Goal: Task Accomplishment & Management: Use online tool/utility

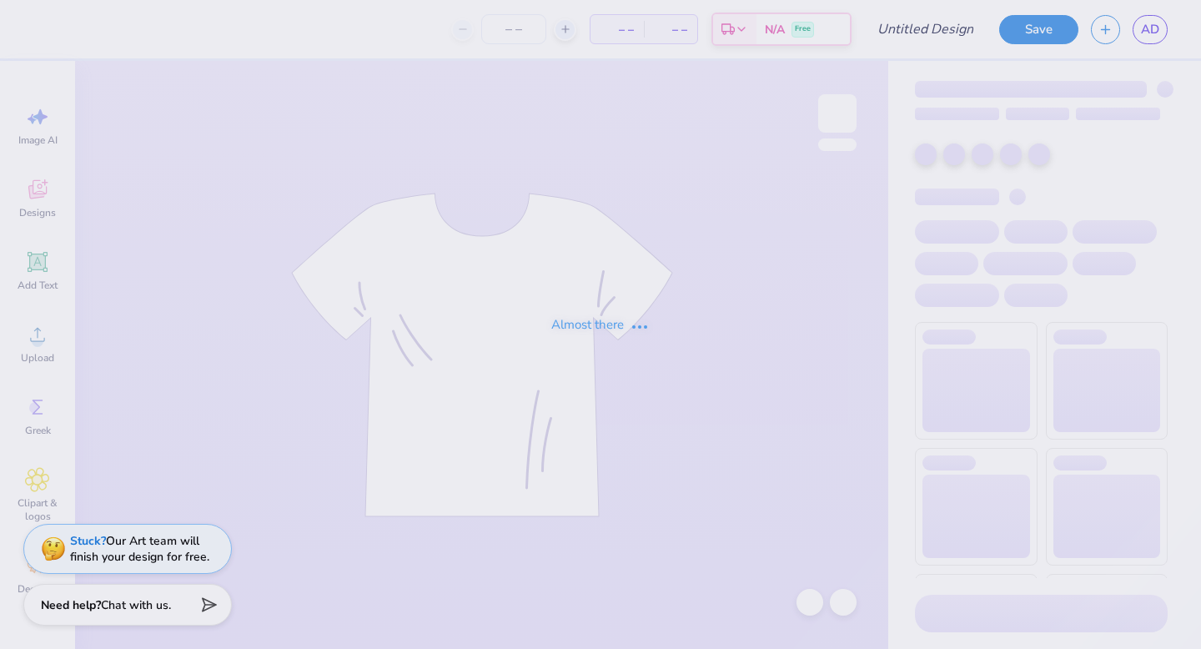
type input "formal recruitment idea"
type input "63"
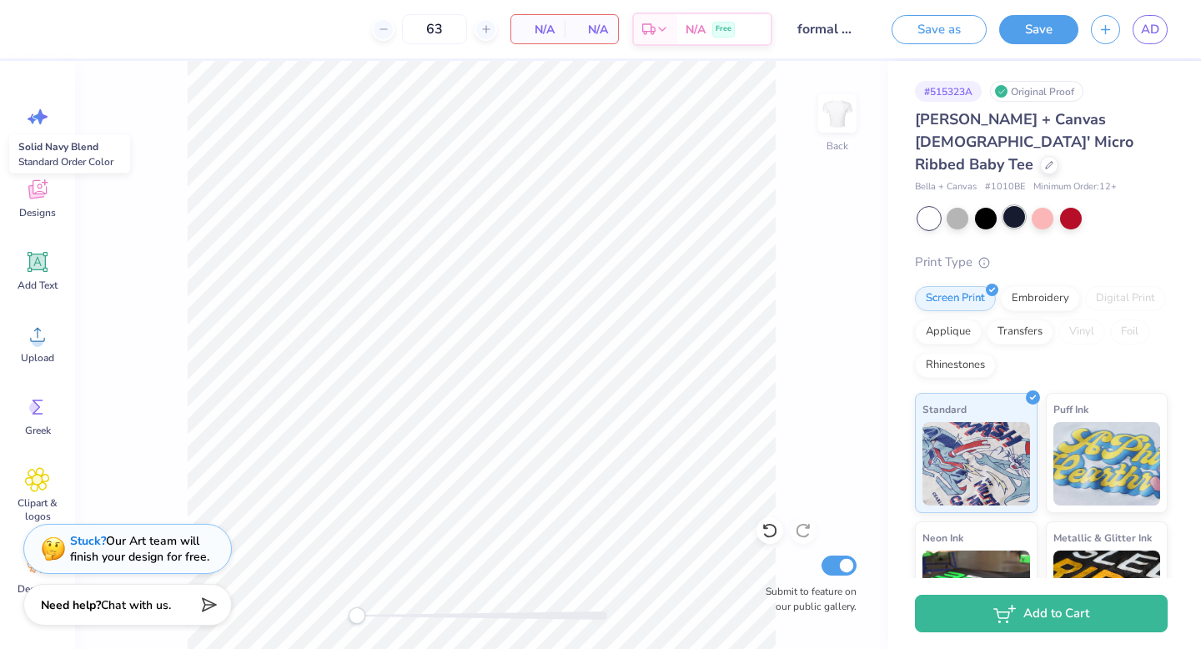
click at [1003, 206] on div at bounding box center [1014, 217] width 22 height 22
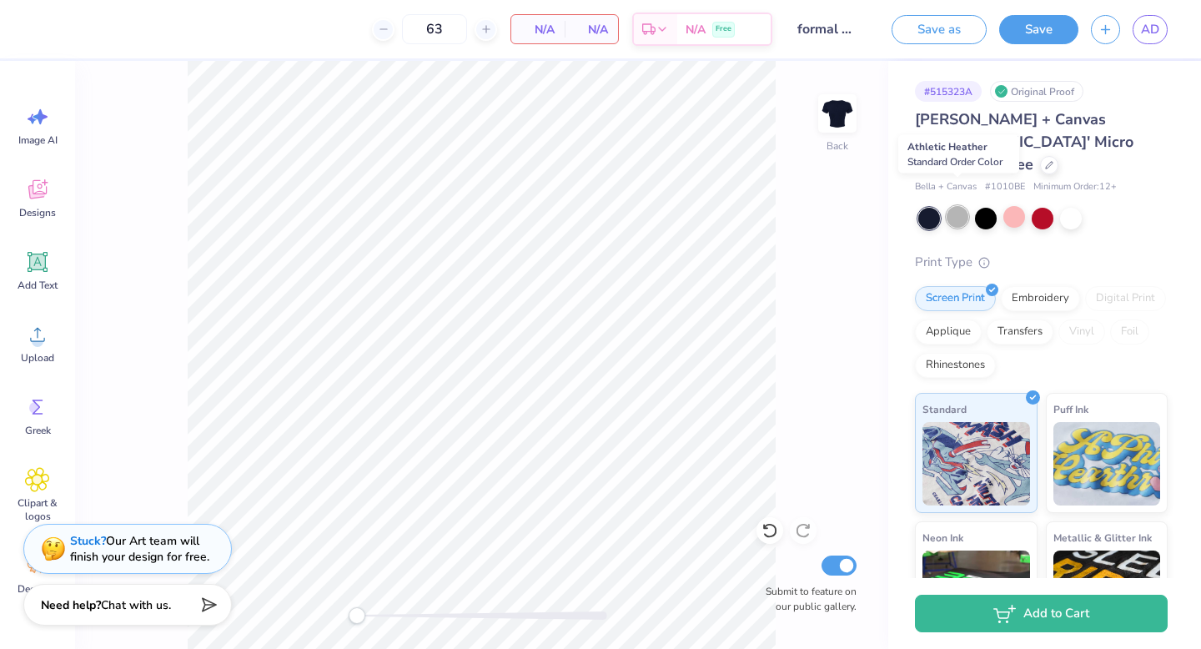
click at [963, 206] on div at bounding box center [958, 217] width 22 height 22
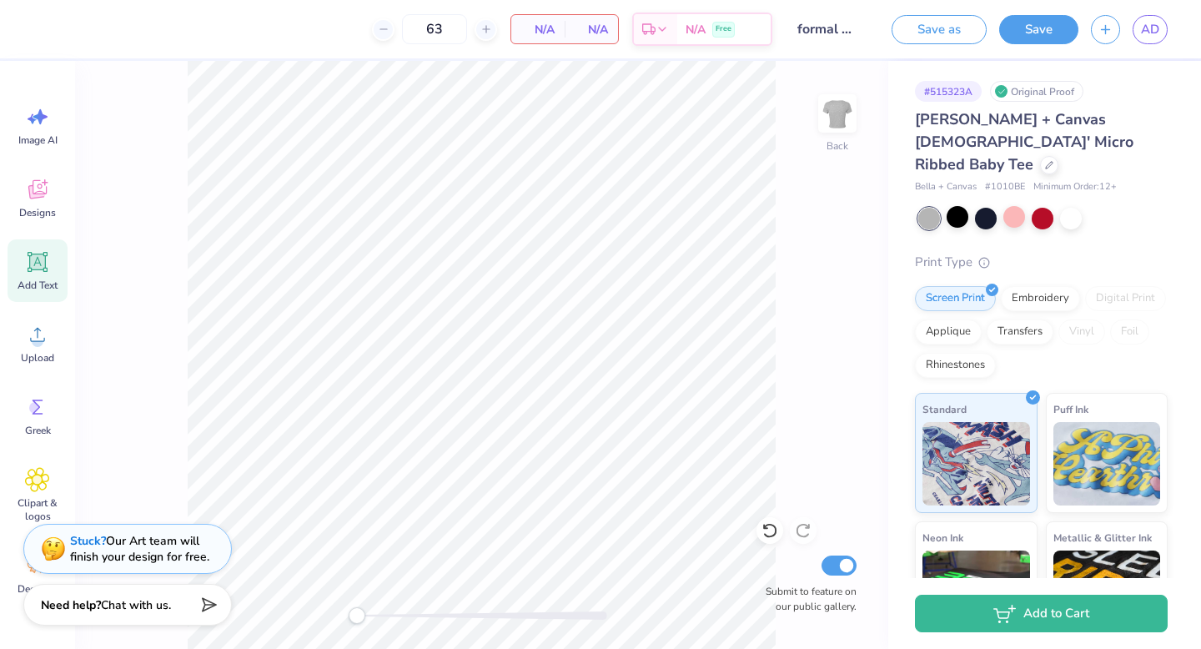
click at [33, 285] on span "Add Text" at bounding box center [38, 285] width 40 height 13
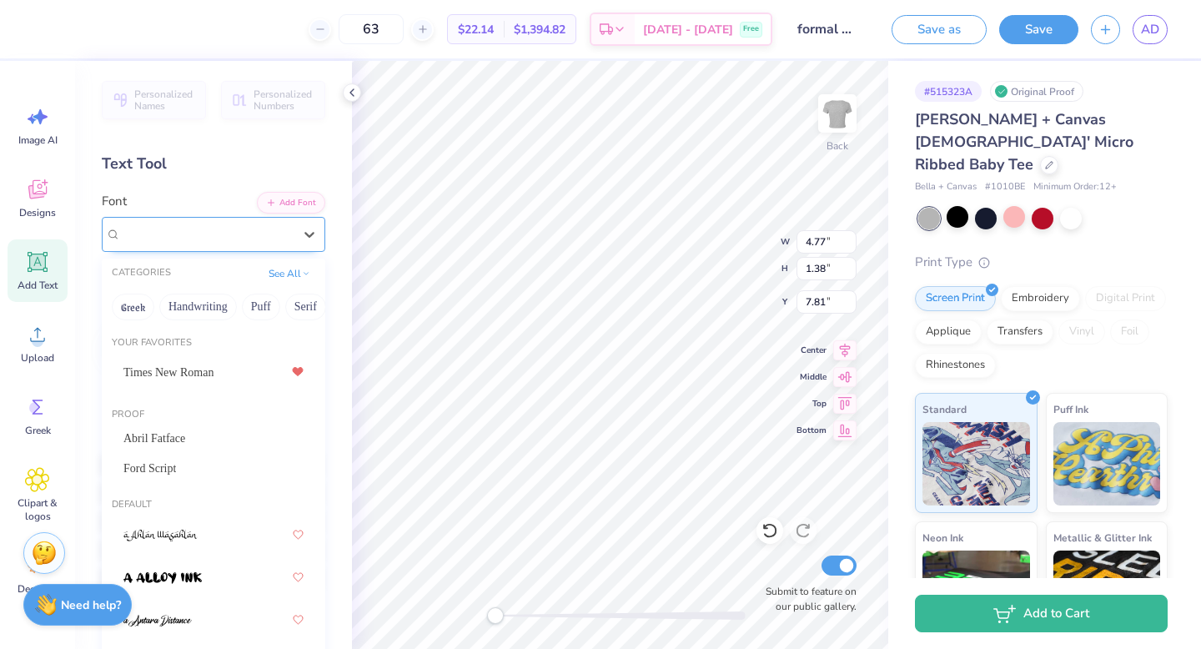
click at [205, 227] on div "Super Dream" at bounding box center [206, 234] width 175 height 26
click at [34, 216] on span "Designs" at bounding box center [37, 212] width 37 height 13
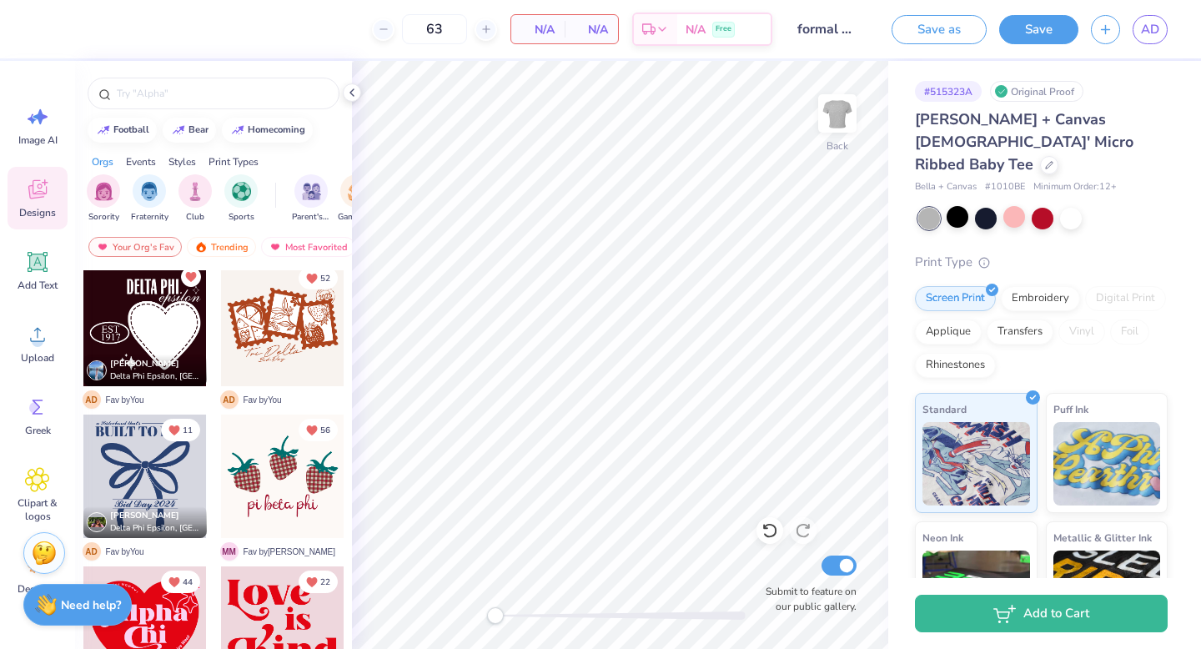
scroll to position [933, 0]
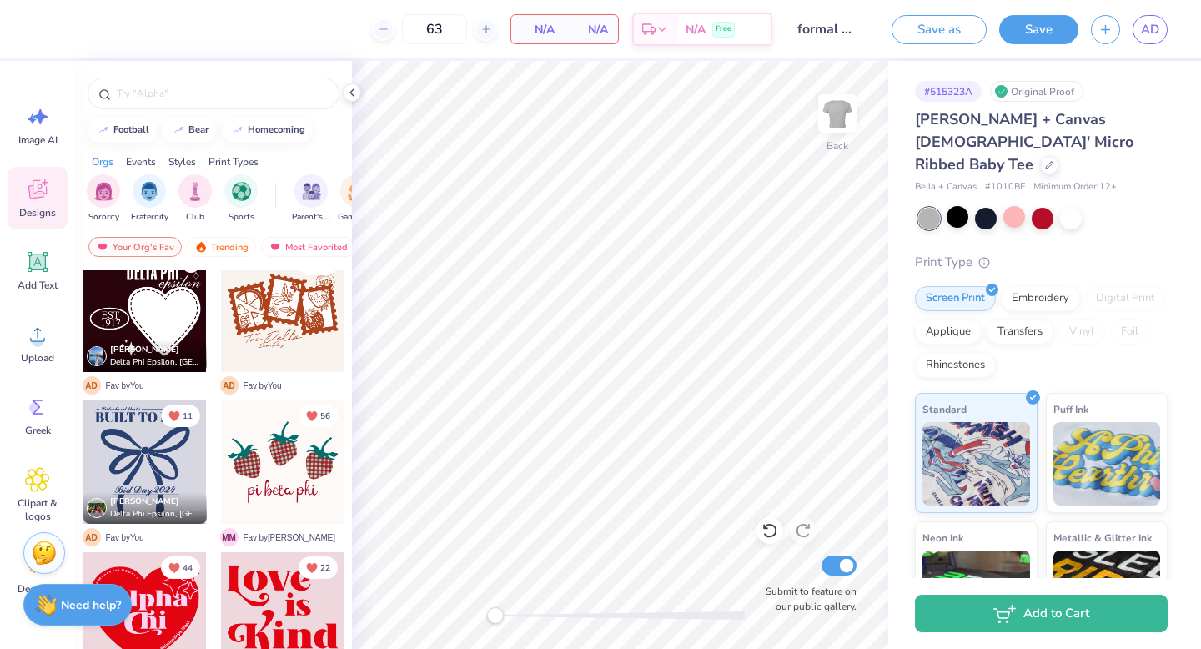
click at [171, 467] on div at bounding box center [144, 461] width 123 height 123
click at [775, 527] on icon at bounding box center [769, 531] width 14 height 15
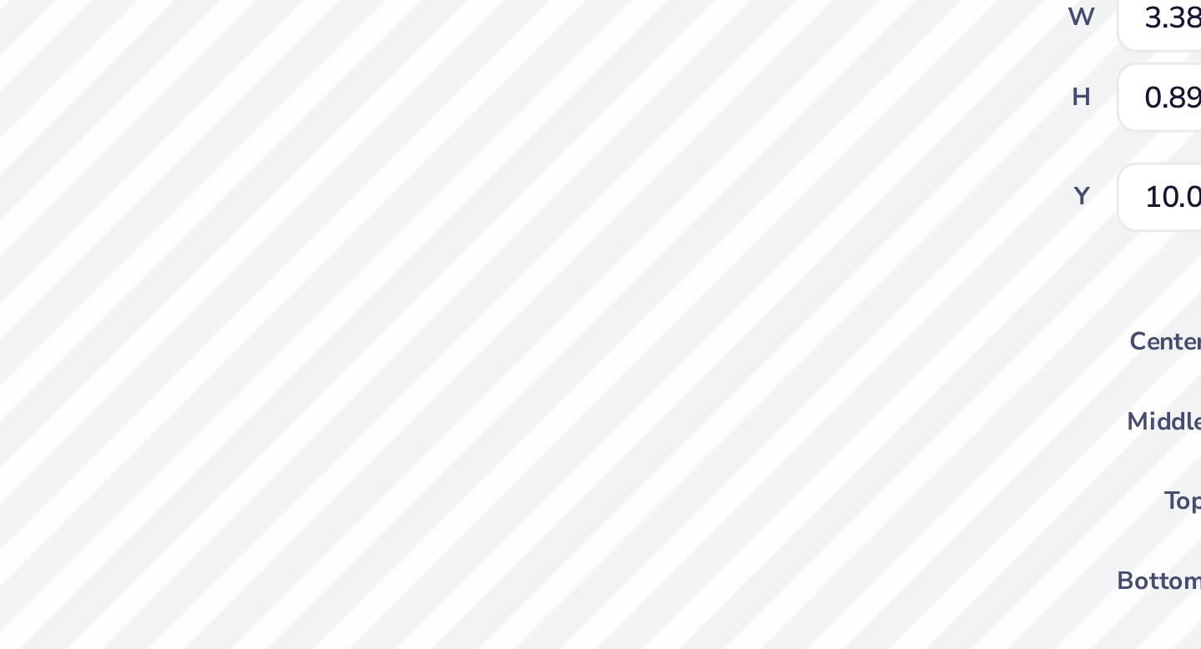
scroll to position [0, 0]
type textarea "B"
type textarea "u"
type textarea "Built to Last"
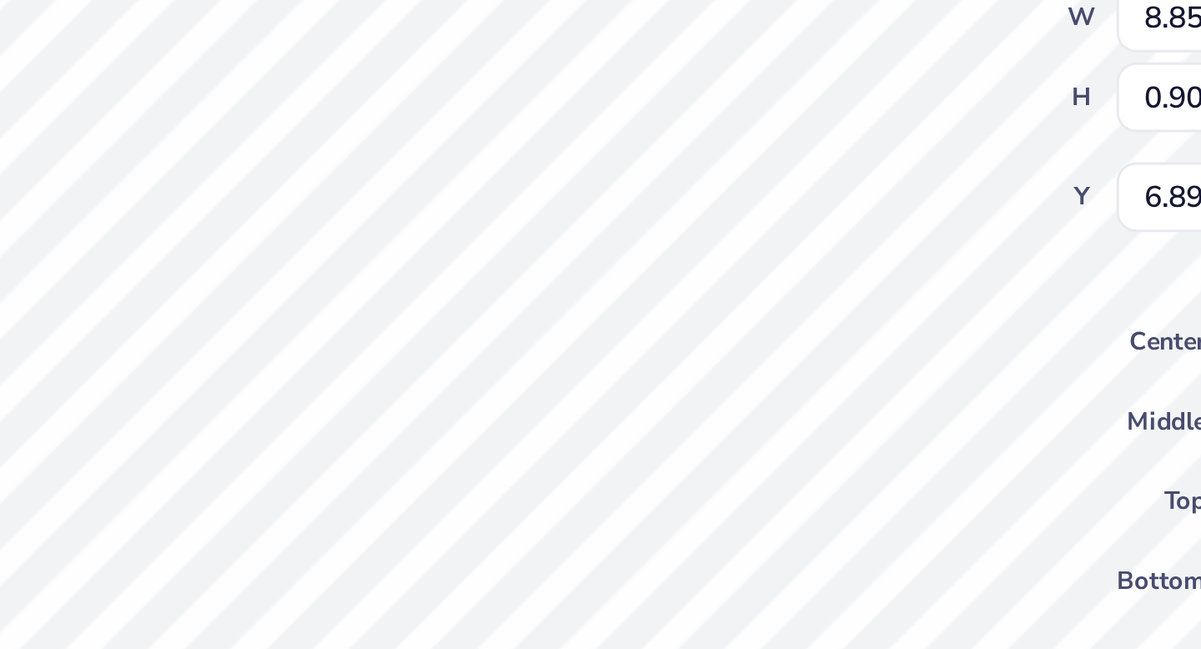
type input "8.85"
type input "0.90"
type input "6.89"
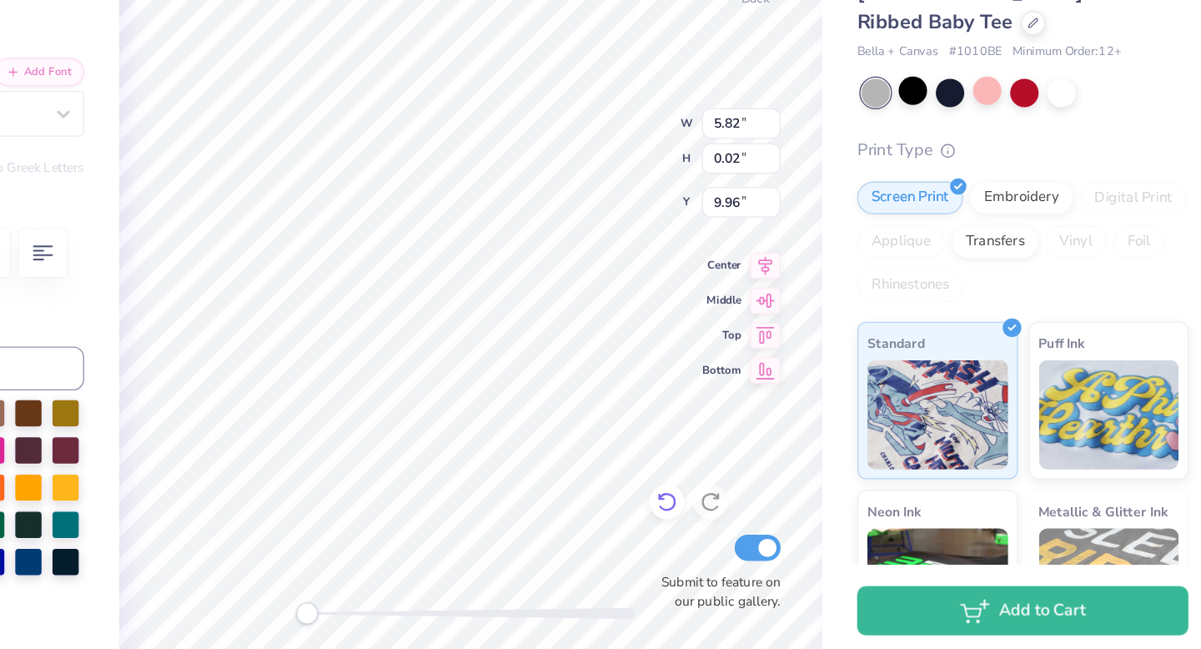
click at [771, 533] on icon at bounding box center [770, 530] width 17 height 17
click at [772, 533] on icon at bounding box center [770, 530] width 17 height 17
click at [772, 534] on icon at bounding box center [770, 530] width 17 height 17
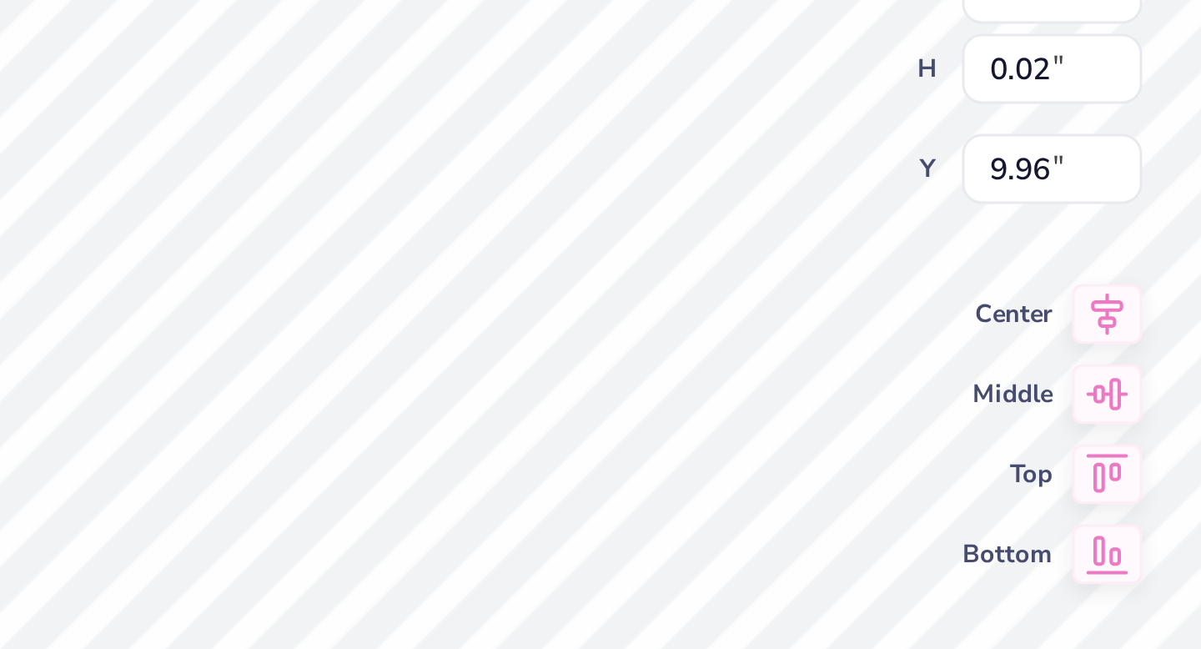
type input "5.17"
type input "0.61"
type input "4.13"
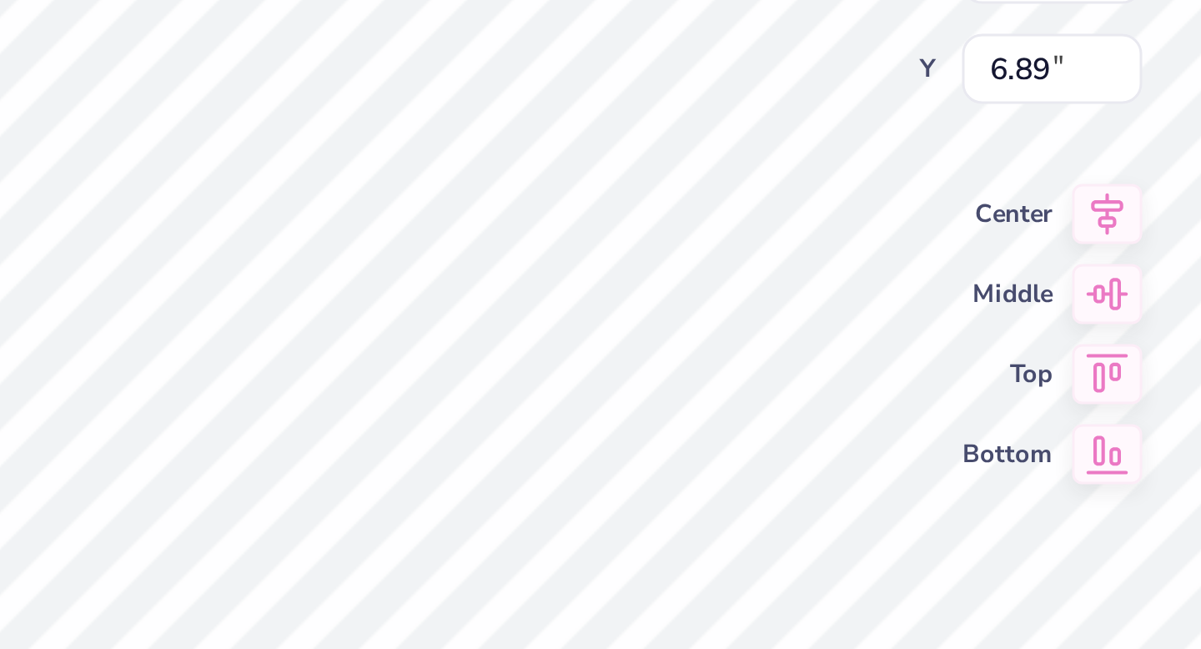
scroll to position [0, 0]
type textarea "B"
type textarea "Delta Phi Epsilon"
type input "5.82"
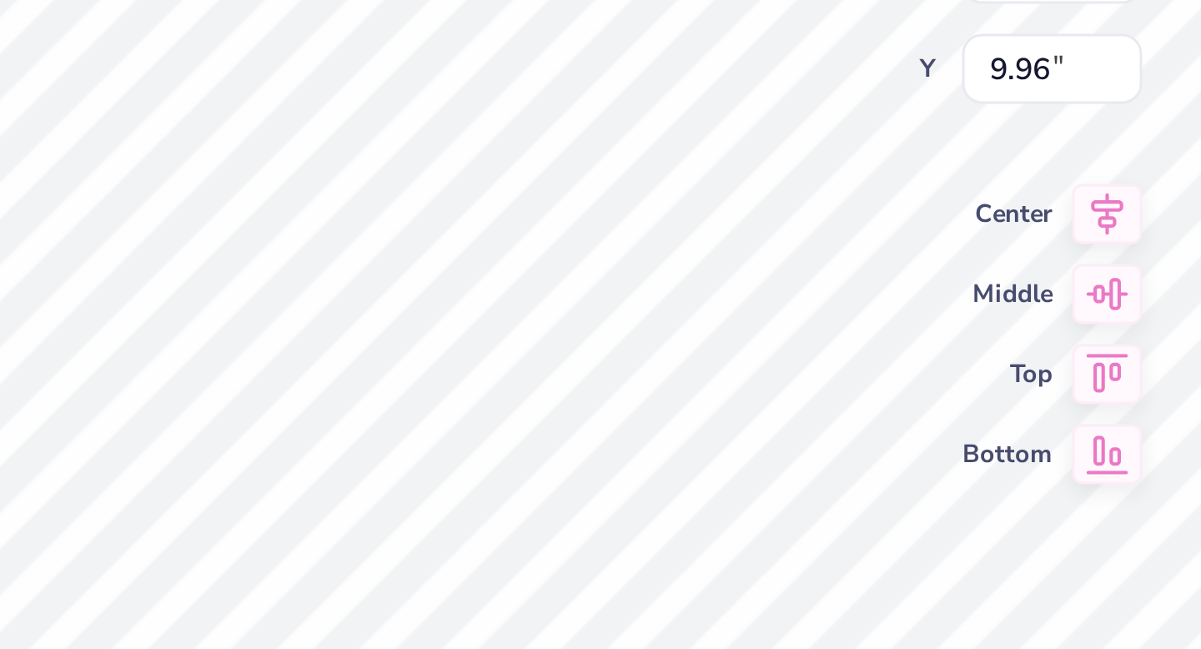
type input "0.02"
type input "9.96"
type input "6.45"
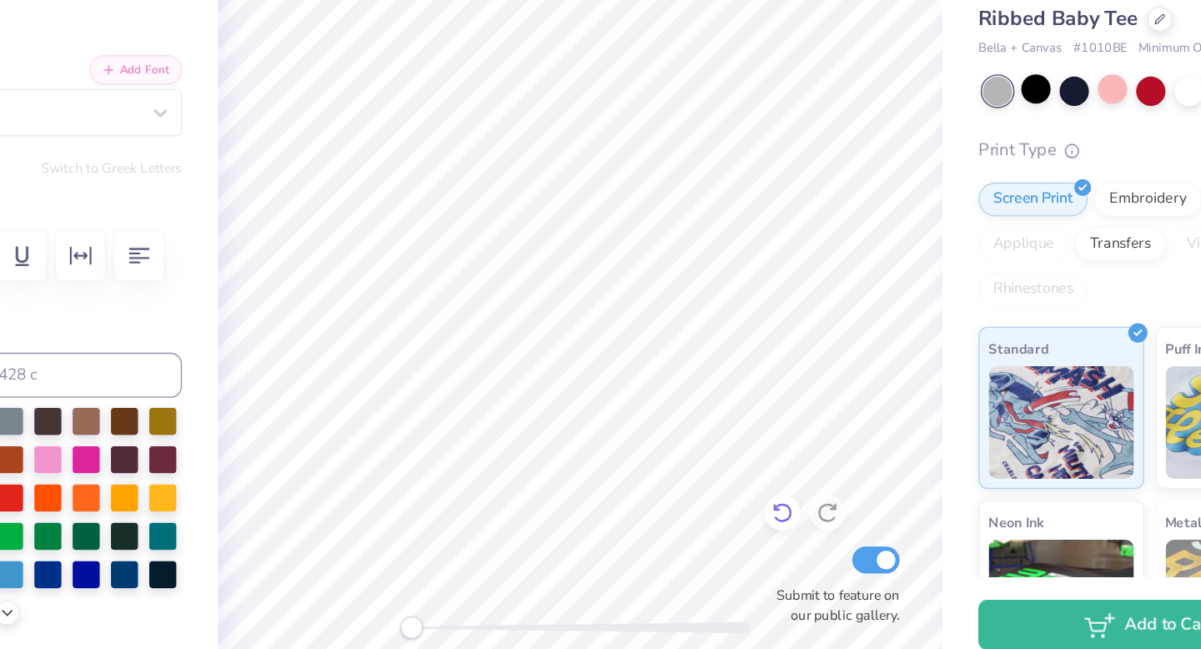
click at [772, 526] on icon at bounding box center [769, 531] width 14 height 15
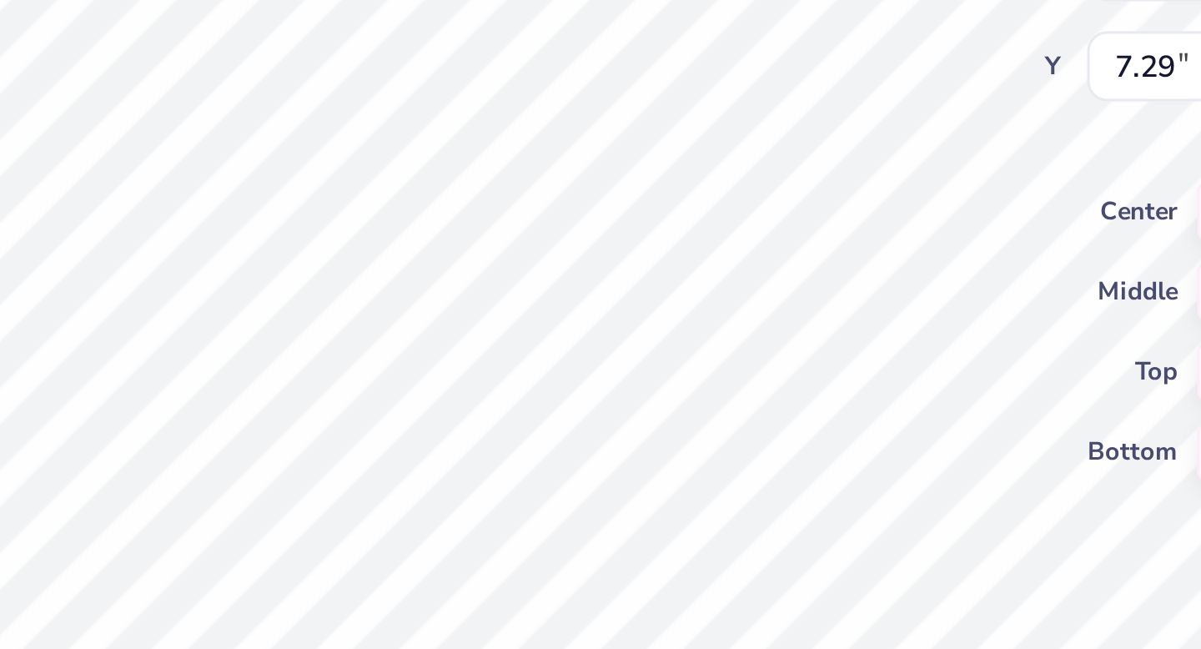
type input "9.79"
type input "1.23"
type input "6.70"
type input "9.79"
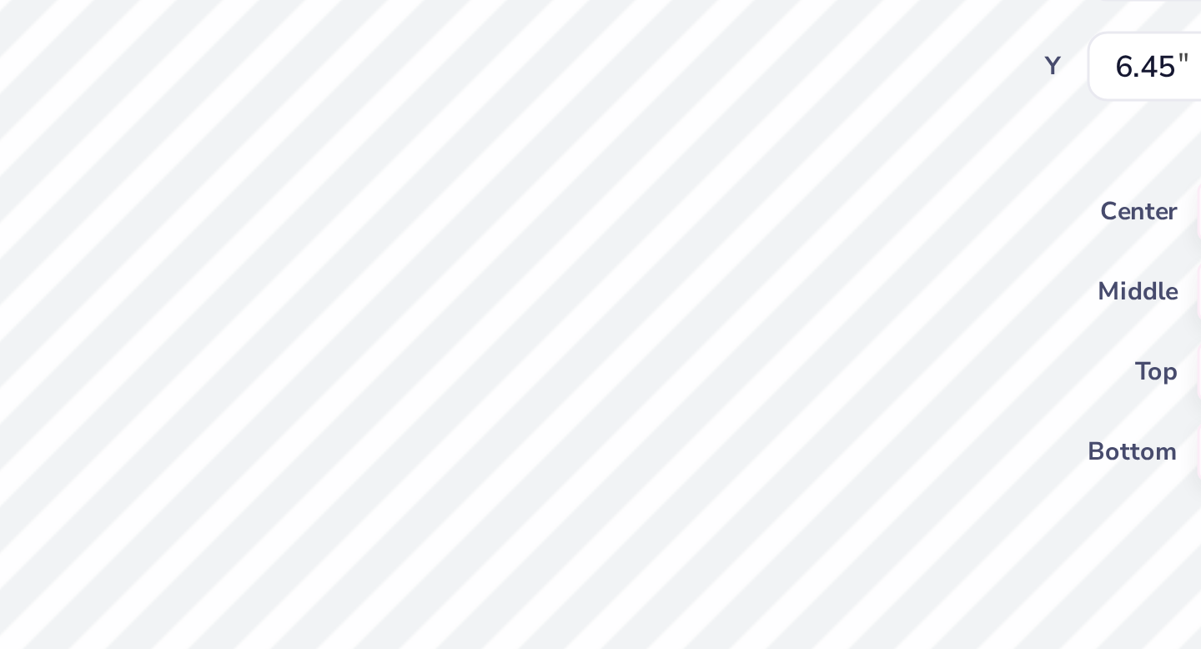
type input "1.23"
type input "8.69"
type input "4.40"
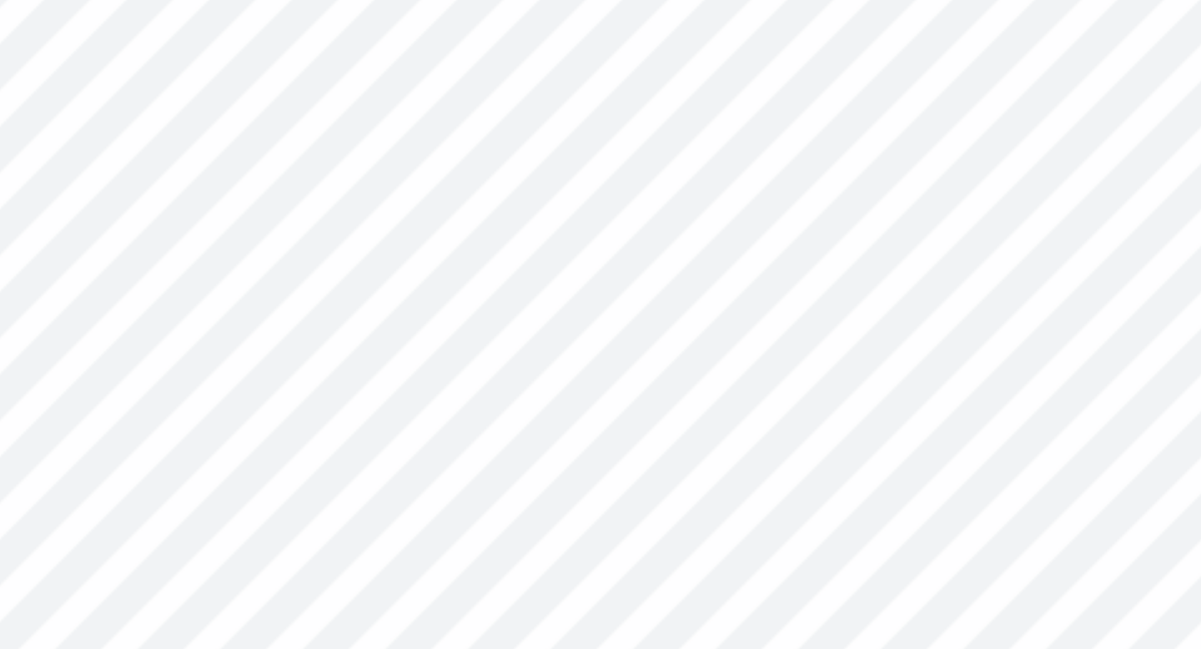
scroll to position [0, 0]
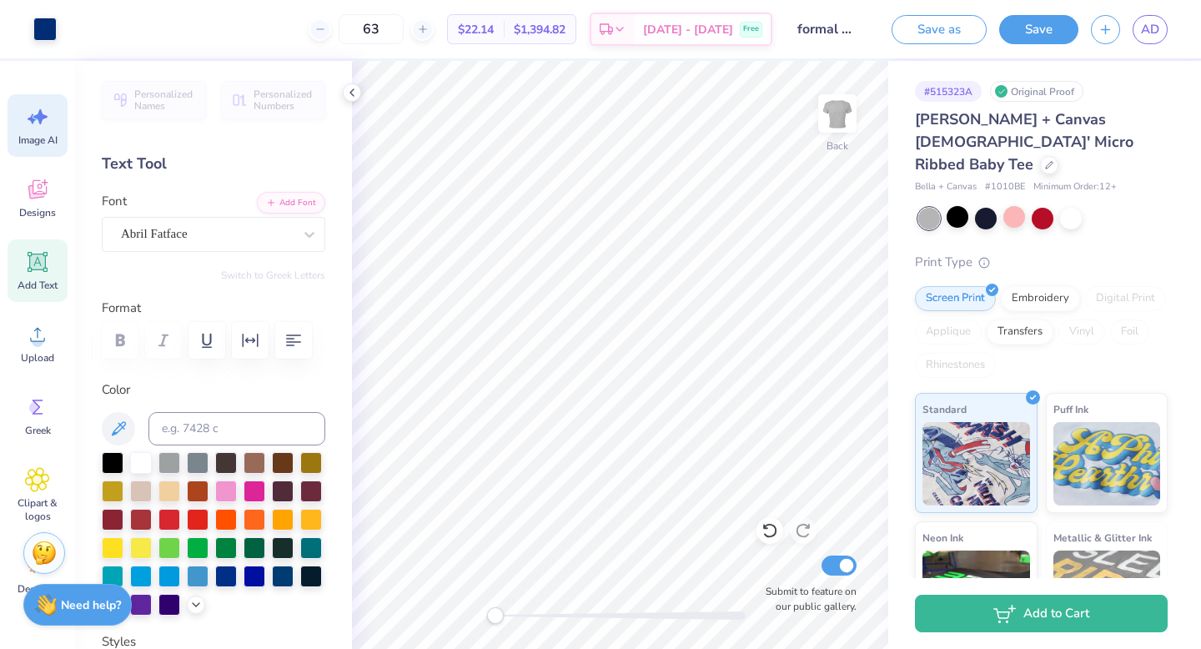
click at [48, 137] on span "Image AI" at bounding box center [37, 139] width 39 height 13
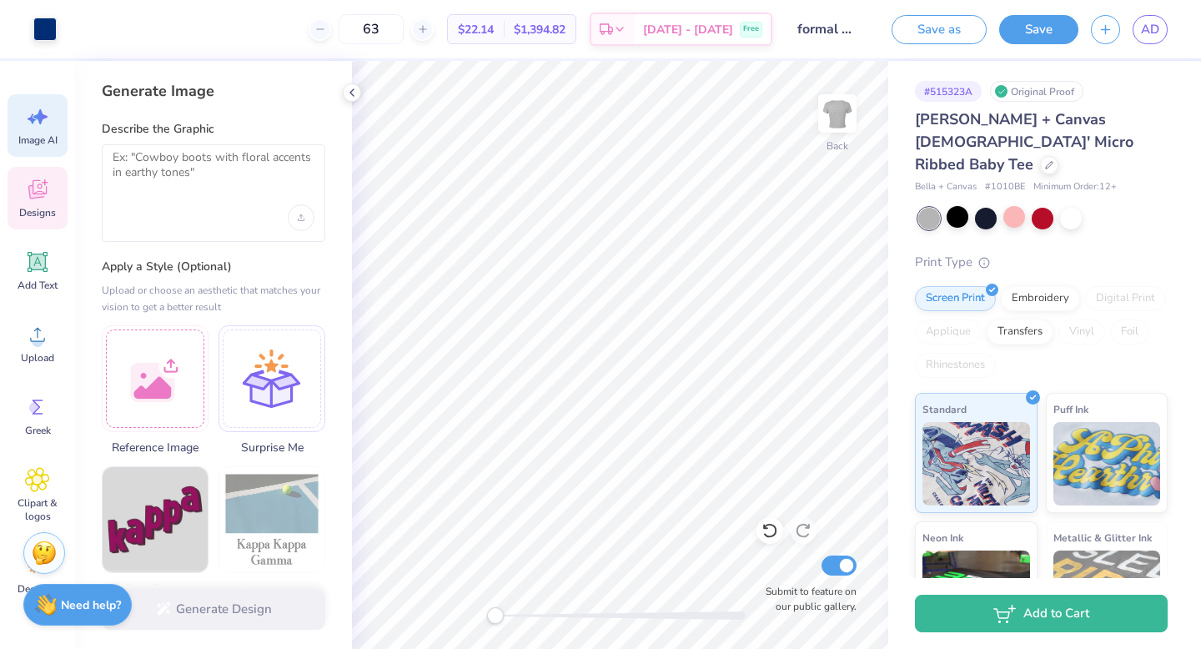
click at [40, 198] on icon at bounding box center [37, 189] width 25 height 25
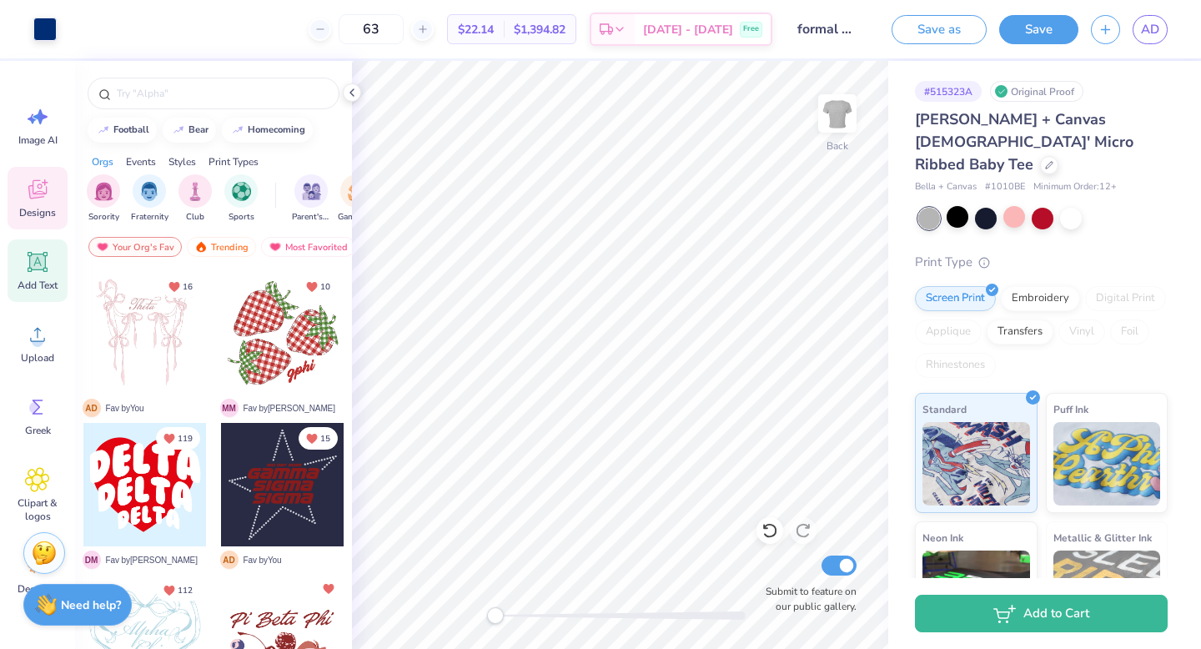
click at [47, 274] on div "Add Text" at bounding box center [38, 270] width 60 height 63
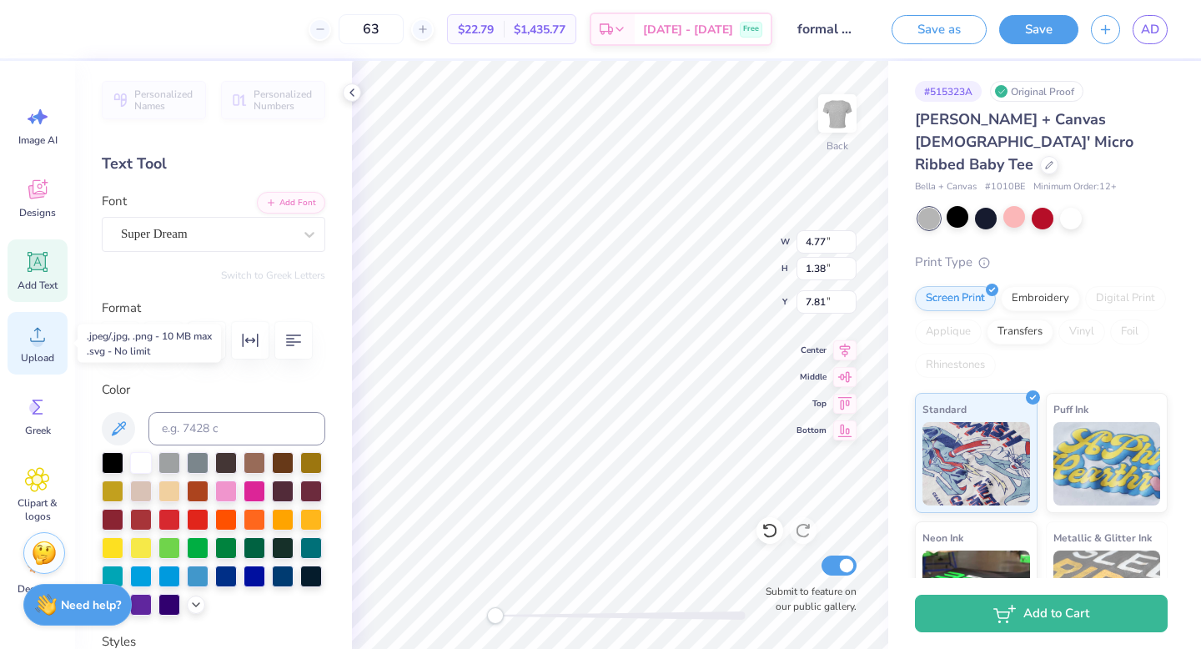
click at [46, 346] on icon at bounding box center [37, 334] width 25 height 25
type textarea "TXT"
type input "3.67"
click at [28, 329] on icon at bounding box center [37, 334] width 25 height 25
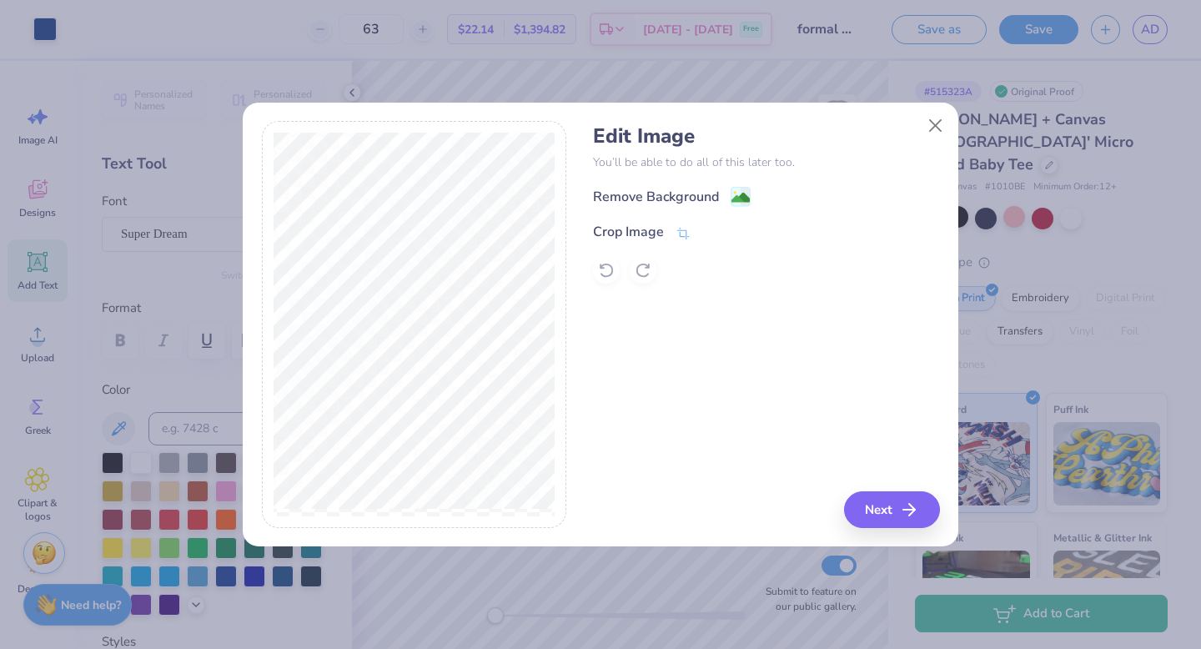
click at [753, 197] on div "Remove Background" at bounding box center [766, 196] width 346 height 21
click at [732, 196] on image at bounding box center [741, 199] width 18 height 18
click at [912, 516] on icon "button" at bounding box center [914, 510] width 20 height 20
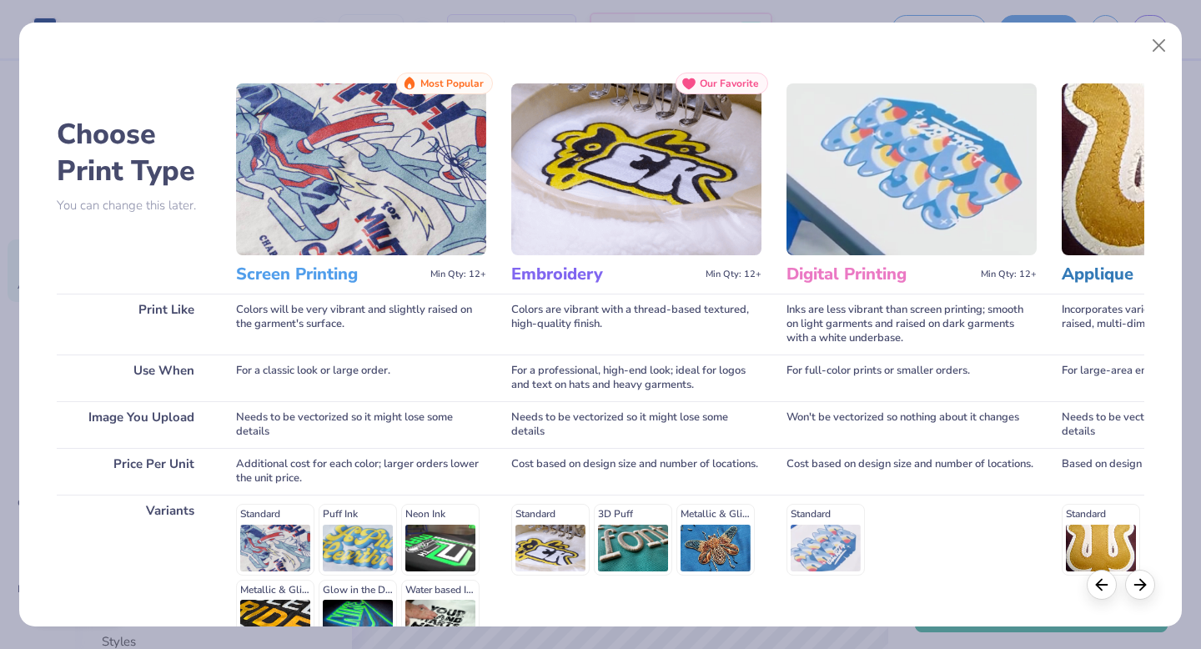
scroll to position [183, 0]
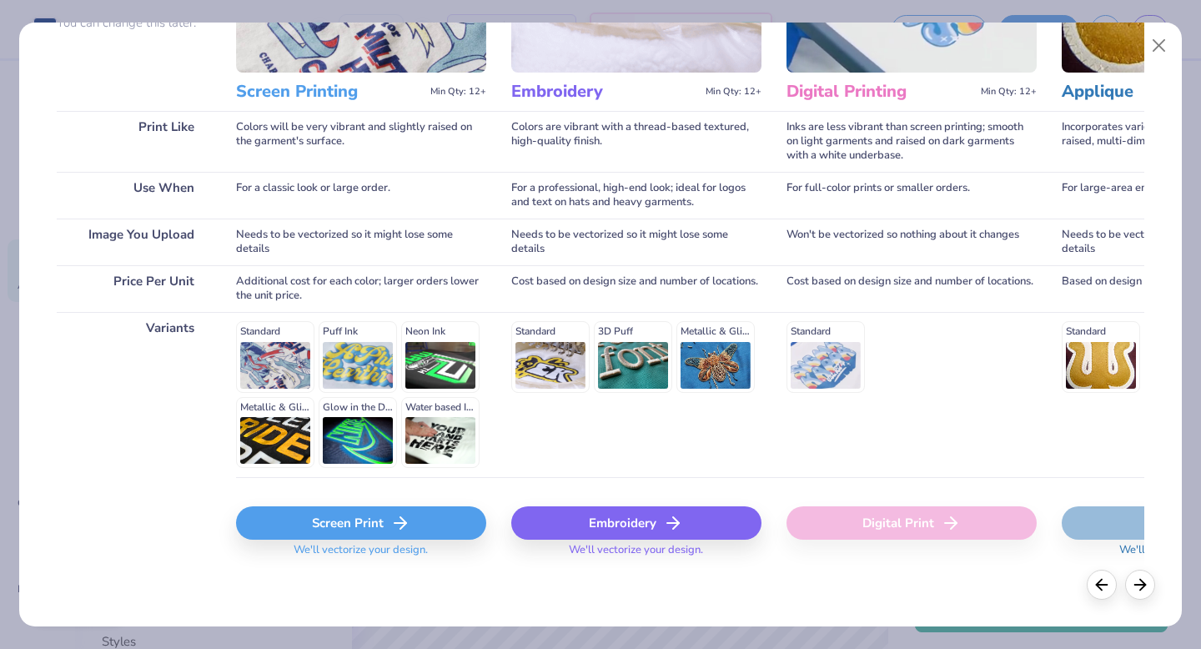
click at [390, 528] on icon at bounding box center [400, 523] width 20 height 20
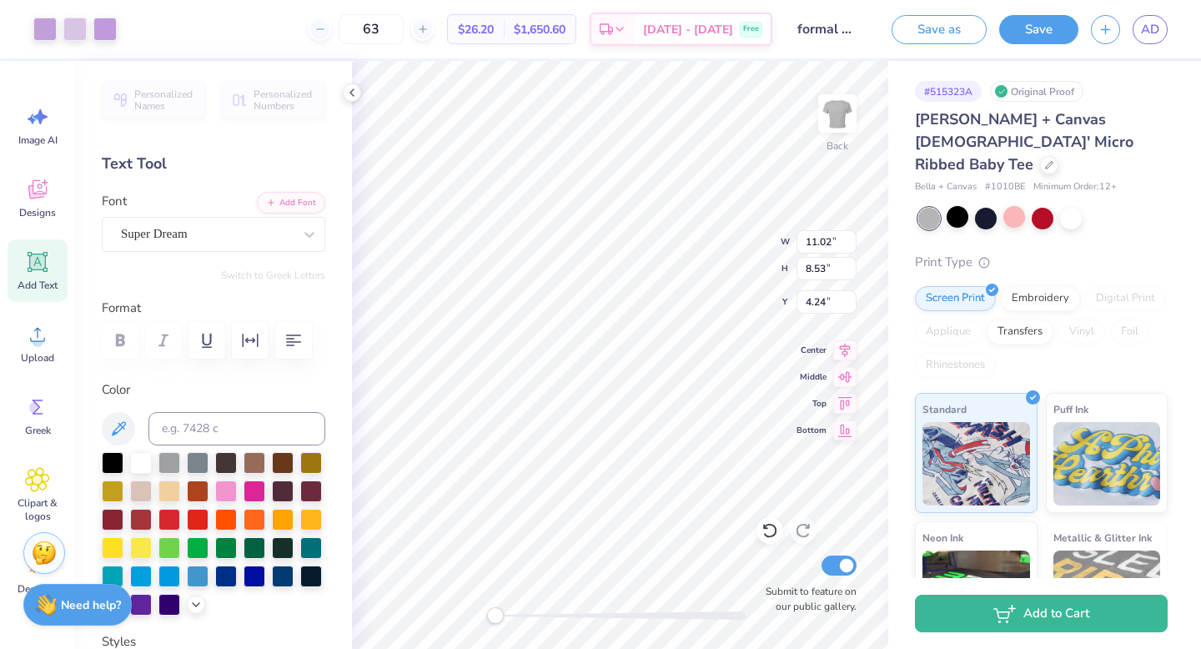
type input "7.18"
type input "5.55"
click at [627, 622] on li "Send to Back" at bounding box center [642, 628] width 131 height 33
type input "6.58"
type input "6.07"
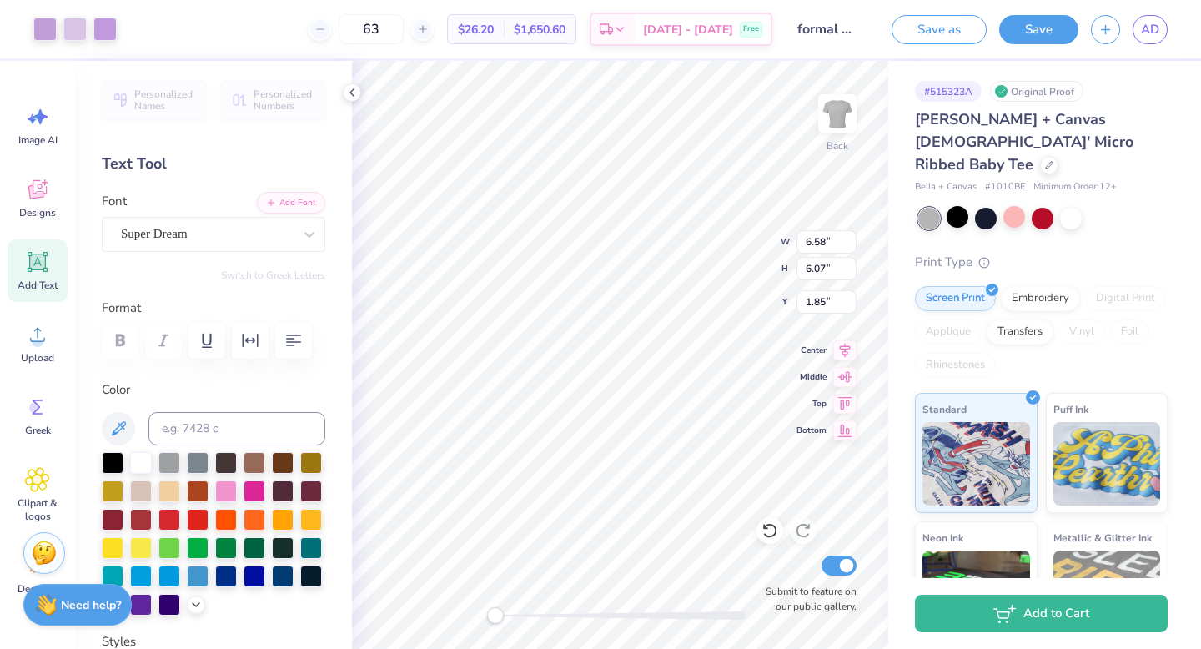
type input "1.90"
click at [36, 341] on icon at bounding box center [37, 335] width 15 height 14
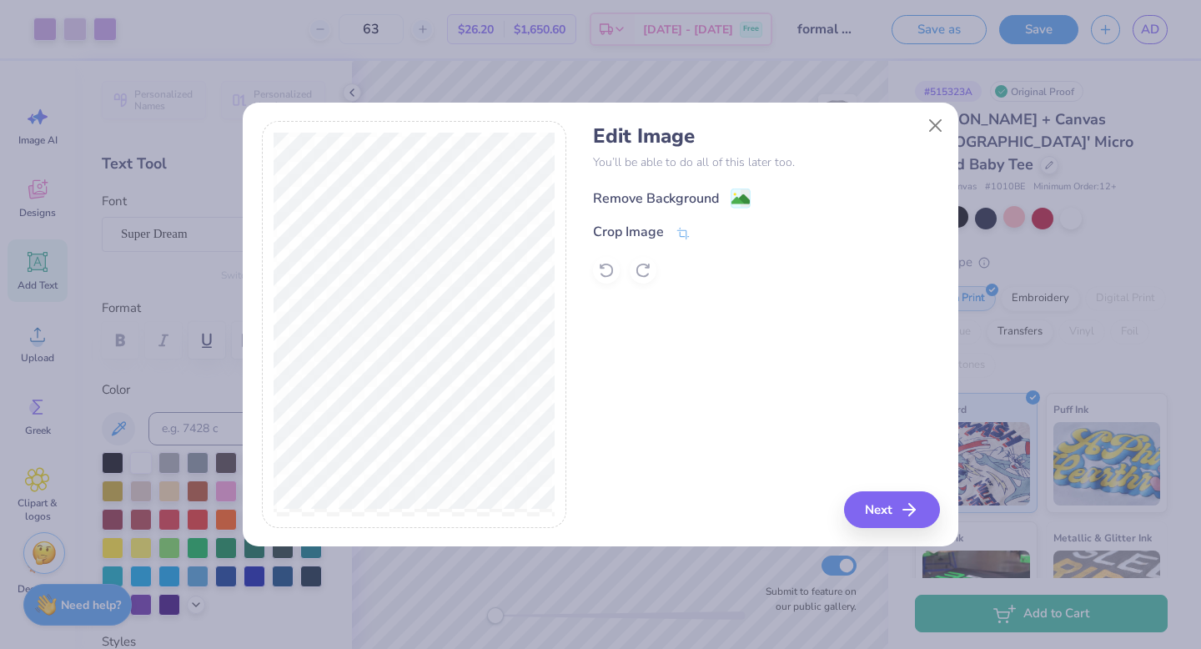
click at [726, 199] on div "Remove Background" at bounding box center [672, 198] width 158 height 21
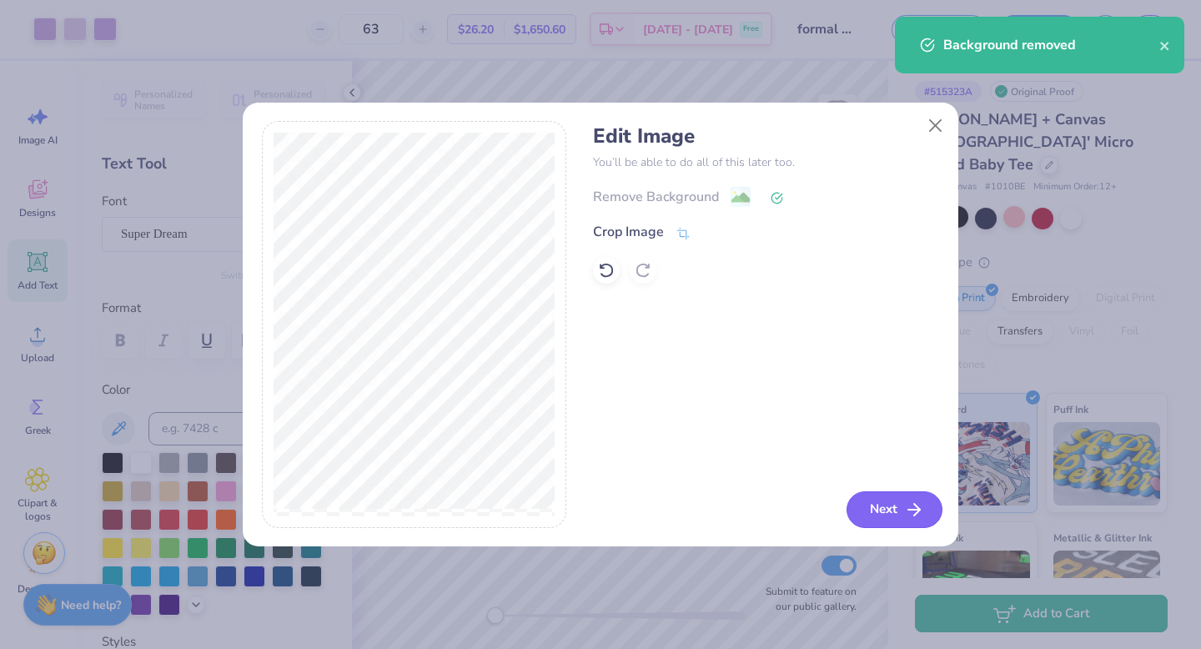
click at [873, 513] on button "Next" at bounding box center [895, 509] width 96 height 37
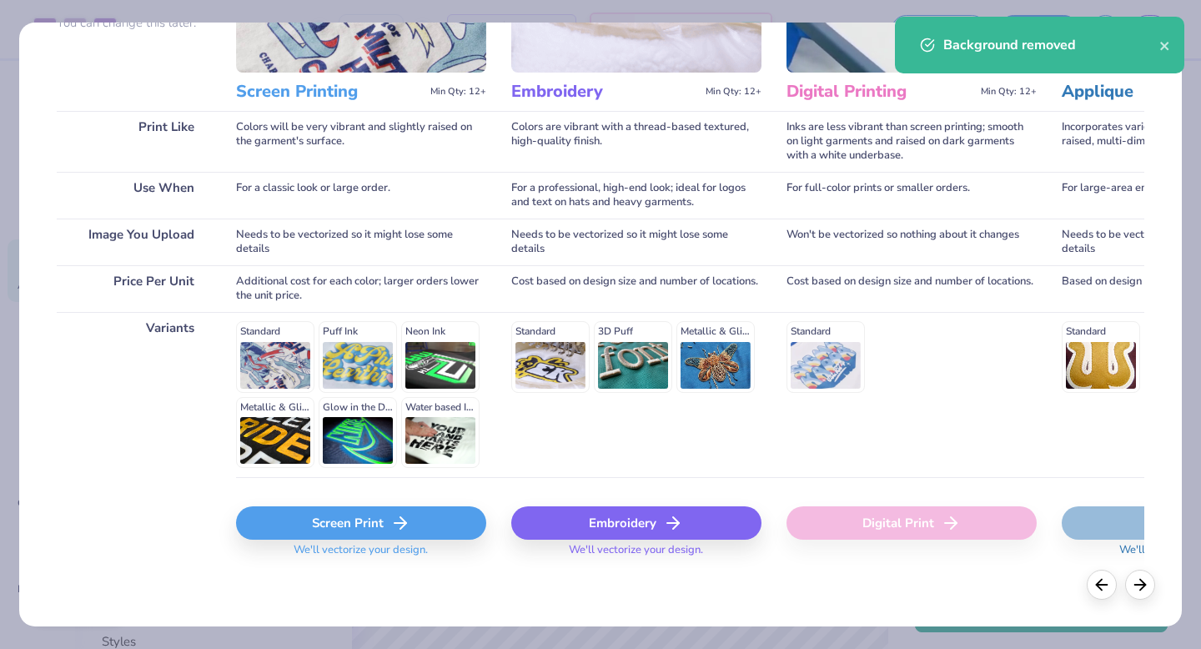
click at [423, 517] on div "Screen Print" at bounding box center [361, 522] width 250 height 33
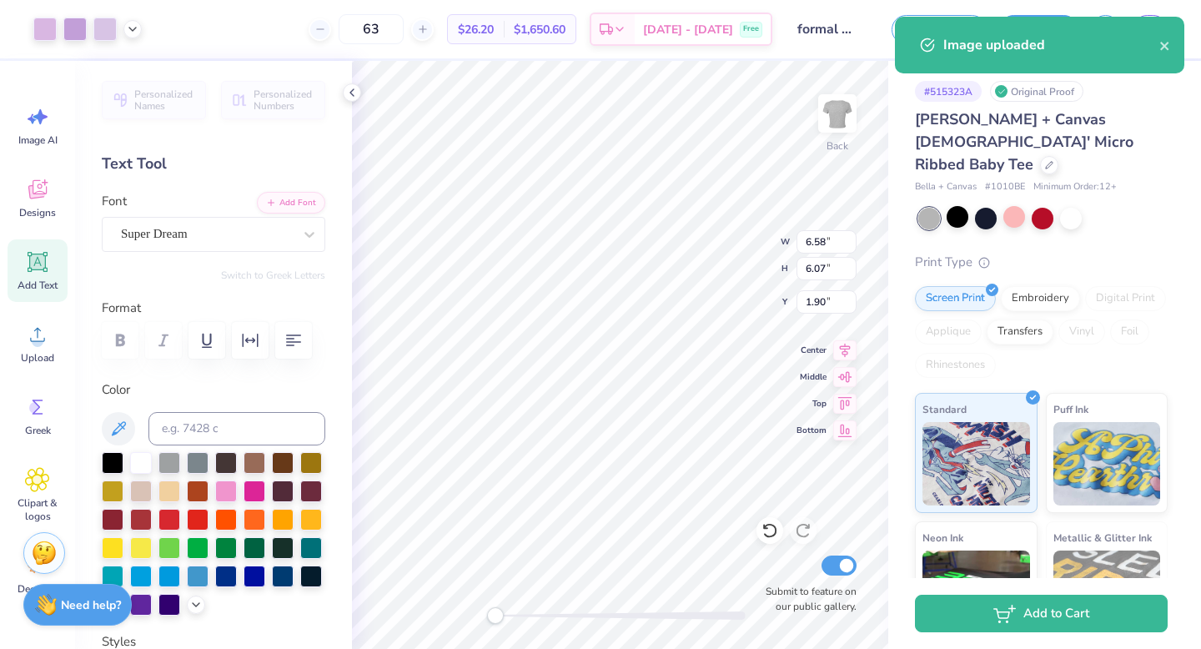
type input "11.02"
type input "8.53"
type input "4.24"
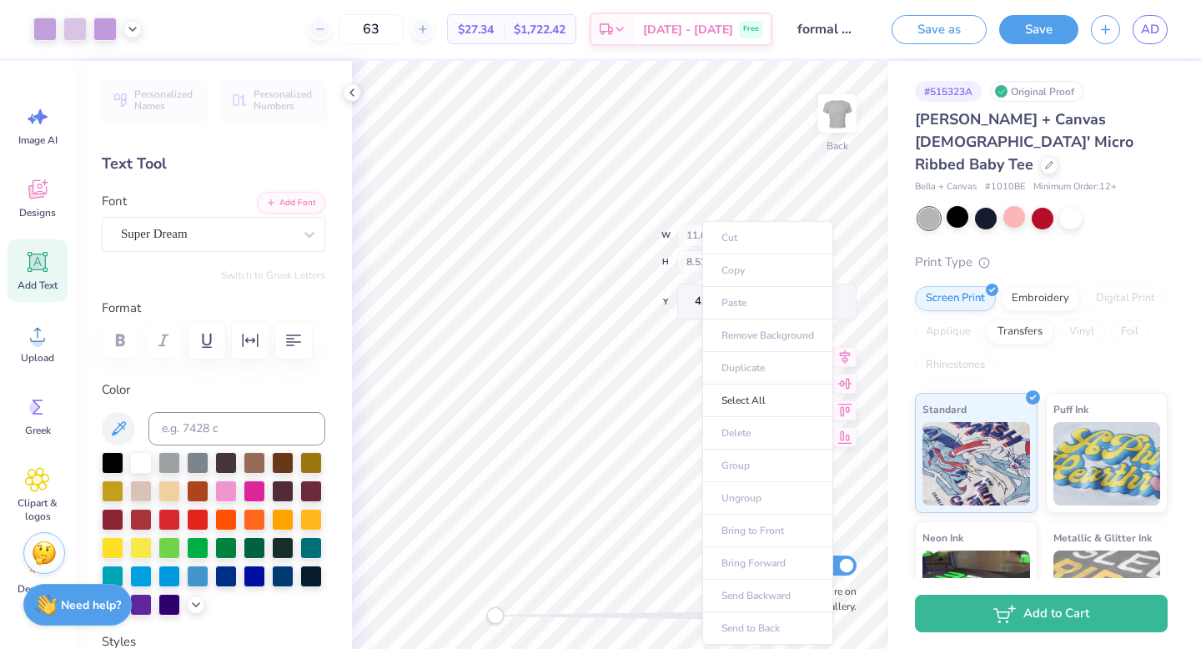
type input "6.09"
type input "4.71"
type input "7.88"
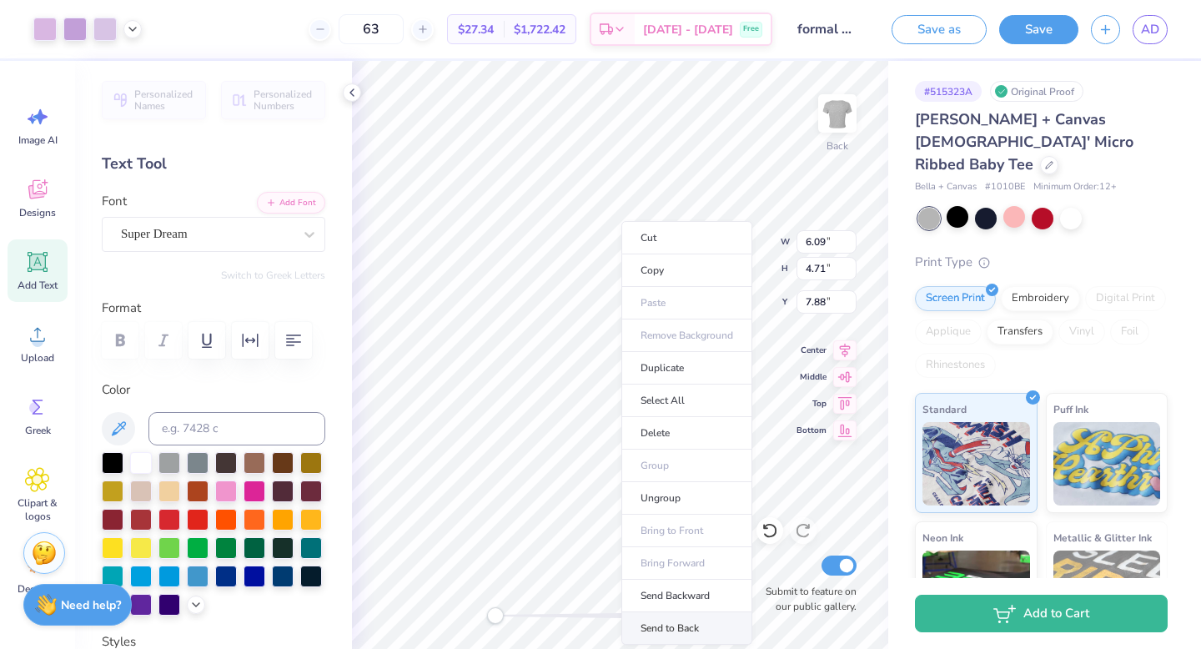
click at [673, 616] on li "Send to Back" at bounding box center [686, 628] width 131 height 33
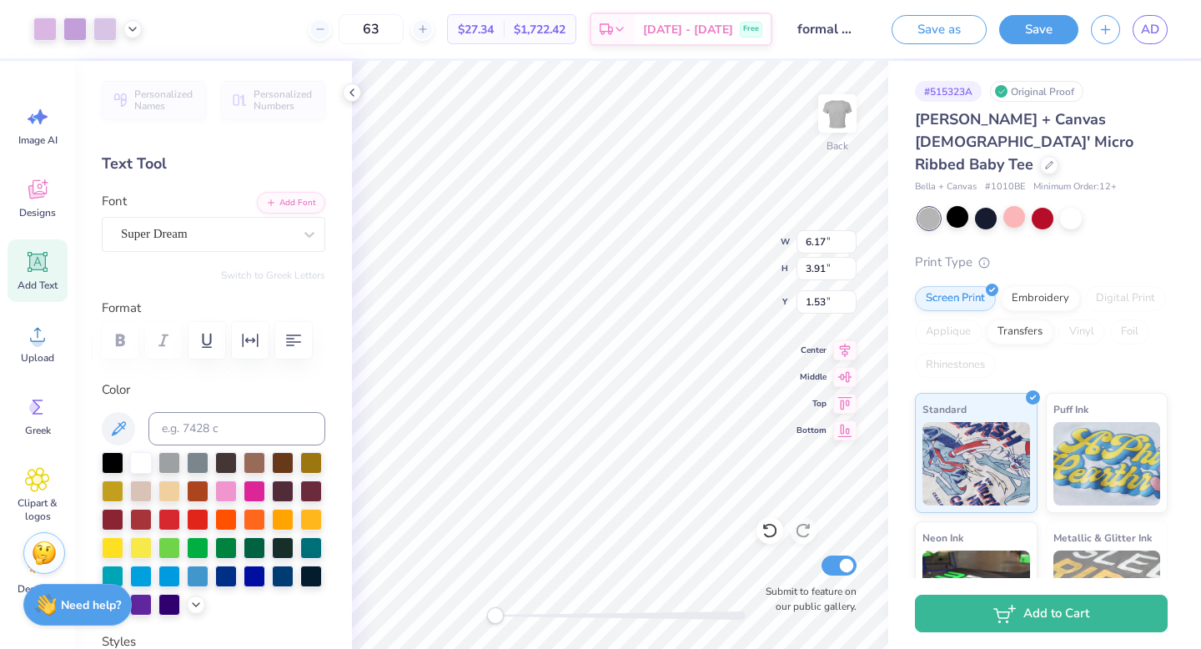
type input "5.08"
type input "4.69"
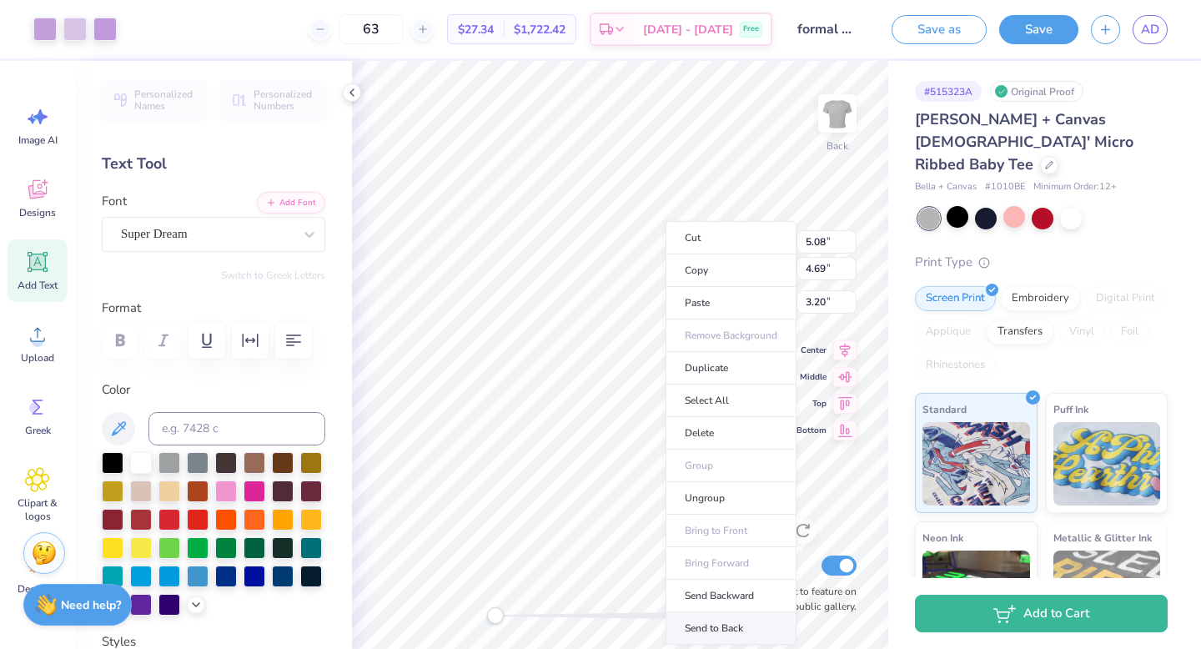
click at [718, 627] on li "Send to Back" at bounding box center [731, 628] width 131 height 33
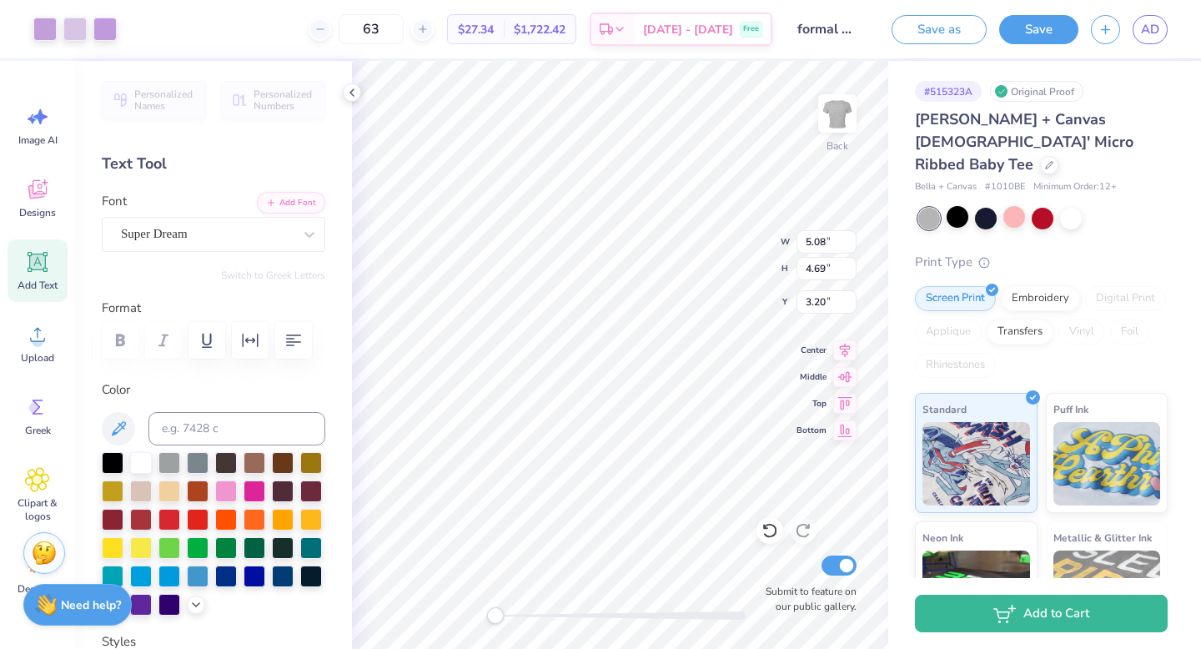
type input "6.16"
click at [1065, 206] on div at bounding box center [1071, 217] width 22 height 22
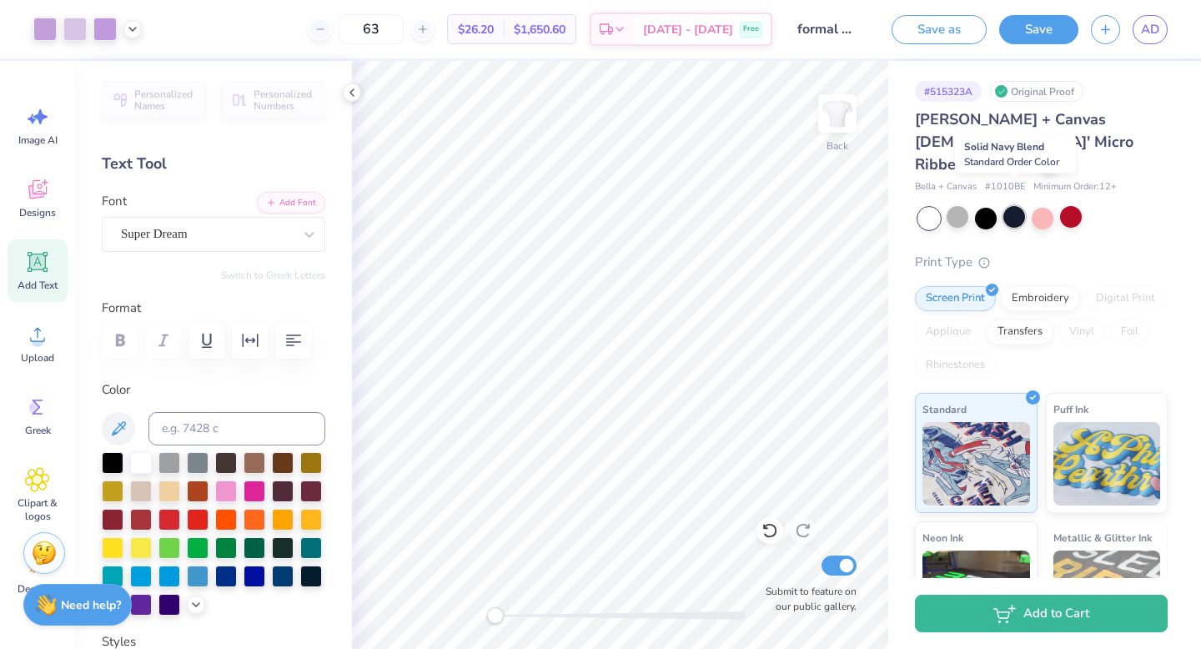
click at [1018, 206] on div at bounding box center [1014, 217] width 22 height 22
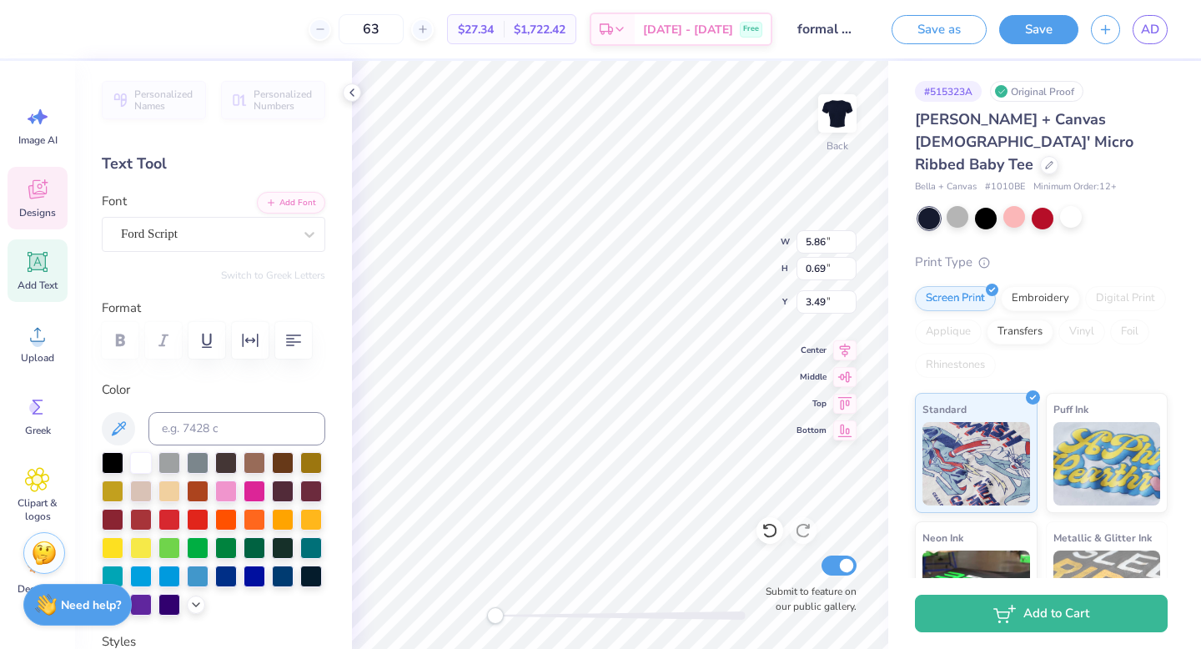
click at [144, 446] on div "Color" at bounding box center [214, 497] width 224 height 235
click at [143, 460] on div at bounding box center [141, 461] width 22 height 22
type input "5.68"
type input "0.48"
type input "2.91"
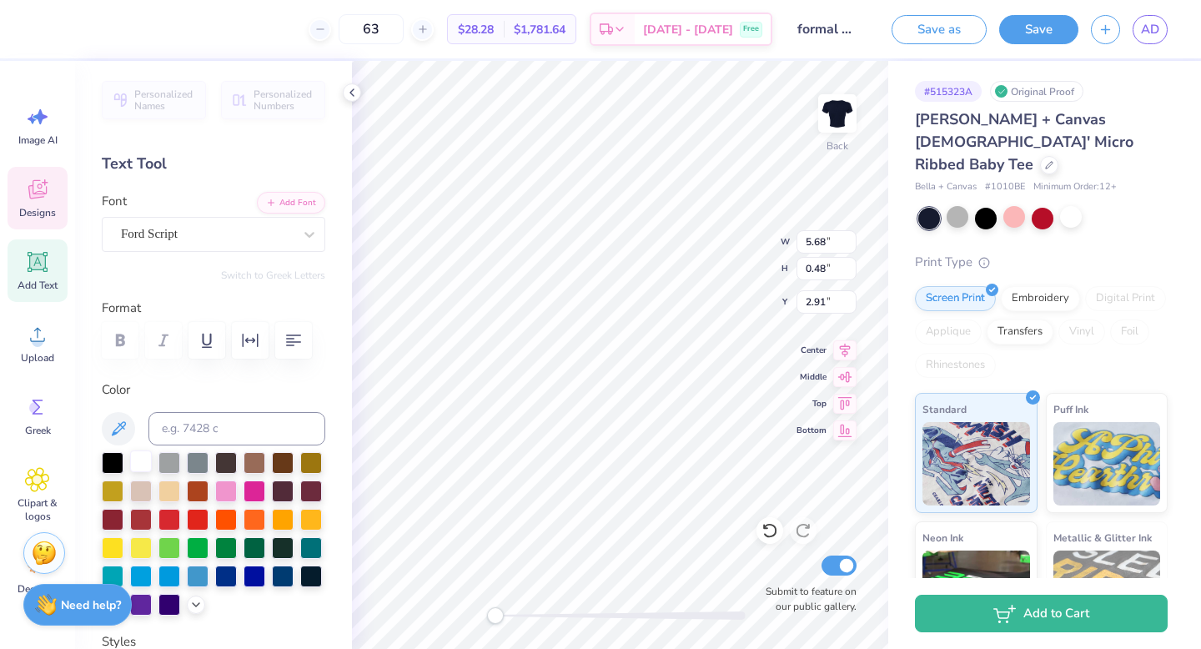
click at [135, 460] on div at bounding box center [141, 461] width 22 height 22
type input "5.57"
type input "4.19"
type input "2.30"
type input "9.79"
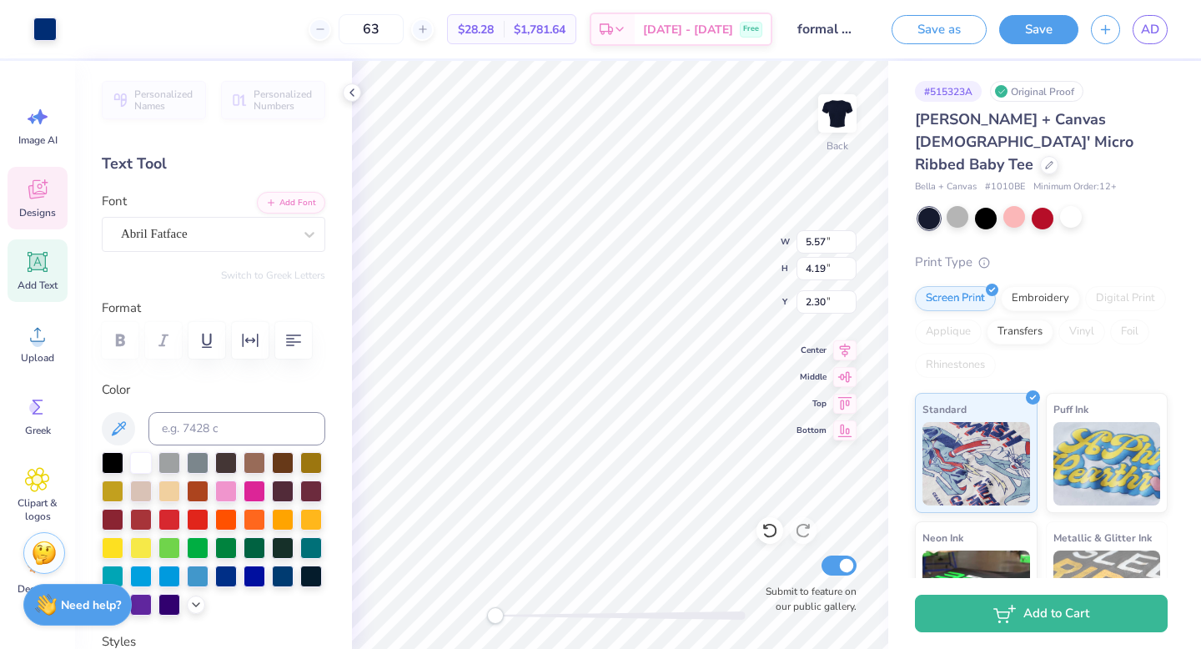
type input "1.23"
type input "4.66"
click at [142, 461] on div at bounding box center [141, 461] width 22 height 22
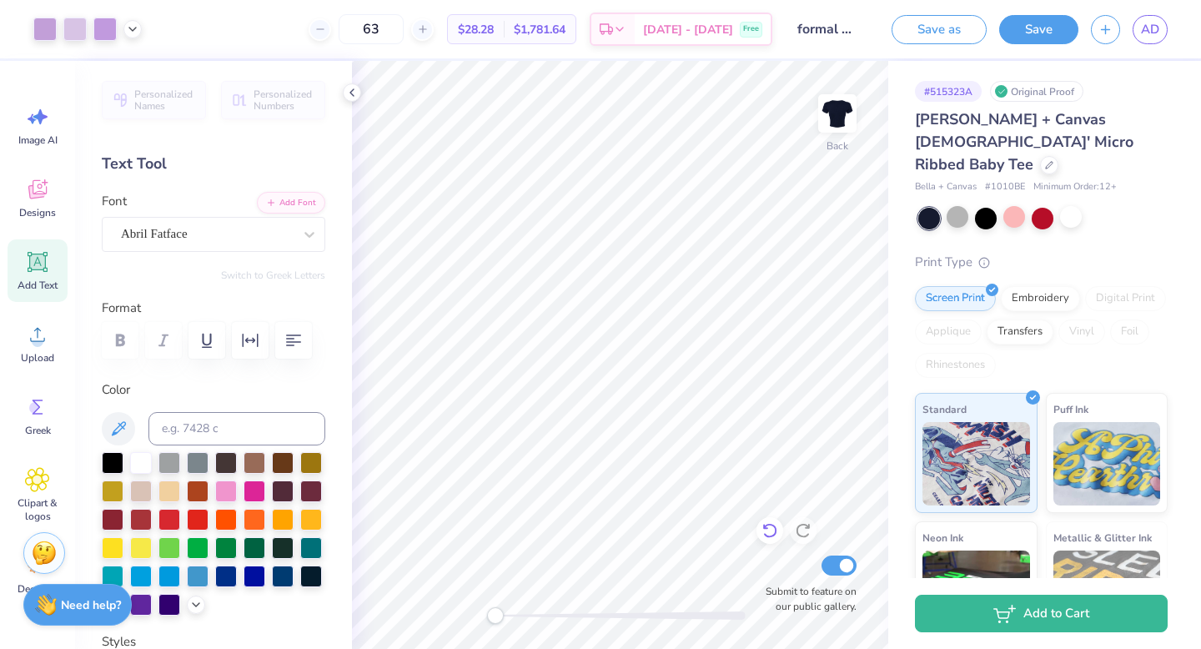
click at [772, 536] on icon at bounding box center [769, 531] width 14 height 15
click at [805, 536] on icon at bounding box center [803, 531] width 14 height 15
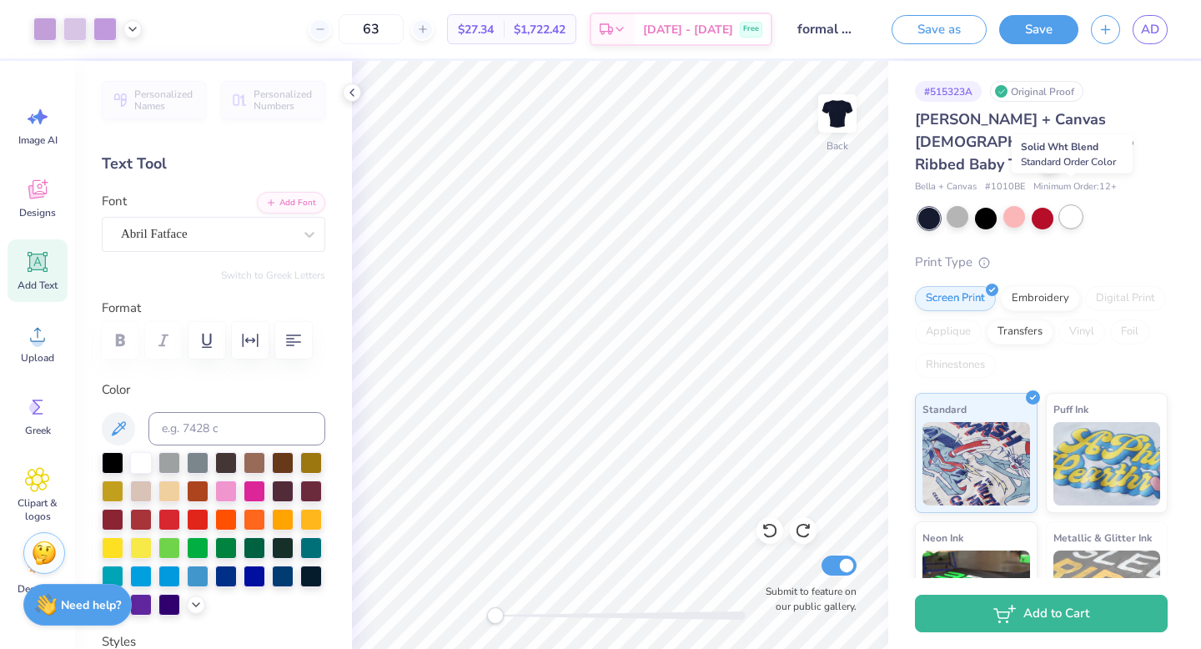
click at [1074, 206] on div at bounding box center [1071, 217] width 22 height 22
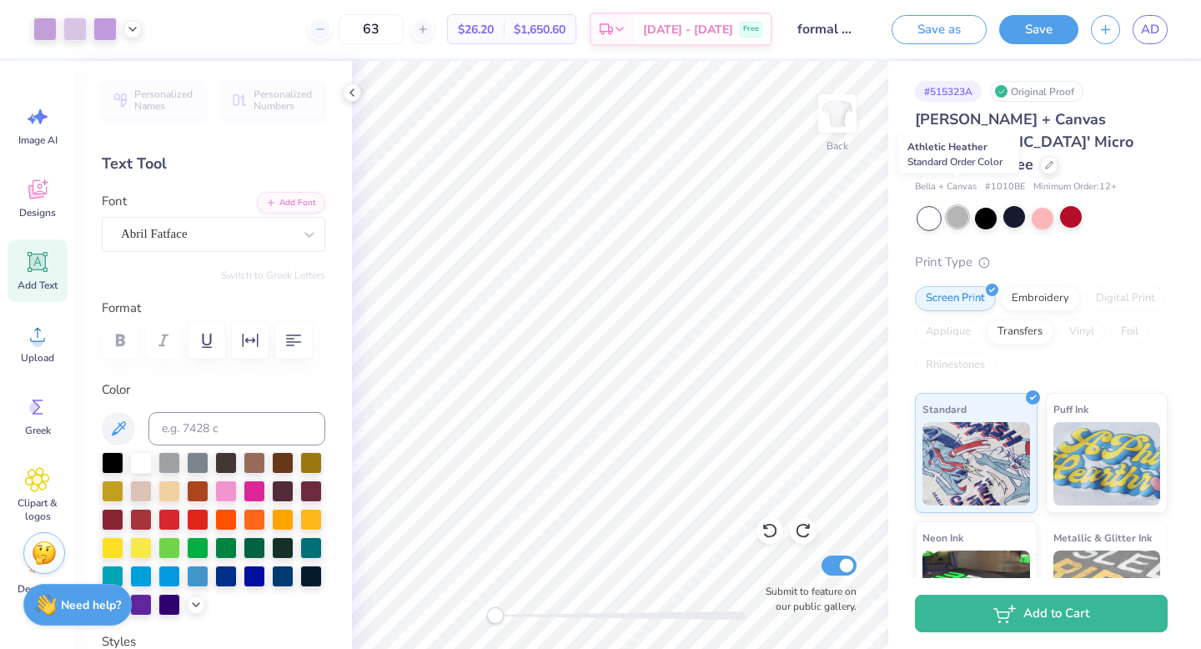
click at [953, 206] on div at bounding box center [958, 217] width 22 height 22
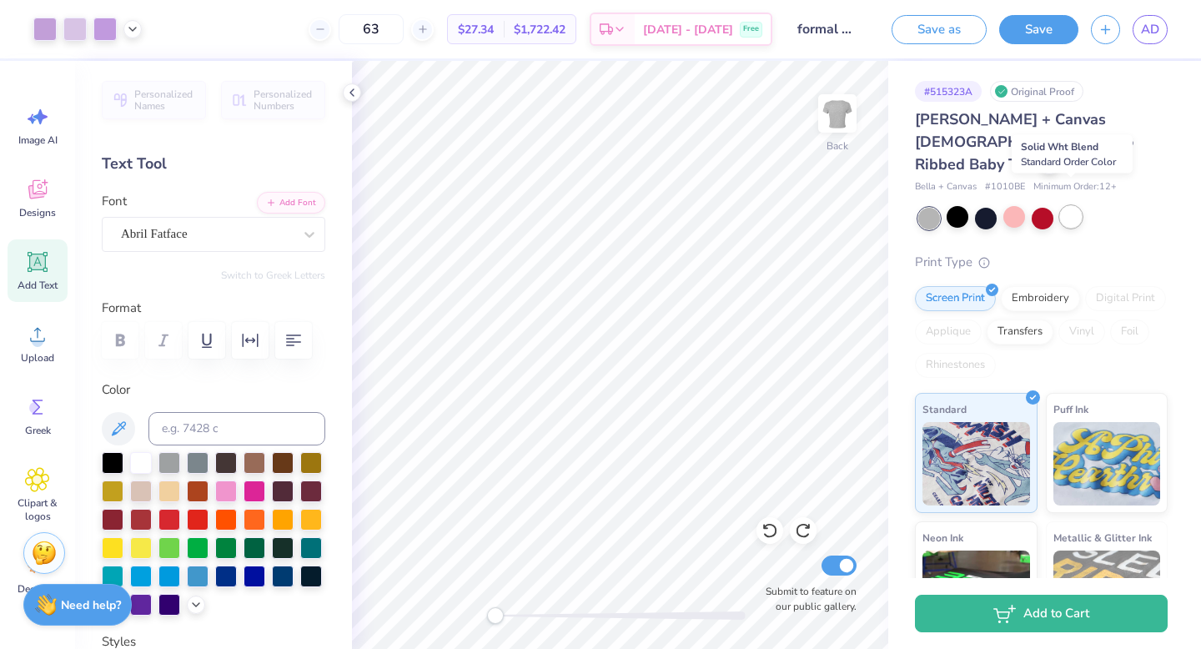
click at [1062, 206] on div at bounding box center [1071, 217] width 22 height 22
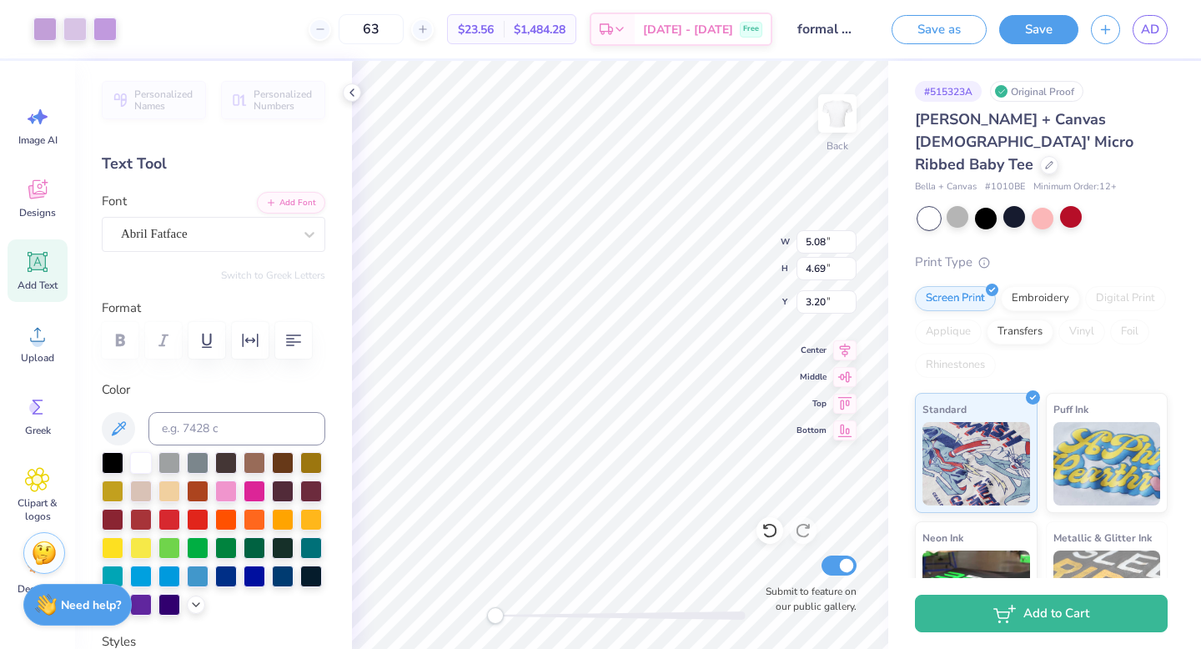
type input "5.57"
type input "4.19"
type input "2.30"
type input "5.26"
type input "2.36"
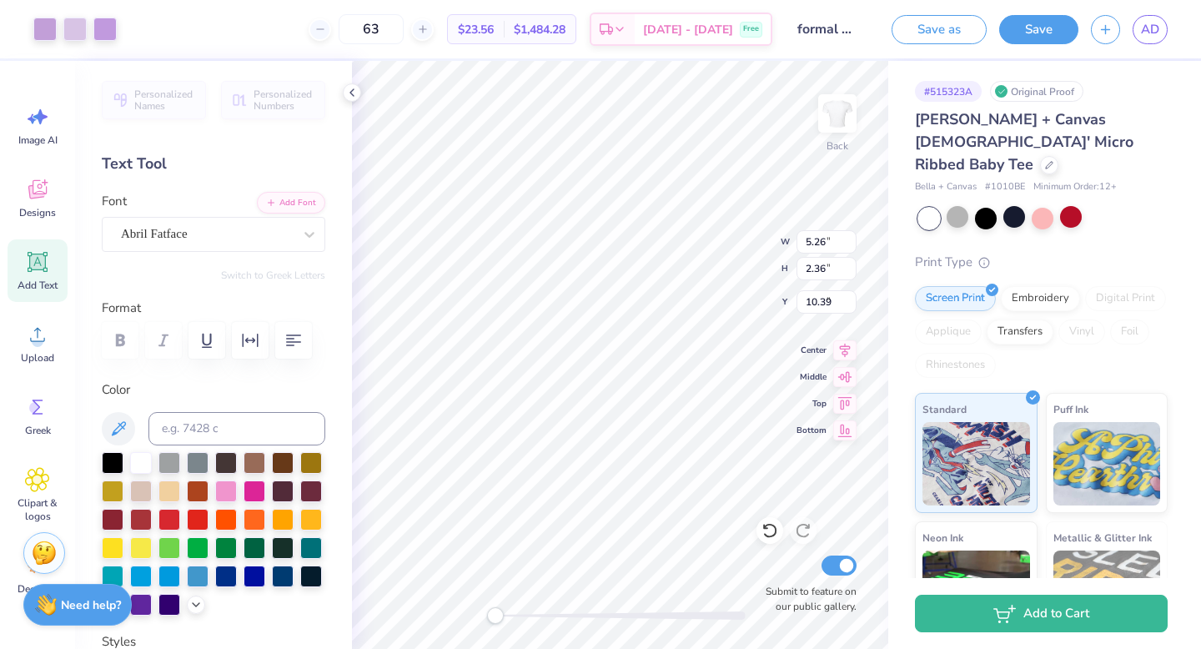
type input "7.76"
type input "8.50"
click at [773, 528] on icon at bounding box center [770, 530] width 17 height 17
type input "5.53"
type input "3.23"
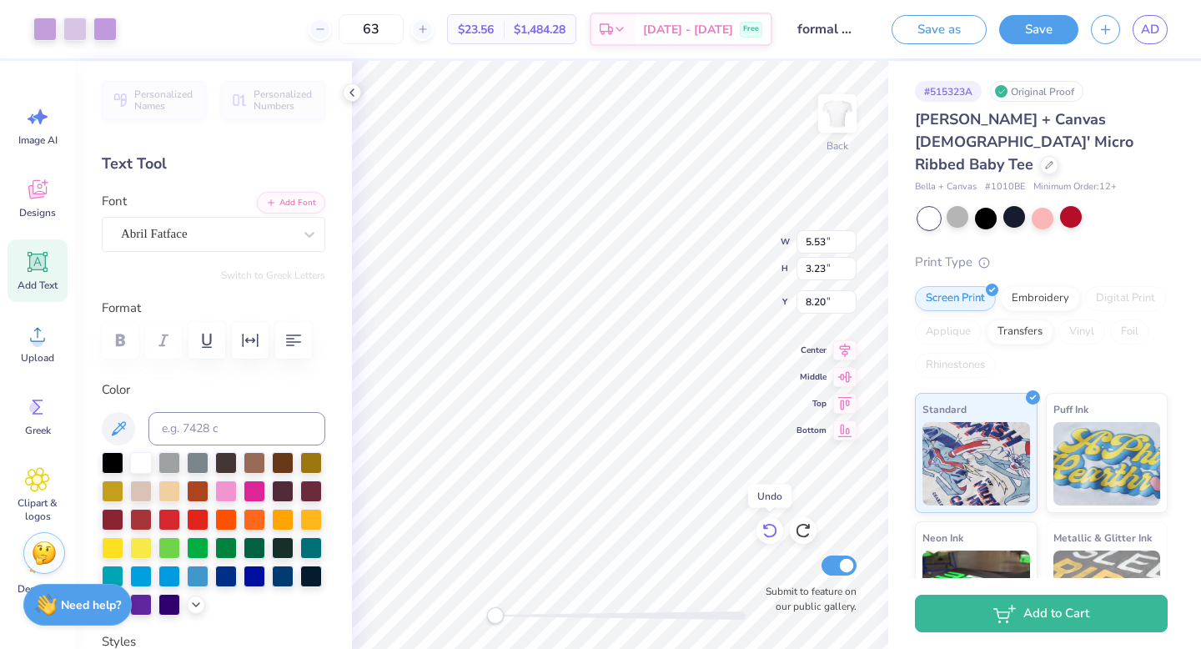
click at [773, 528] on icon at bounding box center [770, 530] width 17 height 17
type input "7.39"
click at [773, 528] on icon at bounding box center [770, 530] width 17 height 17
type input "6.44"
type input "3.35"
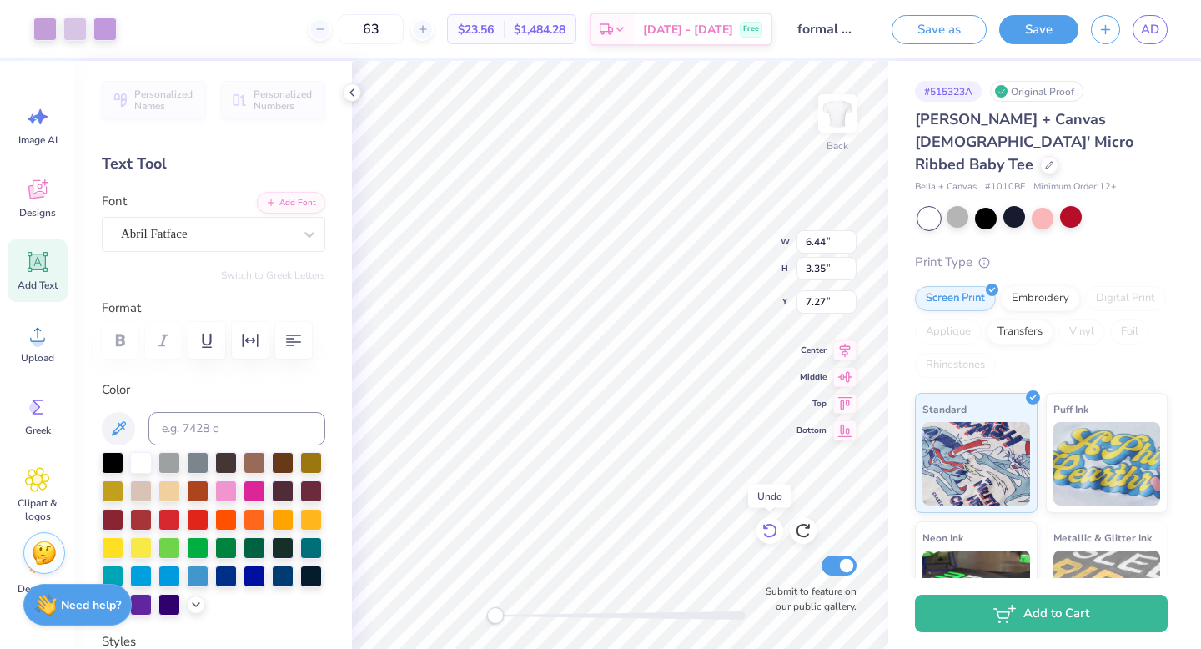
click at [773, 528] on icon at bounding box center [770, 530] width 17 height 17
type input "9.90"
click at [772, 534] on icon at bounding box center [770, 530] width 17 height 17
type input "10.08"
type input "5.25"
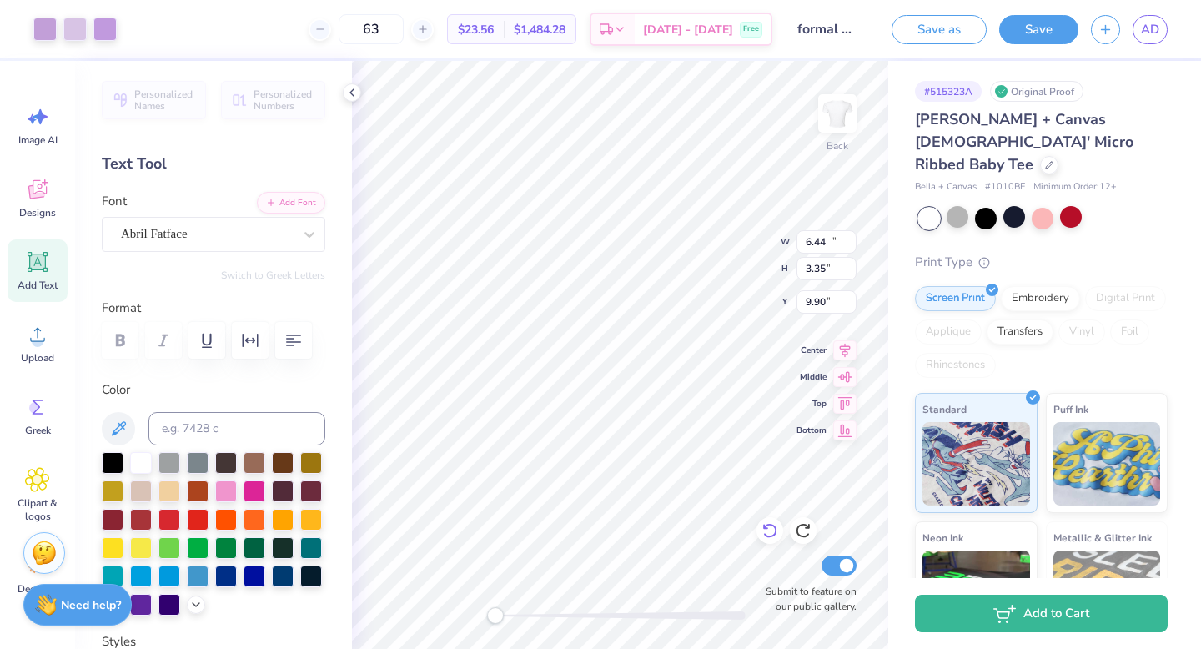
type input "9.96"
click at [961, 206] on div at bounding box center [958, 217] width 22 height 22
click at [42, 43] on div "Art colors" at bounding box center [28, 29] width 57 height 58
click at [43, 35] on div at bounding box center [44, 27] width 23 height 23
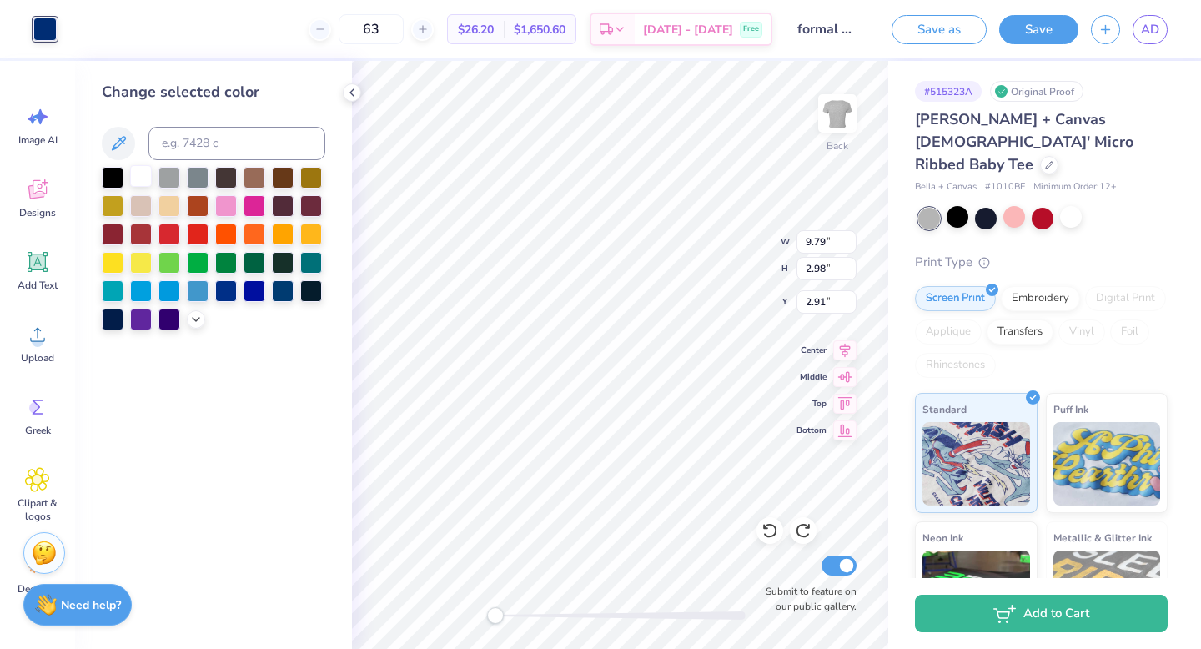
click at [144, 177] on div at bounding box center [141, 176] width 22 height 22
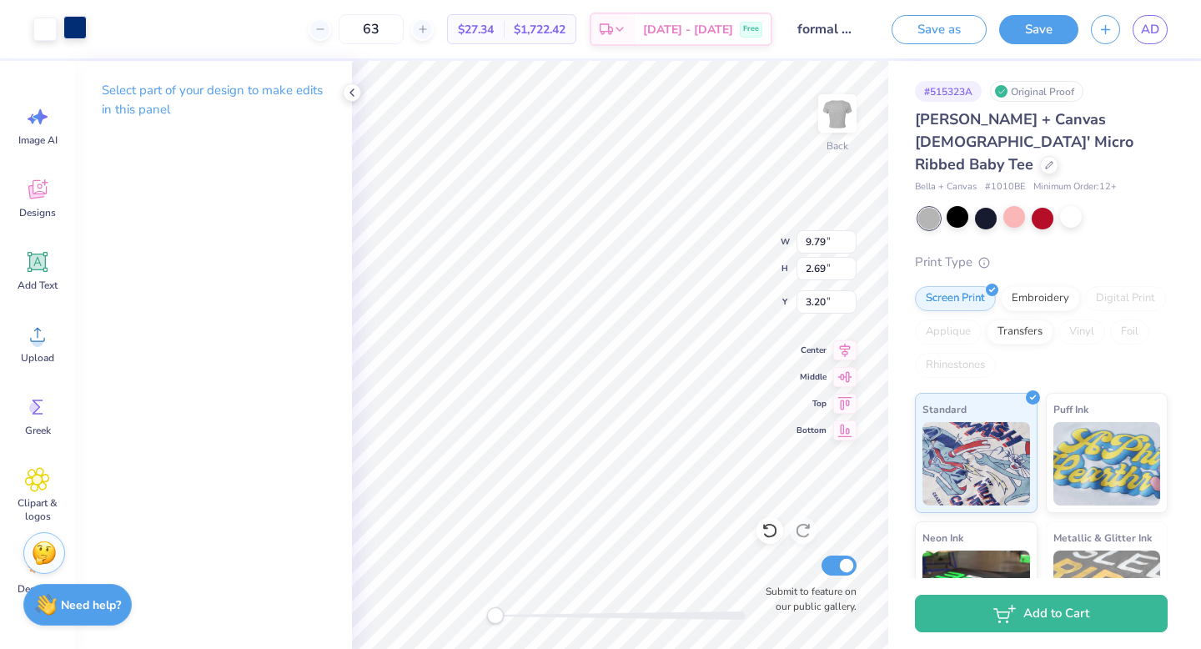
click at [75, 38] on div at bounding box center [74, 27] width 23 height 23
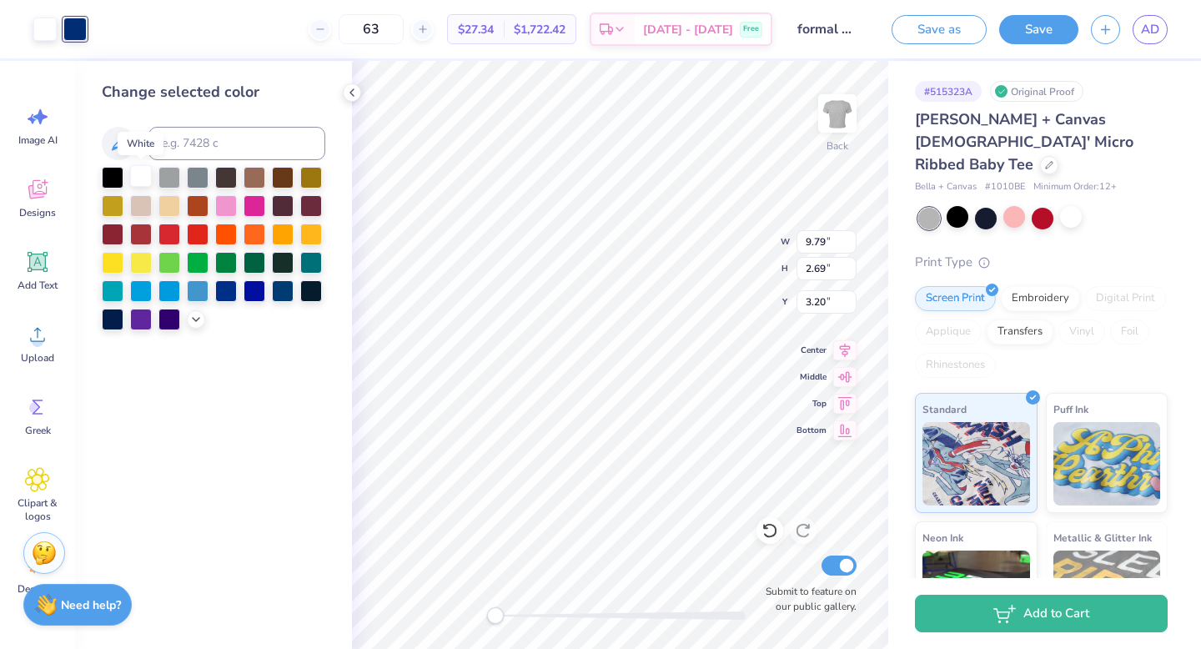
click at [139, 174] on div at bounding box center [141, 176] width 22 height 22
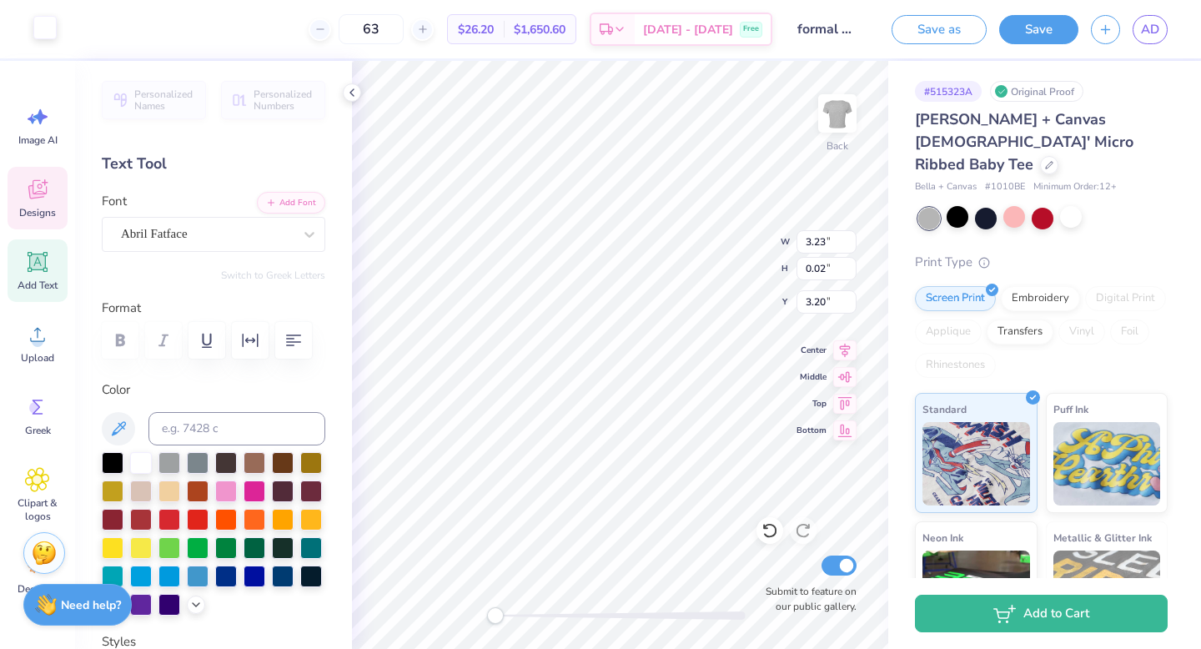
click at [39, 25] on div at bounding box center [44, 27] width 23 height 23
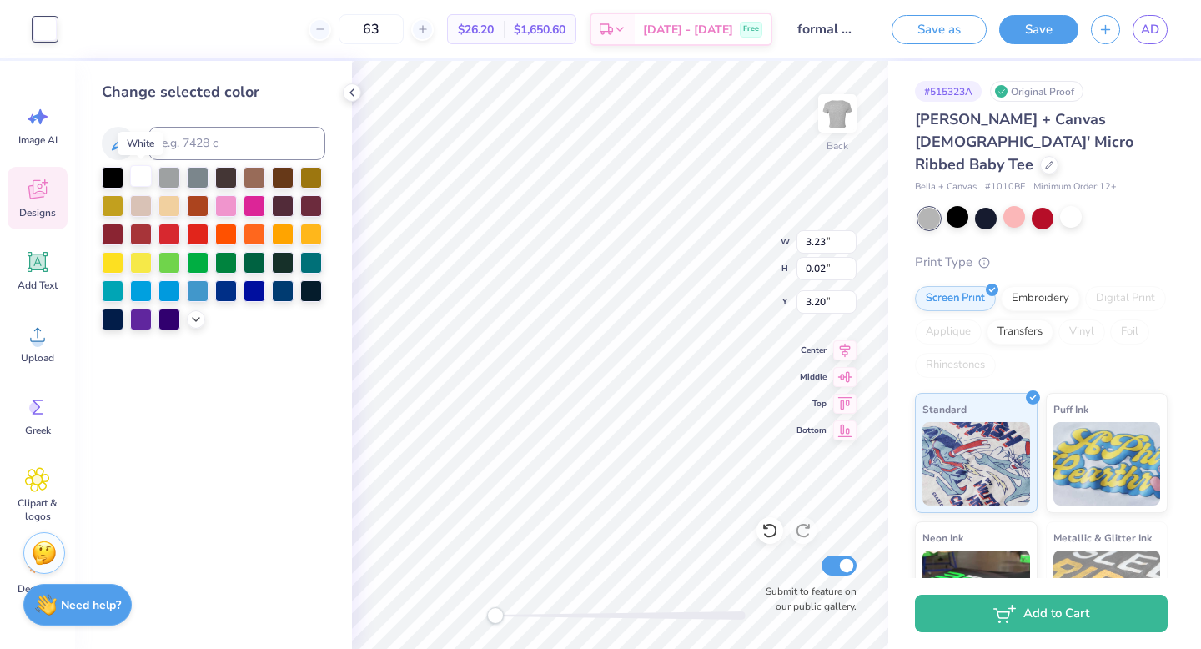
click at [139, 172] on div at bounding box center [141, 176] width 22 height 22
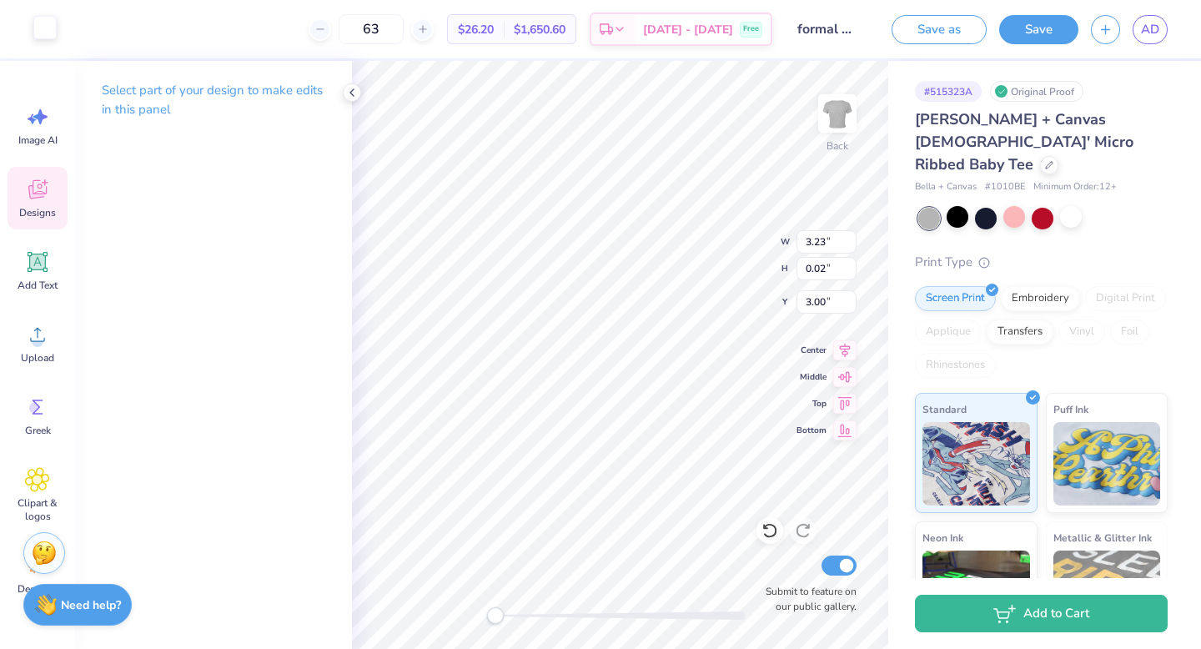
click at [39, 24] on div at bounding box center [44, 27] width 23 height 23
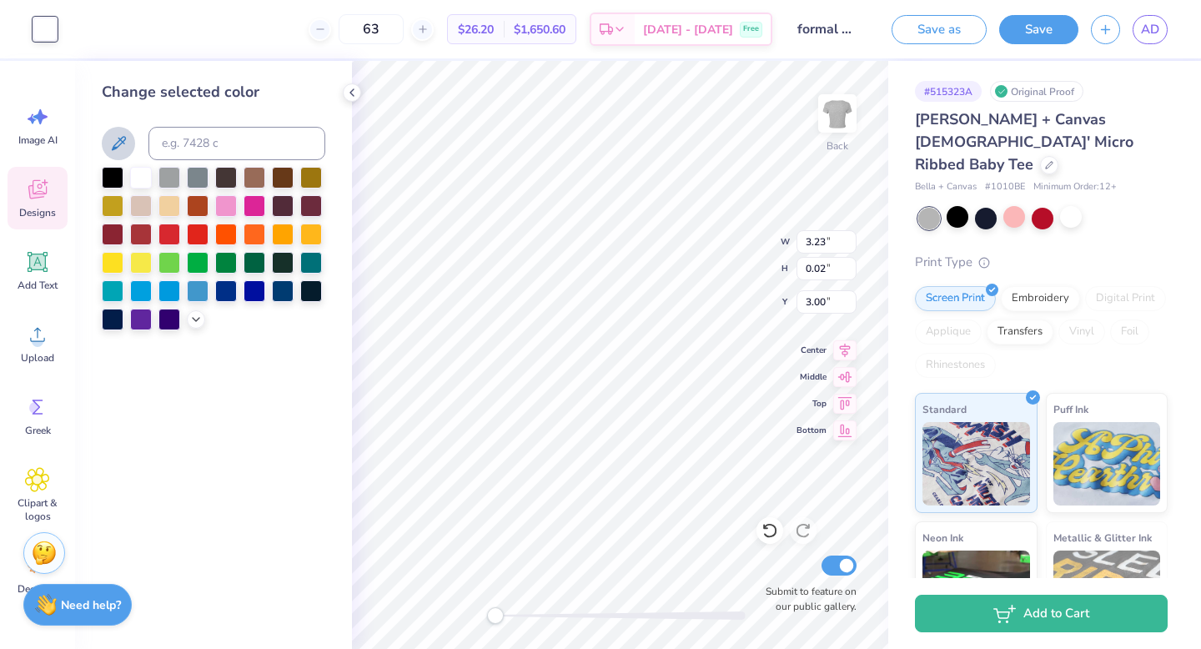
click at [112, 143] on icon at bounding box center [118, 143] width 20 height 20
click at [767, 525] on icon at bounding box center [769, 531] width 14 height 15
type input "3.10"
click at [355, 91] on icon at bounding box center [351, 92] width 13 height 13
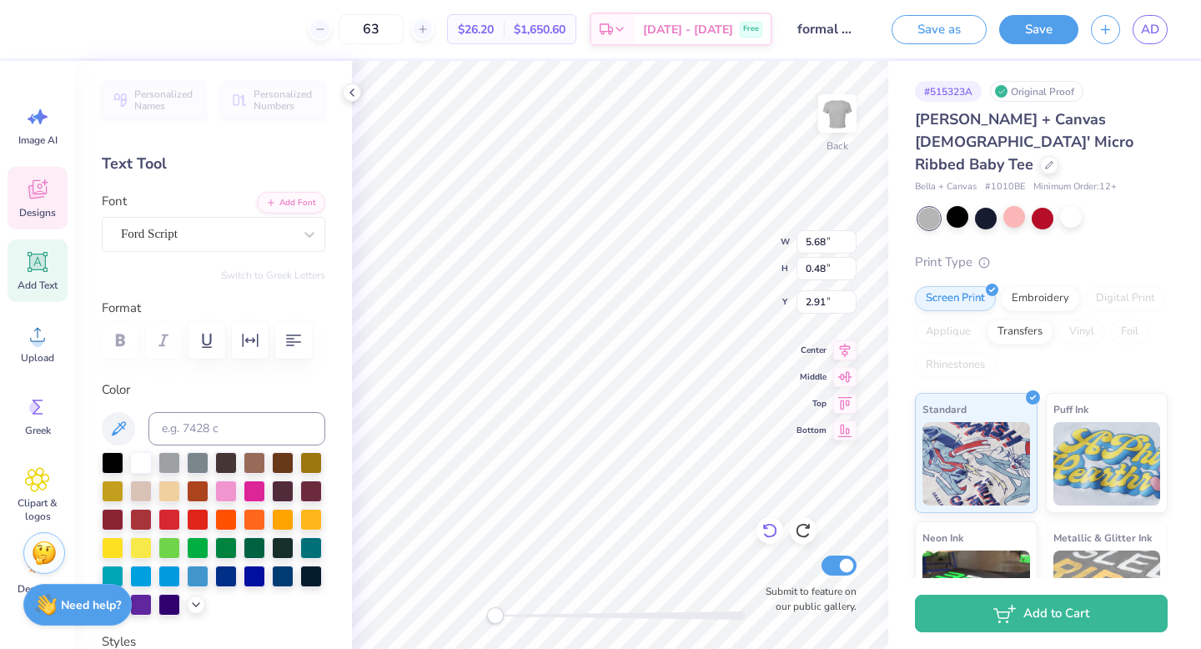
click at [773, 531] on icon at bounding box center [770, 530] width 17 height 17
type input "5.68"
type input "0.48"
type input "2.81"
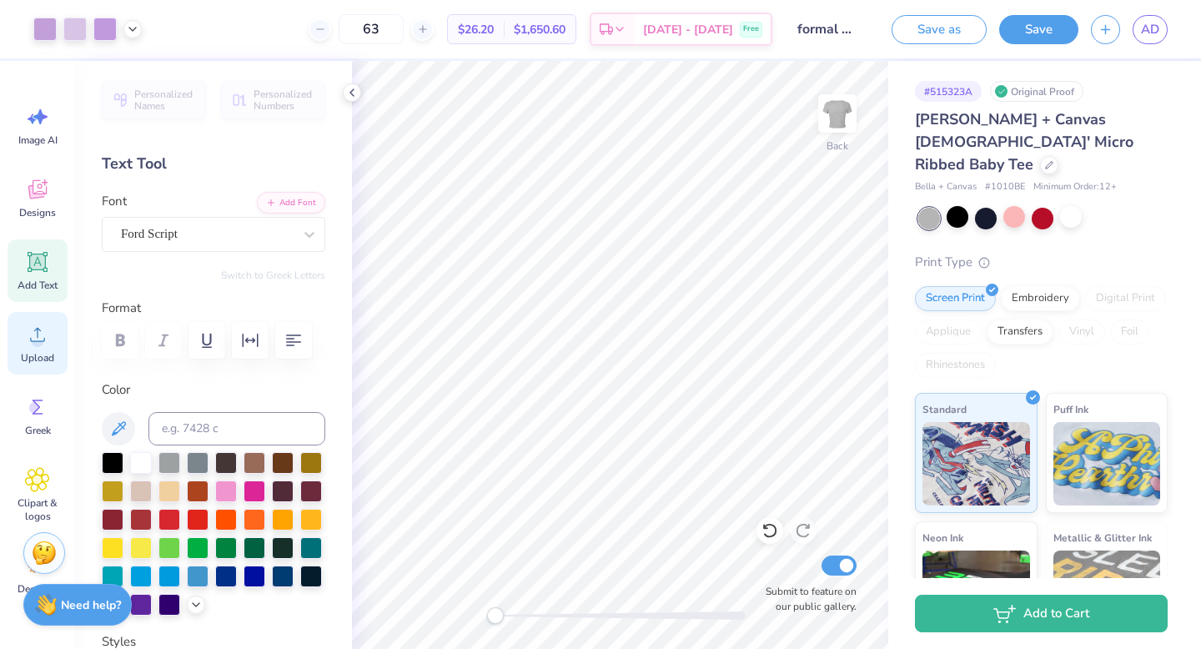
click at [43, 345] on icon at bounding box center [37, 334] width 25 height 25
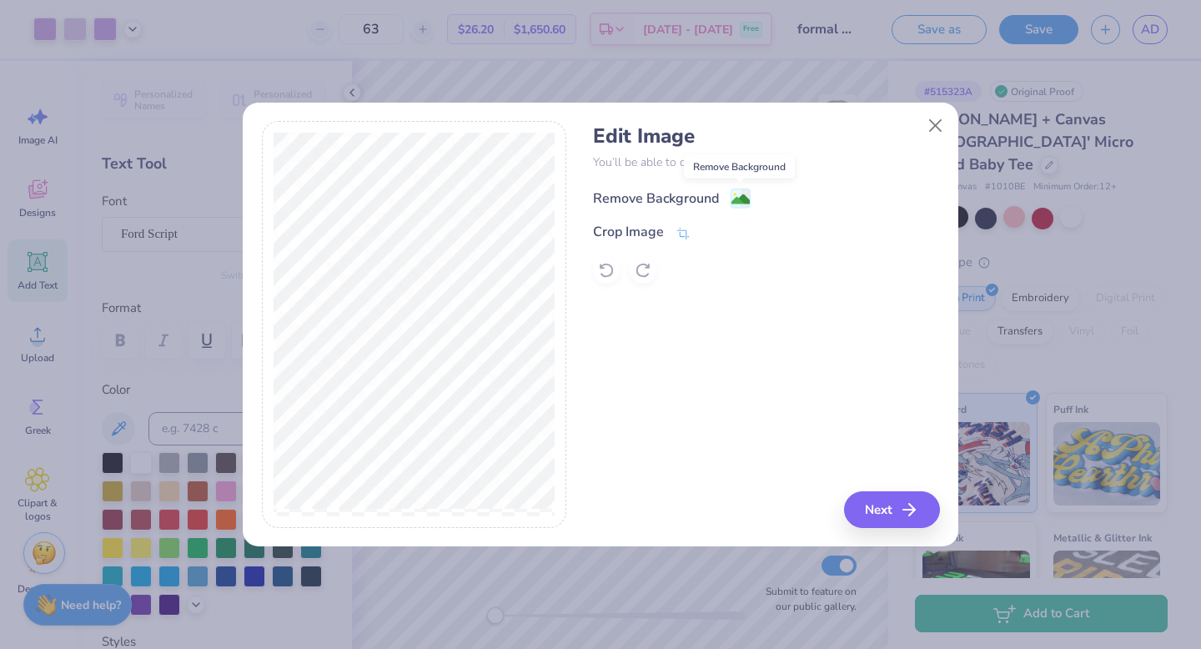
click at [747, 200] on image at bounding box center [741, 199] width 18 height 18
click at [882, 507] on button "Next" at bounding box center [895, 509] width 96 height 37
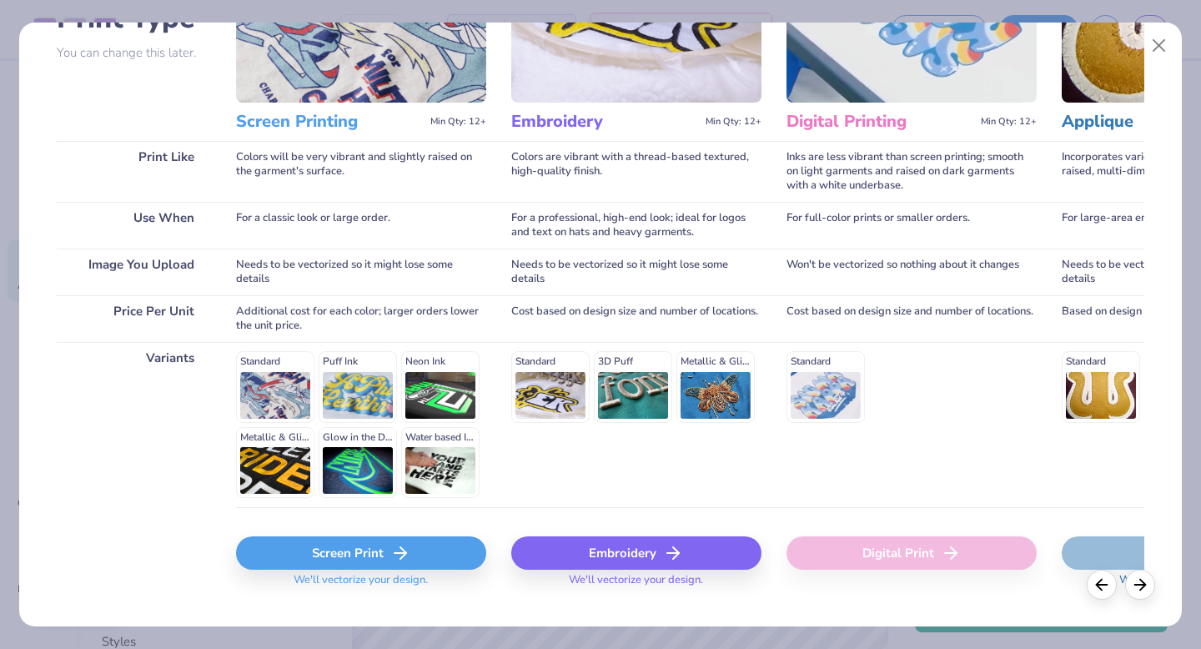
scroll to position [154, 0]
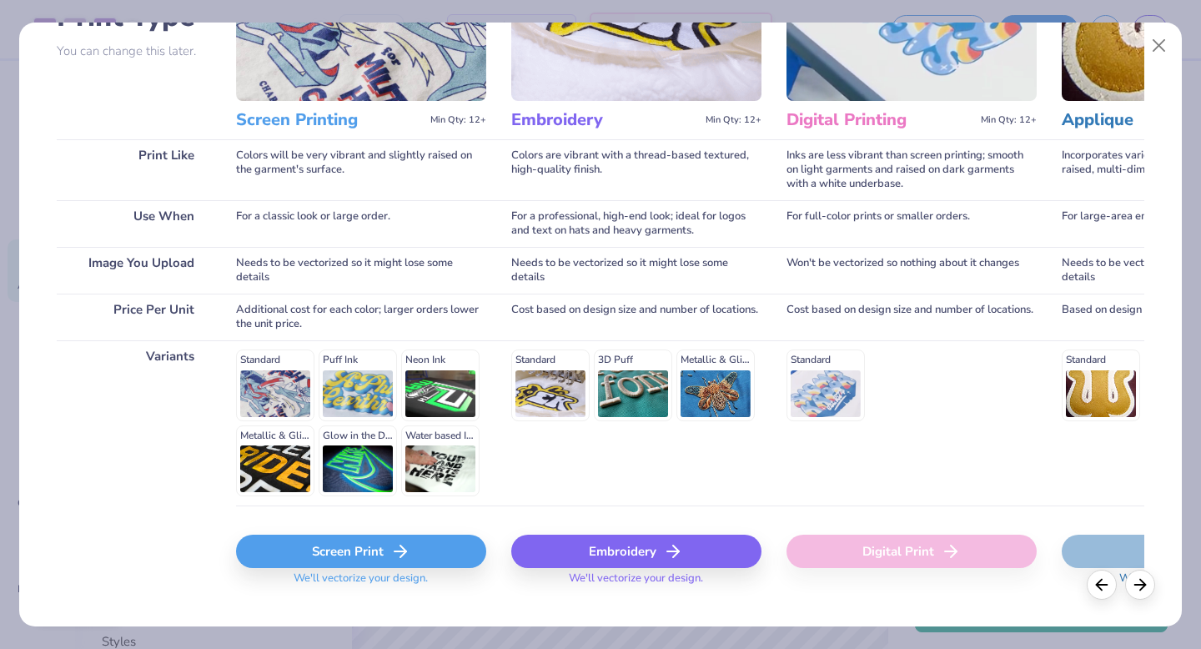
click at [380, 545] on div "Screen Print" at bounding box center [361, 551] width 250 height 33
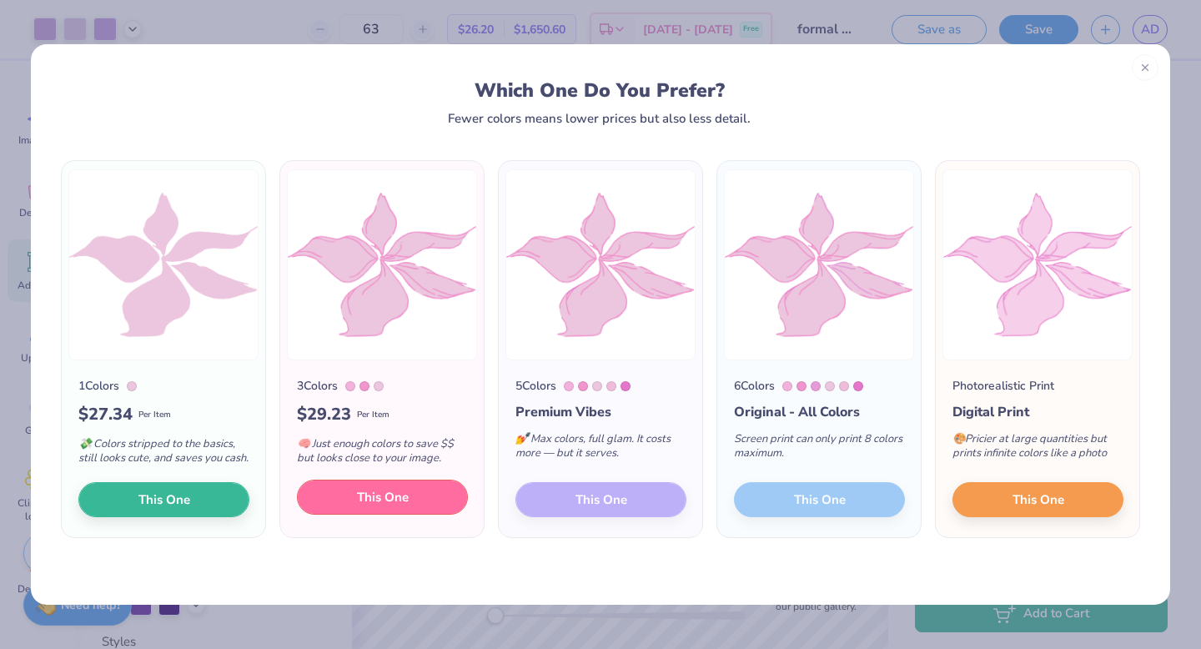
click at [392, 504] on span "This One" at bounding box center [383, 497] width 52 height 19
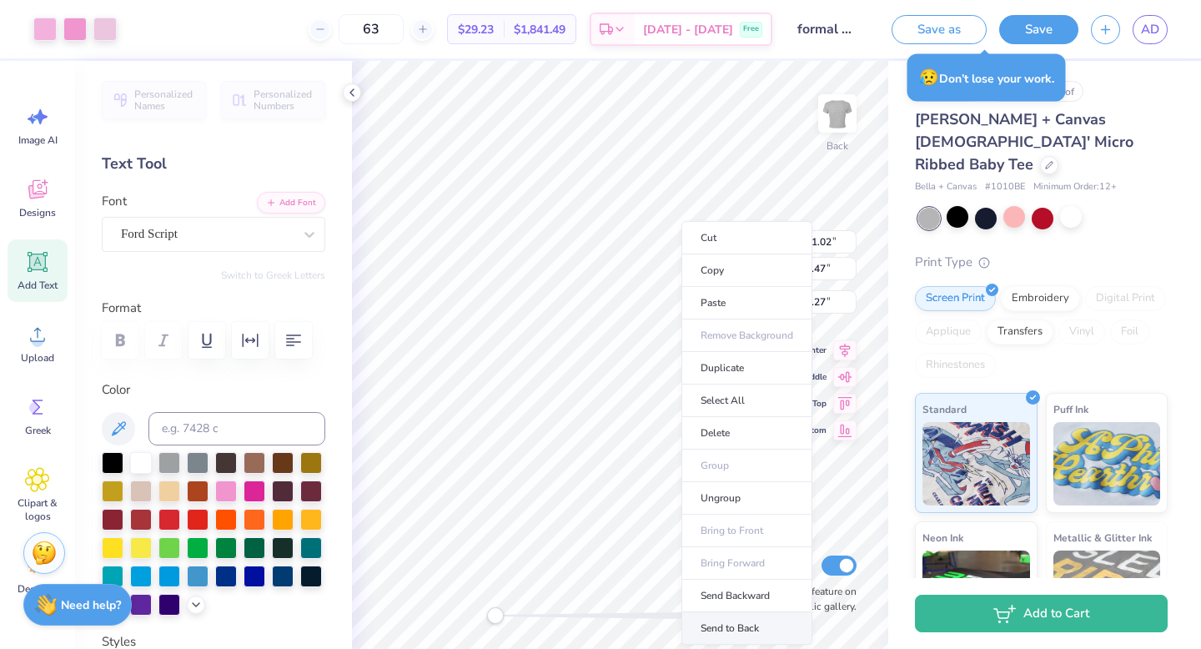
click at [732, 629] on li "Send to Back" at bounding box center [746, 628] width 131 height 33
type input "4.16"
type input "3.20"
type input "2.23"
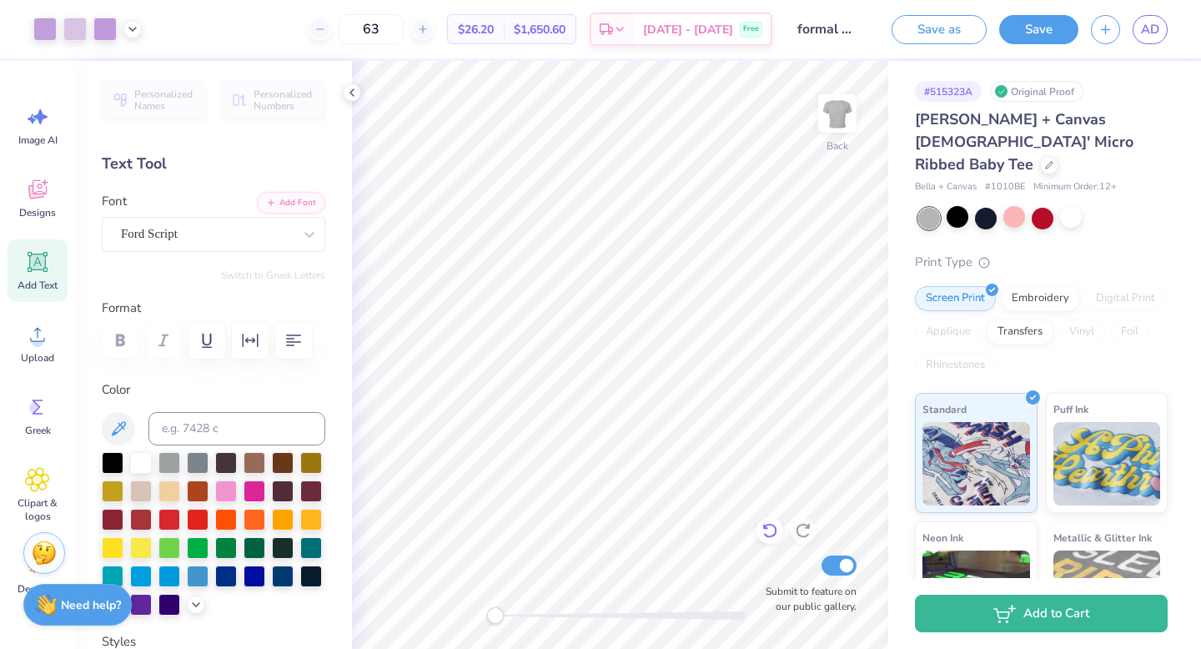
click at [766, 531] on icon at bounding box center [770, 530] width 17 height 17
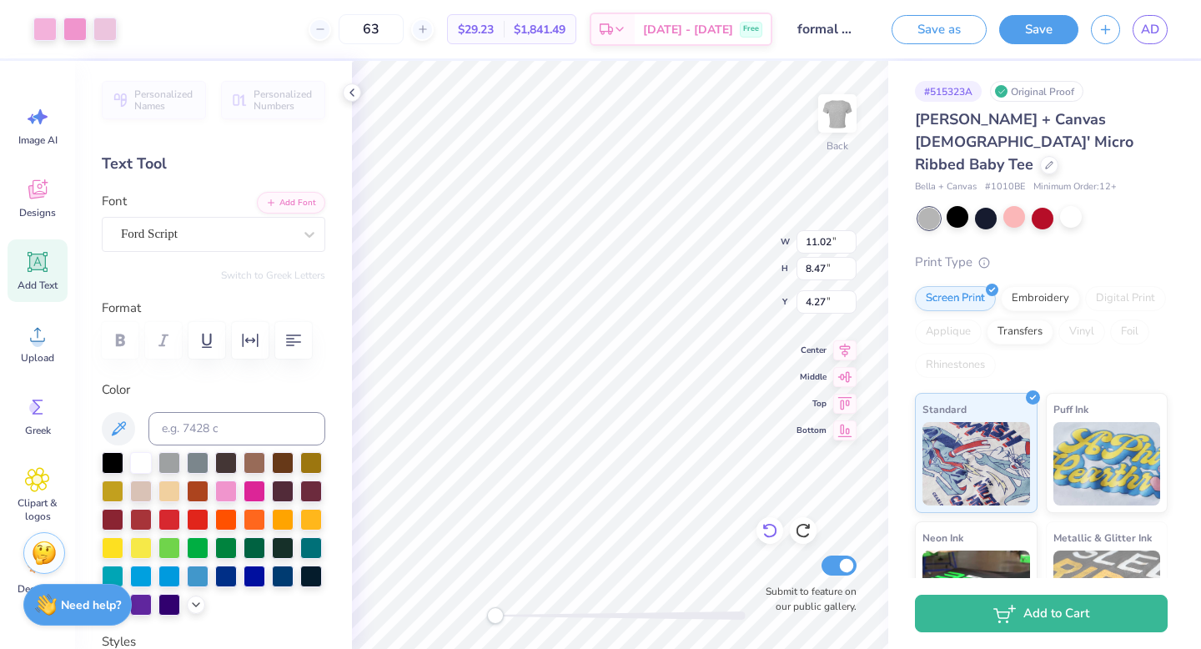
click at [769, 525] on icon at bounding box center [769, 531] width 14 height 15
click at [770, 526] on icon at bounding box center [770, 530] width 17 height 17
type input "1.79"
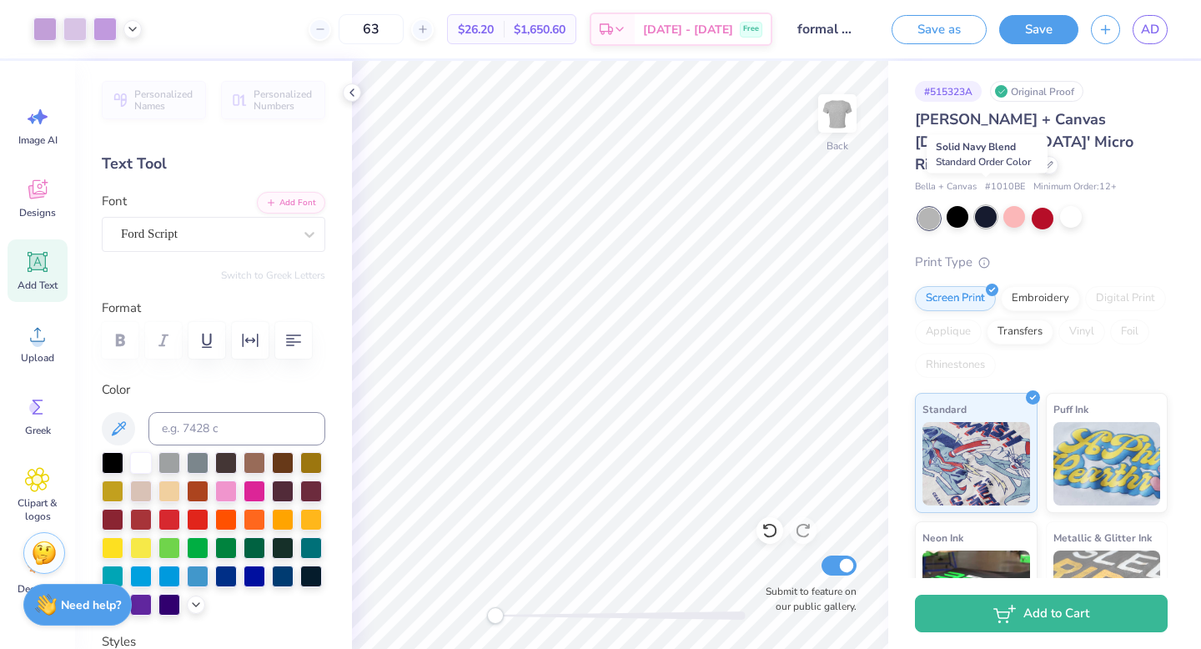
click at [978, 206] on div at bounding box center [986, 217] width 22 height 22
click at [99, 23] on div at bounding box center [104, 27] width 23 height 23
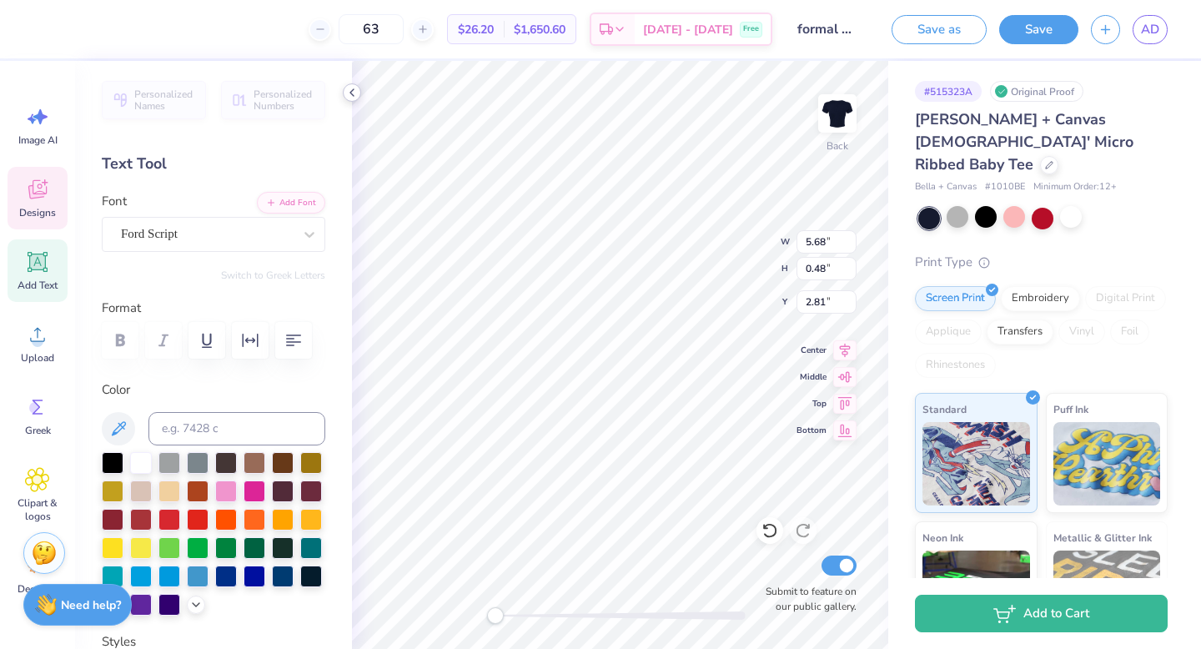
type input "9.79"
type input "1.23"
type input "4.66"
click at [138, 491] on div at bounding box center [141, 490] width 22 height 22
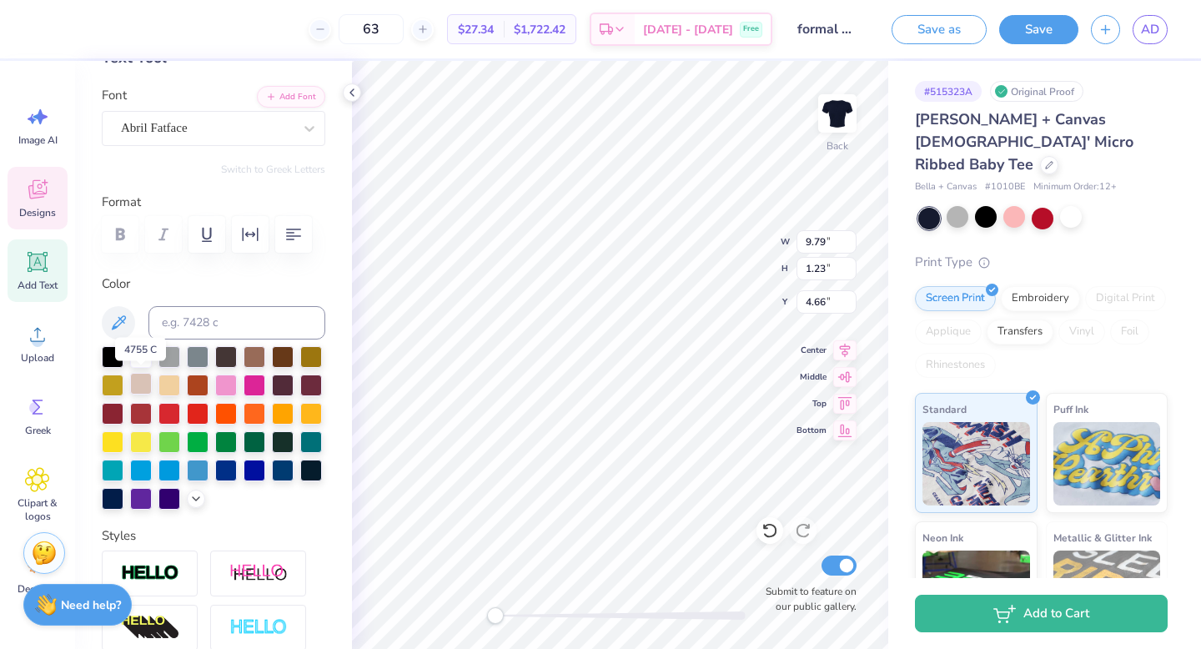
scroll to position [108, 0]
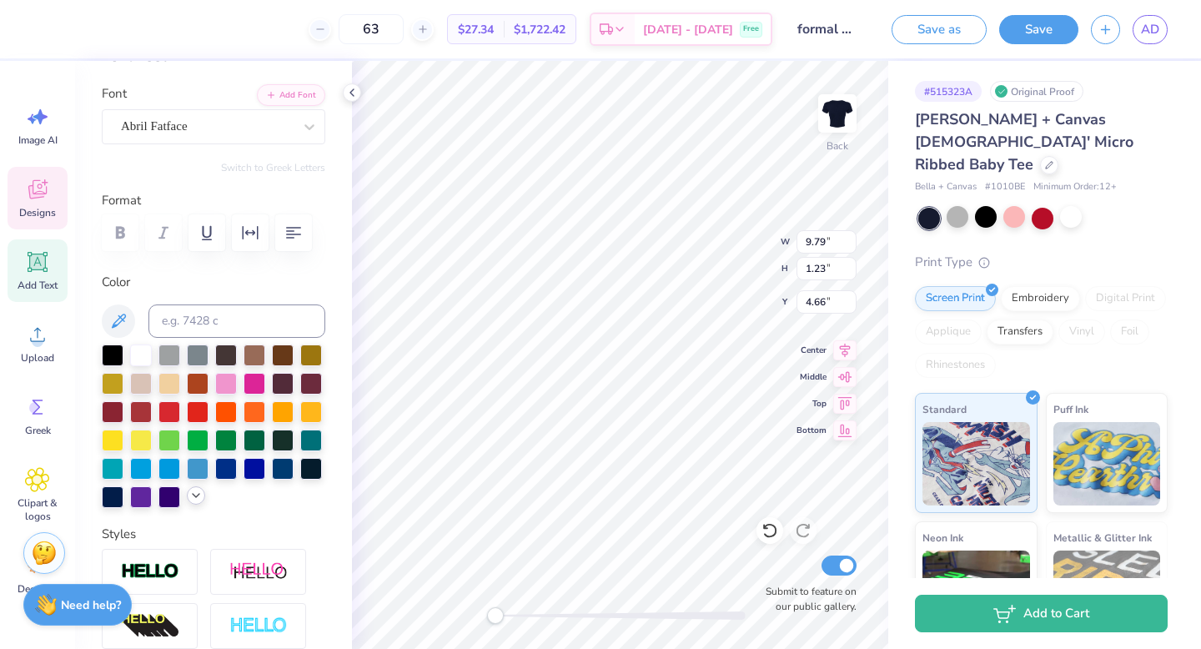
click at [199, 492] on icon at bounding box center [195, 495] width 13 height 13
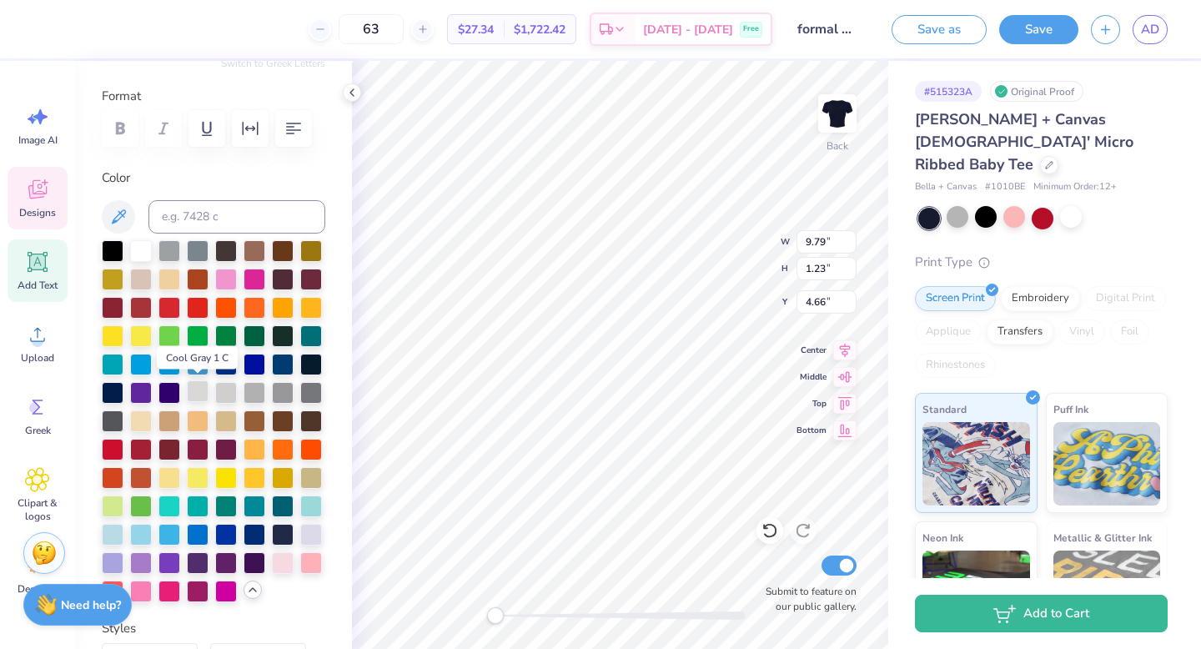
scroll to position [213, 0]
click at [316, 531] on div at bounding box center [311, 532] width 22 height 22
click at [195, 560] on div at bounding box center [198, 561] width 22 height 22
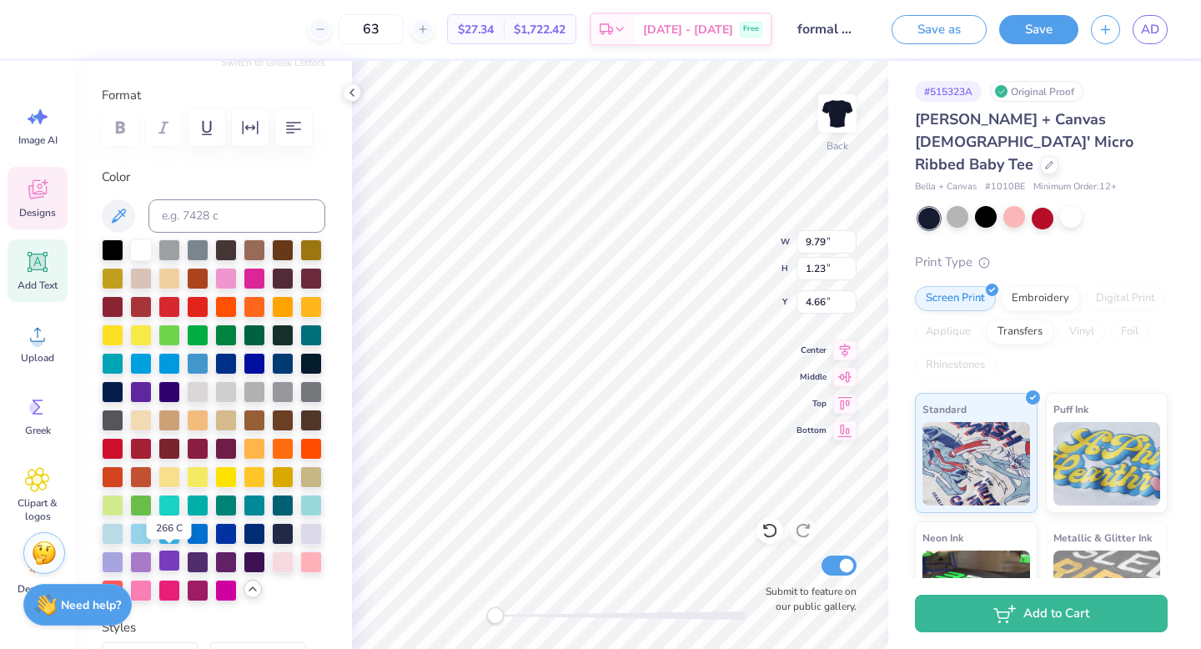
click at [171, 560] on div at bounding box center [169, 561] width 22 height 22
click at [142, 559] on div at bounding box center [141, 561] width 22 height 22
type input "5.86"
type input "0.69"
type input "3.49"
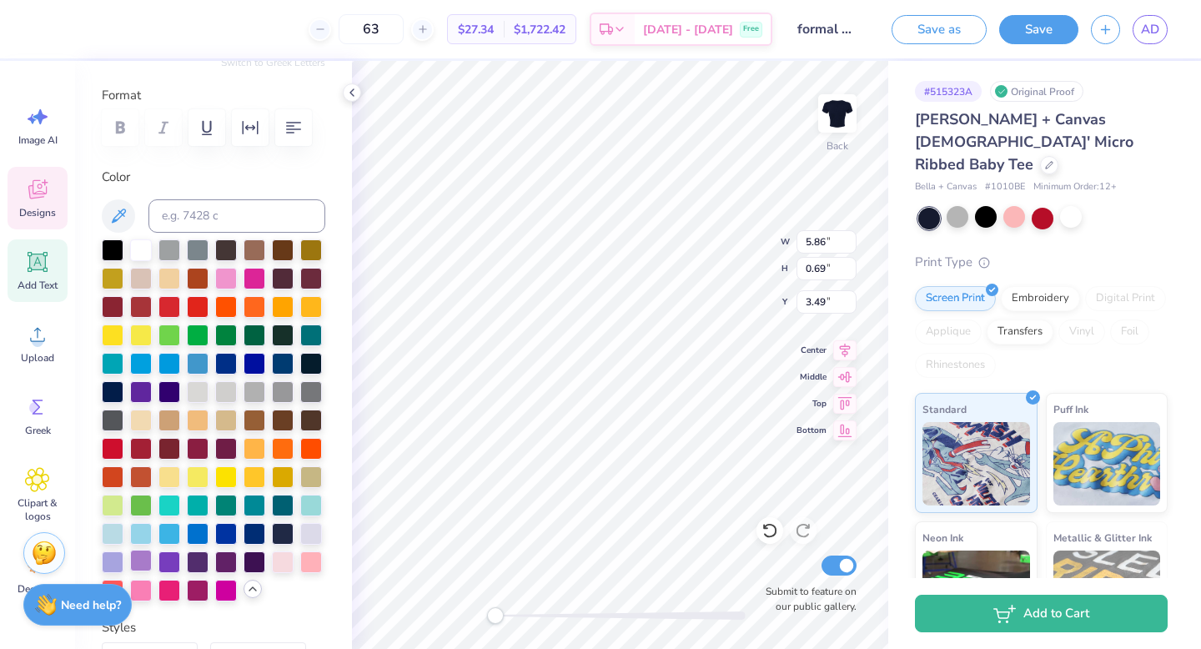
click at [145, 563] on div at bounding box center [141, 561] width 22 height 22
type input "5.68"
type input "0.48"
type input "2.81"
click at [140, 561] on div at bounding box center [141, 561] width 22 height 22
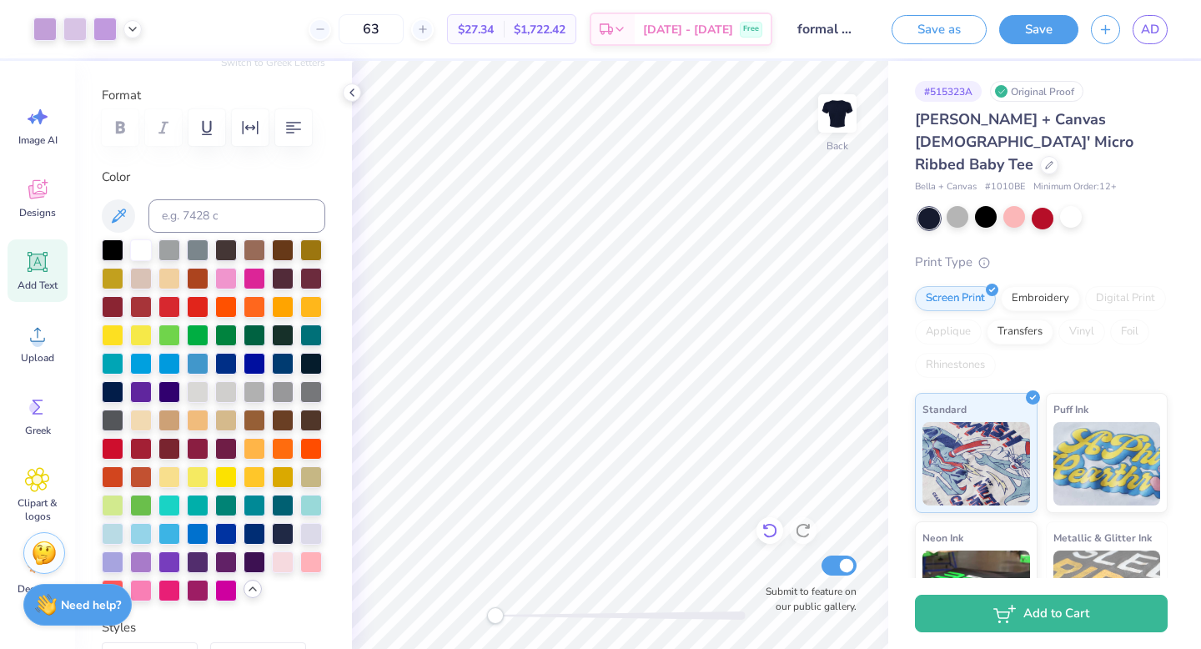
click at [772, 530] on icon at bounding box center [770, 530] width 17 height 17
click at [770, 527] on icon at bounding box center [770, 530] width 17 height 17
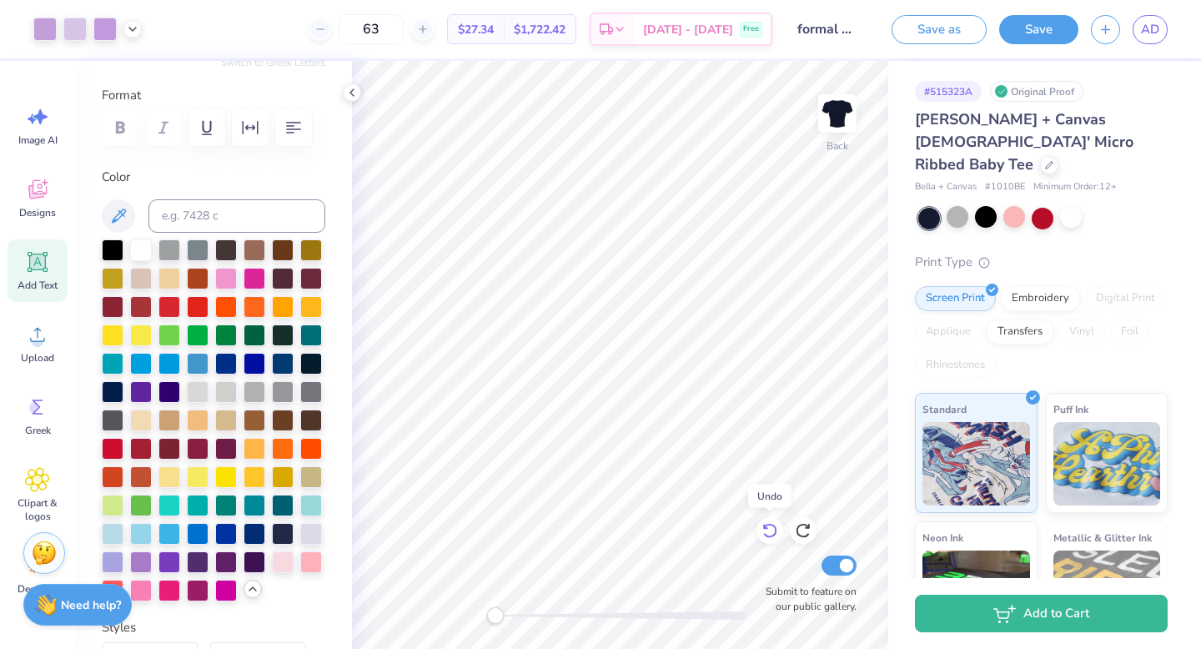
click at [771, 527] on icon at bounding box center [770, 530] width 17 height 17
click at [79, 27] on div at bounding box center [74, 27] width 23 height 23
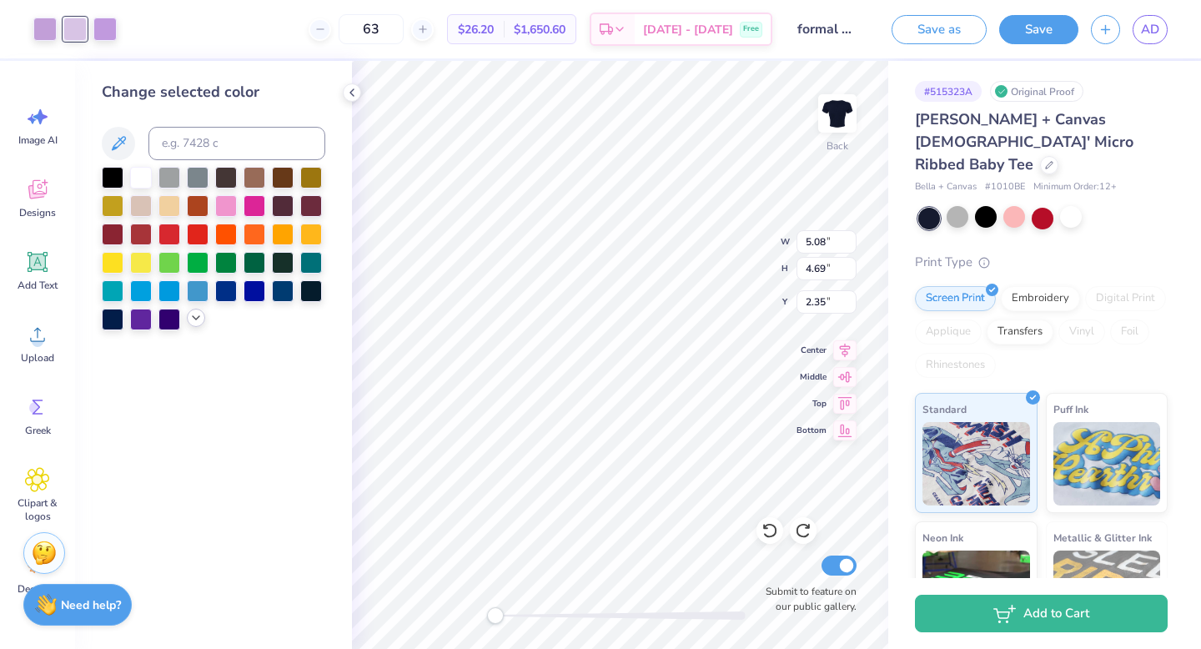
click at [197, 314] on icon at bounding box center [195, 317] width 13 height 13
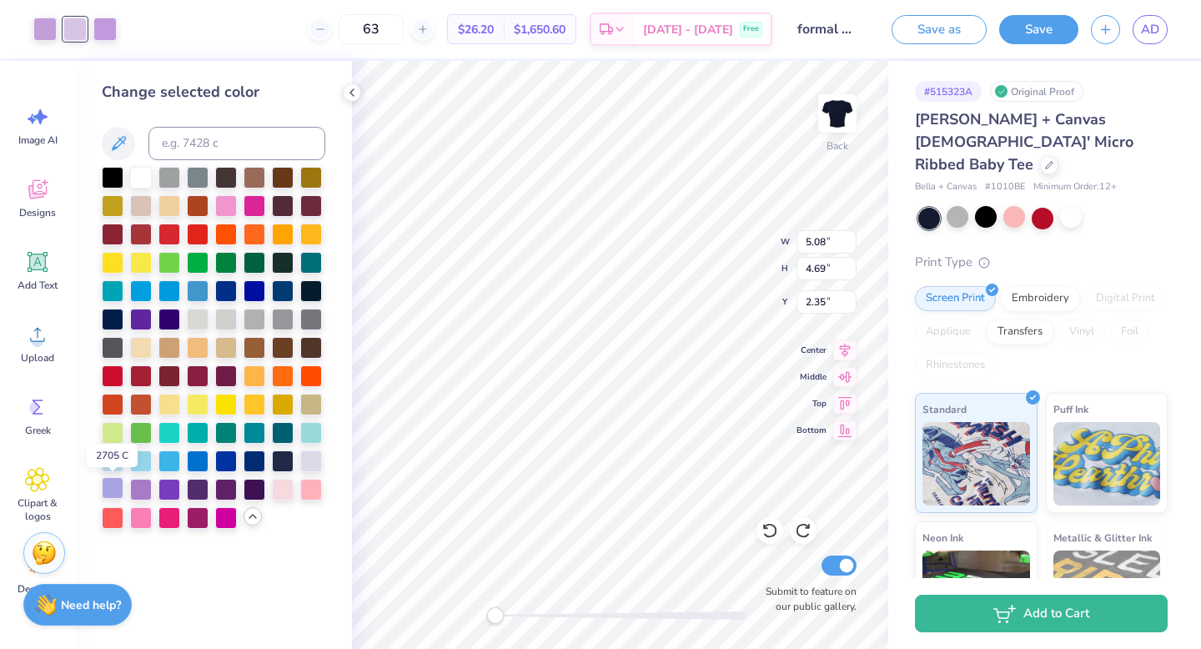
click at [110, 487] on div at bounding box center [113, 488] width 22 height 22
click at [313, 456] on div at bounding box center [311, 460] width 22 height 22
click at [139, 482] on div at bounding box center [141, 488] width 22 height 22
type input "5.57"
type input "4.19"
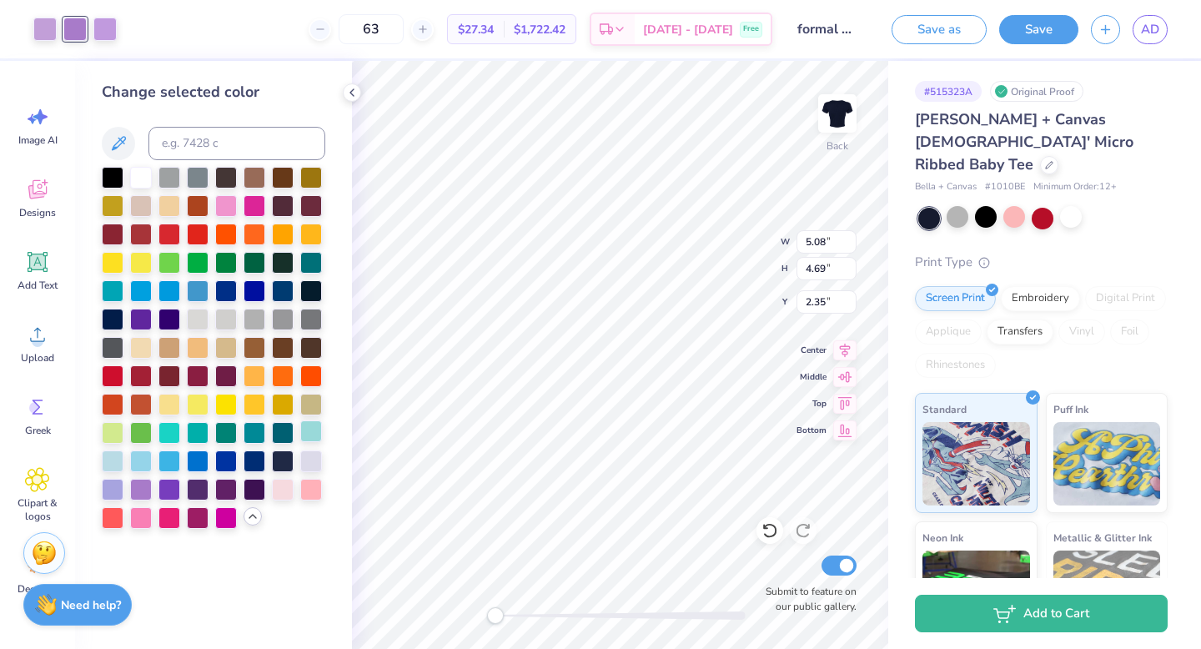
type input "1.79"
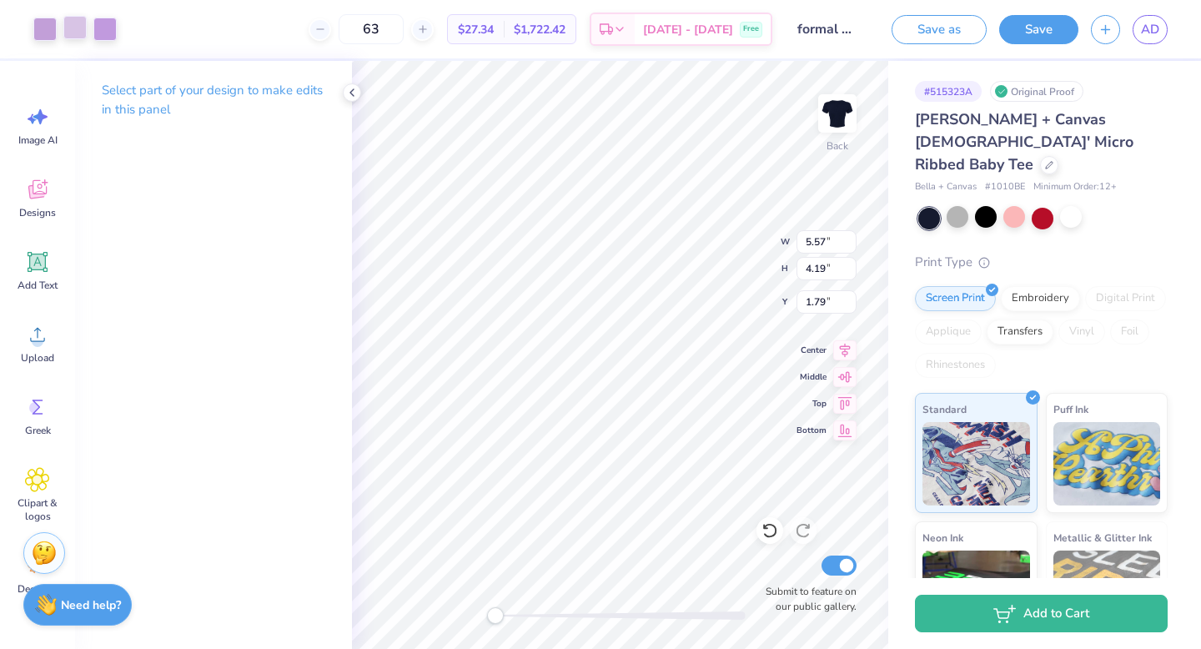
click at [78, 29] on div at bounding box center [74, 27] width 23 height 23
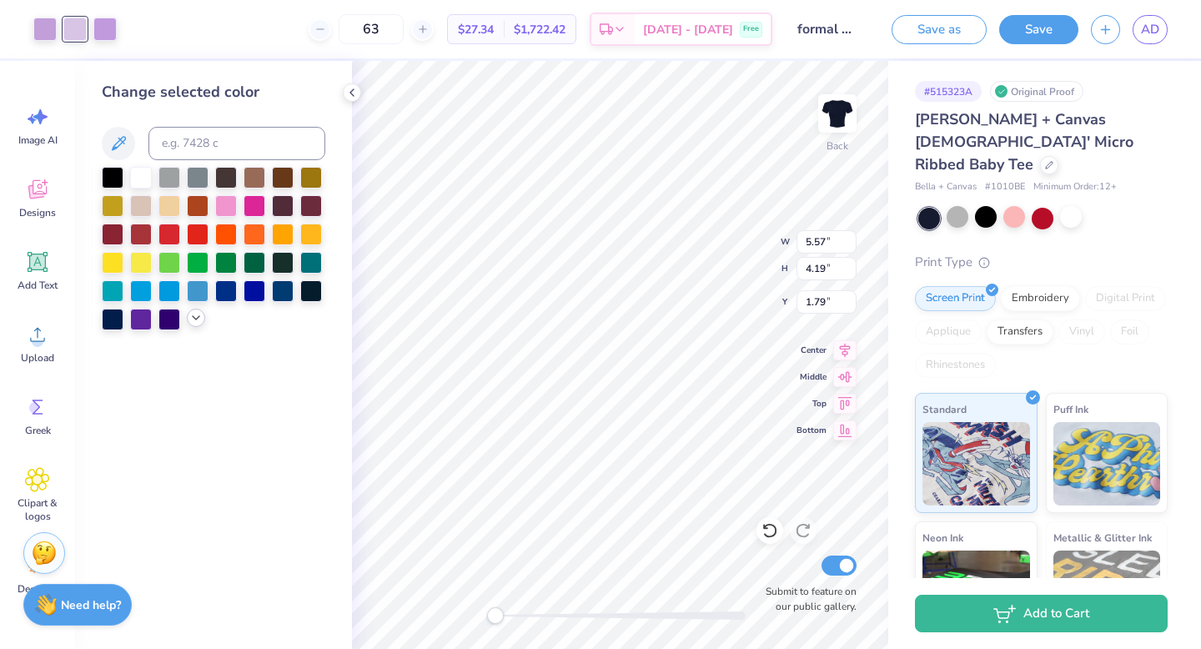
click at [198, 318] on polyline at bounding box center [196, 317] width 7 height 3
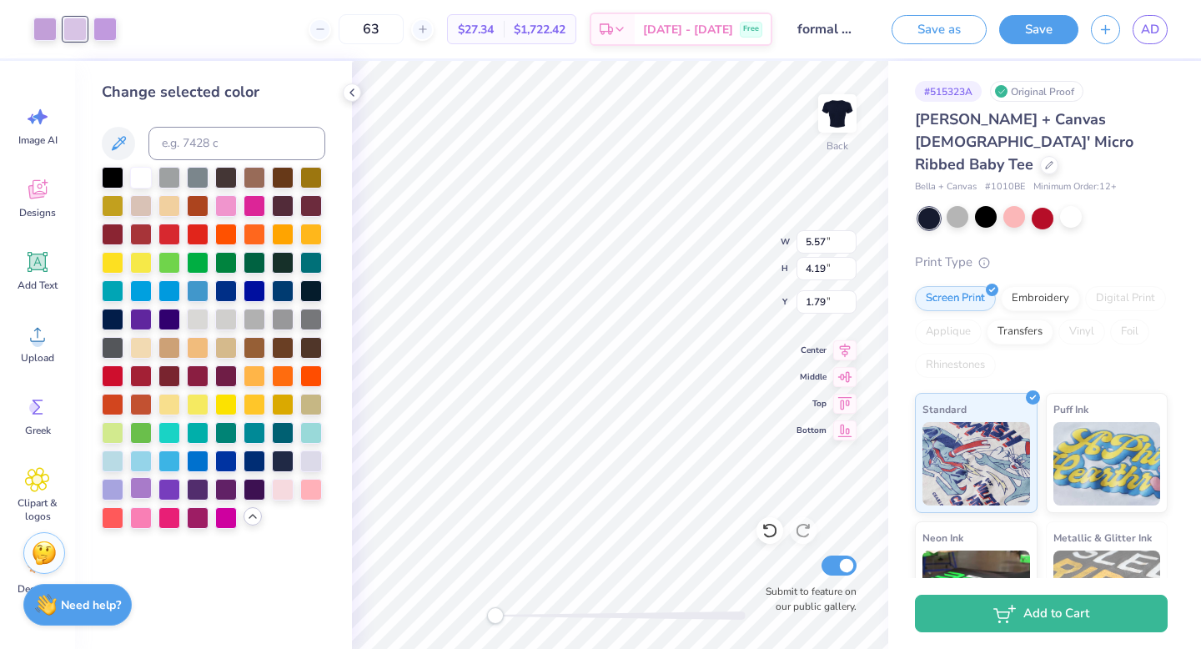
click at [144, 490] on div at bounding box center [141, 488] width 22 height 22
type input "5.08"
type input "4.69"
type input "2.35"
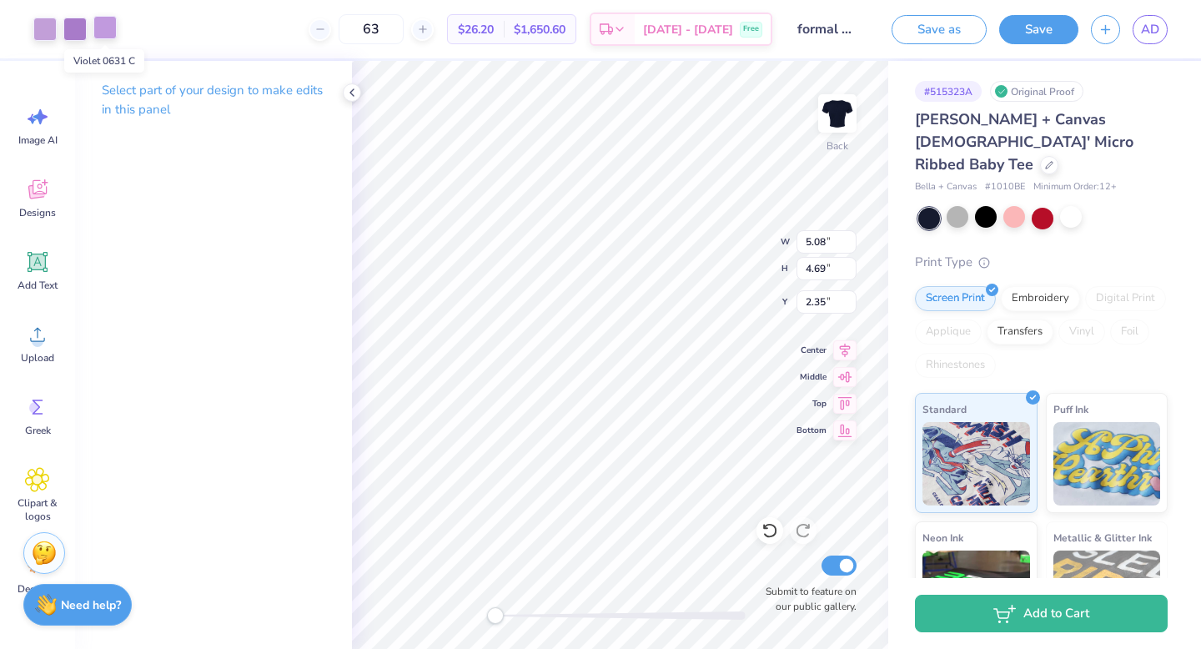
click at [113, 31] on div at bounding box center [104, 27] width 23 height 23
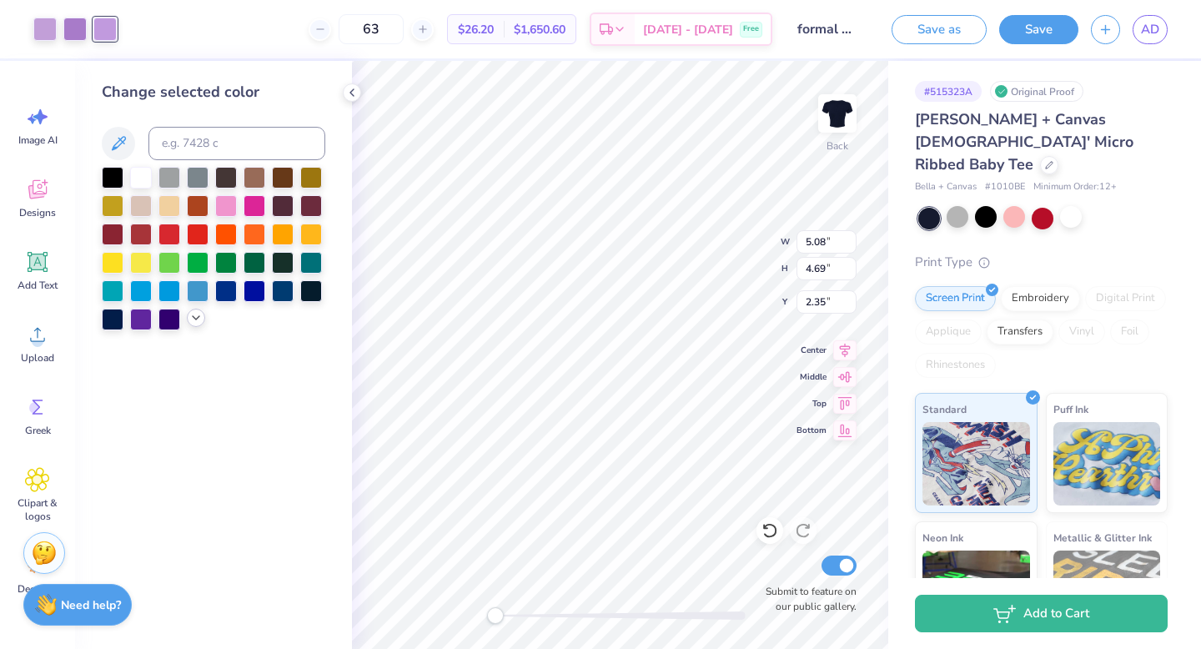
click at [196, 318] on polyline at bounding box center [196, 317] width 7 height 3
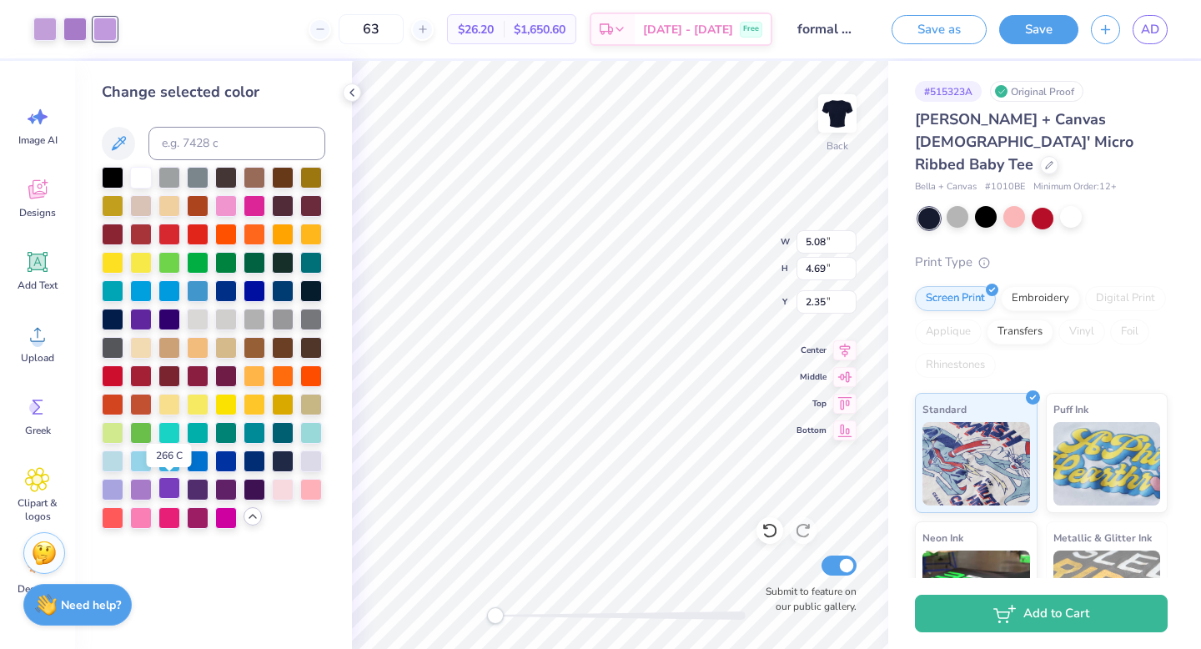
click at [169, 488] on div at bounding box center [169, 488] width 22 height 22
click at [195, 497] on div at bounding box center [198, 488] width 22 height 22
click at [224, 490] on div at bounding box center [226, 488] width 22 height 22
type input "5.57"
type input "4.19"
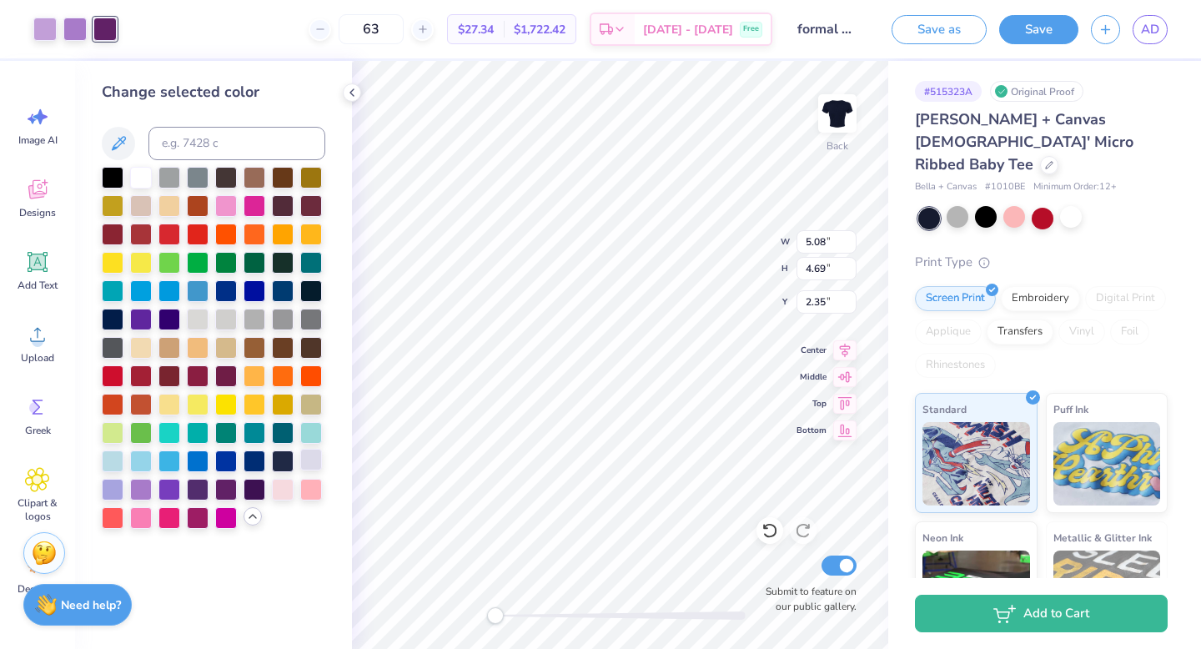
type input "1.74"
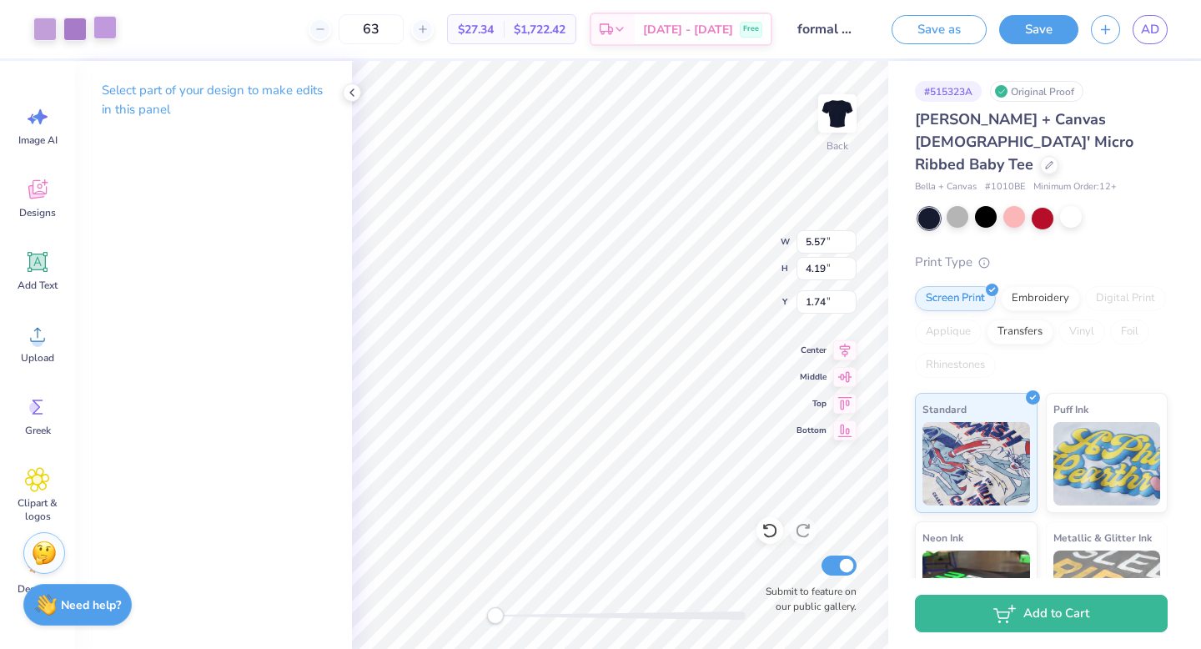
click at [105, 31] on div at bounding box center [104, 27] width 23 height 23
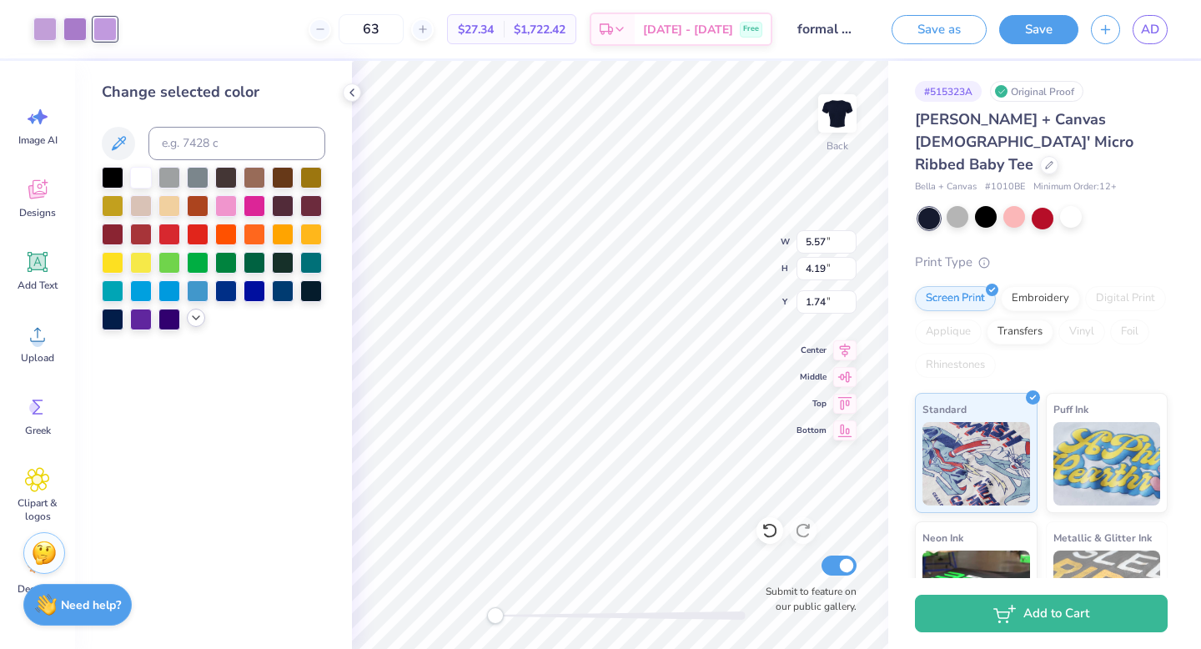
click at [195, 315] on icon at bounding box center [195, 317] width 13 height 13
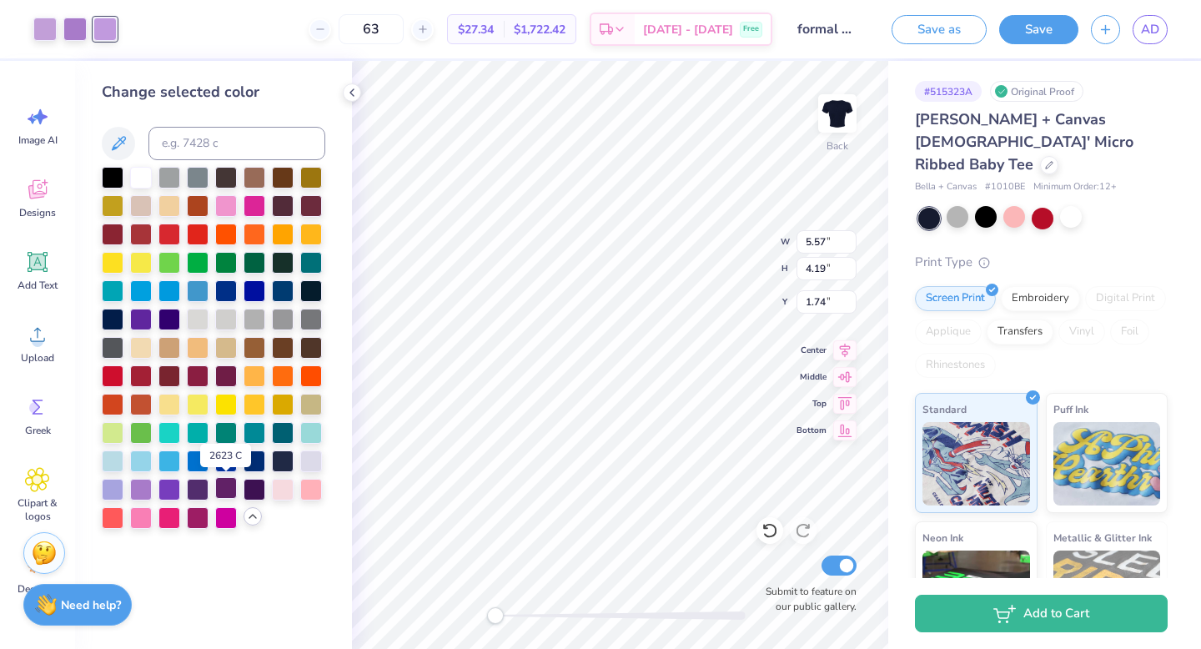
click at [222, 490] on div at bounding box center [226, 488] width 22 height 22
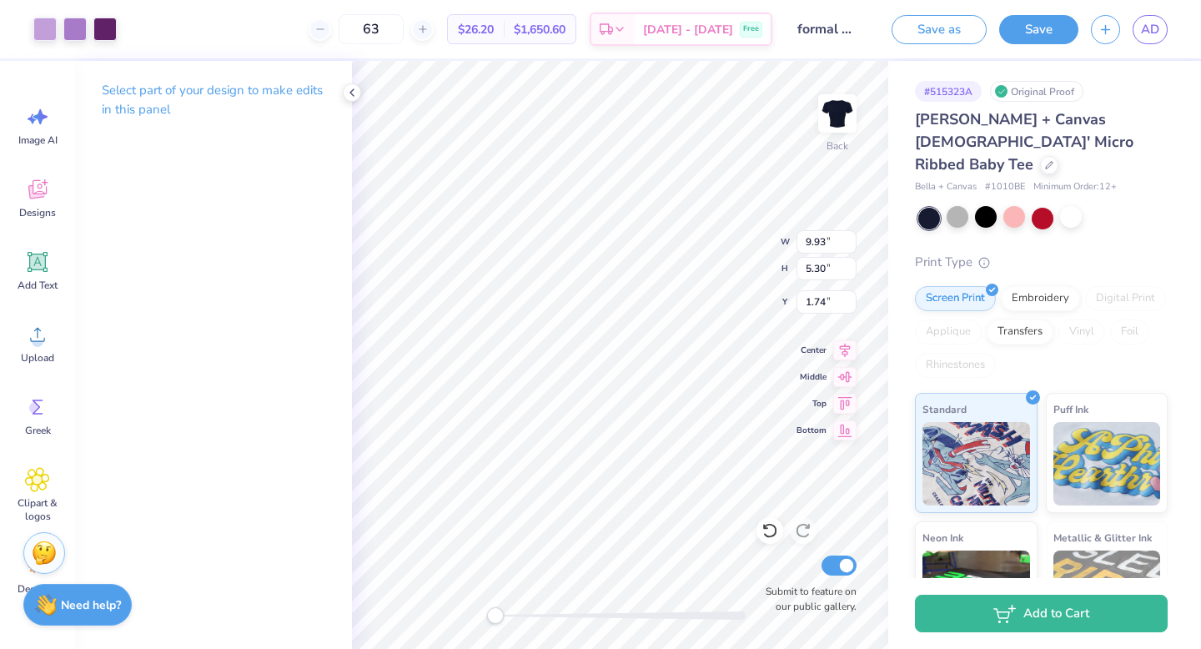
type input "10.48"
type input "5.65"
type input "1.61"
type input "5.71"
type input "5.26"
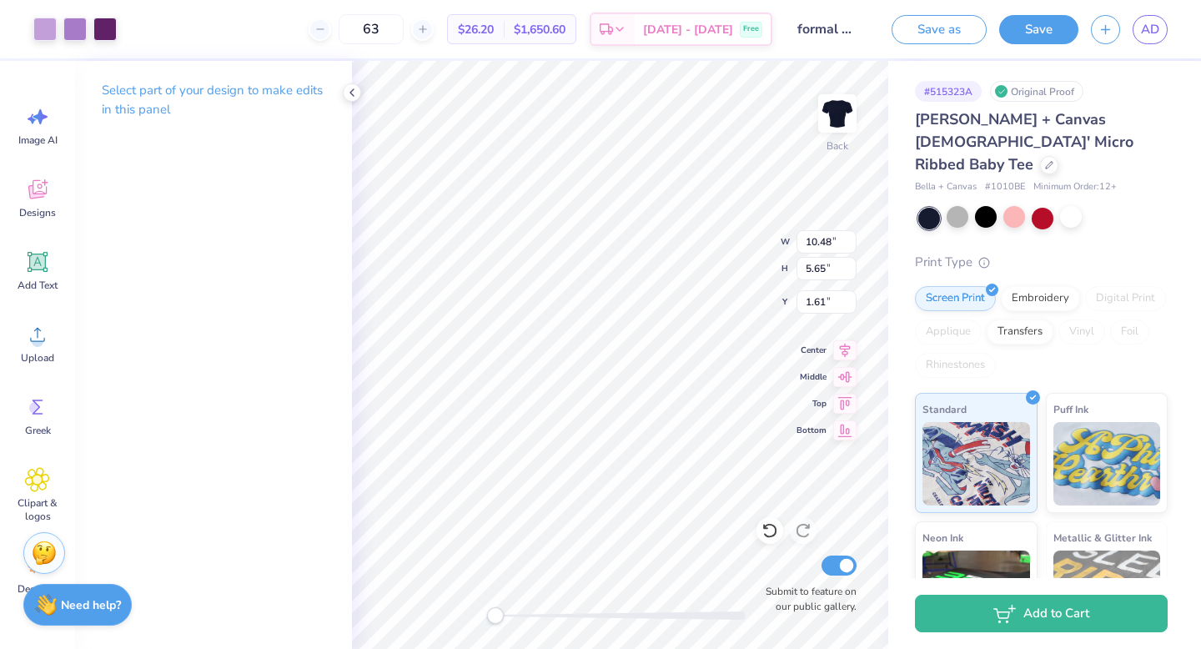
type input "2.19"
click at [767, 528] on icon at bounding box center [765, 527] width 3 height 3
type input "5.26"
type input "4.85"
type input "2.32"
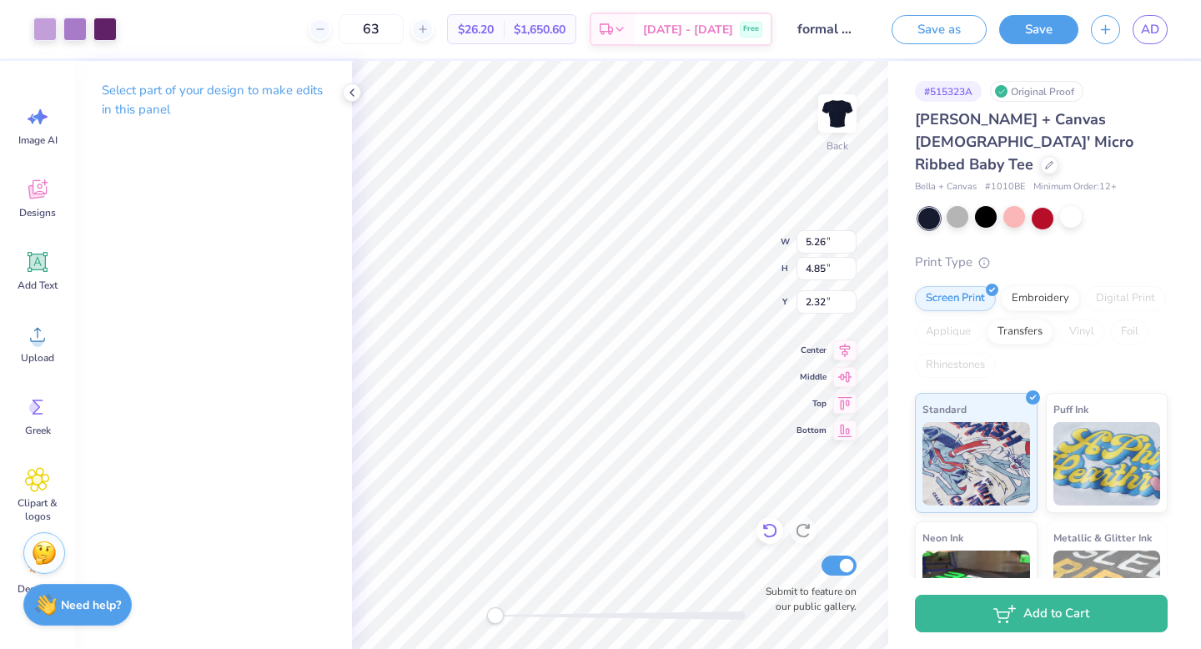
type input "5.86"
type input "0.69"
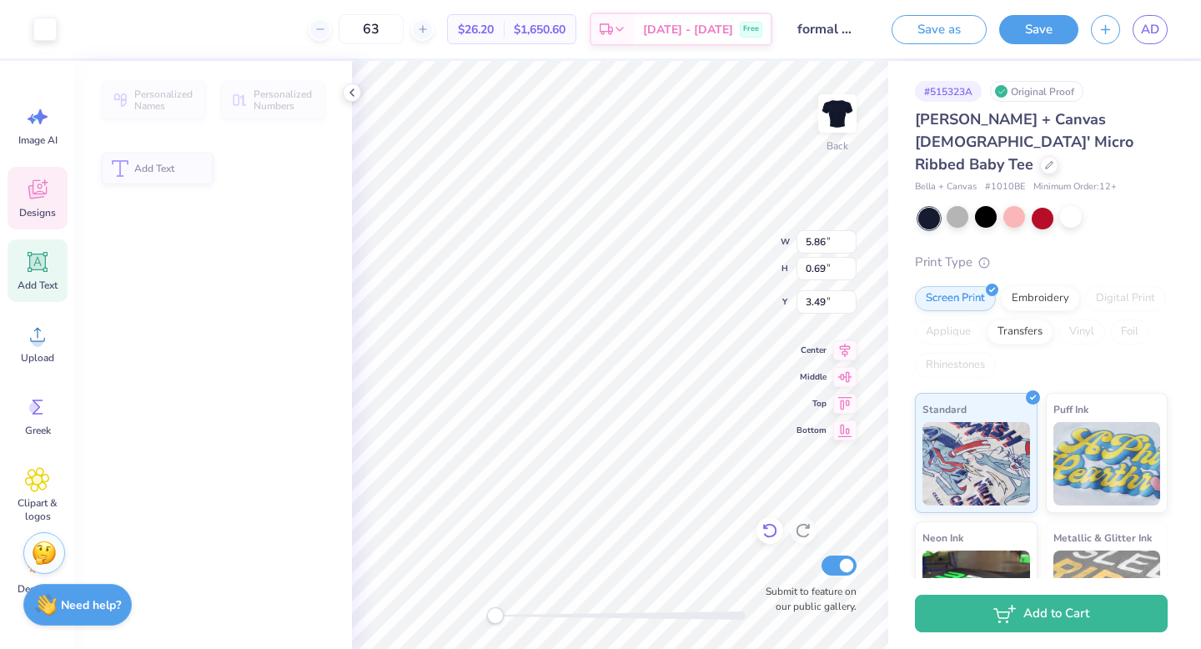
type input "3.49"
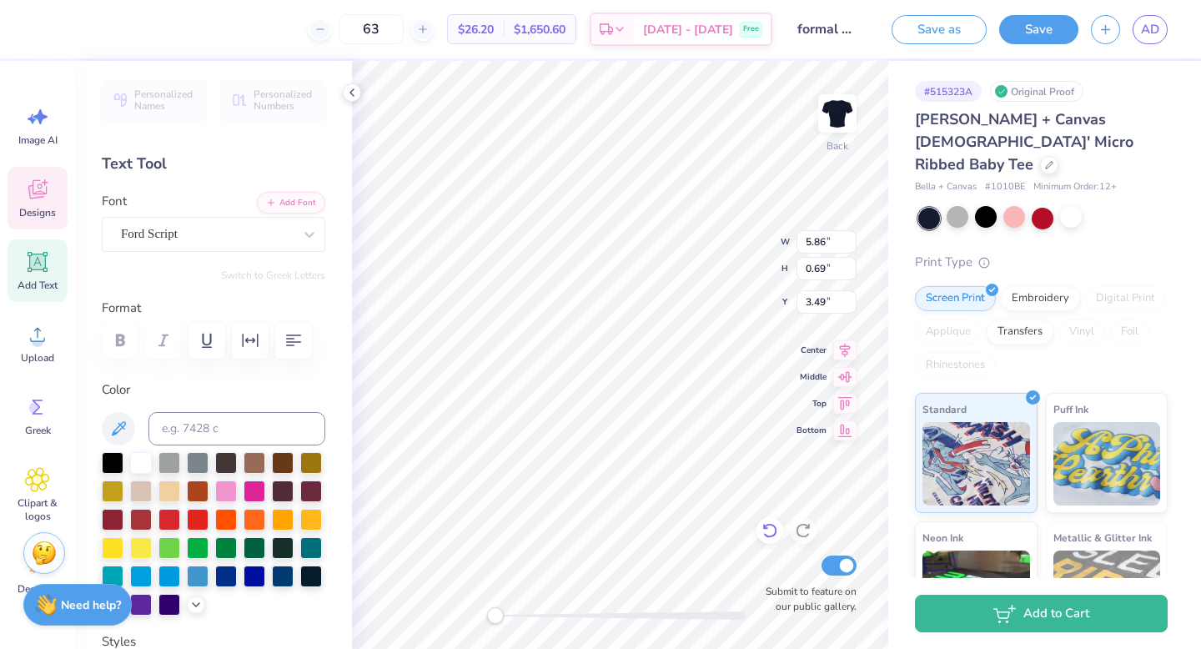
type input "5.77"
type input "4.34"
type input "1.69"
type input "3.00"
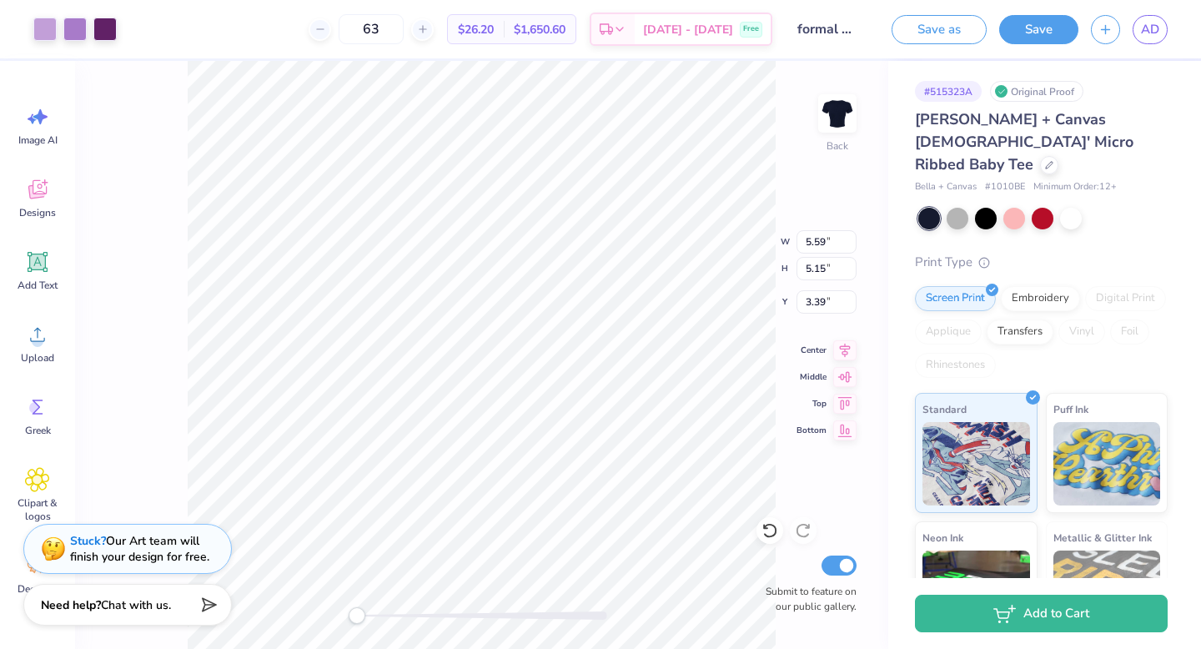
type input "5.95"
type input "4.70"
type input "3.00"
click at [51, 30] on div at bounding box center [44, 27] width 23 height 23
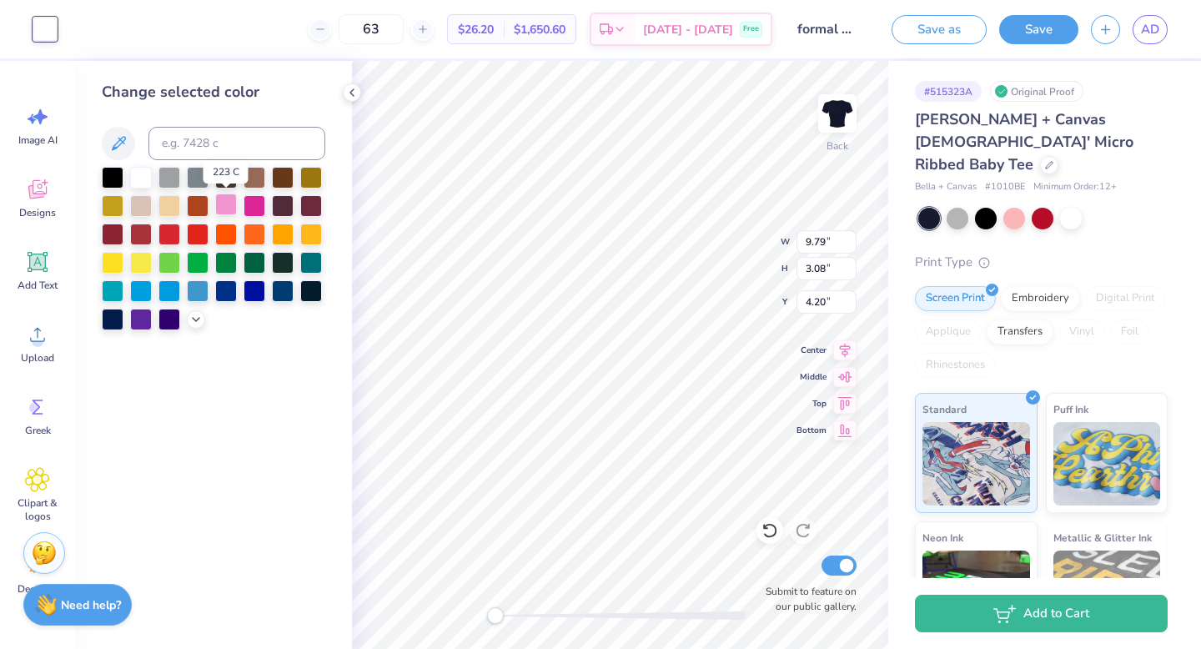
click at [223, 203] on div at bounding box center [226, 205] width 22 height 22
click at [195, 309] on div at bounding box center [196, 318] width 18 height 18
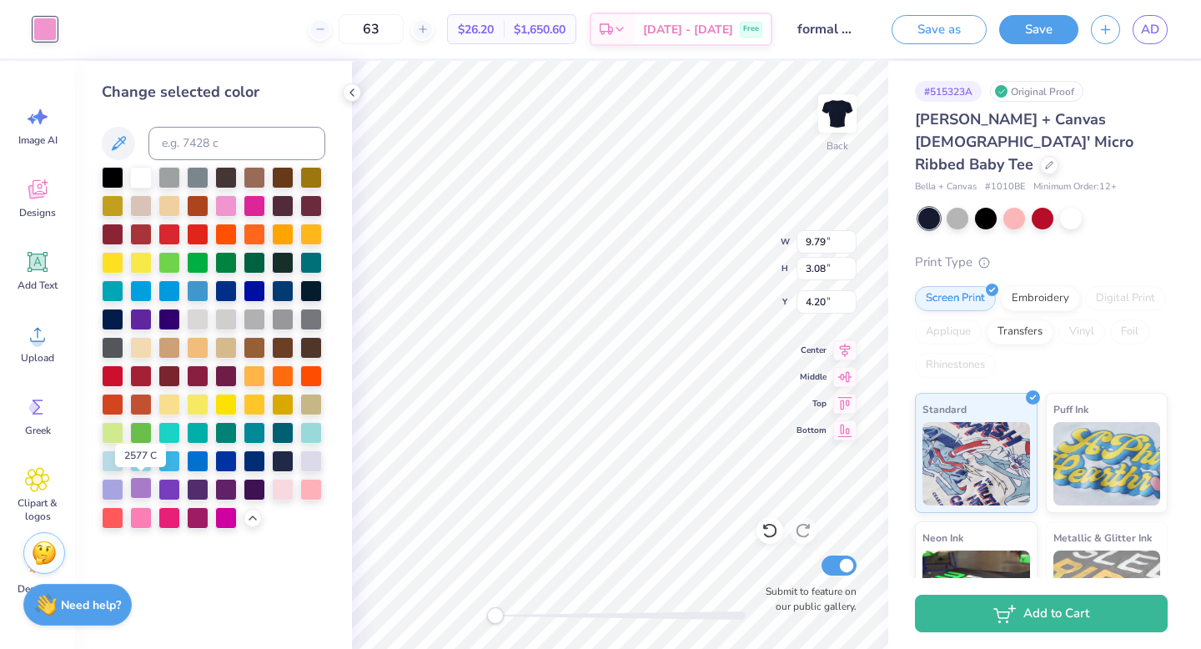
click at [135, 484] on div at bounding box center [141, 488] width 22 height 22
click at [957, 206] on div at bounding box center [958, 217] width 22 height 22
click at [221, 485] on div at bounding box center [226, 488] width 22 height 22
click at [195, 489] on div at bounding box center [198, 488] width 22 height 22
click at [175, 490] on div at bounding box center [169, 488] width 22 height 22
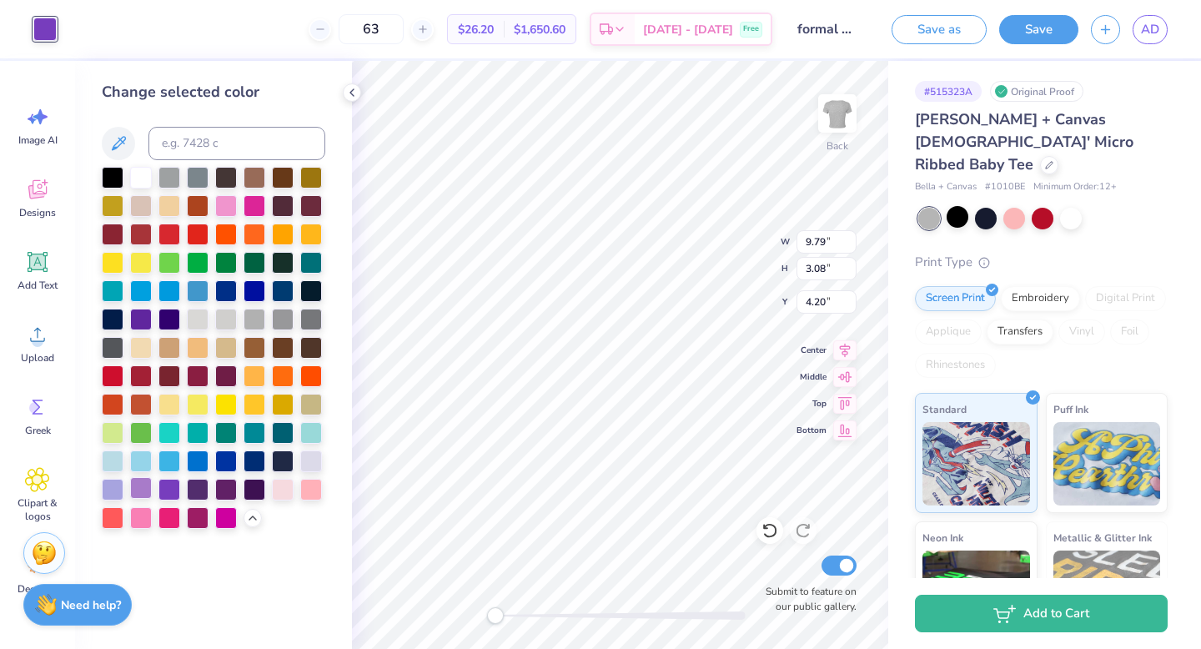
click at [143, 493] on div at bounding box center [141, 488] width 22 height 22
click at [1067, 206] on div at bounding box center [1071, 217] width 22 height 22
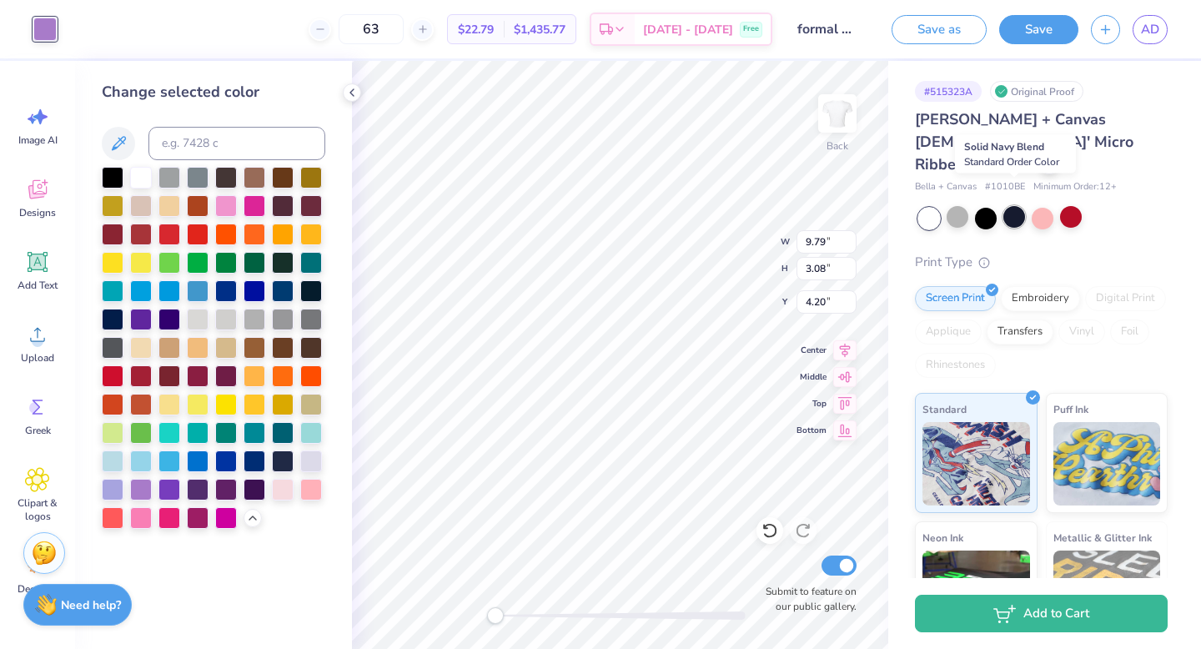
click at [1013, 206] on div at bounding box center [1014, 217] width 22 height 22
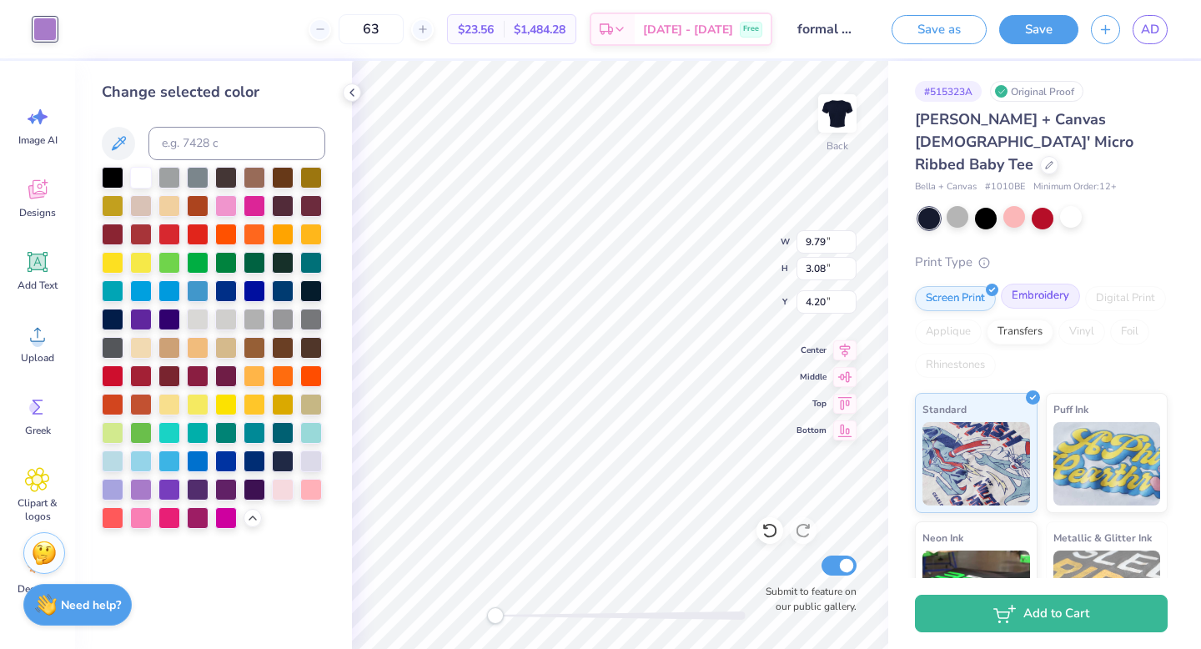
click at [1049, 284] on div "Embroidery" at bounding box center [1040, 296] width 79 height 25
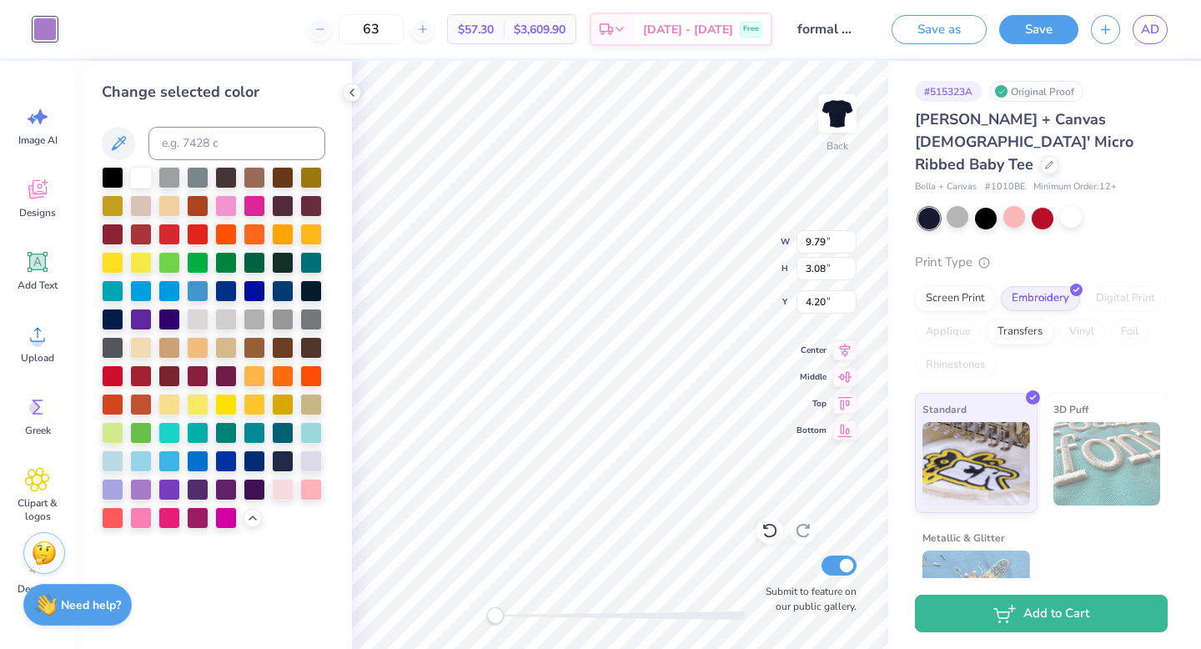
click at [1084, 400] on span "3D Puff" at bounding box center [1071, 409] width 35 height 18
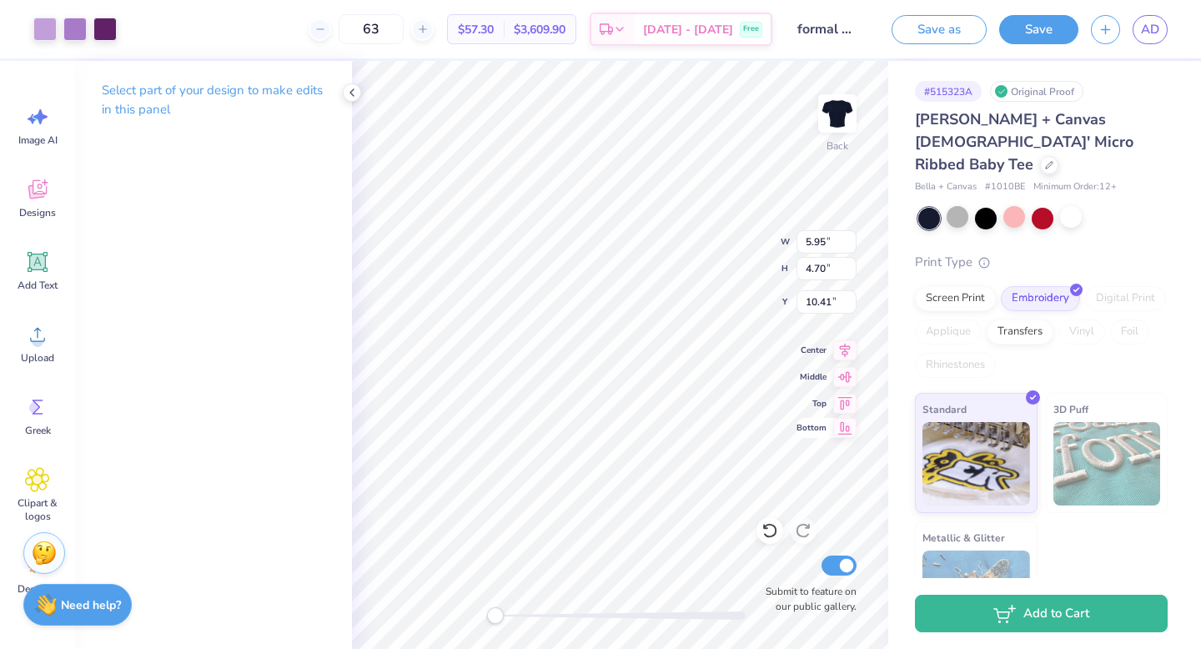
type input "5.95"
type input "4.70"
type input "10.41"
click at [41, 193] on icon at bounding box center [37, 189] width 25 height 25
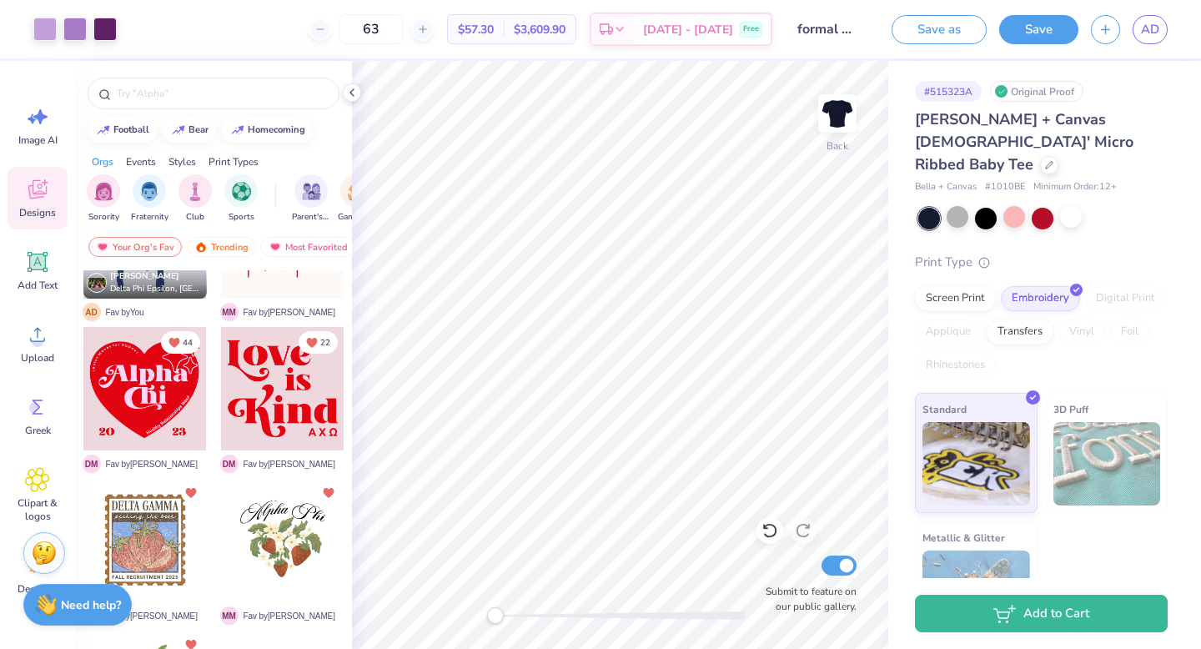
scroll to position [1165, 0]
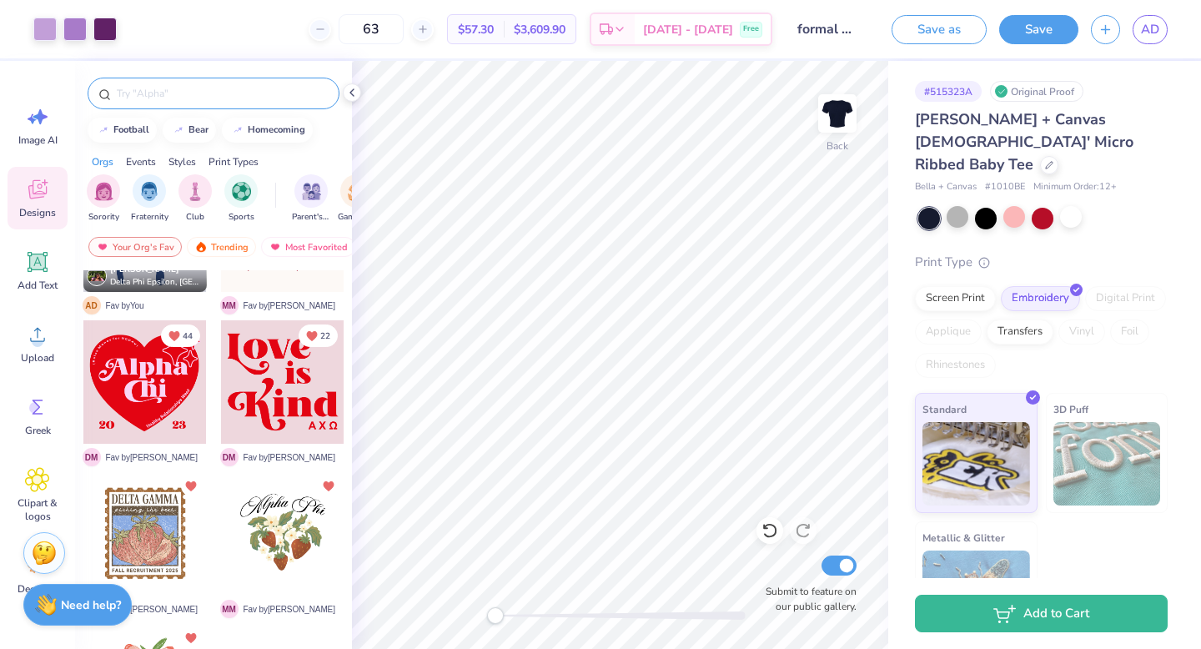
click at [192, 97] on input "text" at bounding box center [222, 93] width 214 height 17
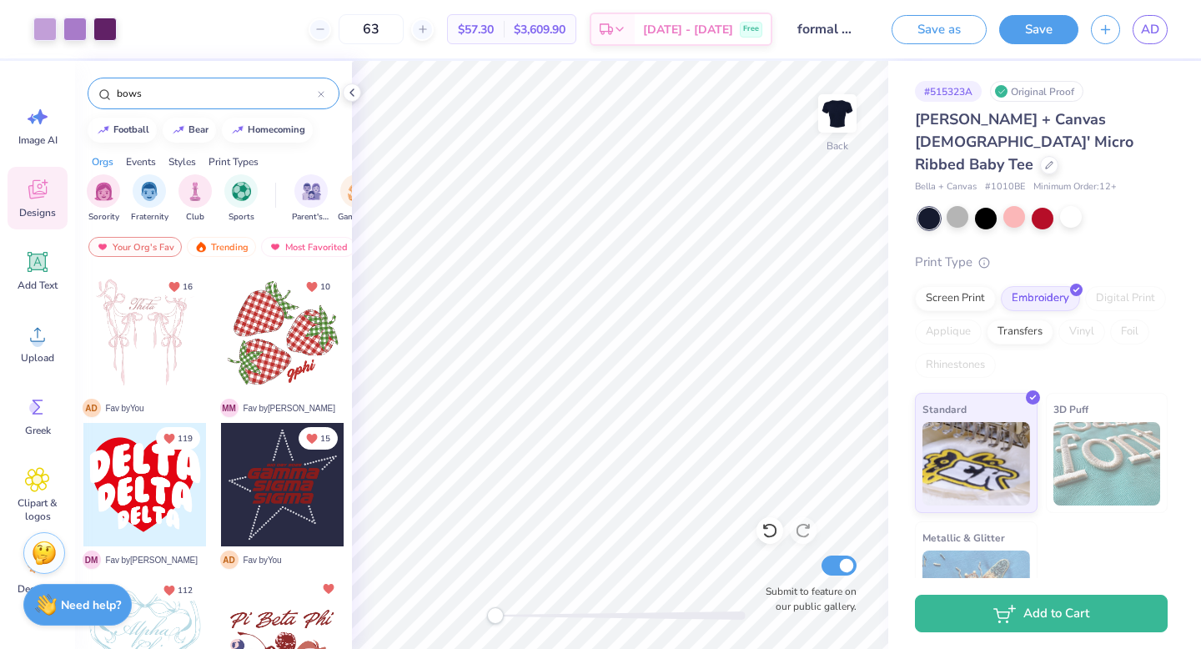
type input "bows"
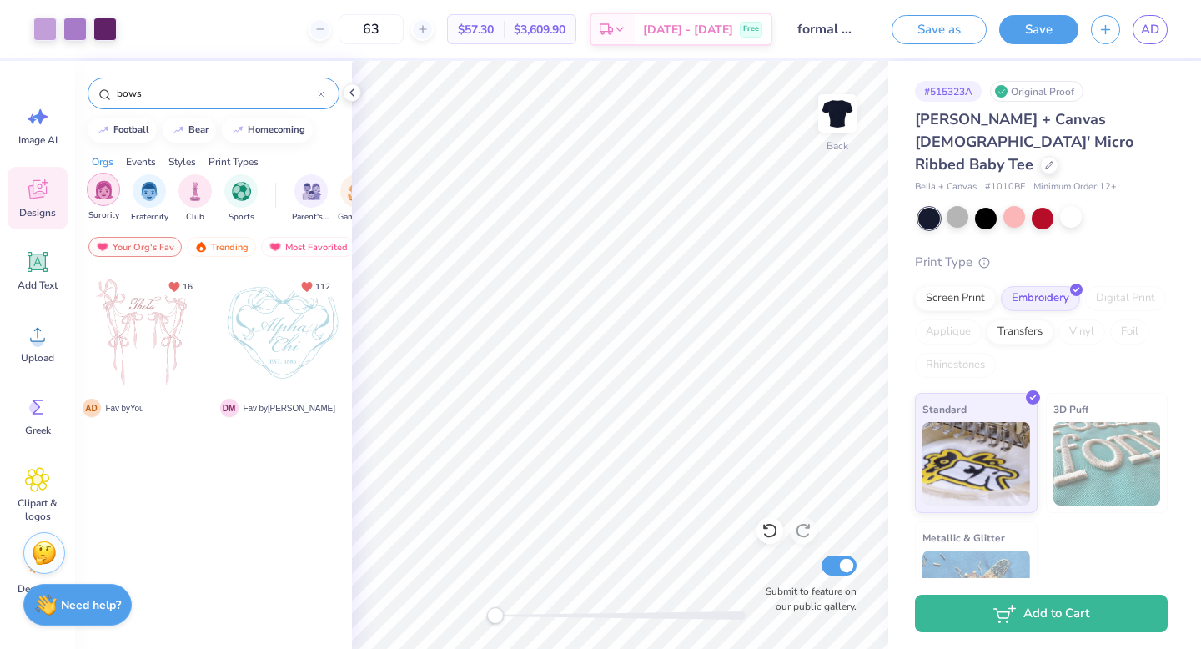
click at [112, 190] on img "filter for Sorority" at bounding box center [103, 189] width 19 height 19
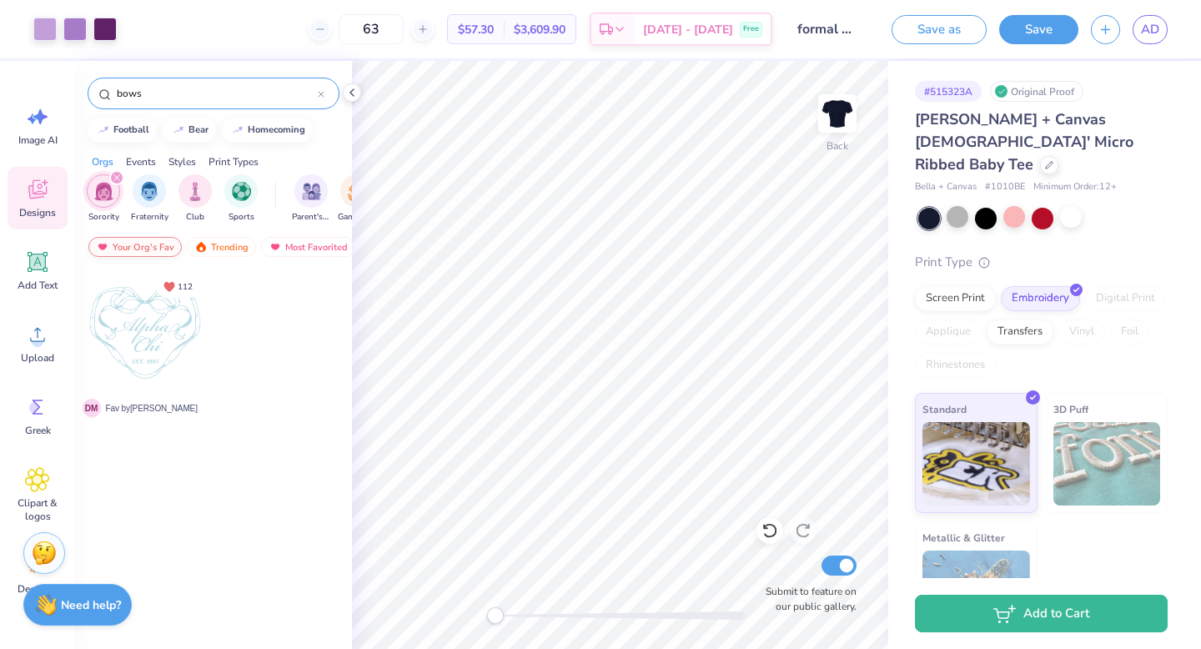
click at [128, 241] on div "Your Org's Fav" at bounding box center [134, 247] width 93 height 20
click at [302, 249] on div "Newest" at bounding box center [295, 247] width 63 height 20
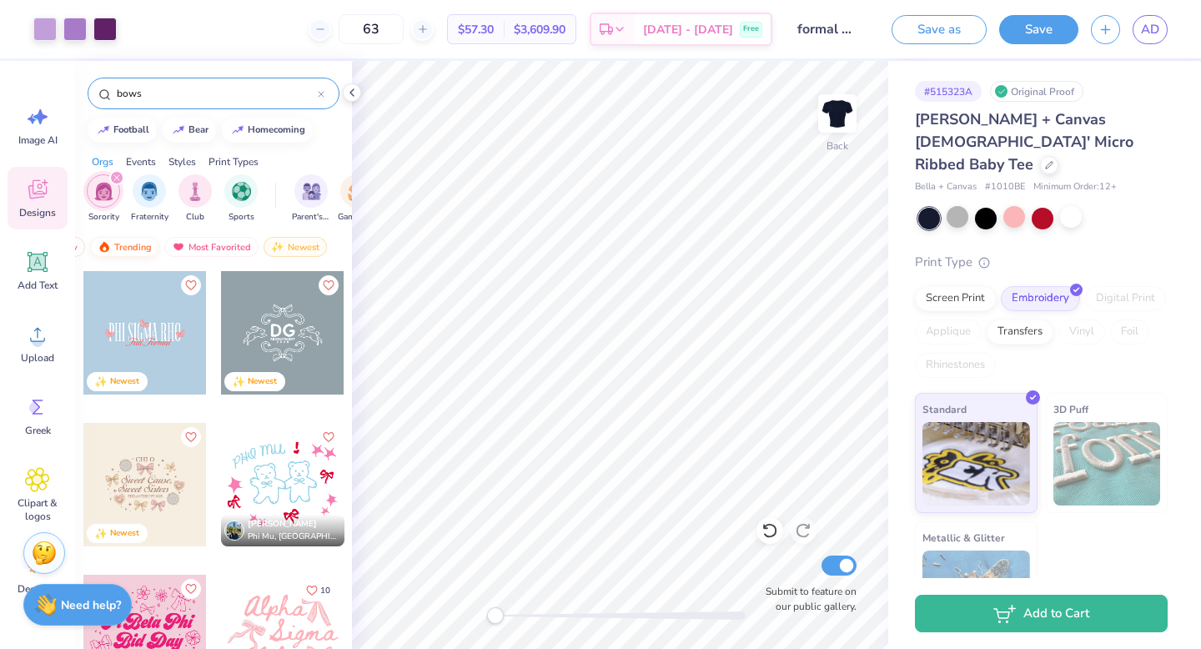
click at [134, 241] on div "Trending" at bounding box center [124, 247] width 69 height 20
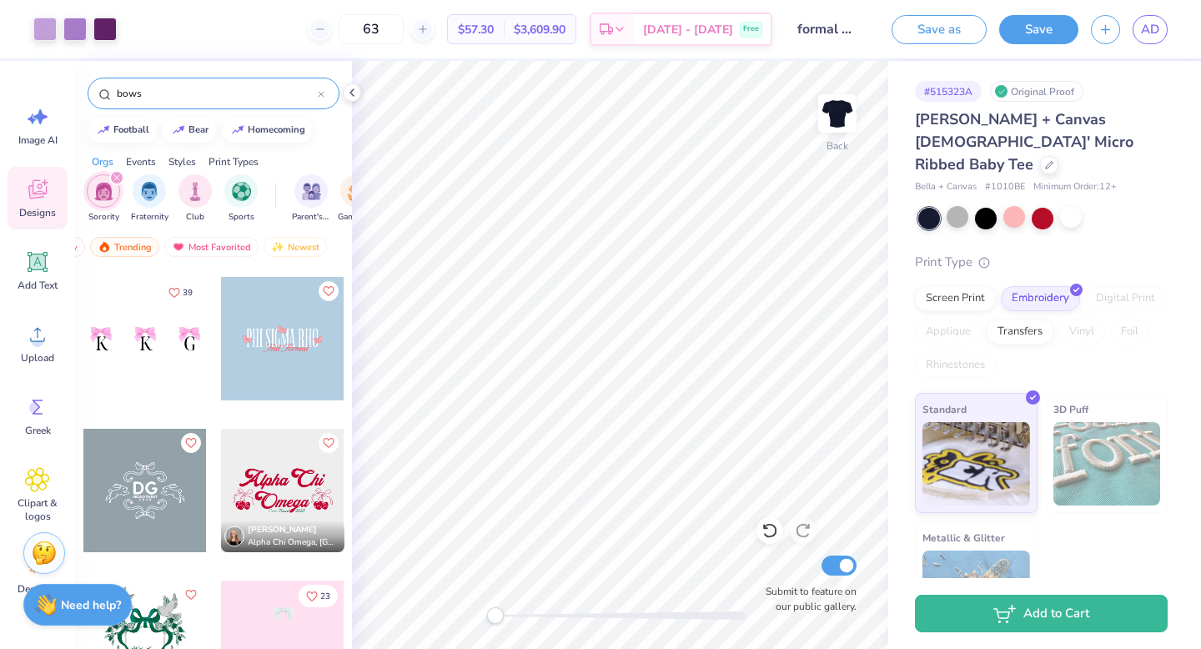
scroll to position [1514, 0]
click at [174, 367] on div at bounding box center [144, 336] width 123 height 123
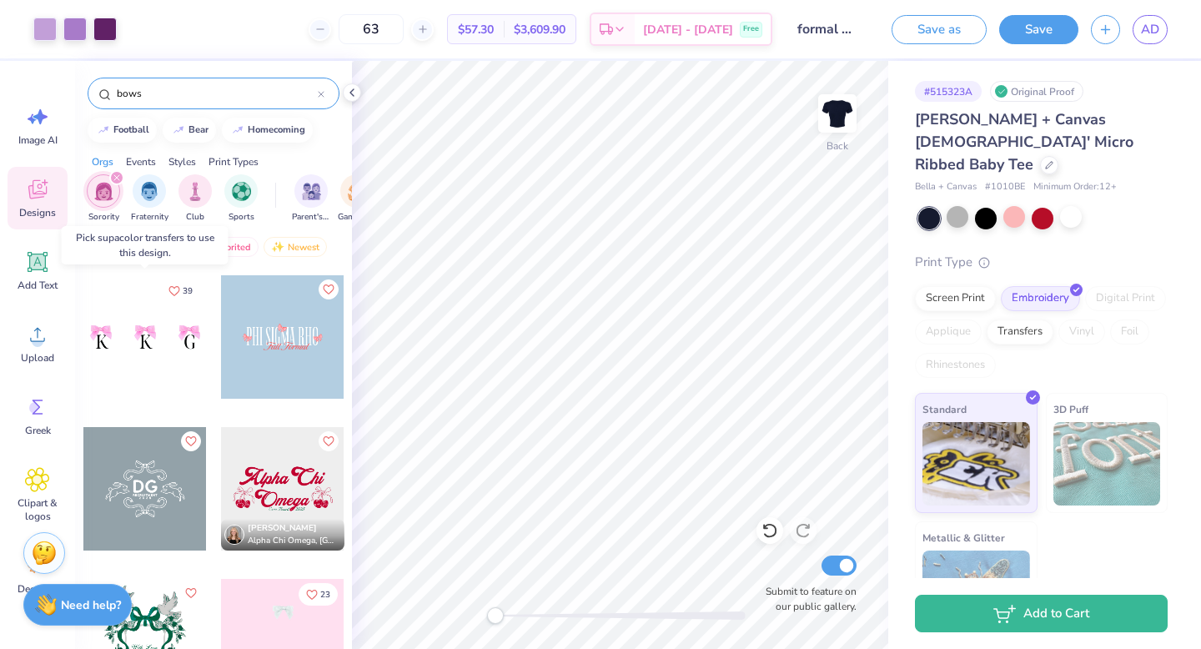
click at [179, 345] on div at bounding box center [144, 336] width 123 height 123
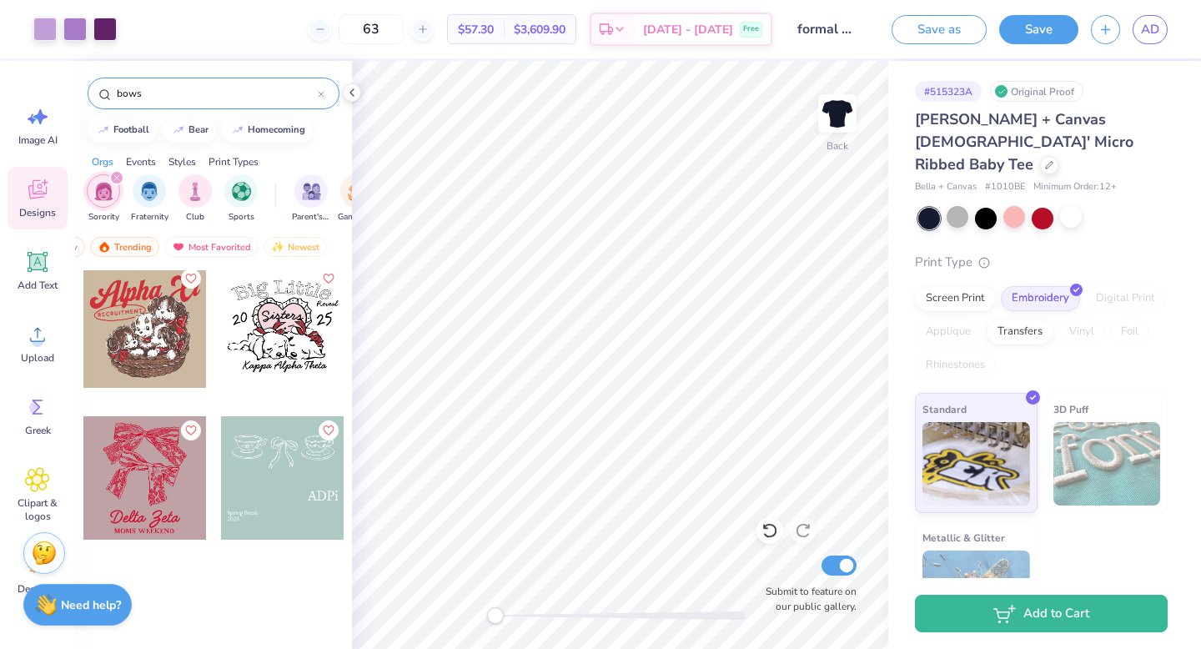
scroll to position [0, 0]
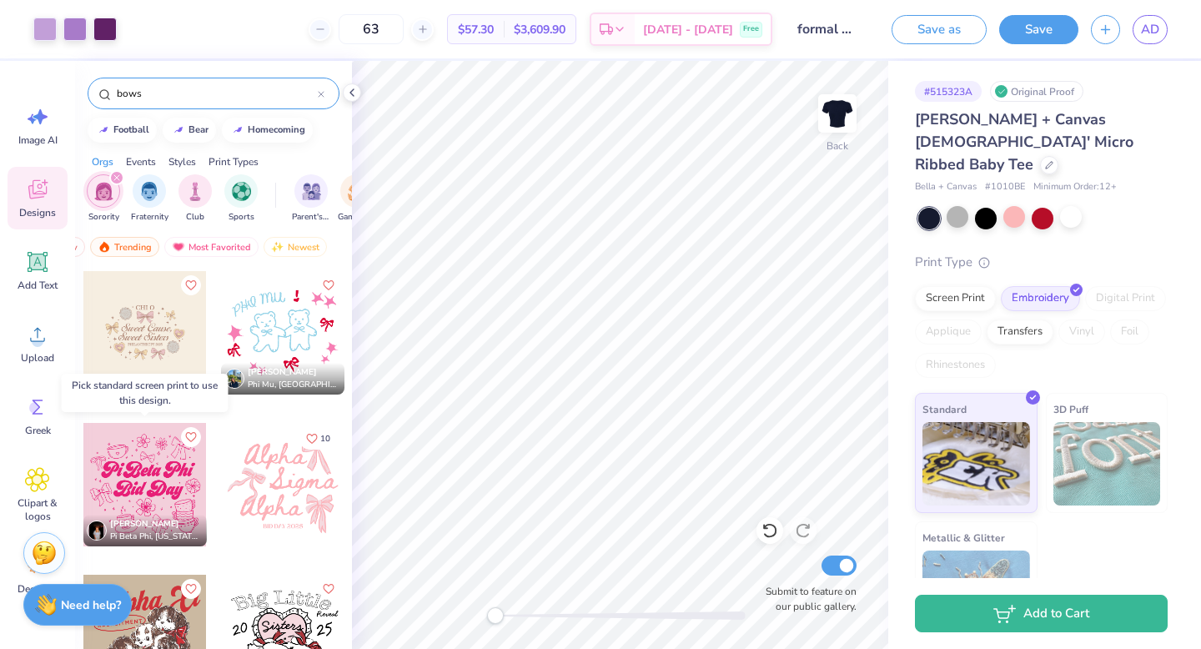
click at [189, 475] on div at bounding box center [144, 484] width 123 height 123
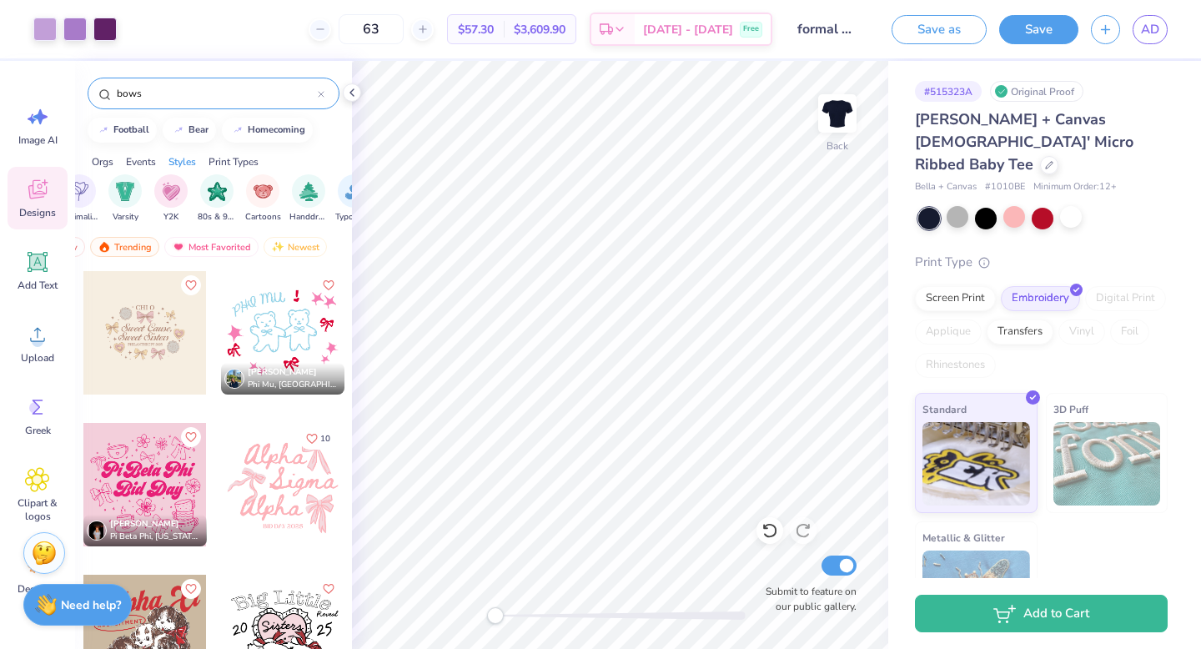
click at [228, 163] on div "Print Types" at bounding box center [234, 161] width 50 height 15
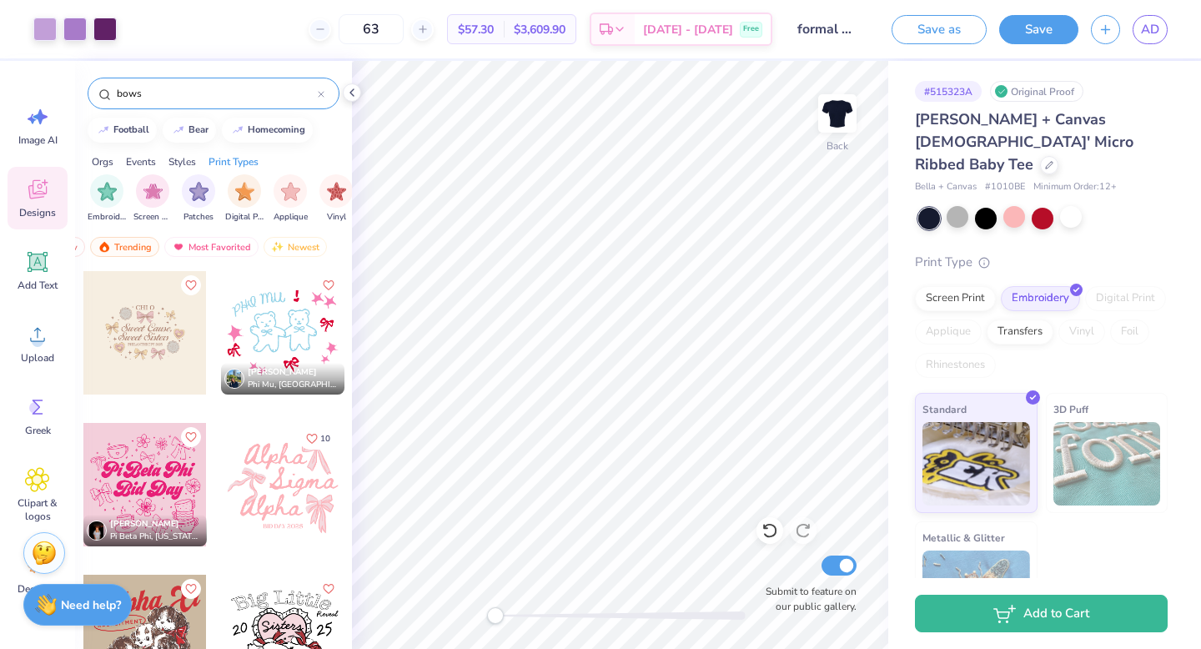
scroll to position [0, 1357]
click at [113, 190] on img "filter for Embroidery" at bounding box center [103, 189] width 19 height 19
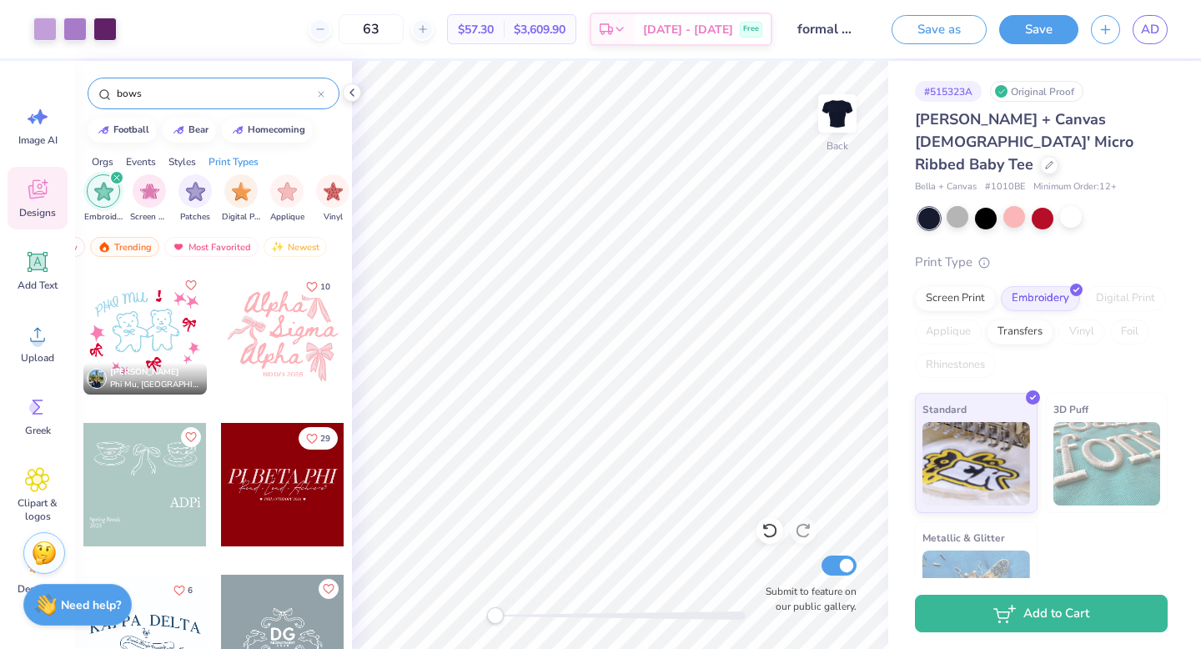
click at [274, 348] on div at bounding box center [282, 332] width 123 height 123
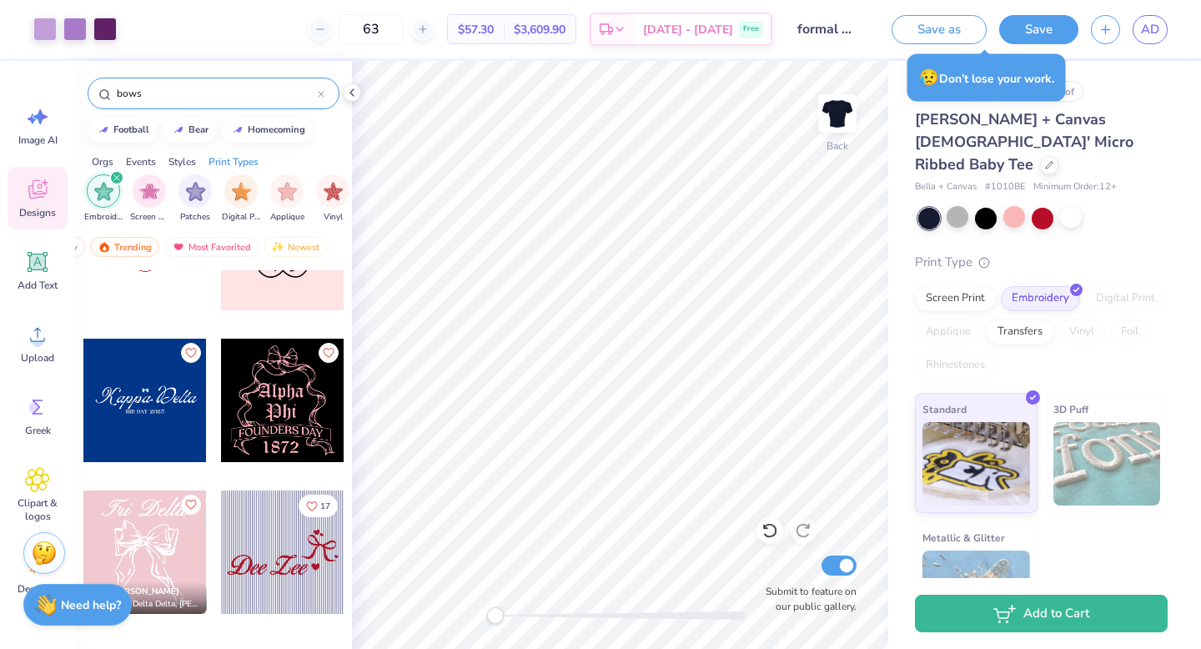
scroll to position [695, 0]
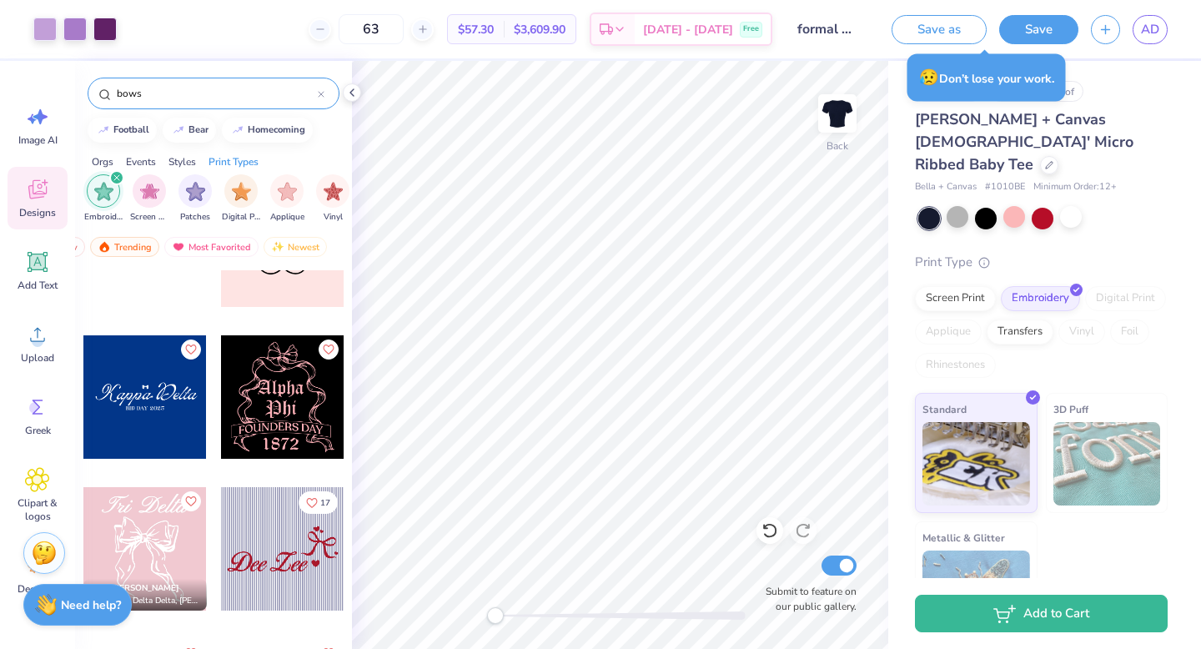
click at [146, 393] on div at bounding box center [144, 396] width 123 height 123
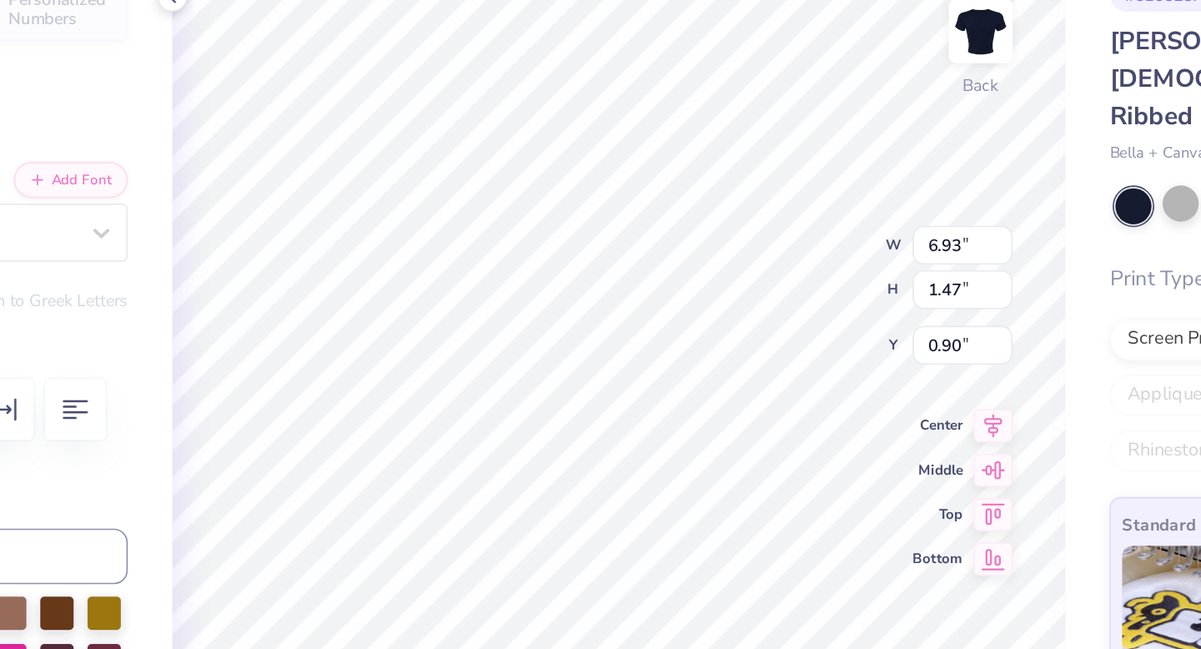
type textarea "Delta"
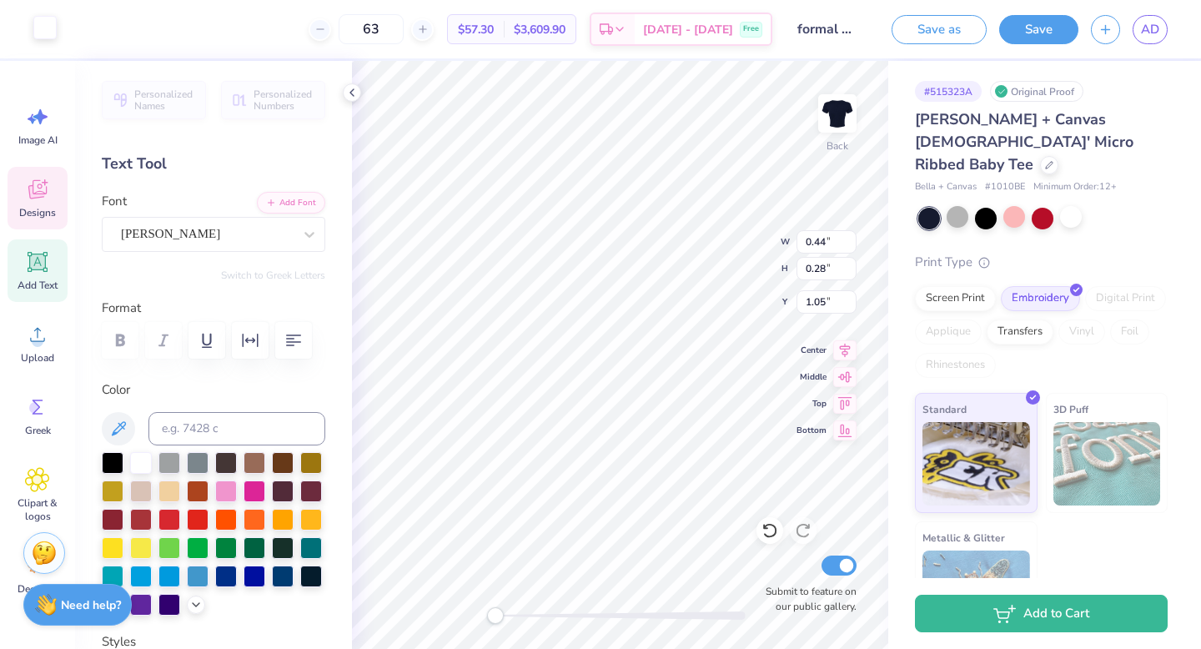
click at [38, 34] on div at bounding box center [44, 27] width 23 height 23
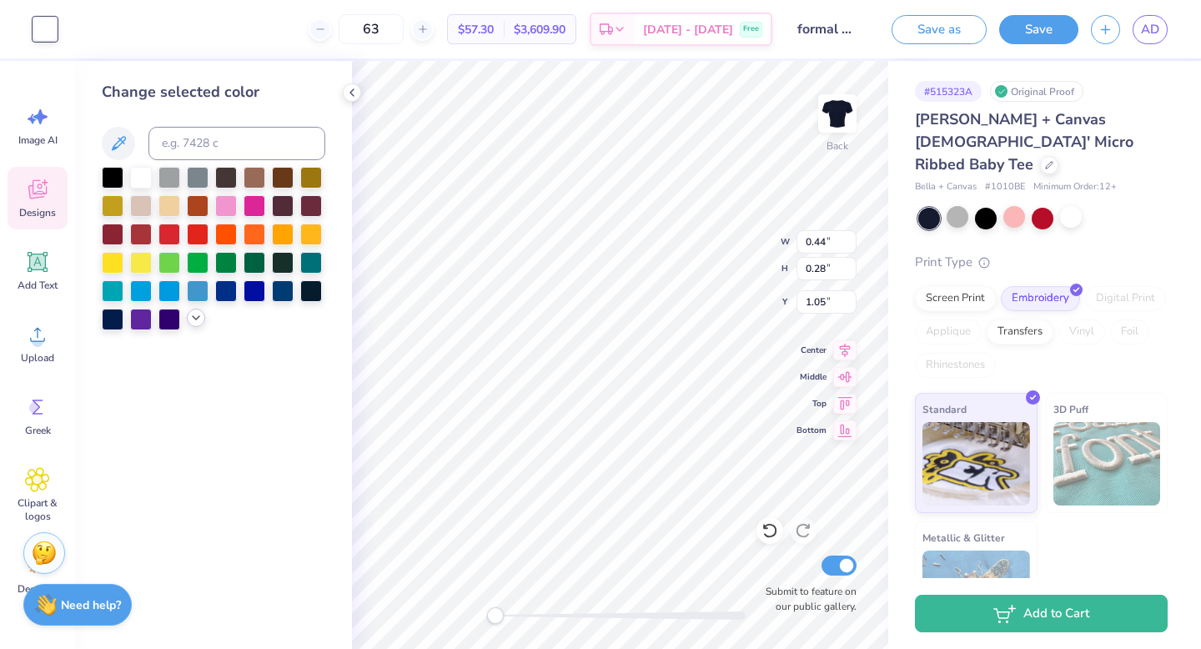
click at [194, 324] on div at bounding box center [196, 318] width 18 height 18
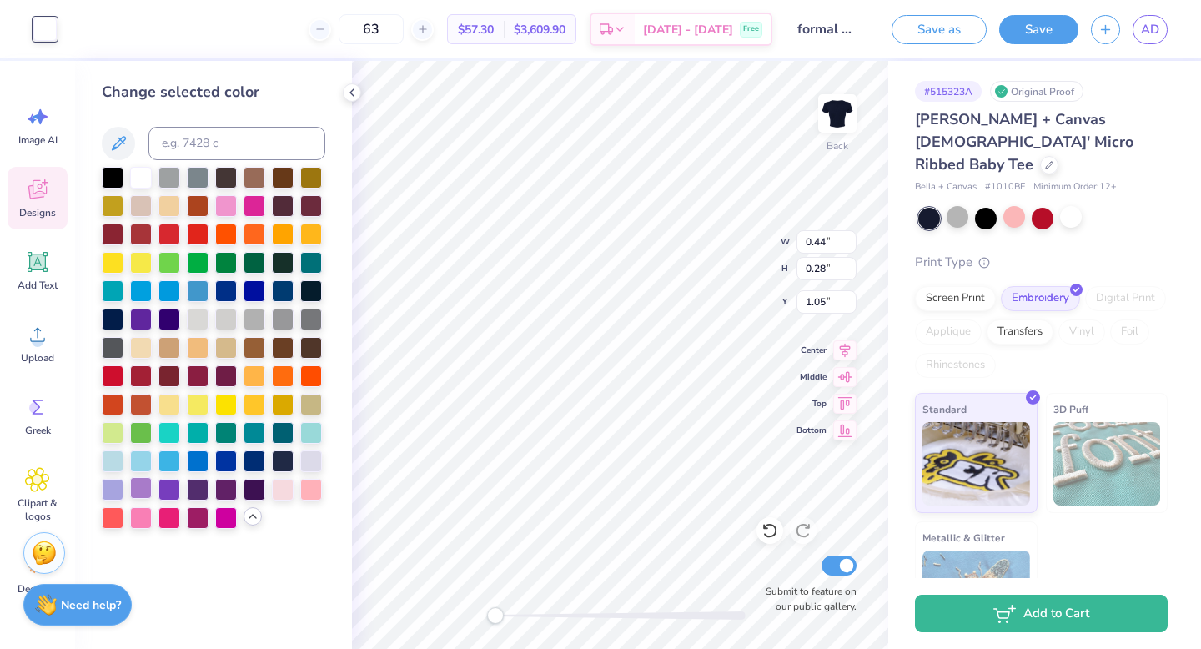
click at [139, 495] on div at bounding box center [141, 488] width 22 height 22
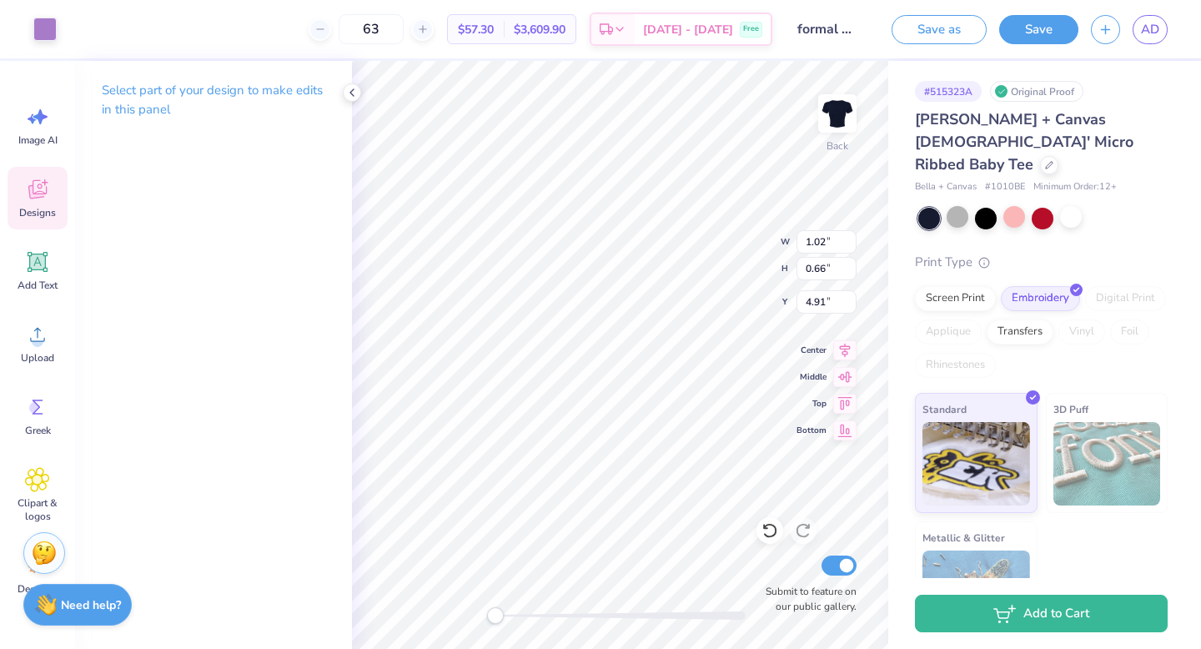
type input "1.02"
type input "0.66"
type input "4.91"
type input "5.95"
type input "4.70"
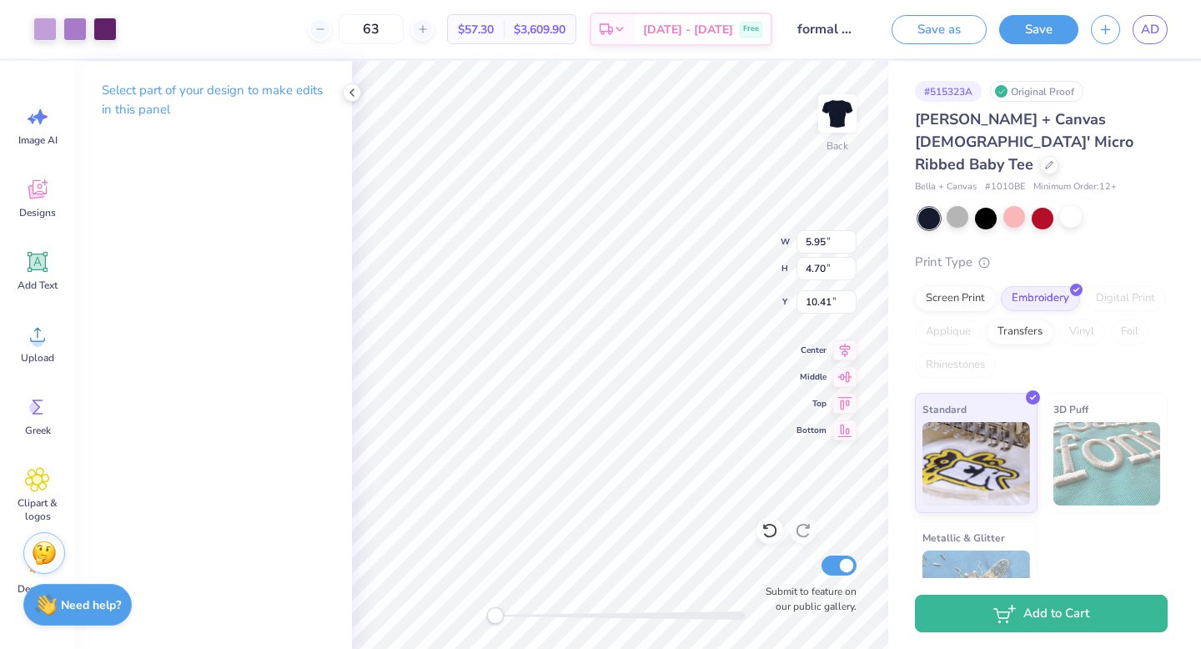
type input "10.41"
type input "1.02"
type input "0.66"
type input "4.91"
type input "5.86"
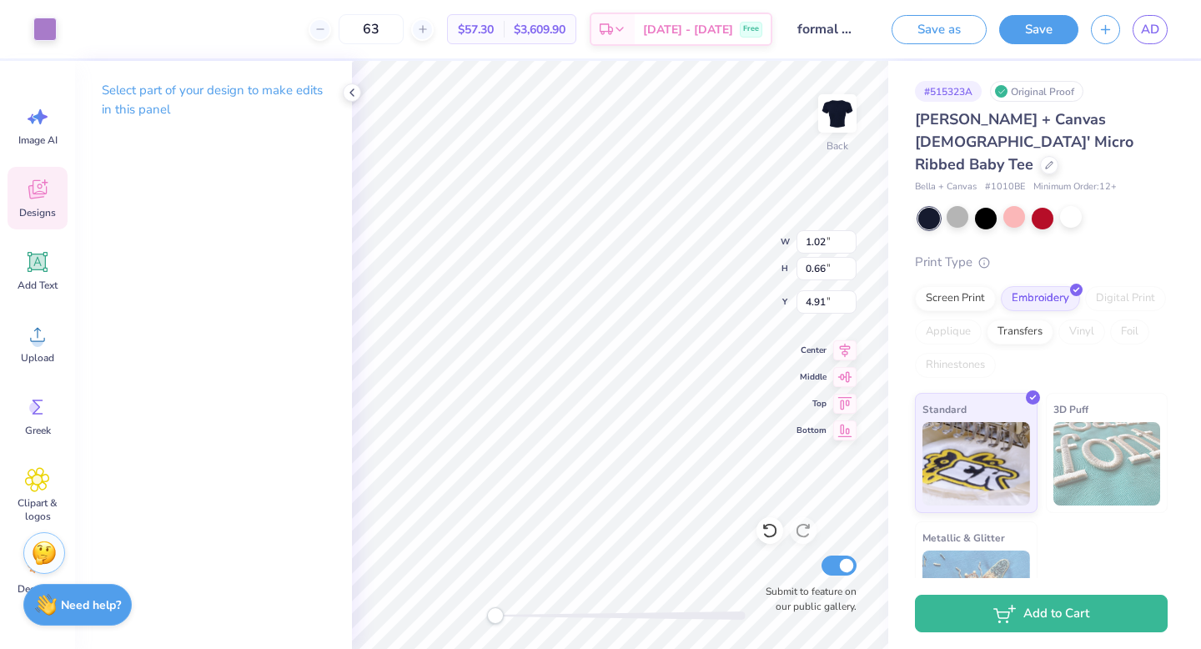
type input "0.69"
type input "4.88"
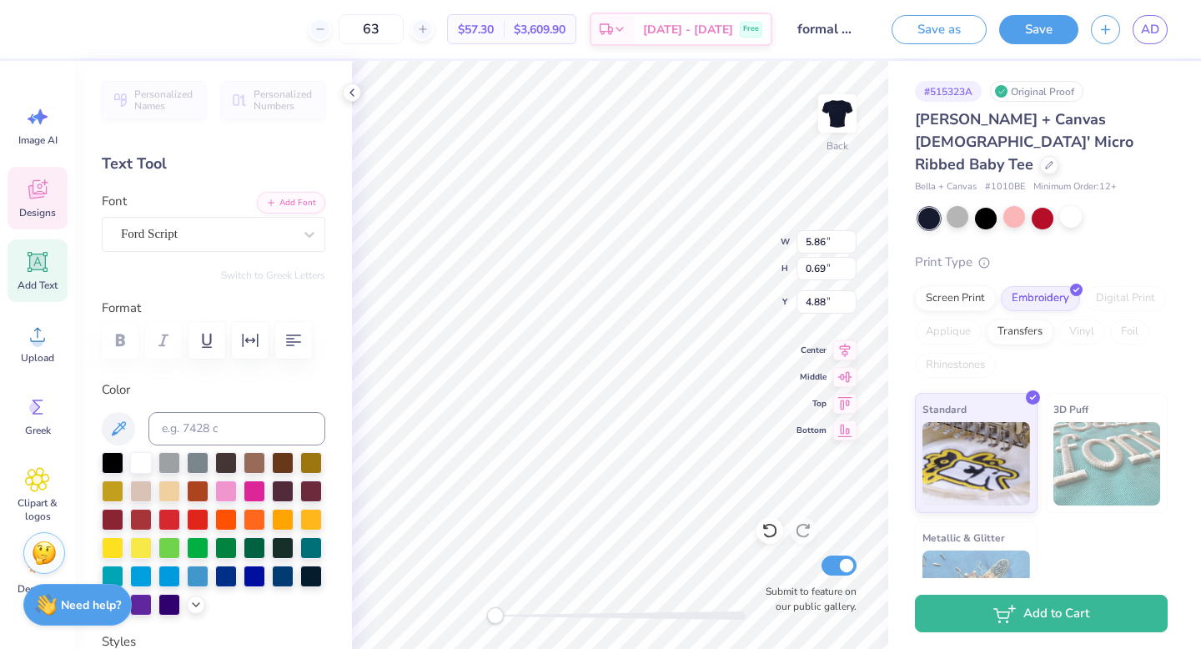
type input "1.02"
type input "0.66"
type input "4.91"
type input "5.86"
type input "0.69"
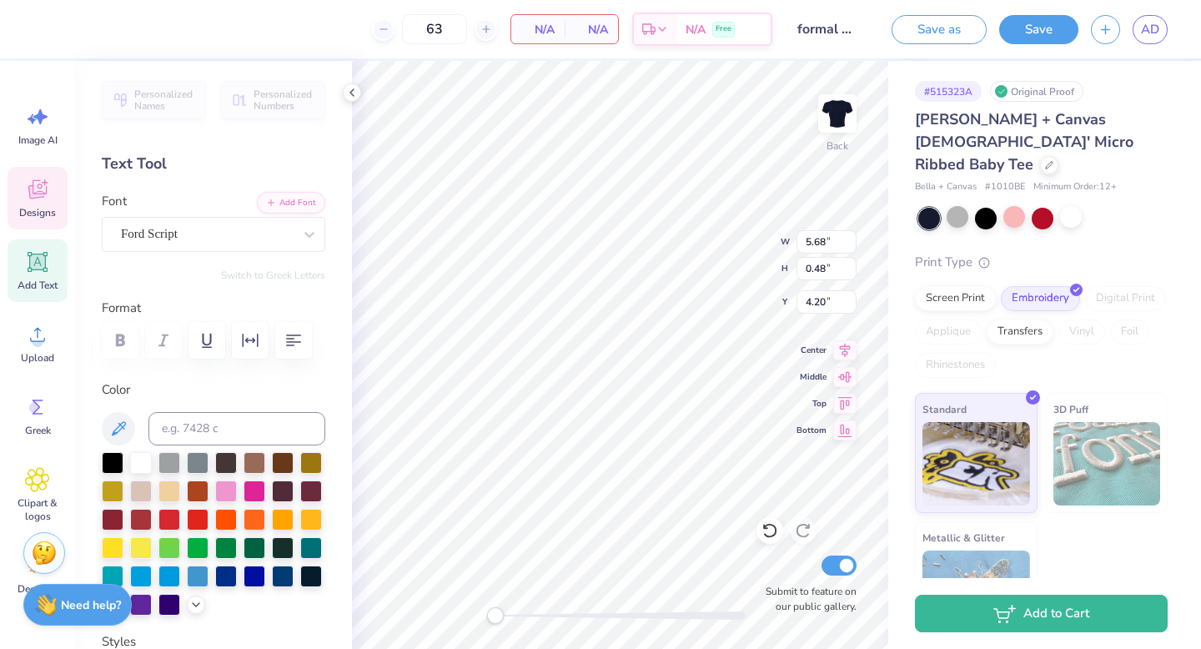
type input "4.90"
click at [40, 219] on span "Designs" at bounding box center [37, 212] width 37 height 13
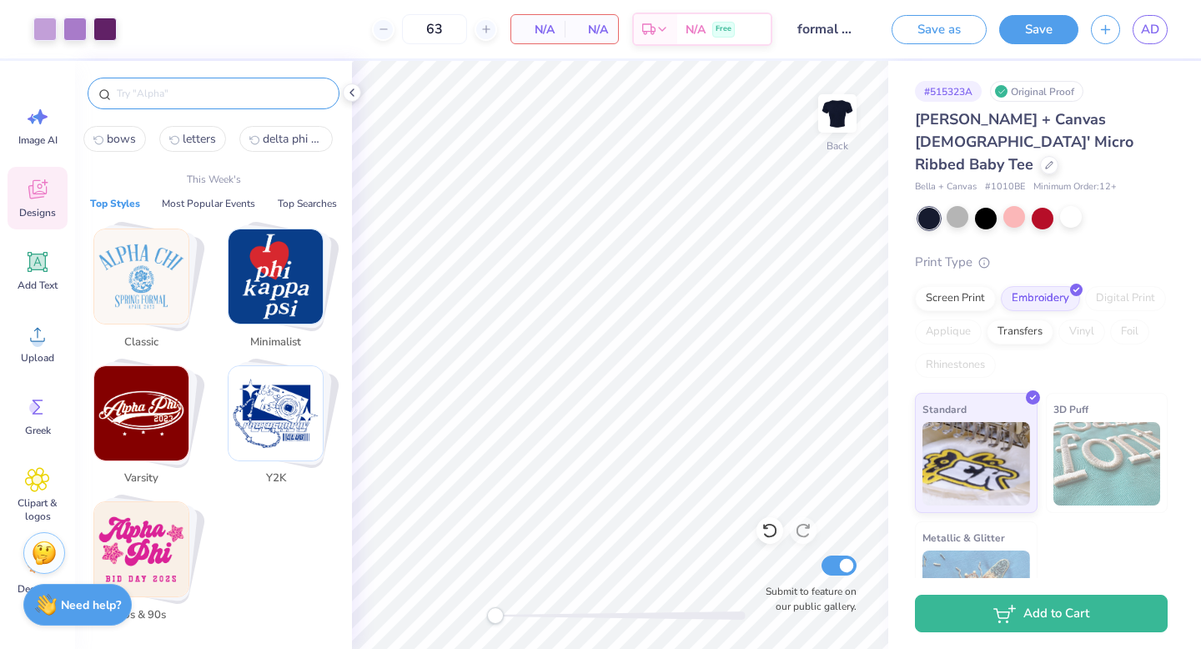
click at [166, 88] on input "text" at bounding box center [222, 93] width 214 height 17
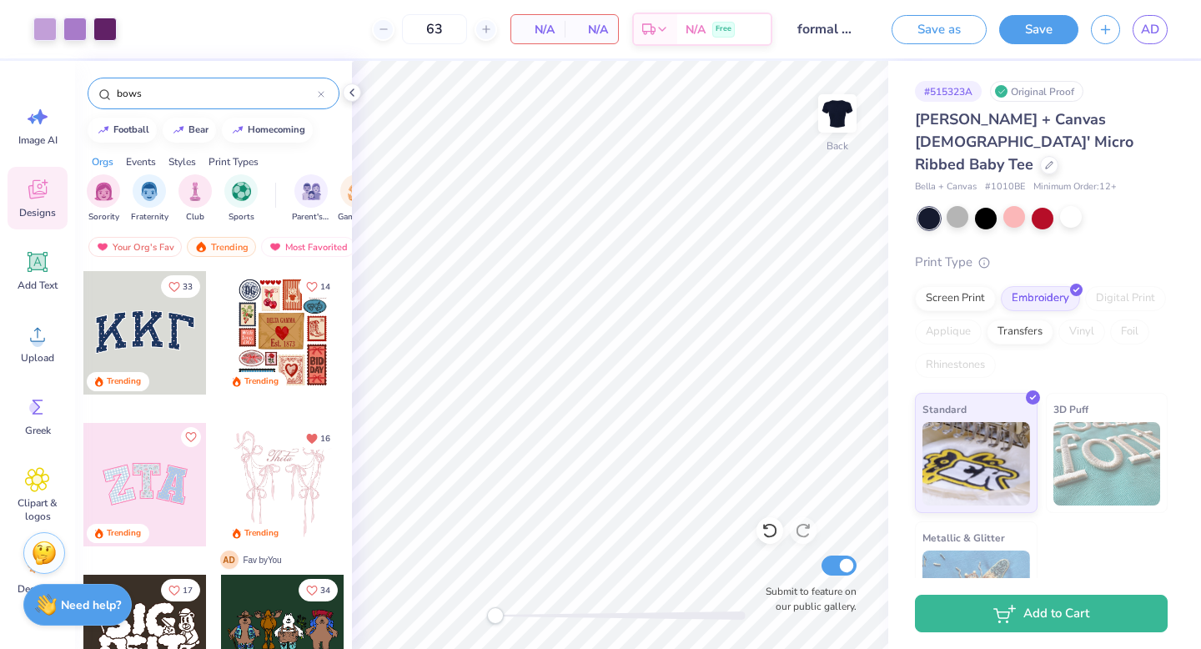
type input "bows"
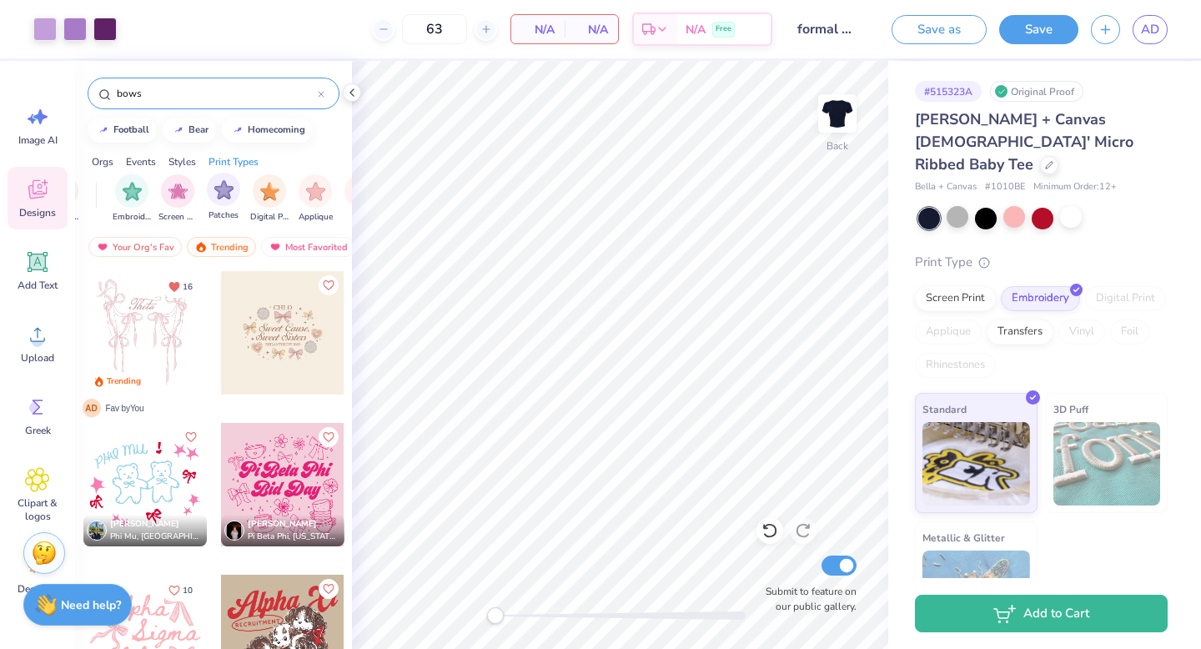
scroll to position [0, 1316]
click at [127, 200] on div "Embroidery" at bounding box center [144, 198] width 38 height 49
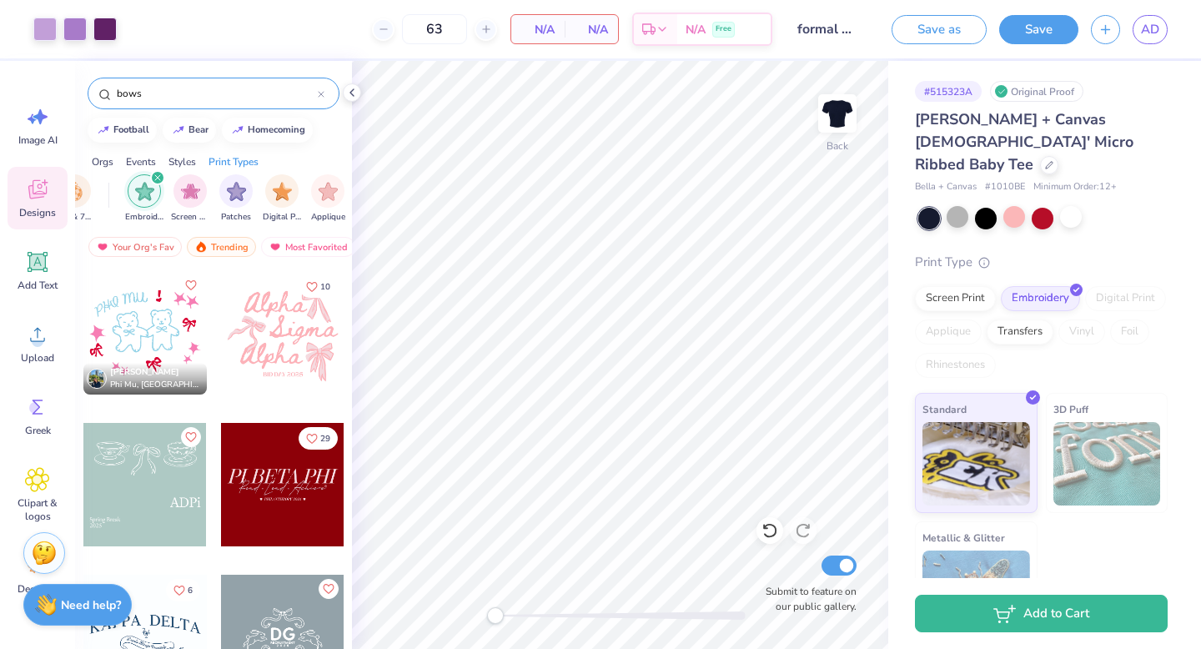
scroll to position [1, 0]
click at [157, 466] on div at bounding box center [144, 483] width 123 height 123
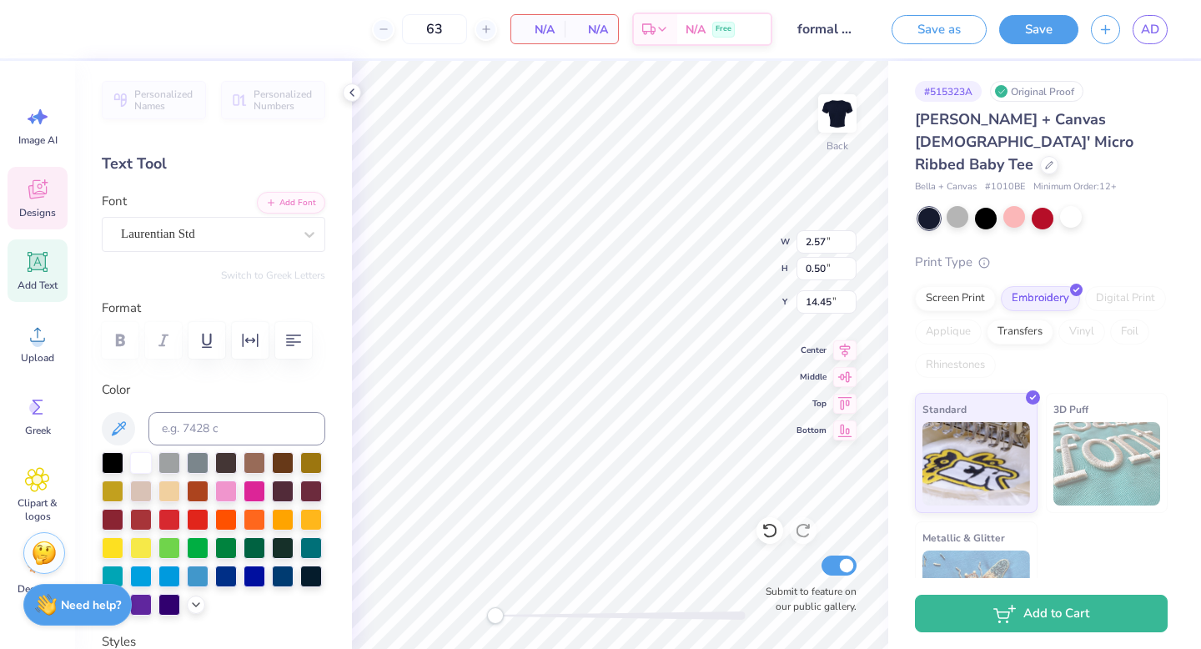
type textarea "Break"
type input "1.00"
type input "0.38"
type input "15.00"
type input "1.16"
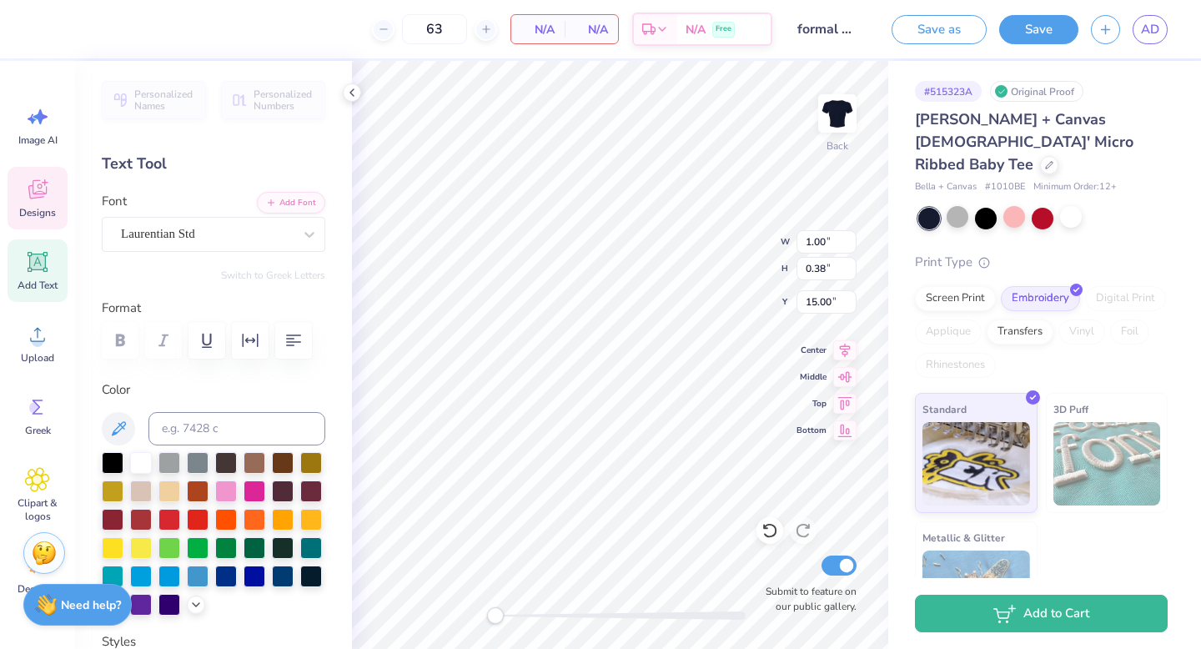
type input "0.39"
type input "14.50"
type input "2.56"
type input "0.86"
type input "12.79"
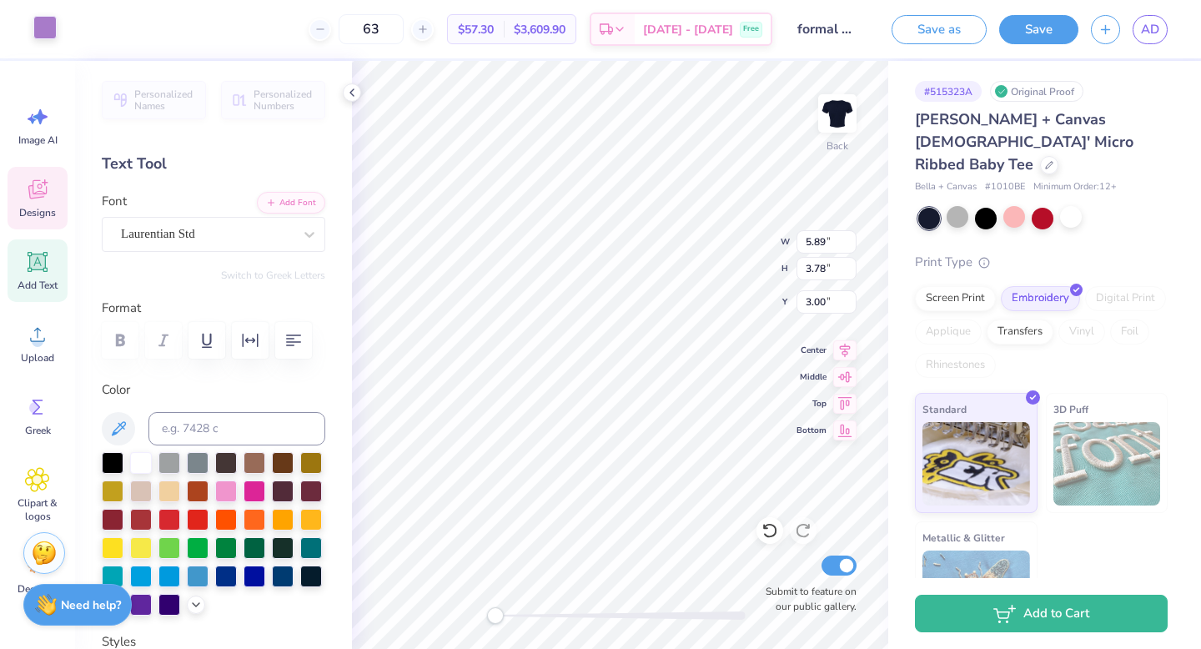
click at [41, 27] on div at bounding box center [44, 27] width 23 height 23
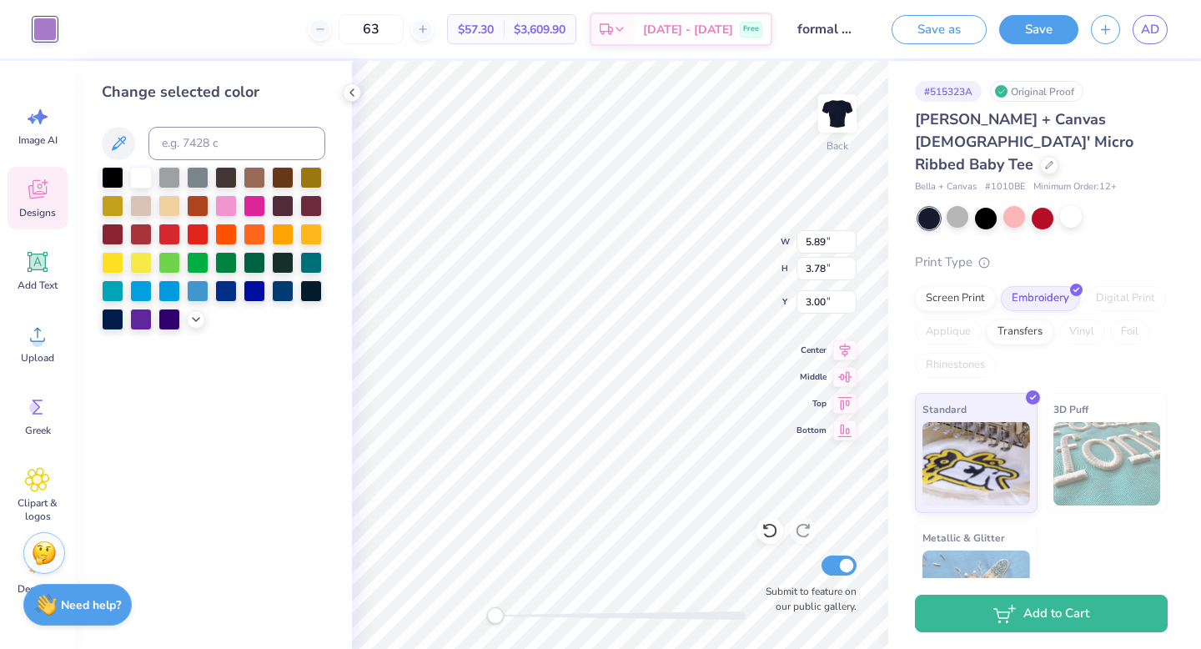
click at [190, 334] on div "Change selected color" at bounding box center [213, 355] width 277 height 588
click at [191, 328] on div at bounding box center [214, 248] width 224 height 163
click at [192, 321] on icon at bounding box center [195, 317] width 13 height 13
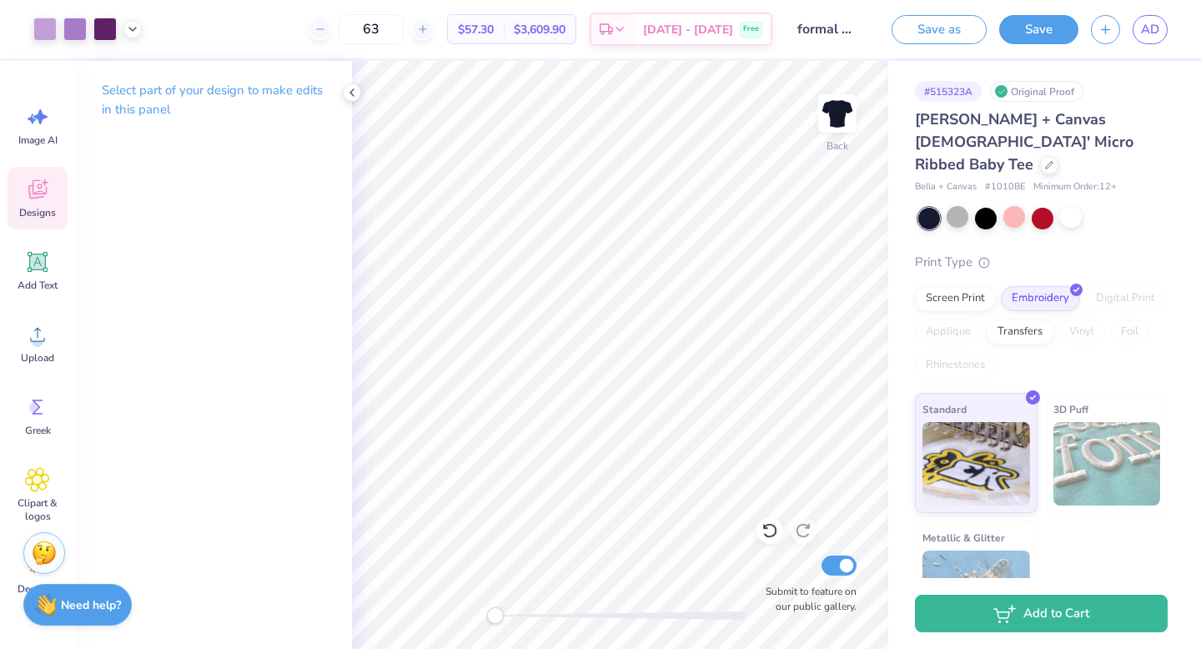
click at [38, 211] on span "Designs" at bounding box center [37, 212] width 37 height 13
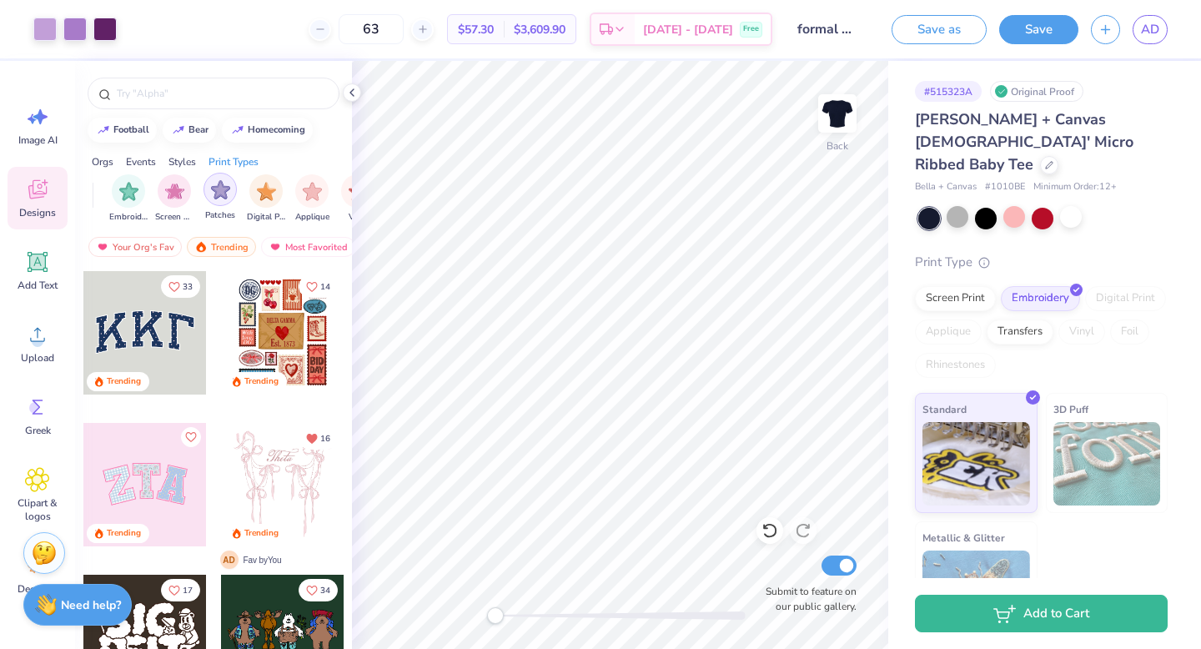
scroll to position [0, 1314]
click at [148, 195] on img "filter for Embroidery" at bounding box center [147, 191] width 19 height 19
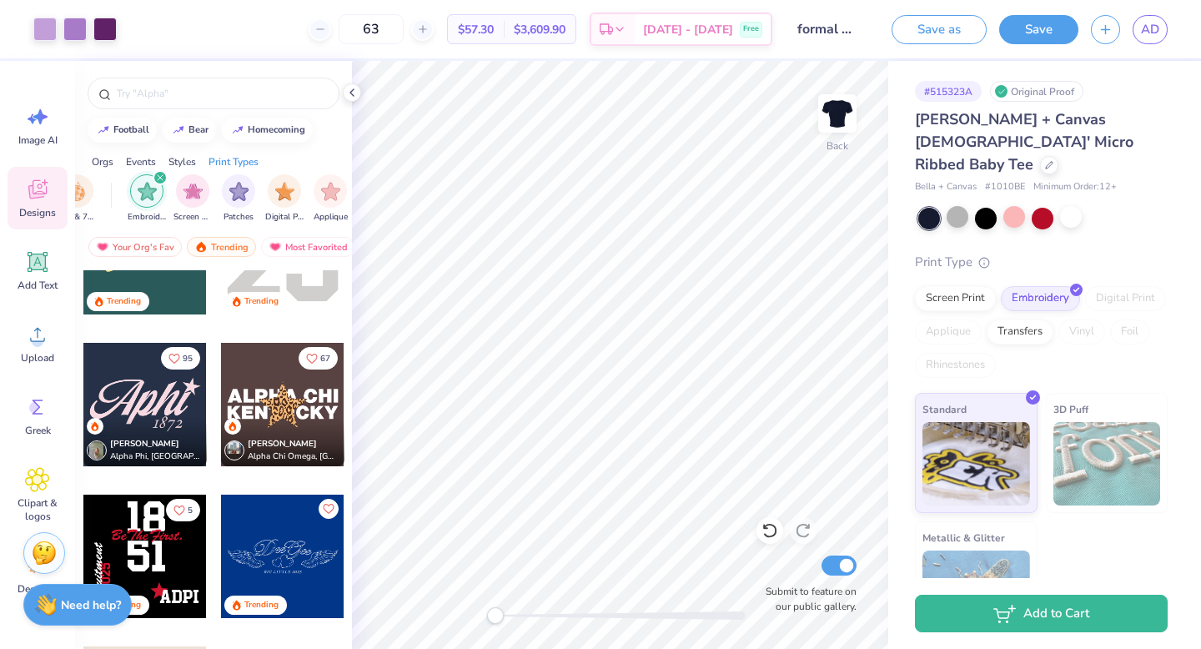
scroll to position [1144, 0]
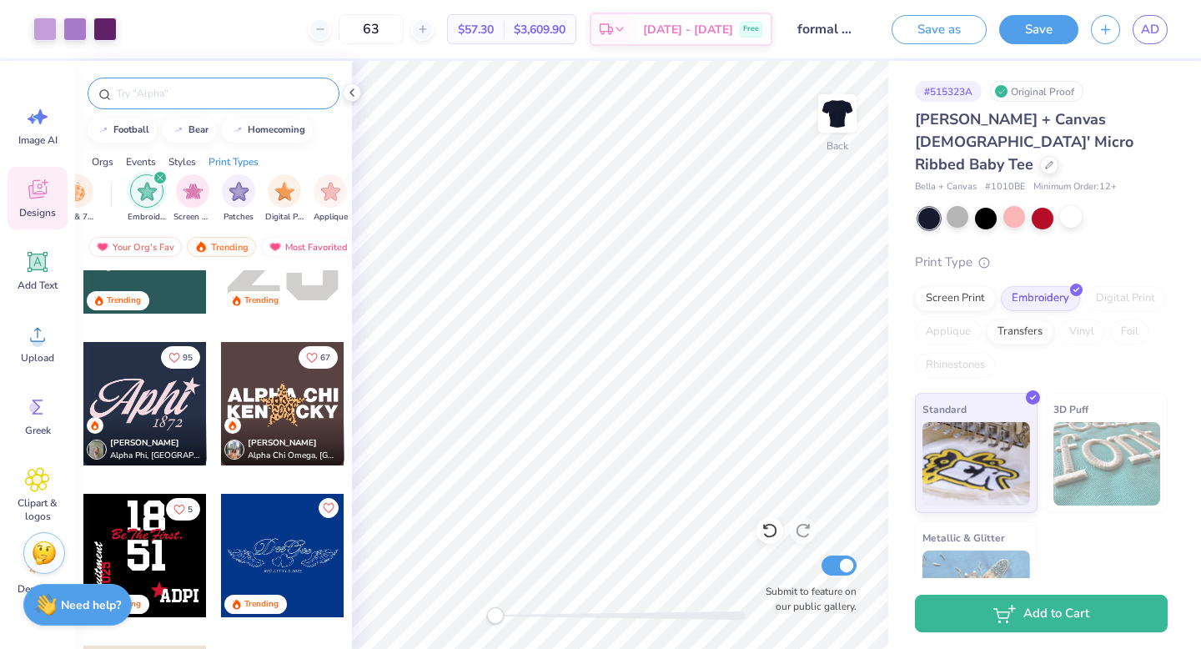
click at [175, 95] on input "text" at bounding box center [222, 93] width 214 height 17
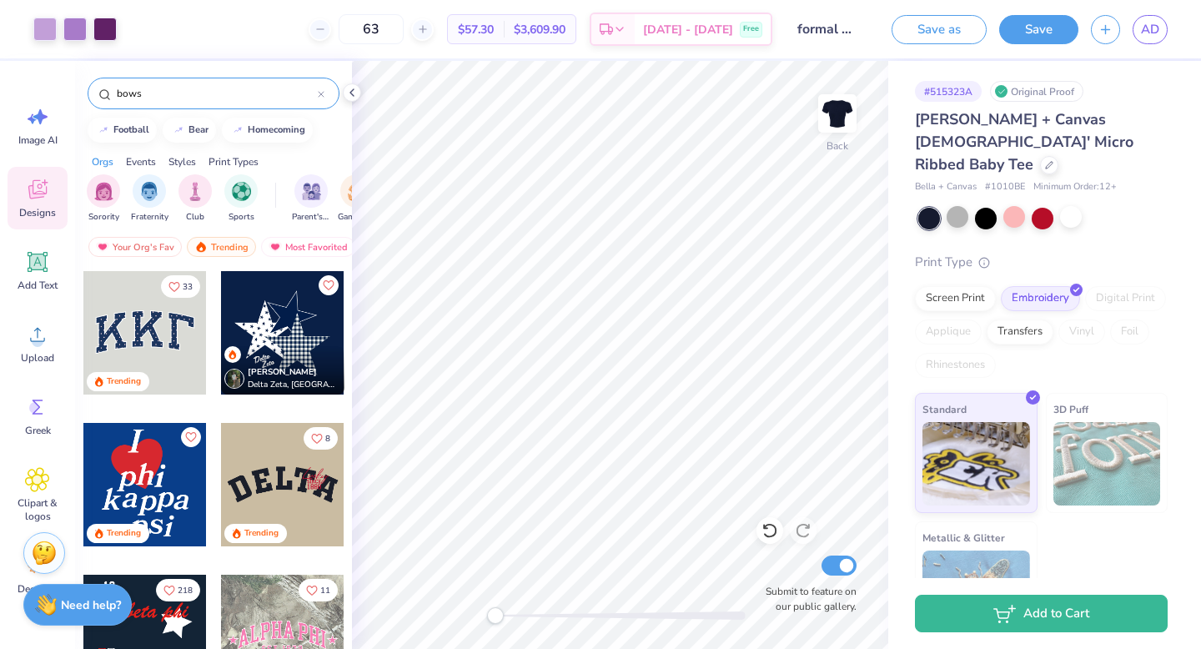
type input "bows"
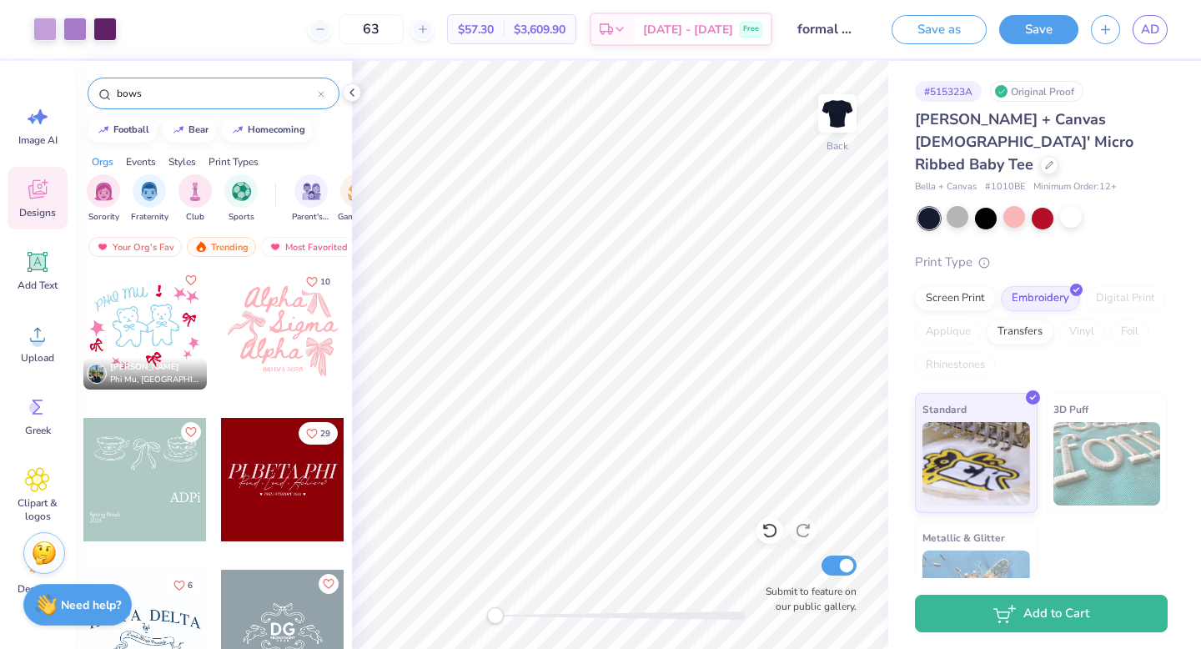
scroll to position [0, 0]
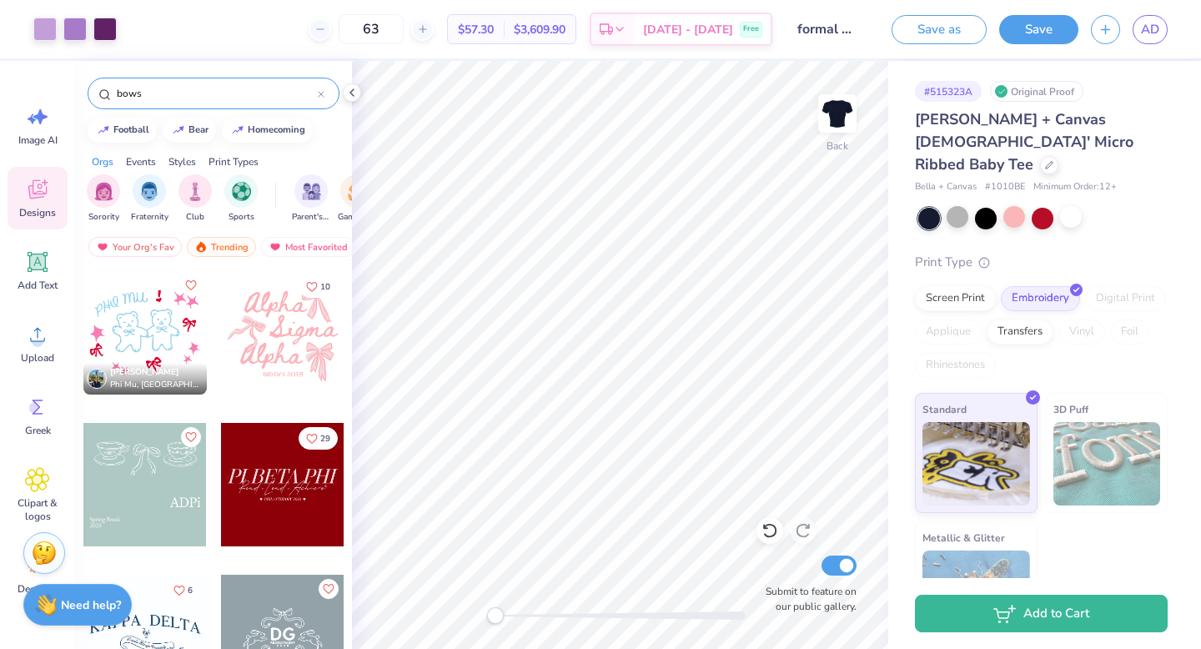
click at [315, 350] on div at bounding box center [282, 332] width 123 height 123
type input "5.59"
type input "5.15"
type input "11.08"
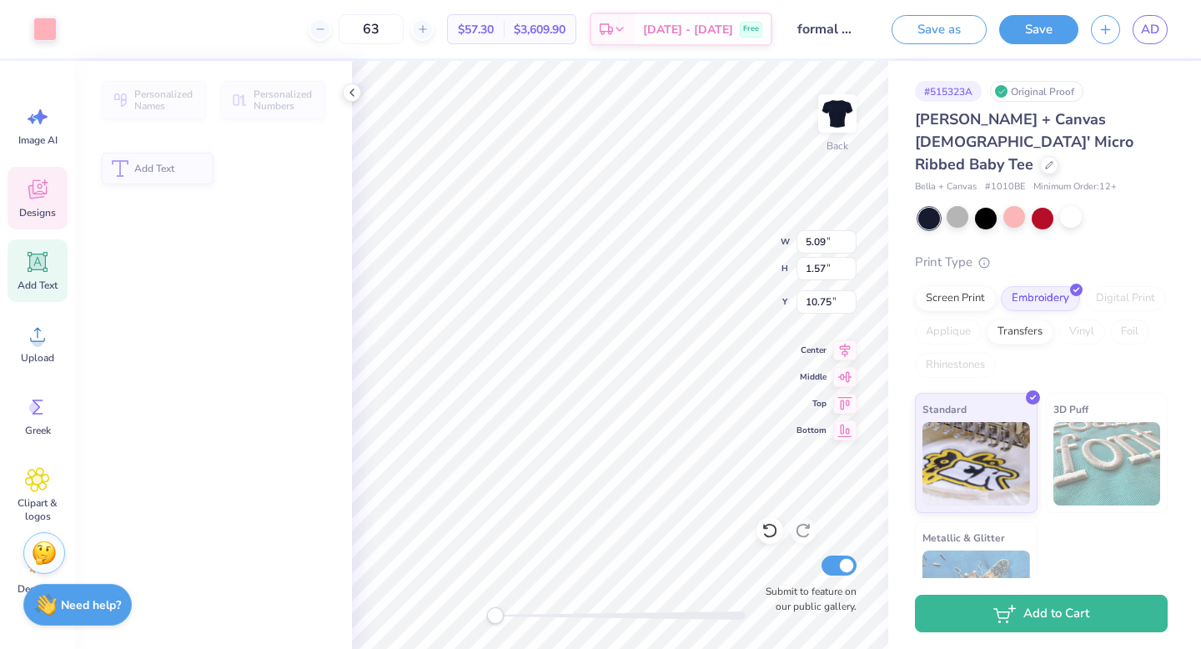
type input "5.09"
type input "1.57"
type input "10.75"
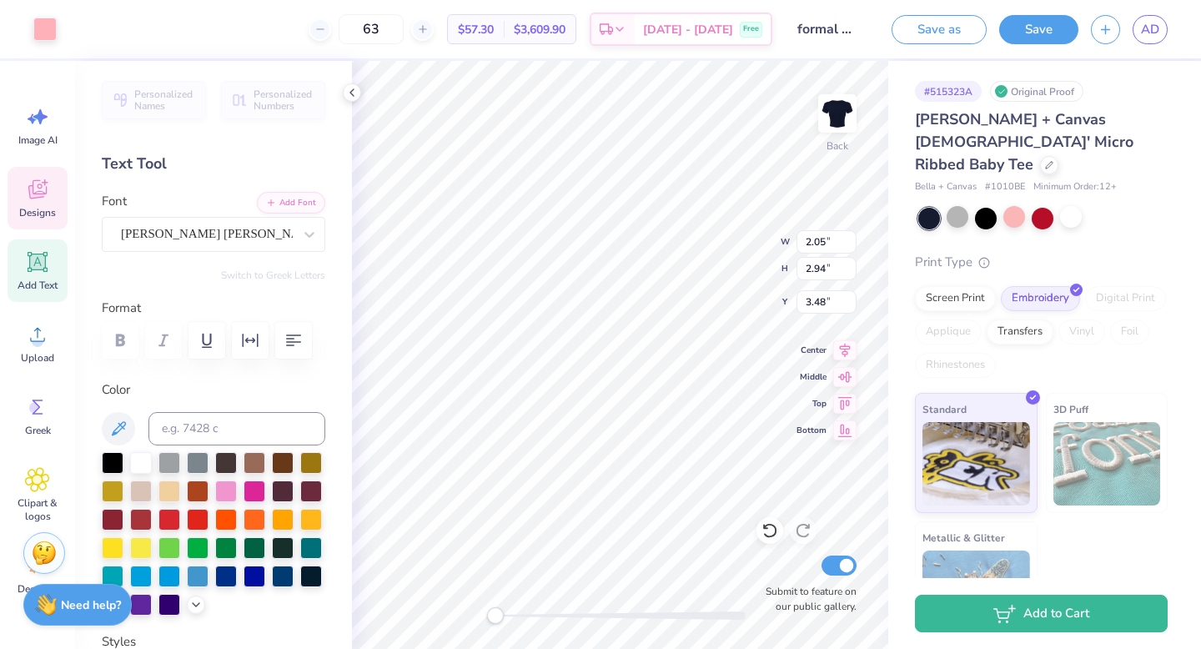
type input "3.48"
click at [39, 24] on div at bounding box center [44, 27] width 23 height 23
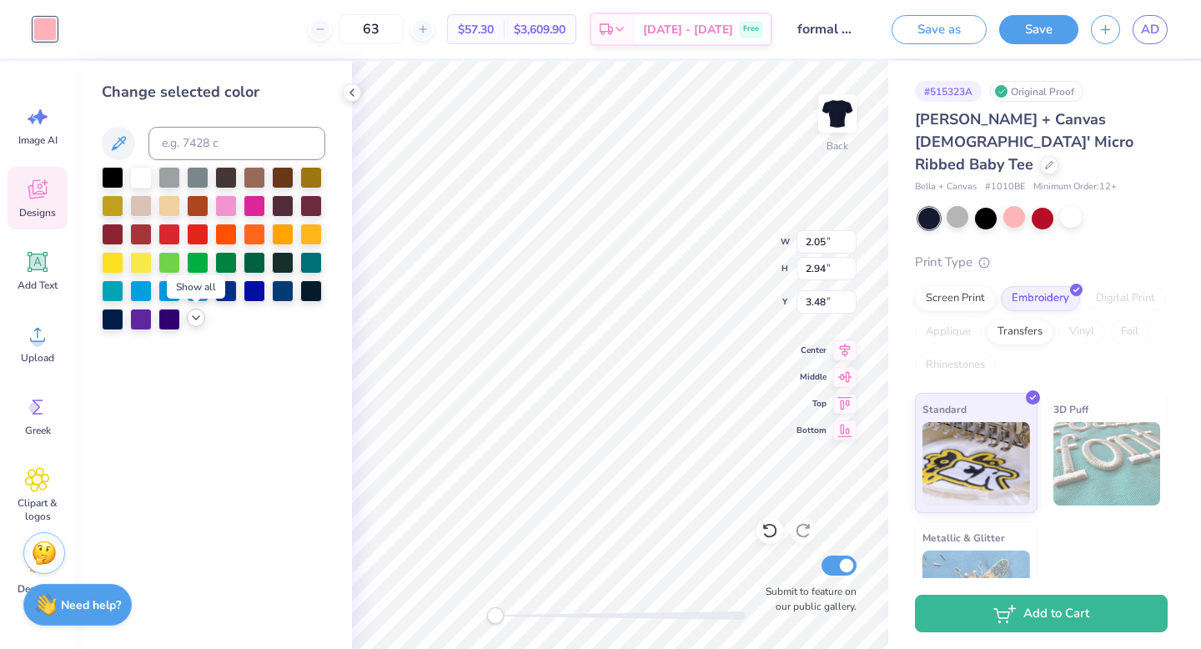
click at [198, 319] on icon at bounding box center [195, 317] width 13 height 13
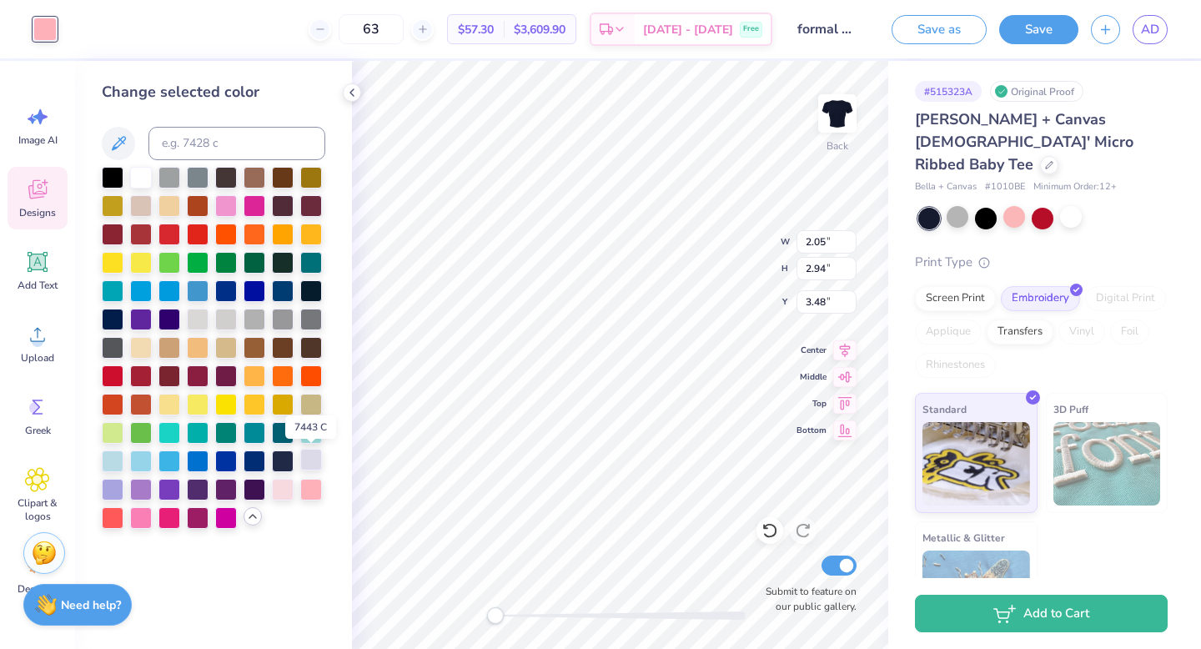
click at [302, 456] on div at bounding box center [311, 460] width 22 height 22
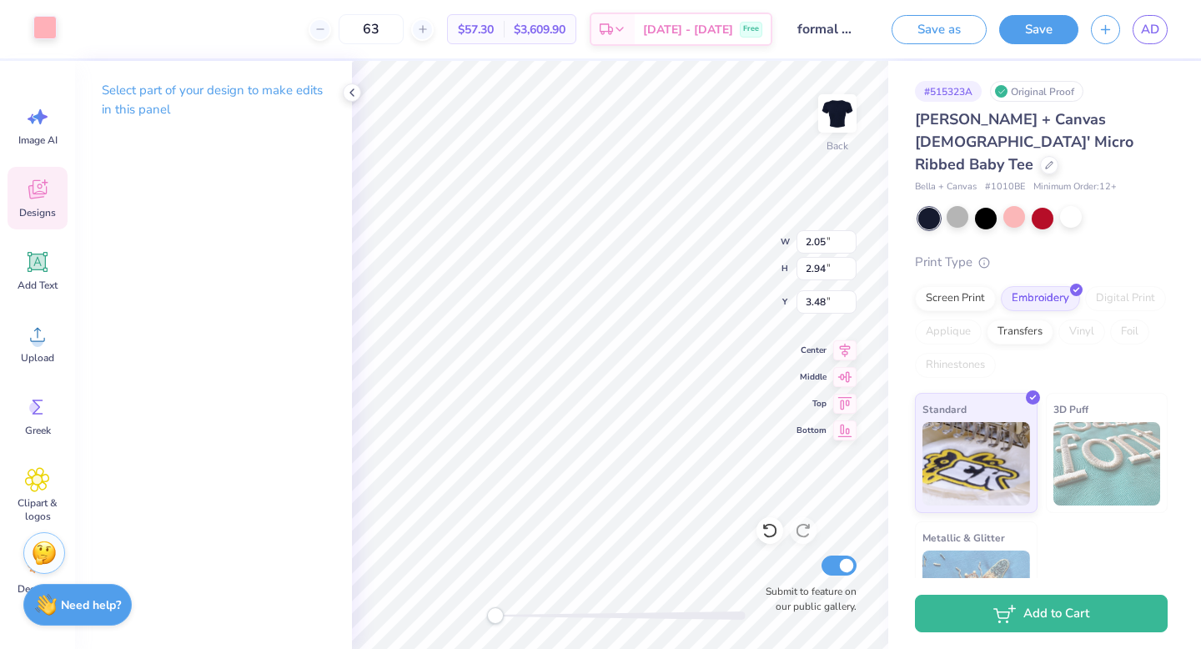
click at [50, 23] on div at bounding box center [44, 27] width 23 height 23
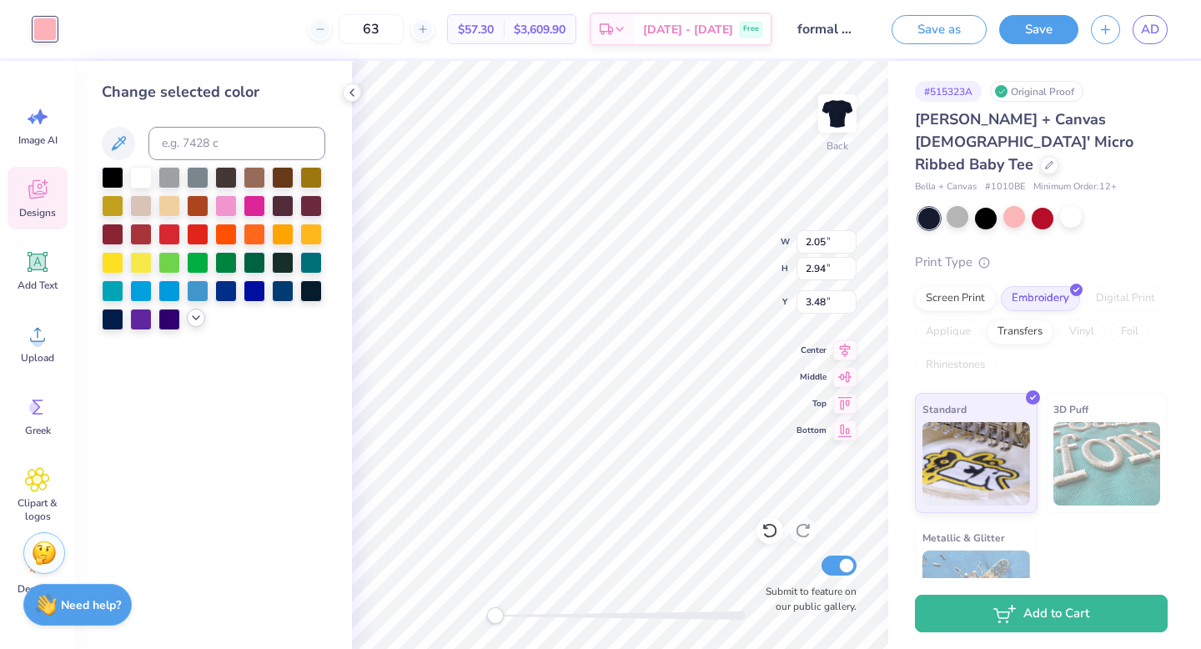
click at [195, 316] on icon at bounding box center [195, 317] width 13 height 13
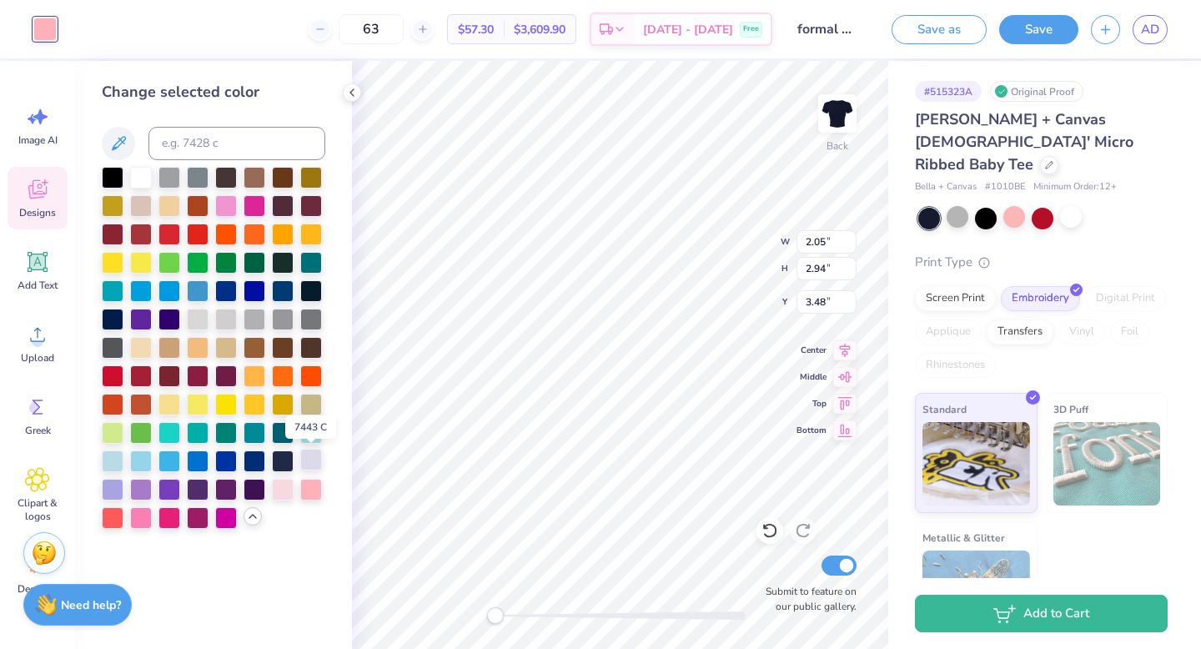
click at [304, 462] on div at bounding box center [311, 460] width 22 height 22
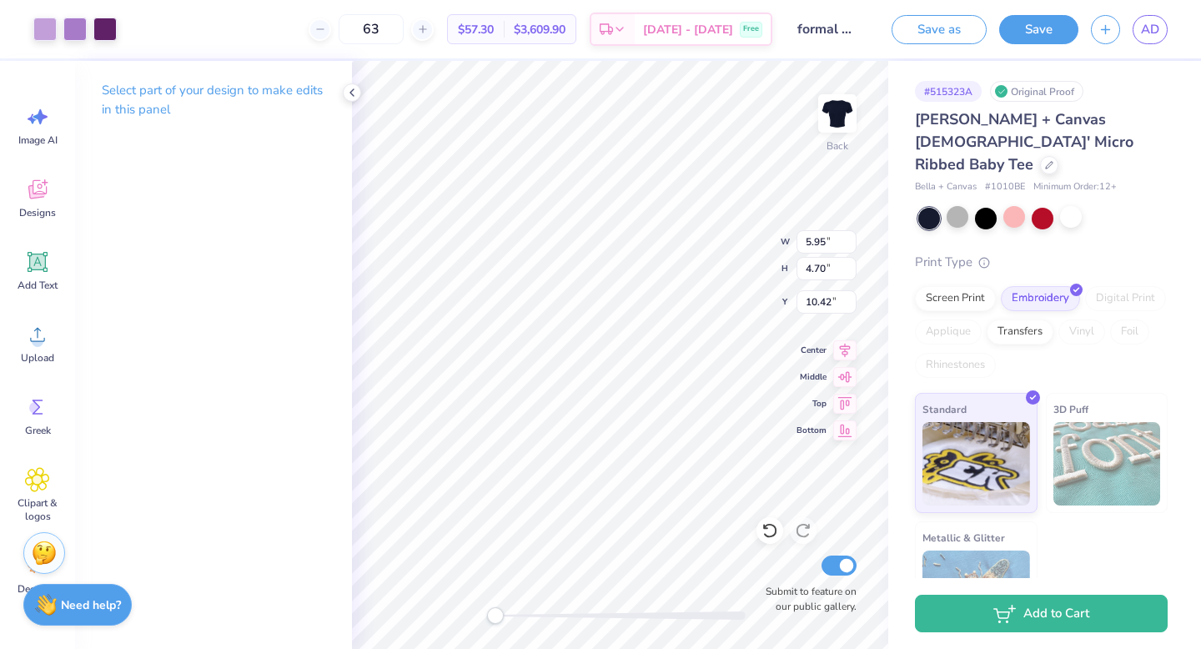
type input "5.95"
type input "4.70"
type input "10.42"
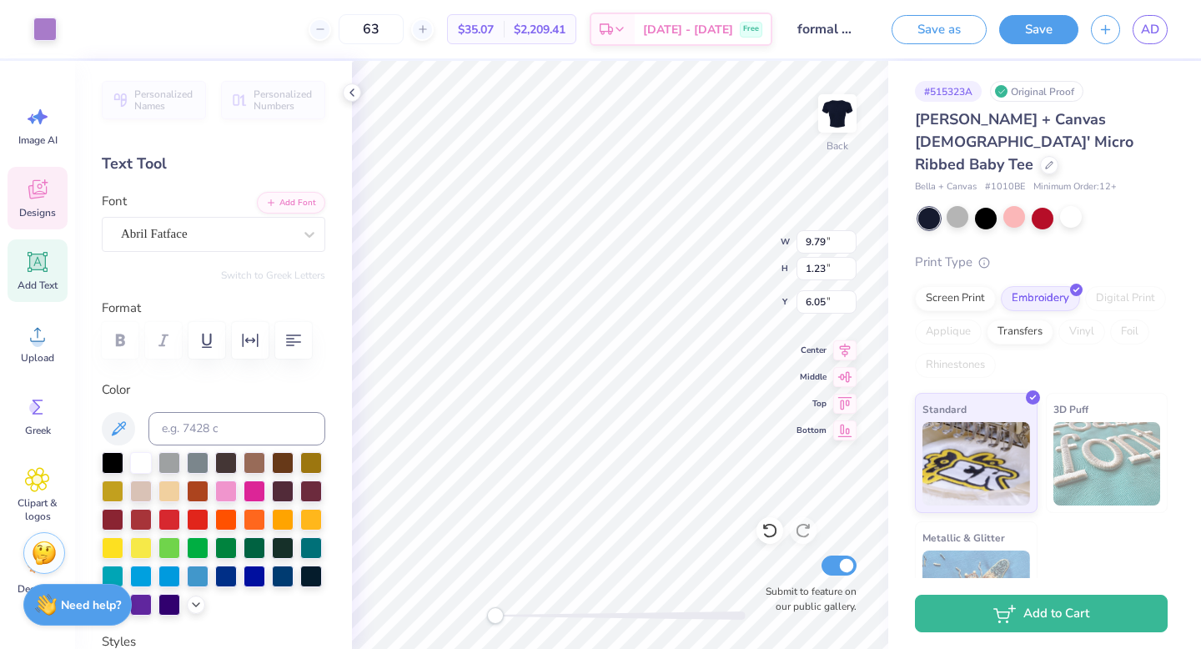
type input "9.79"
type input "1.23"
type input "6.05"
click at [249, 244] on div at bounding box center [207, 234] width 172 height 23
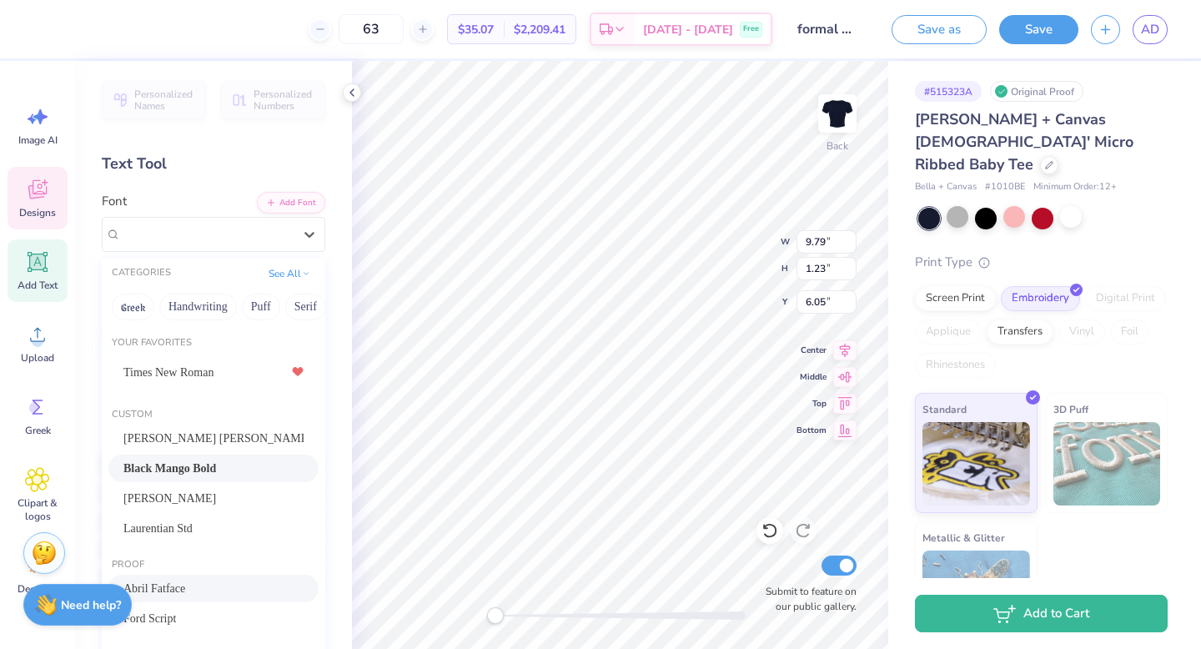
click at [241, 460] on div "Black Mango Bold" at bounding box center [213, 469] width 180 height 18
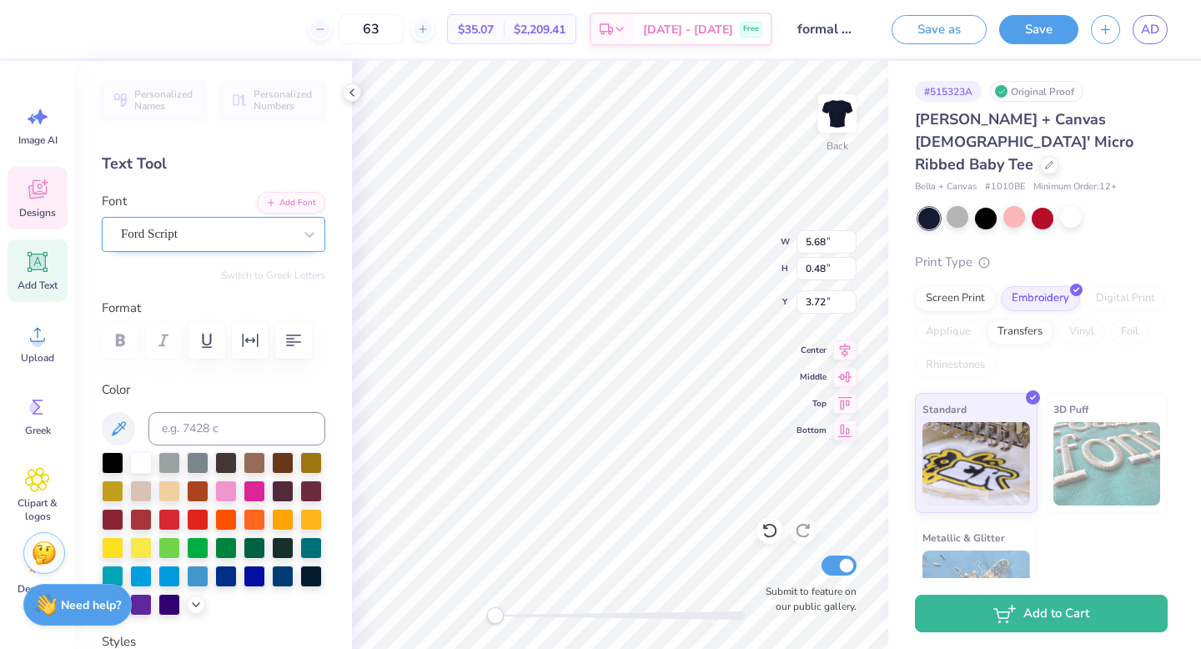
click at [208, 246] on div "Ford Script" at bounding box center [206, 234] width 175 height 26
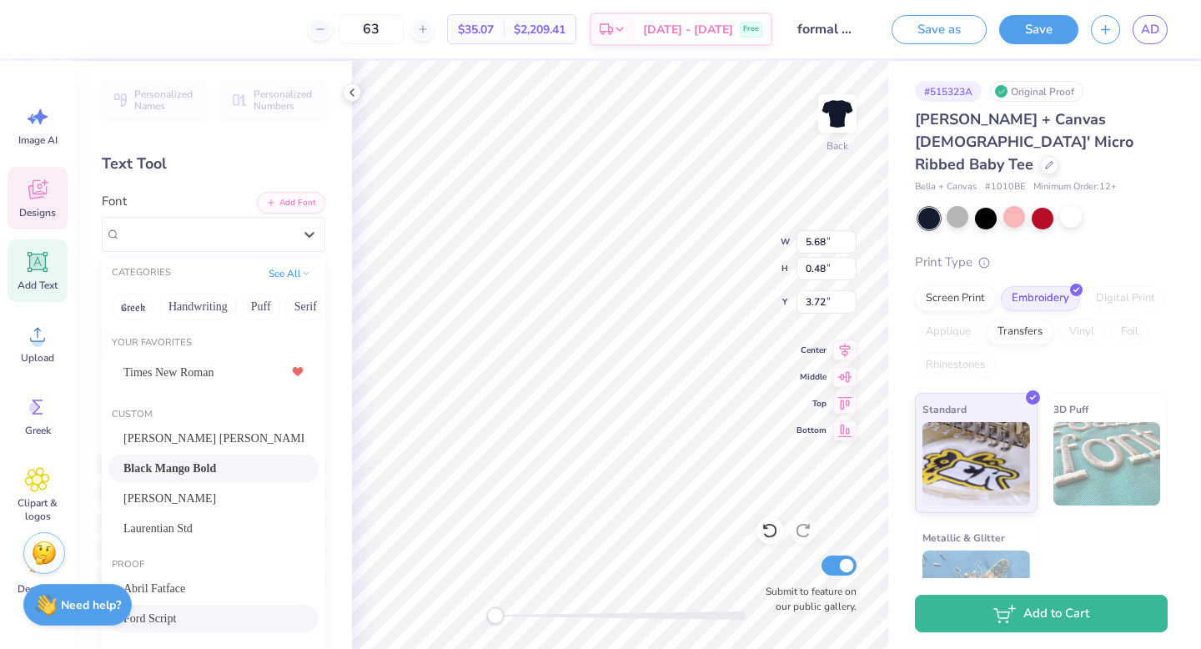
click at [214, 455] on div "Black Mango Bold" at bounding box center [213, 469] width 210 height 28
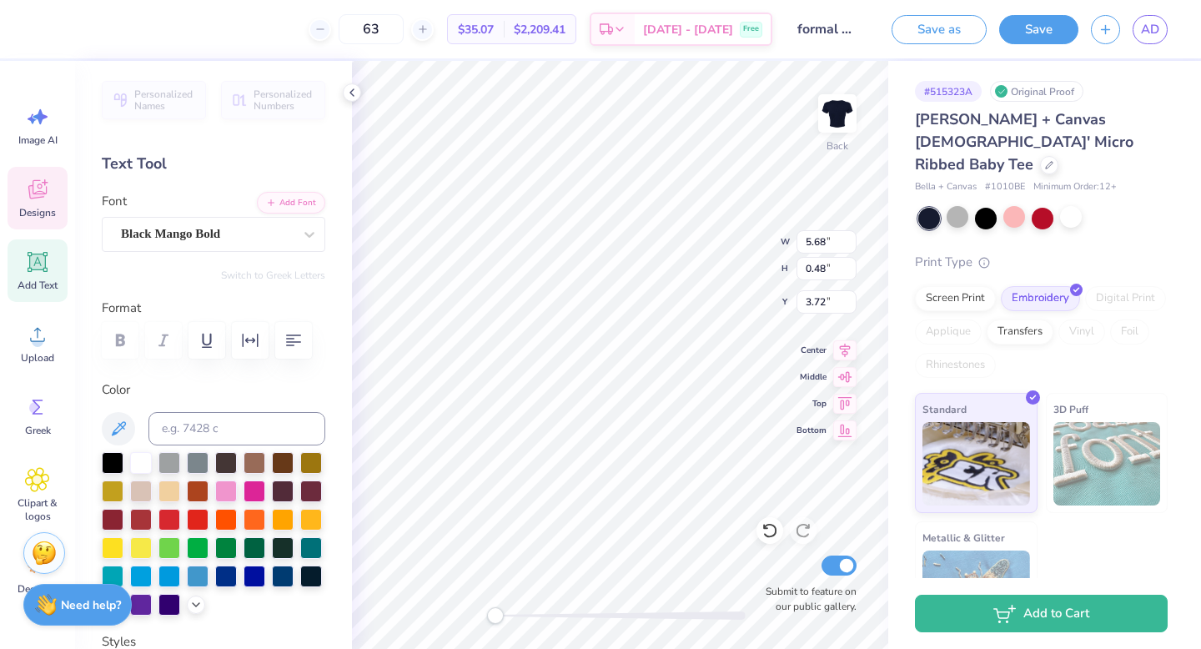
type input "5.86"
type input "0.69"
type input "4.60"
click at [186, 249] on div "Ford Script" at bounding box center [214, 234] width 224 height 35
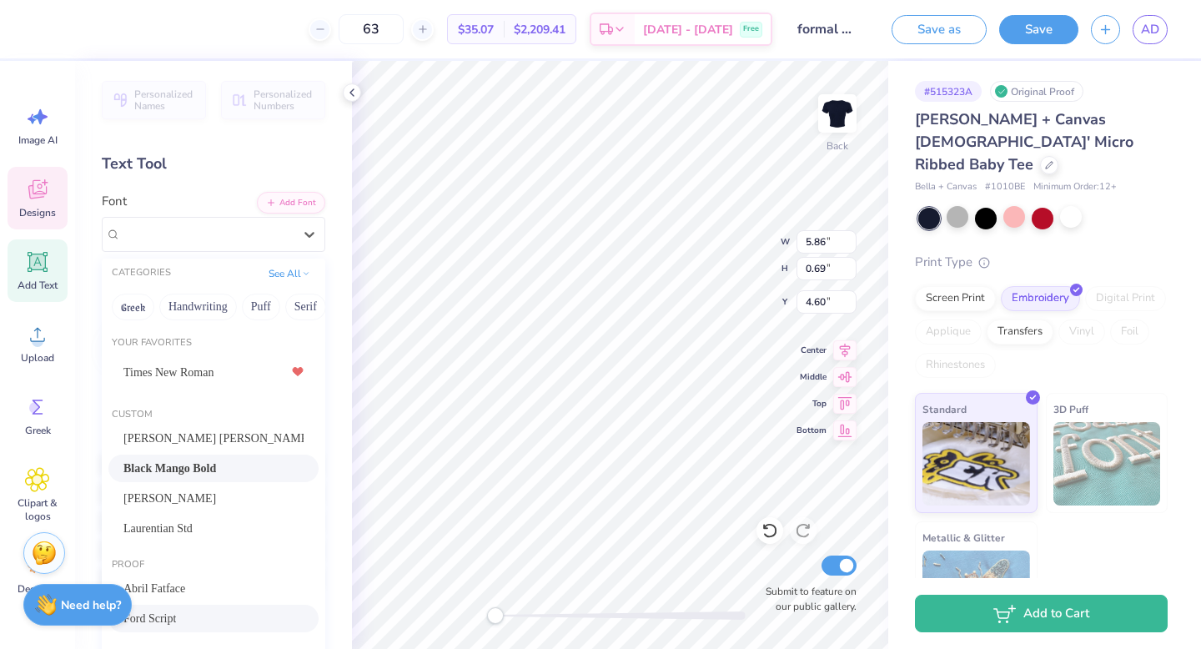
click at [193, 462] on span "Black Mango Bold" at bounding box center [169, 469] width 93 height 18
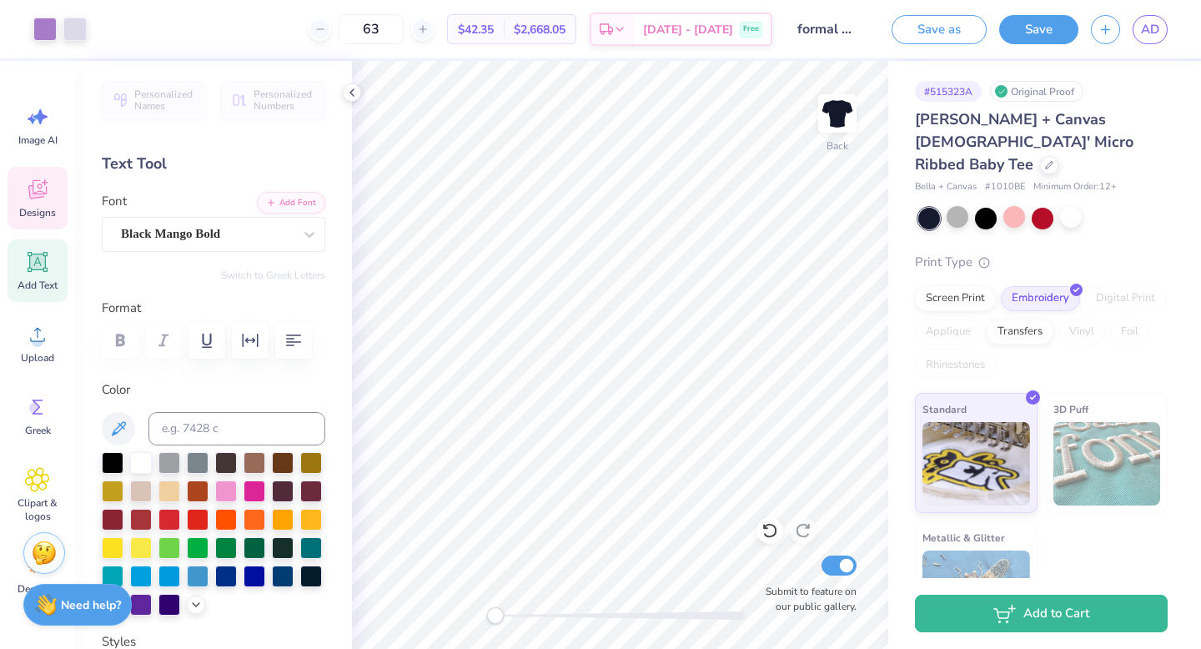
click at [40, 197] on icon at bounding box center [37, 189] width 18 height 19
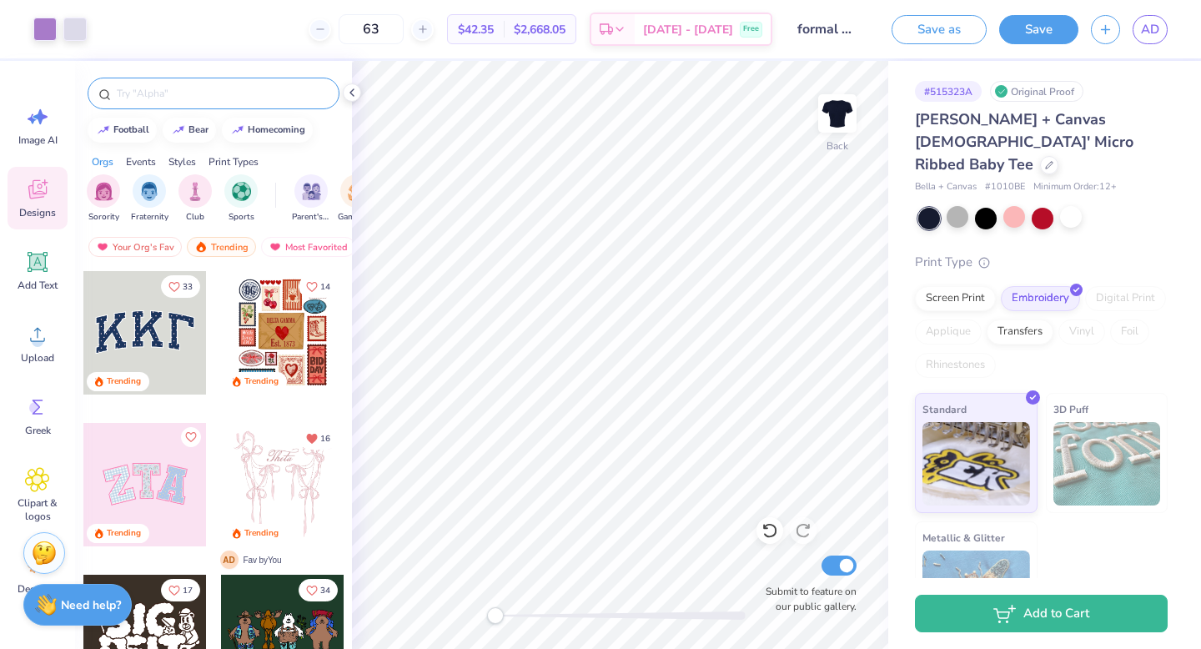
click at [177, 94] on input "text" at bounding box center [222, 93] width 214 height 17
type input "bows"
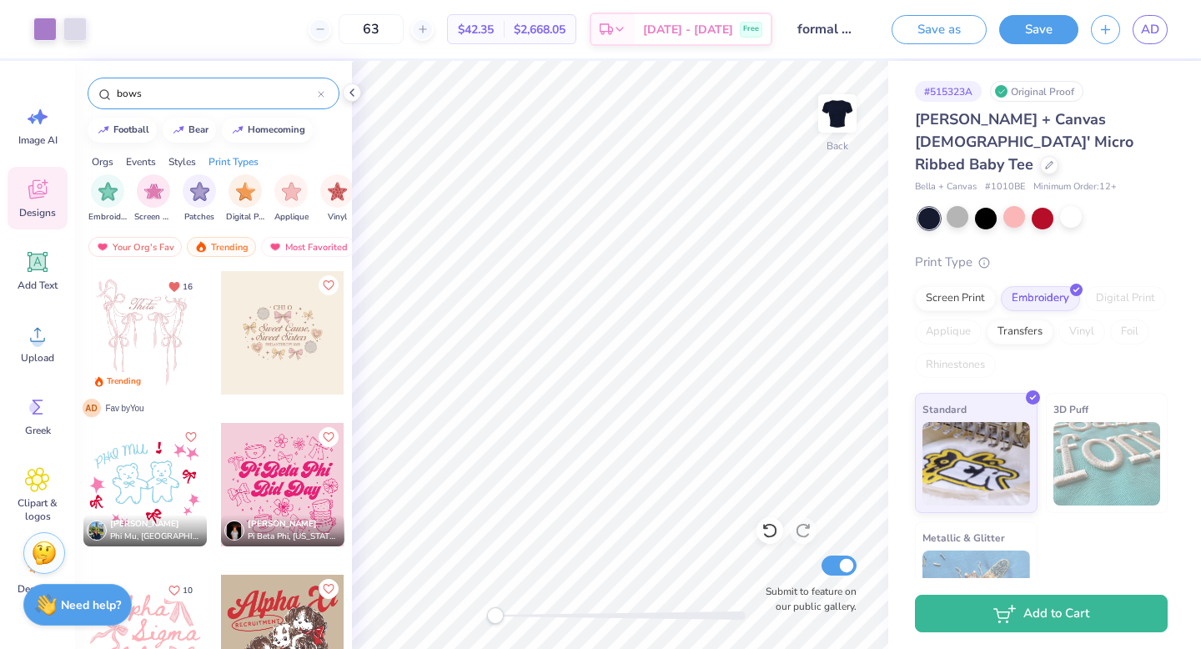
scroll to position [0, 1392]
click at [82, 196] on div "filter for Embroidery" at bounding box center [68, 189] width 33 height 33
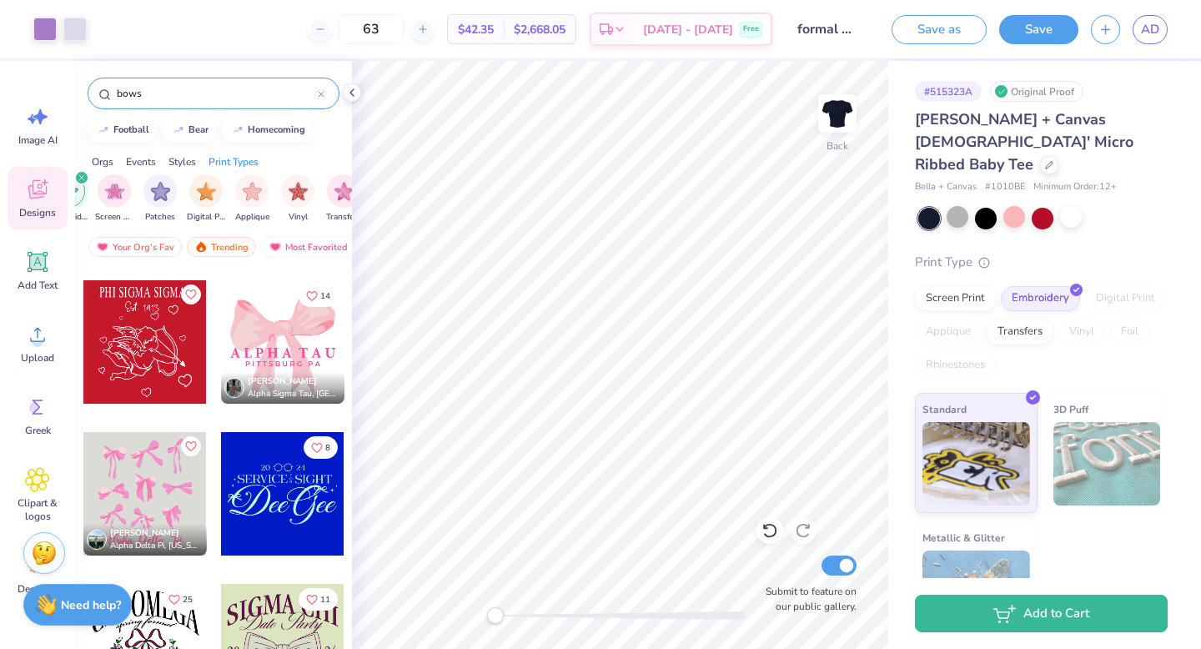
scroll to position [2637, 0]
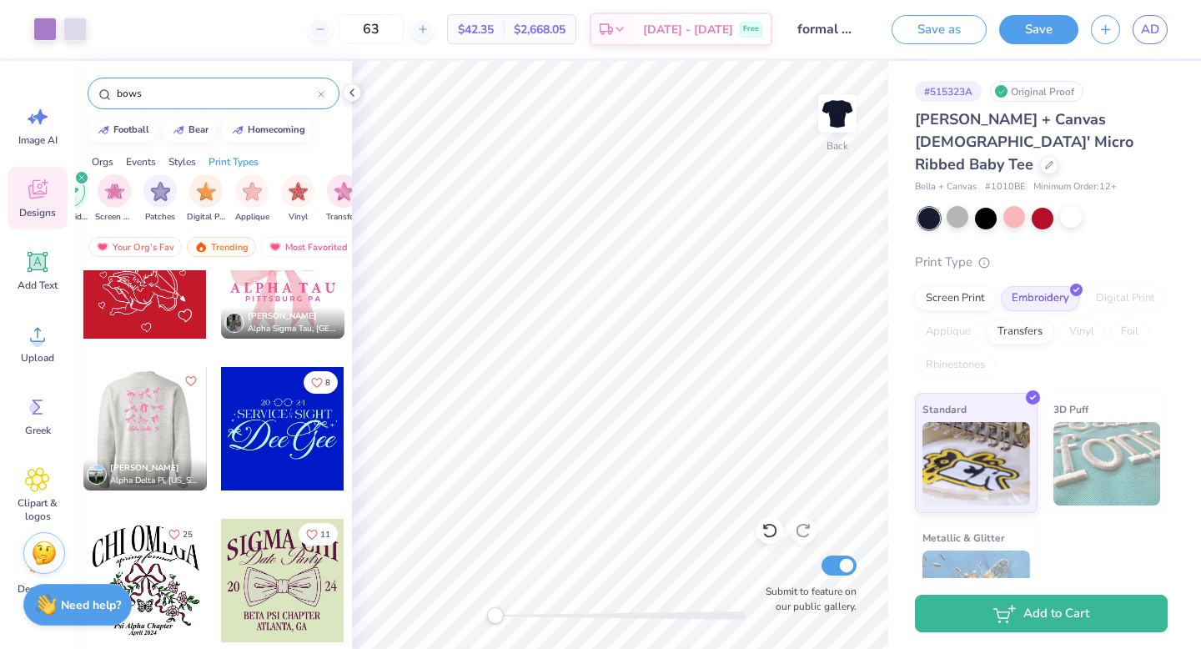
click at [171, 419] on div at bounding box center [144, 428] width 123 height 123
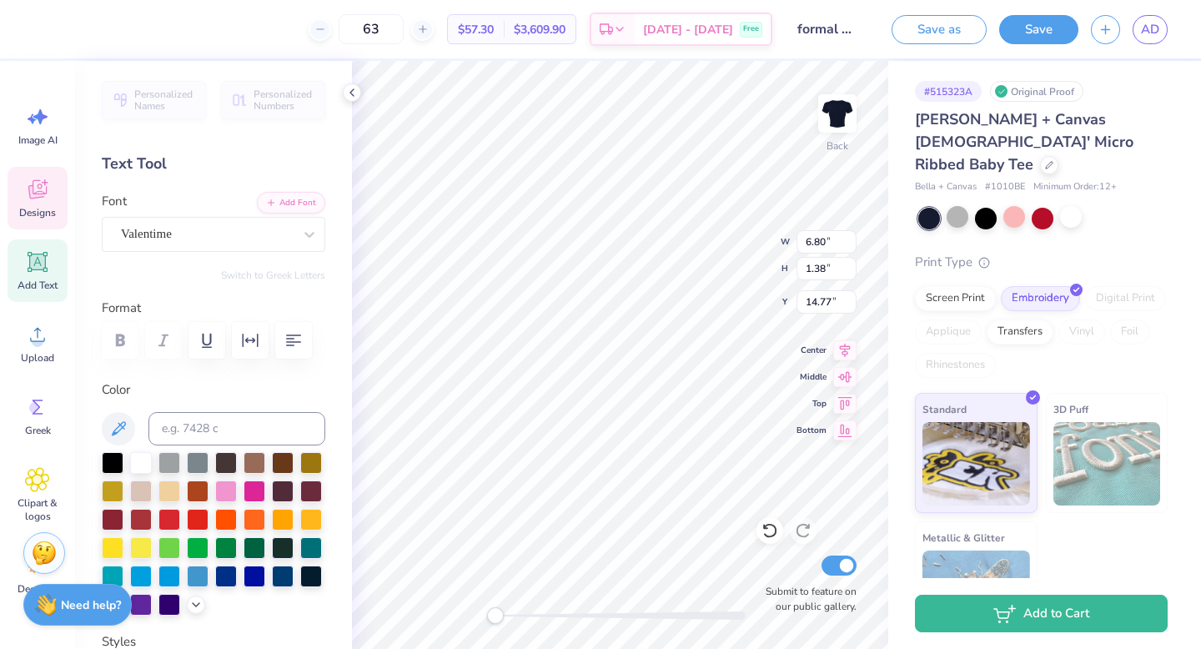
scroll to position [0, 0]
type textarea "P"
click at [769, 526] on icon at bounding box center [770, 530] width 17 height 17
type input "15.06"
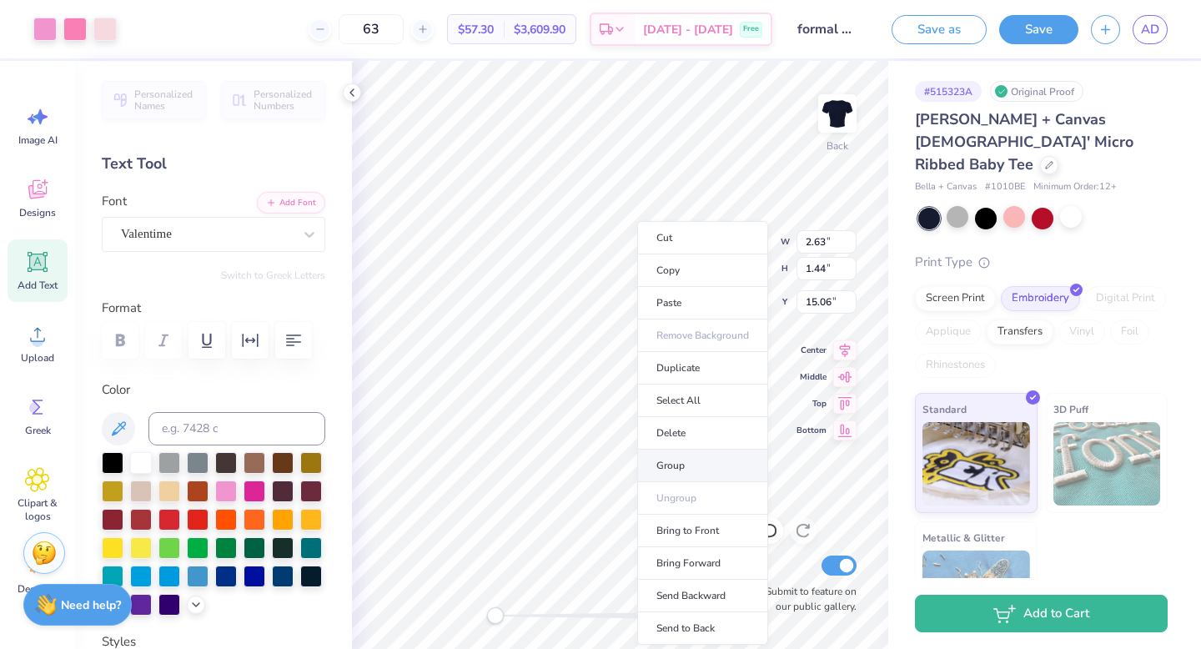
click at [678, 455] on li "Group" at bounding box center [702, 466] width 131 height 33
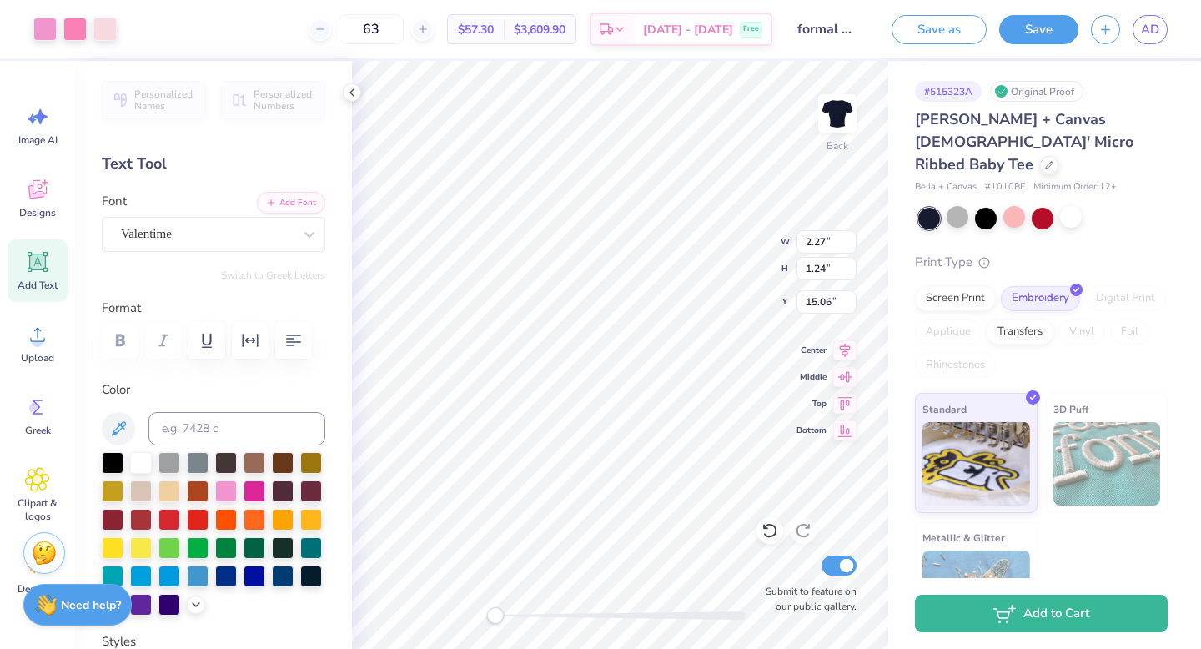
type input "2.27"
type input "1.24"
click at [73, 30] on div at bounding box center [74, 27] width 23 height 23
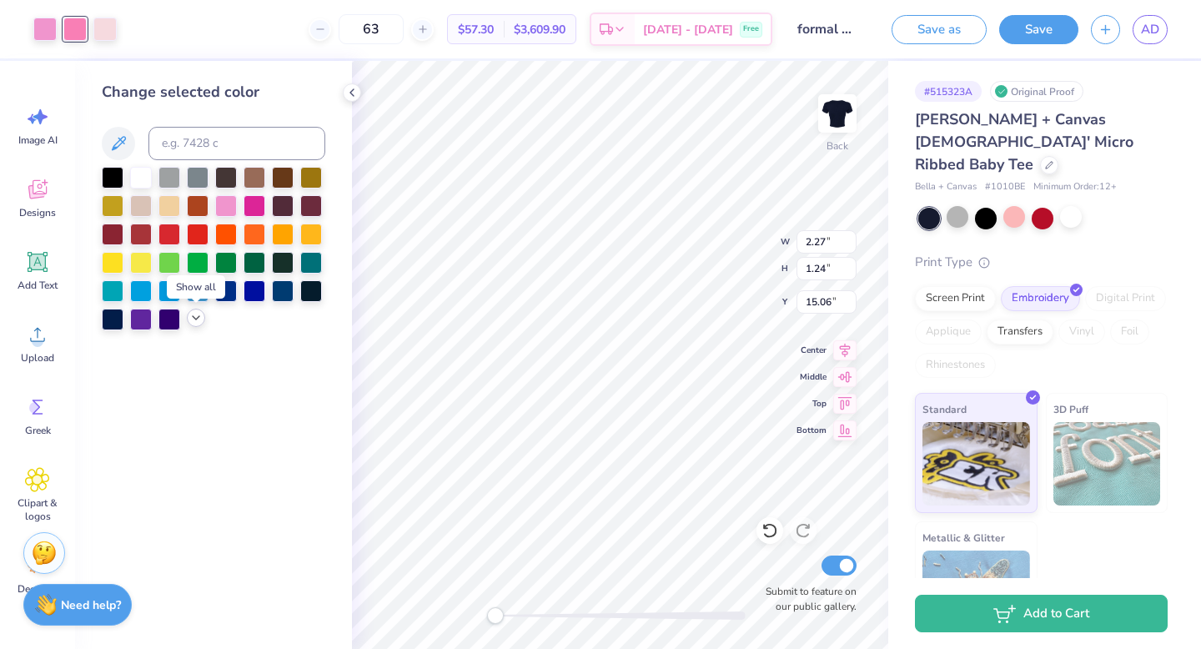
click at [195, 321] on icon at bounding box center [195, 317] width 13 height 13
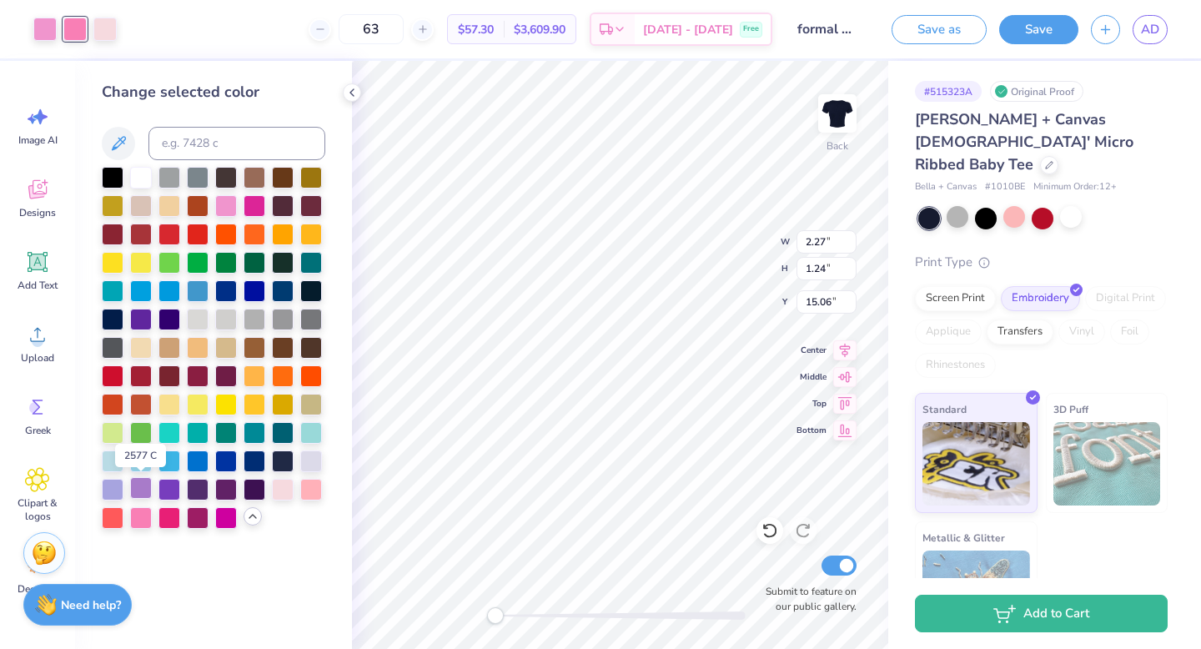
click at [140, 487] on div at bounding box center [141, 488] width 22 height 22
click at [47, 33] on div at bounding box center [44, 27] width 23 height 23
click at [117, 487] on div at bounding box center [113, 488] width 22 height 22
click at [111, 38] on div at bounding box center [104, 27] width 23 height 23
click at [314, 462] on div at bounding box center [311, 460] width 22 height 22
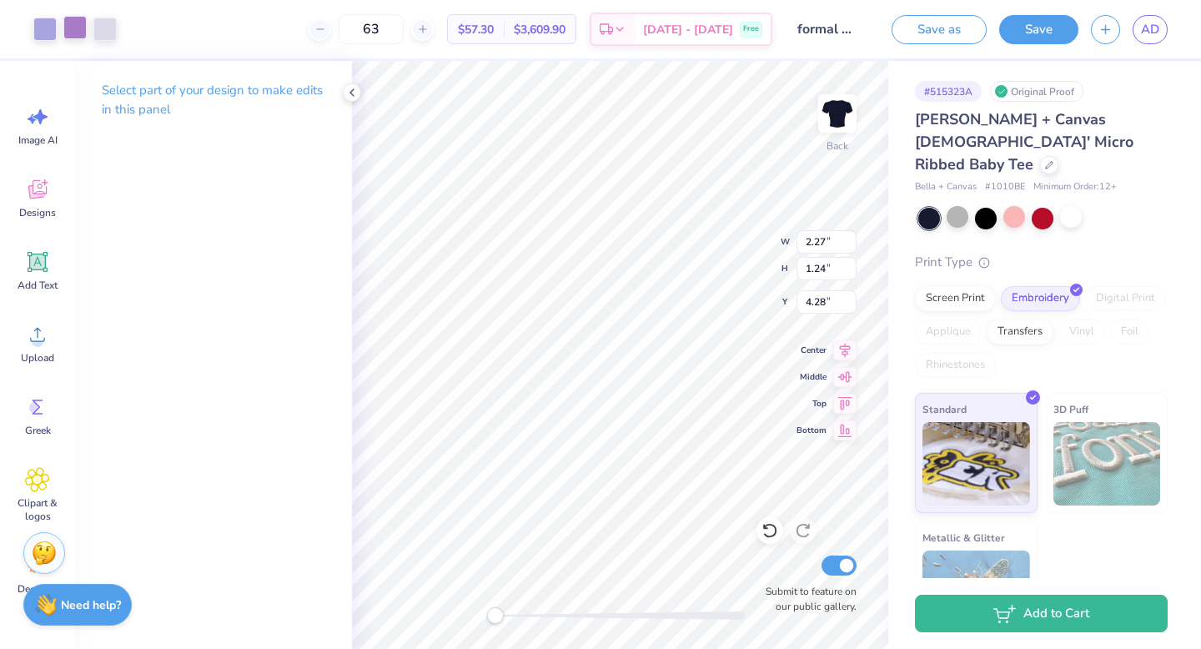
click at [76, 24] on div at bounding box center [74, 27] width 23 height 23
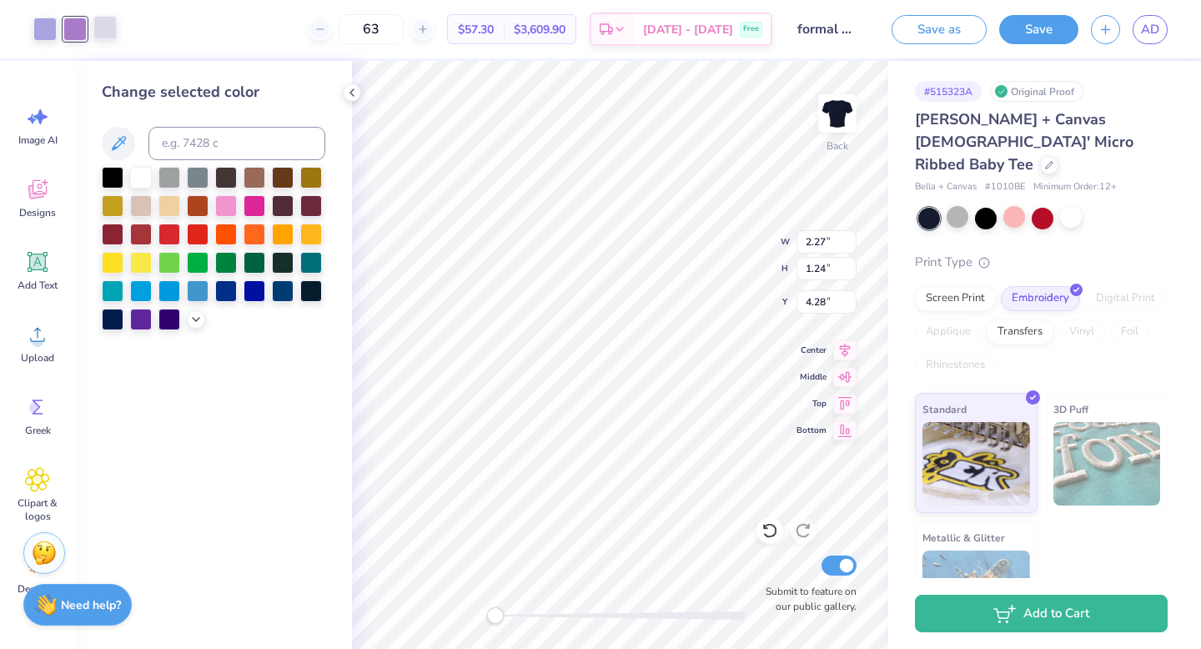
click at [104, 23] on div at bounding box center [104, 27] width 23 height 23
click at [193, 312] on icon at bounding box center [195, 317] width 13 height 13
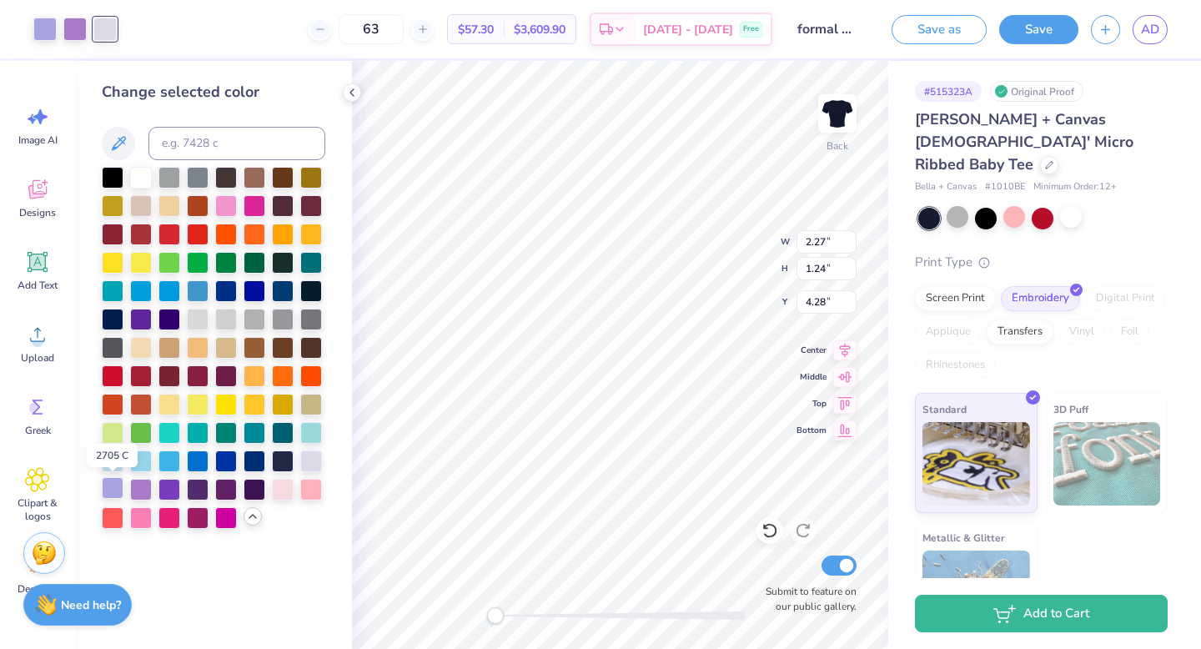
click at [107, 484] on div at bounding box center [113, 488] width 22 height 22
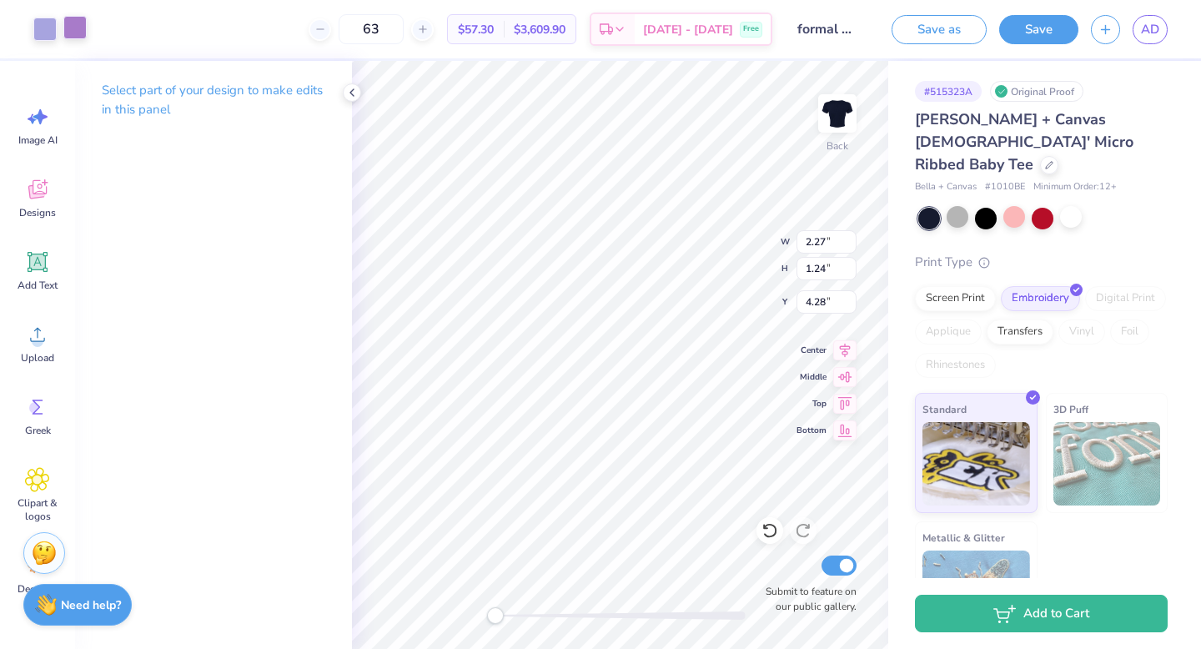
click at [74, 36] on div at bounding box center [74, 27] width 23 height 23
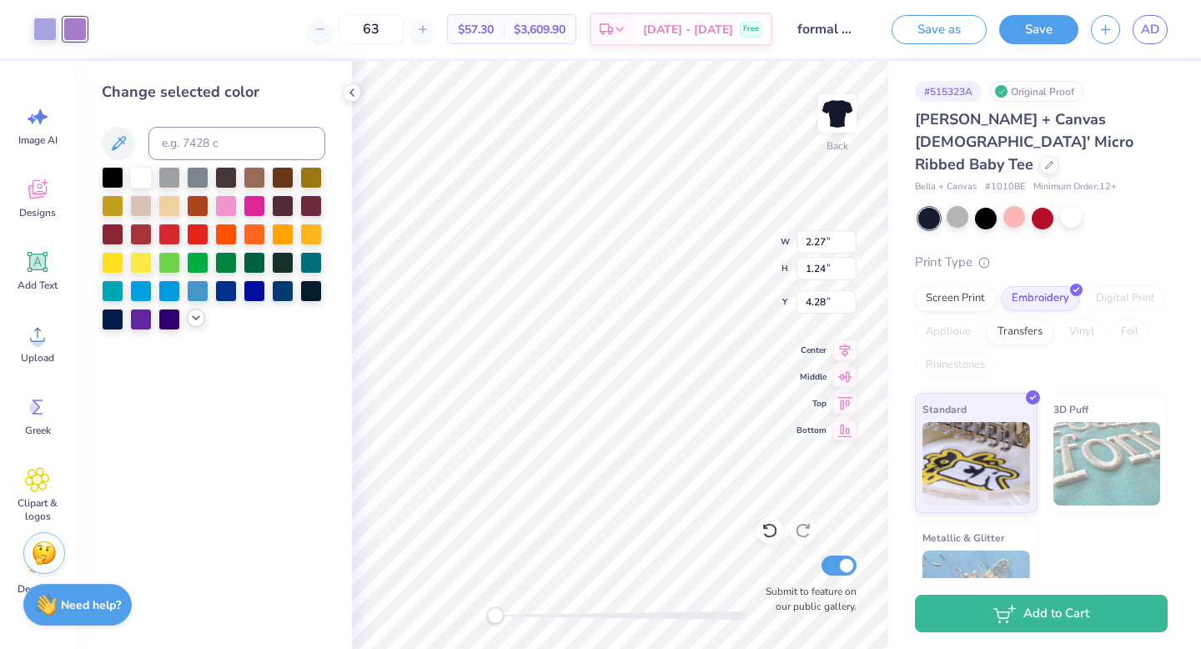
click at [200, 311] on icon at bounding box center [195, 317] width 13 height 13
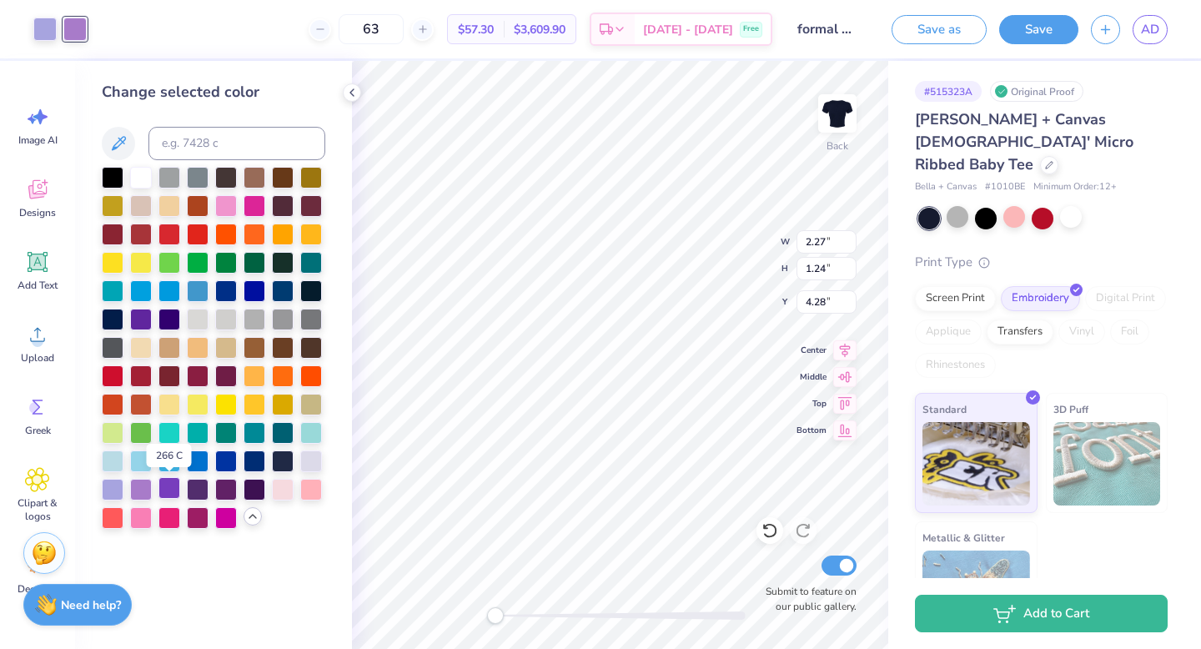
click at [168, 490] on div at bounding box center [169, 488] width 22 height 22
click at [47, 33] on div at bounding box center [44, 27] width 23 height 23
click at [139, 485] on div at bounding box center [141, 488] width 22 height 22
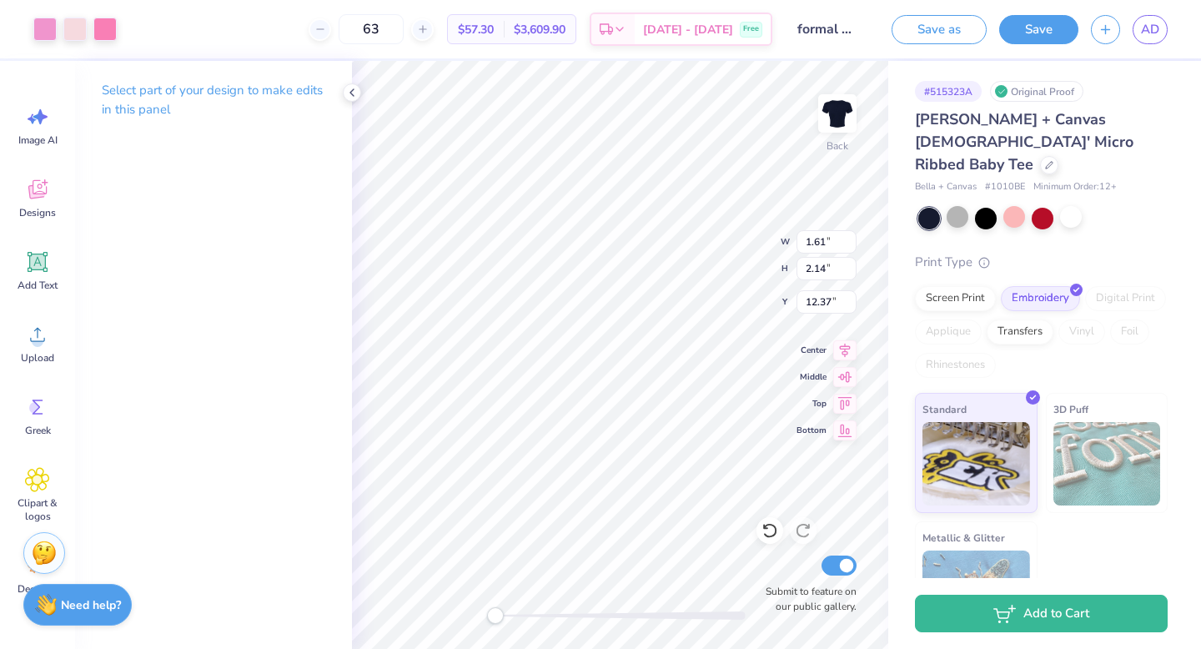
type input "3.84"
click at [104, 28] on div at bounding box center [104, 27] width 23 height 23
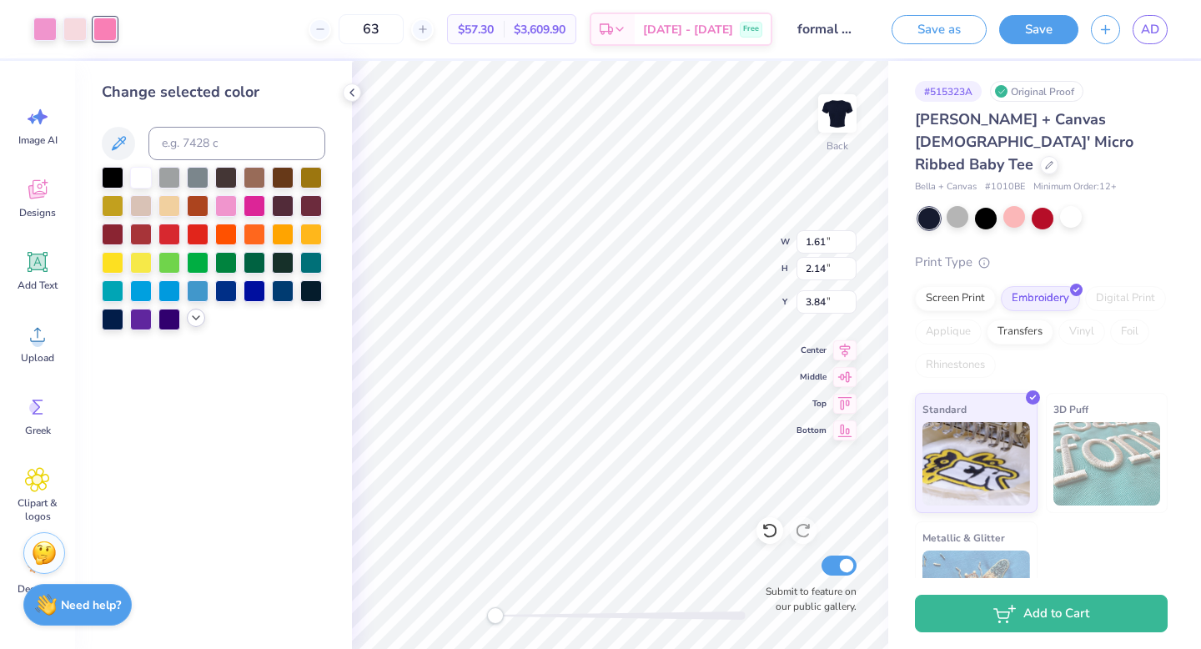
click at [193, 315] on icon at bounding box center [195, 317] width 13 height 13
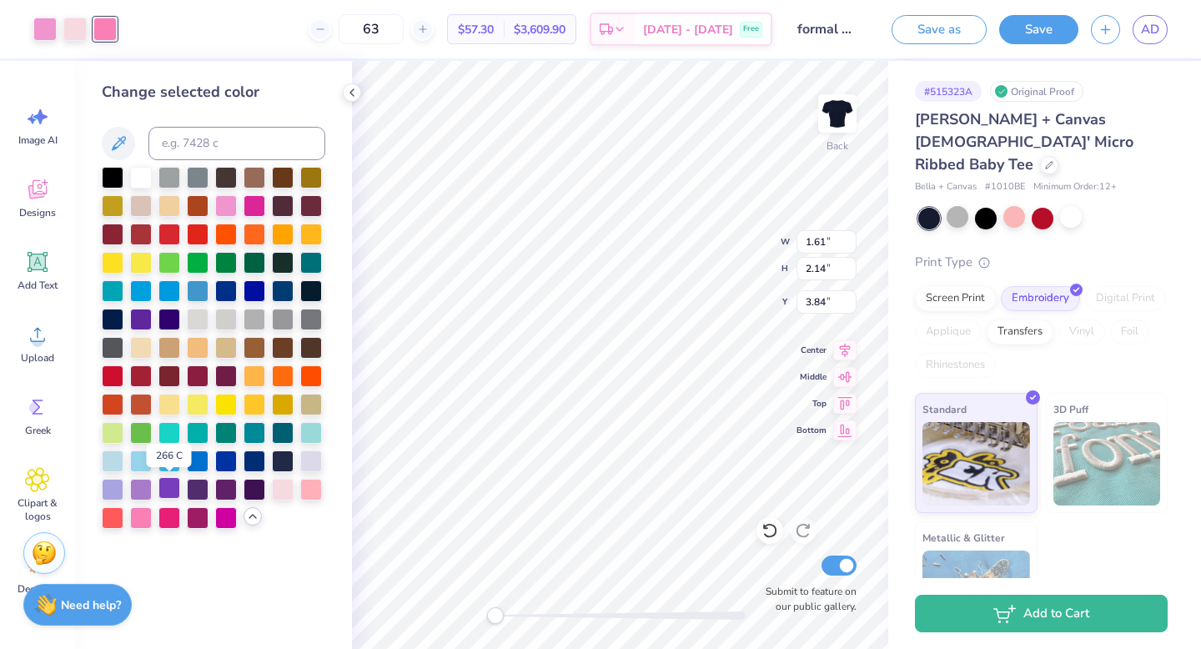
click at [172, 490] on div at bounding box center [169, 488] width 22 height 22
click at [75, 31] on div at bounding box center [74, 27] width 23 height 23
click at [137, 485] on div at bounding box center [141, 488] width 22 height 22
click at [37, 37] on div at bounding box center [44, 27] width 23 height 23
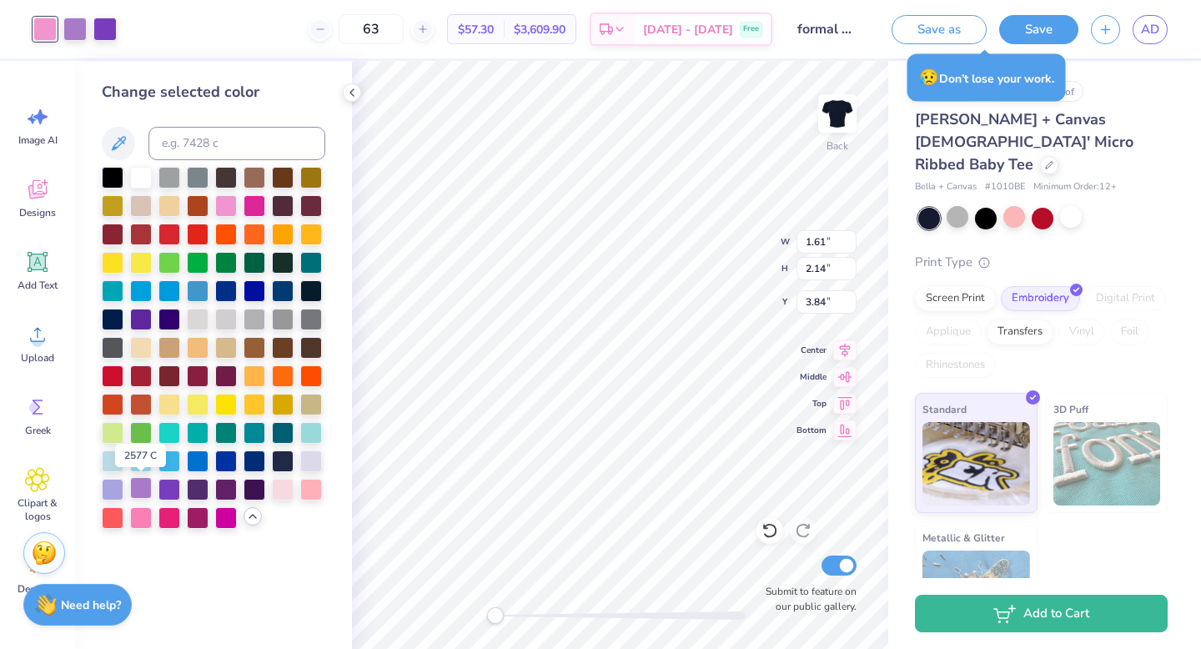
click at [140, 487] on div at bounding box center [141, 488] width 22 height 22
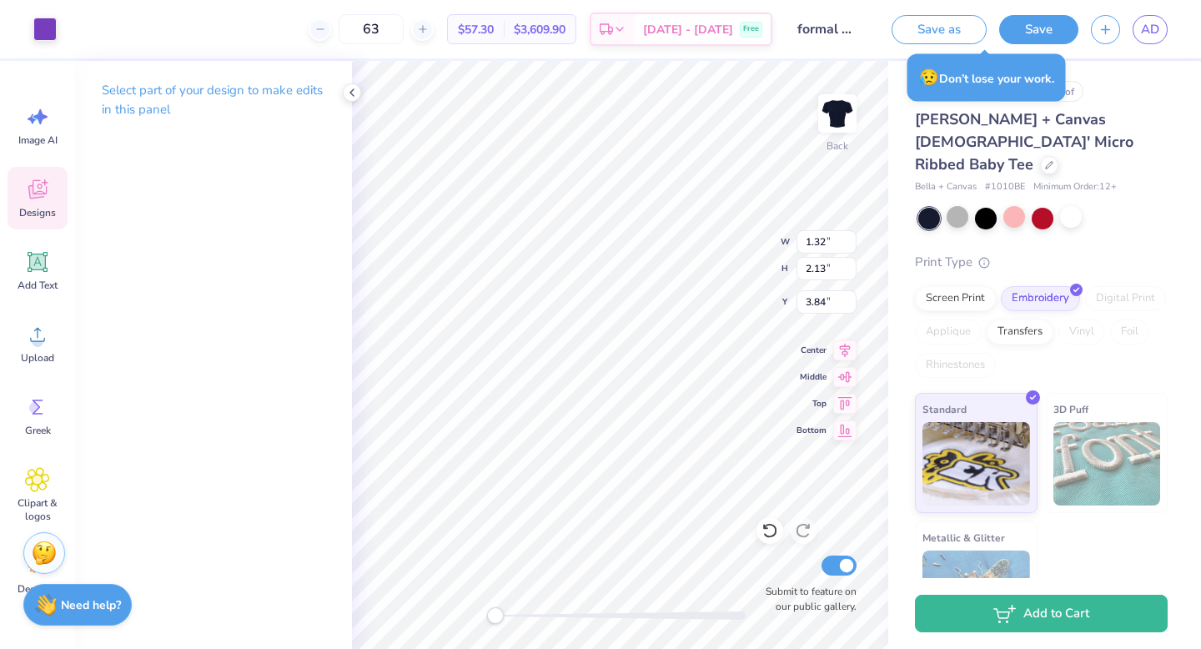
type input "3.74"
click at [767, 534] on icon at bounding box center [770, 530] width 17 height 17
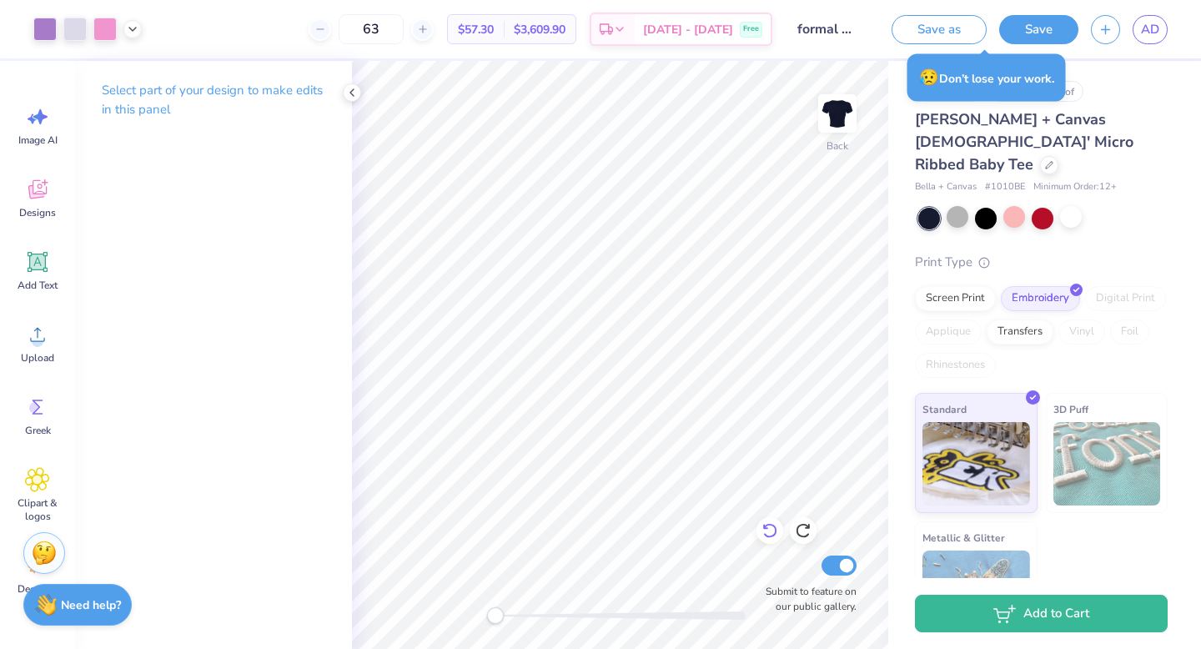
click at [762, 527] on icon at bounding box center [770, 530] width 17 height 17
click at [771, 530] on icon at bounding box center [770, 530] width 17 height 17
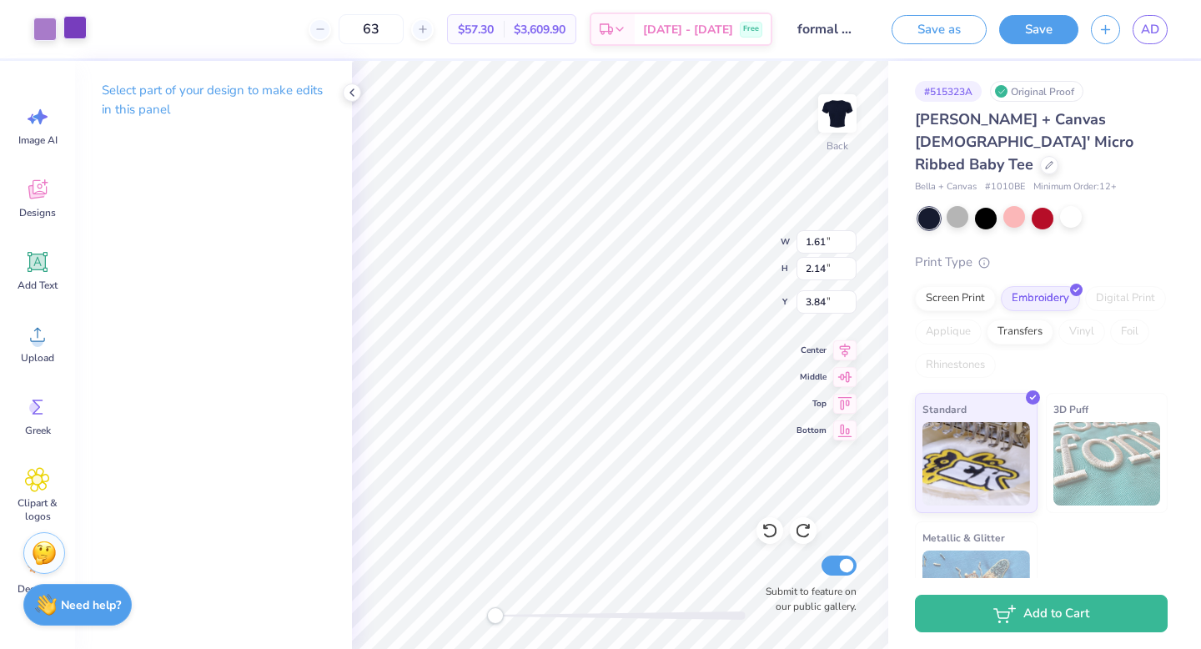
click at [70, 23] on div at bounding box center [74, 27] width 23 height 23
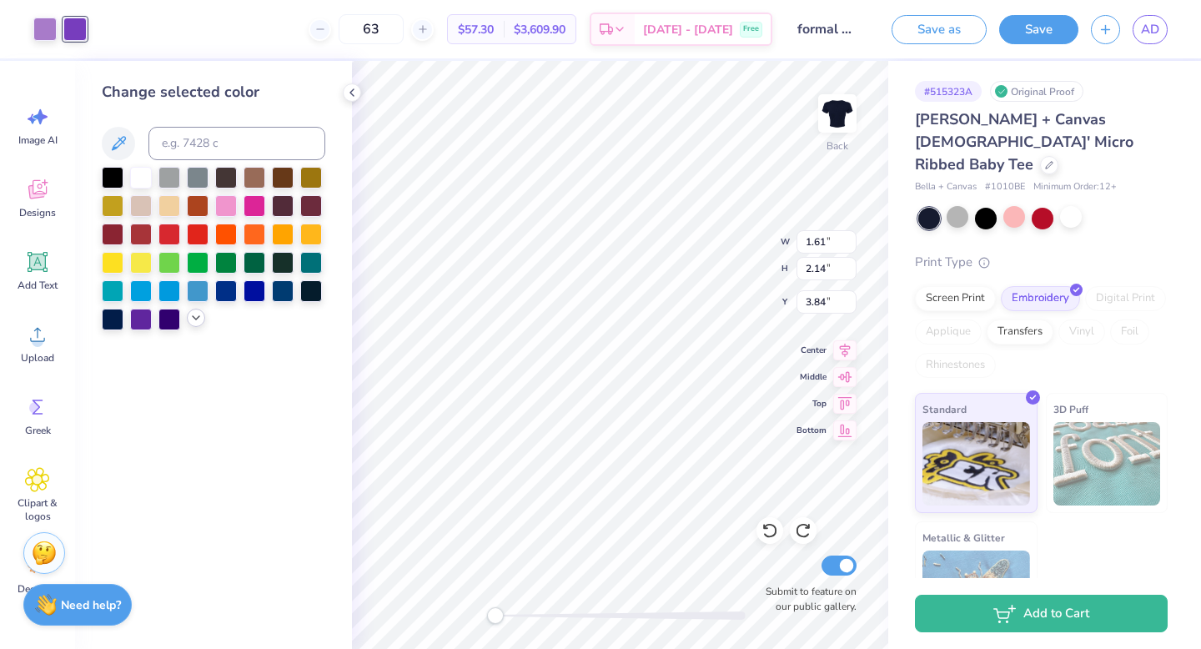
click at [189, 314] on icon at bounding box center [195, 317] width 13 height 13
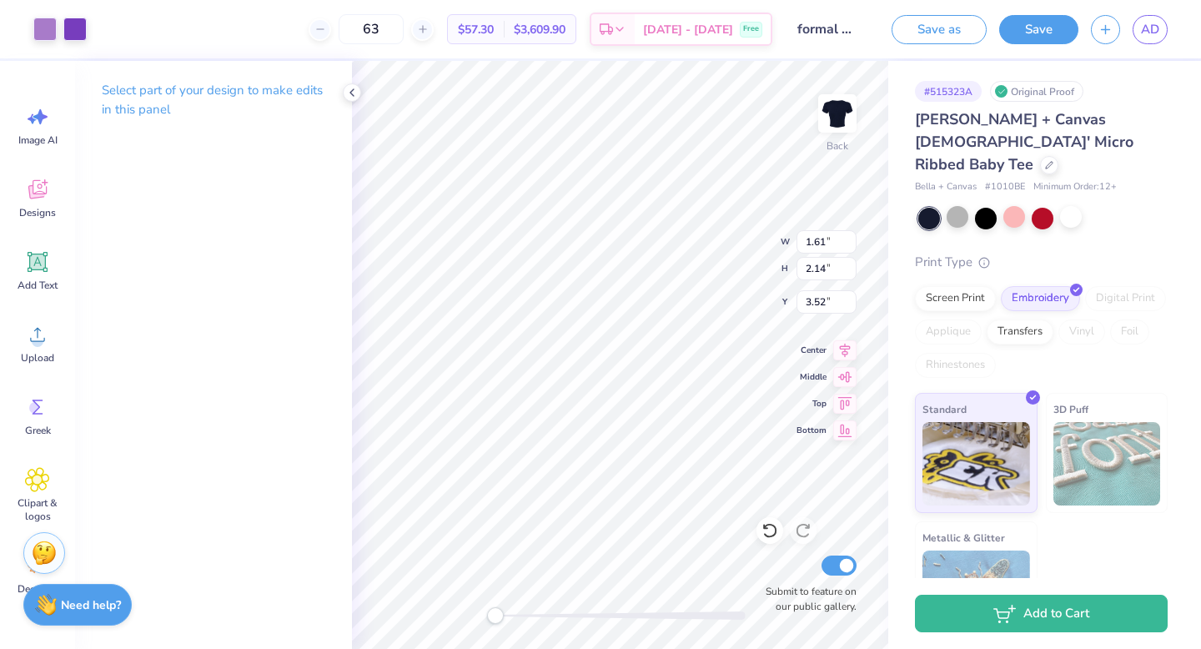
type input "3.52"
click at [76, 29] on div at bounding box center [74, 27] width 23 height 23
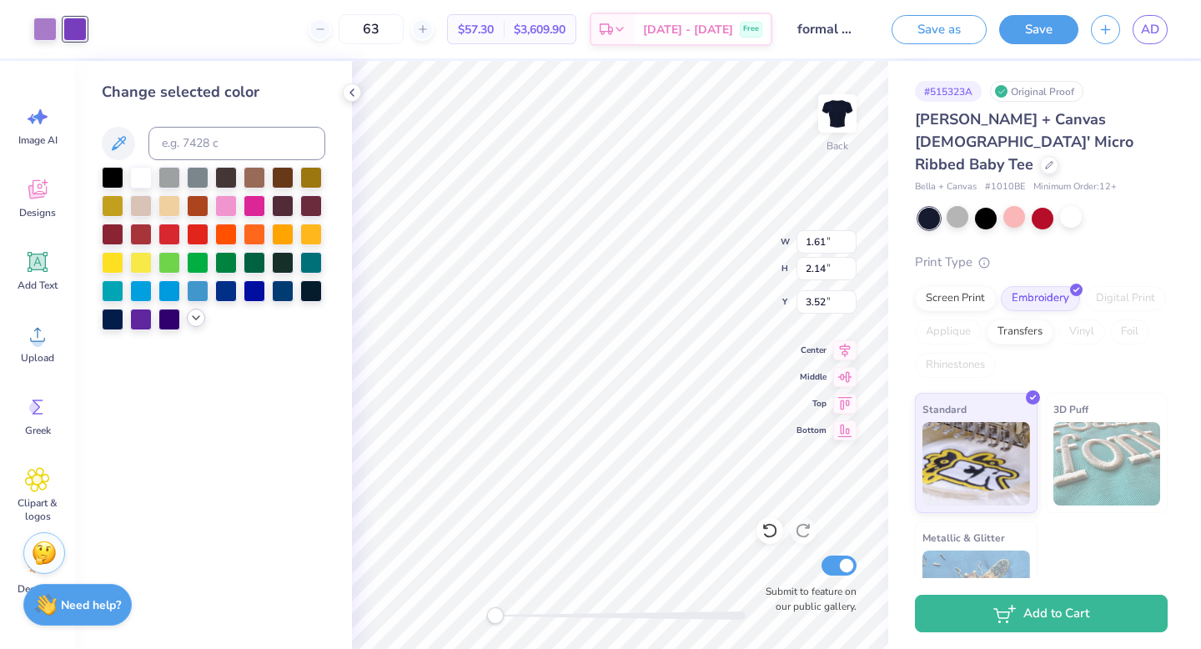
click at [191, 315] on icon at bounding box center [195, 317] width 13 height 13
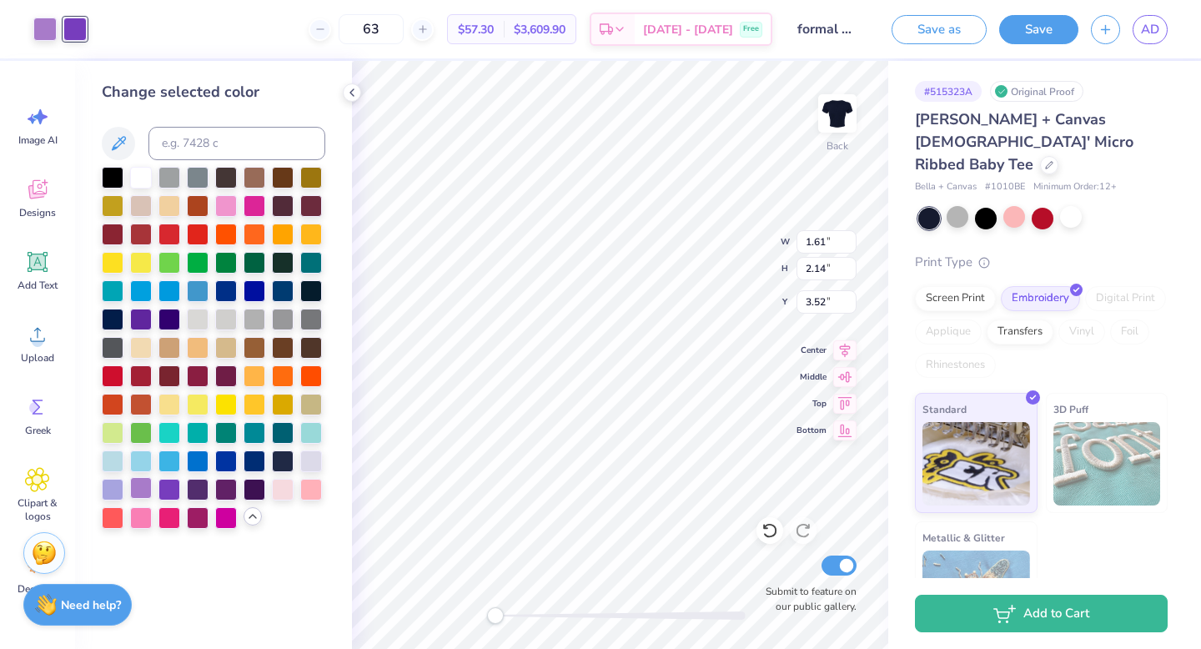
click at [142, 484] on div at bounding box center [141, 488] width 22 height 22
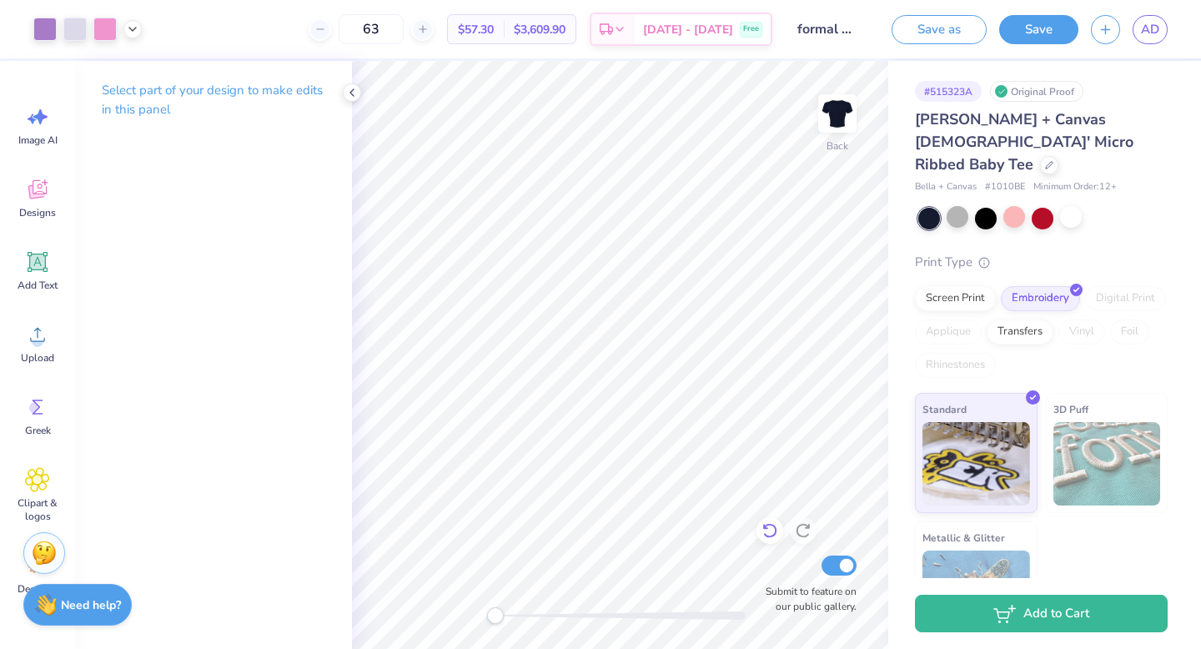
click at [772, 522] on icon at bounding box center [770, 530] width 17 height 17
type input "13.48"
click at [82, 28] on div at bounding box center [74, 27] width 23 height 23
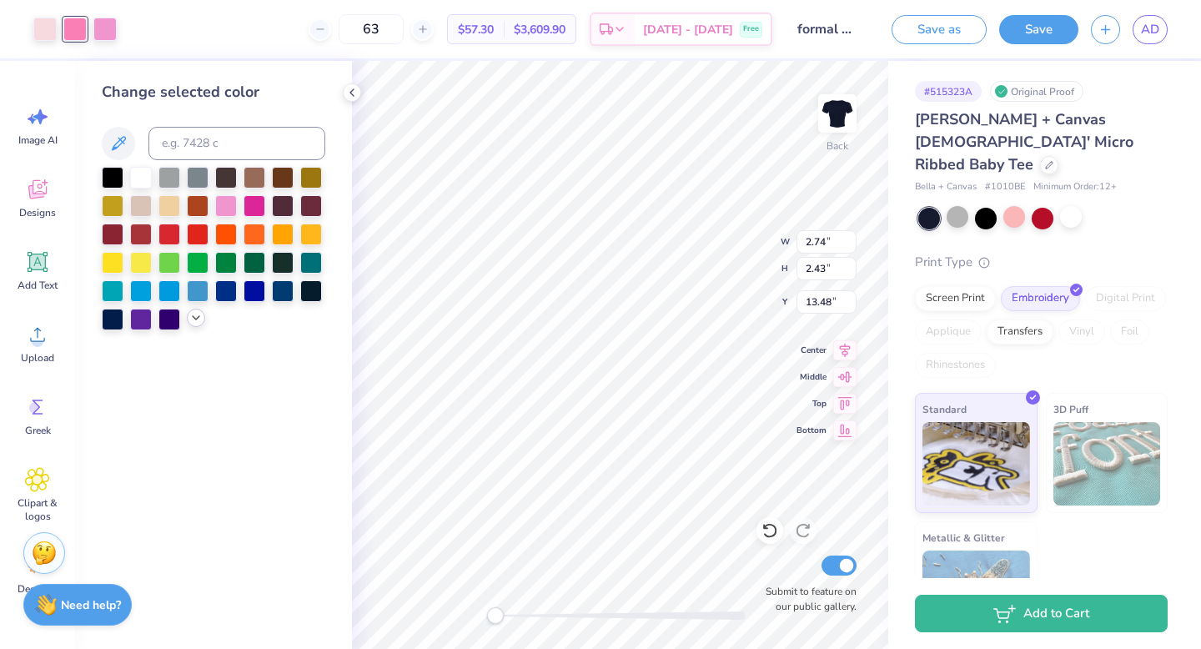
click at [200, 315] on icon at bounding box center [195, 317] width 13 height 13
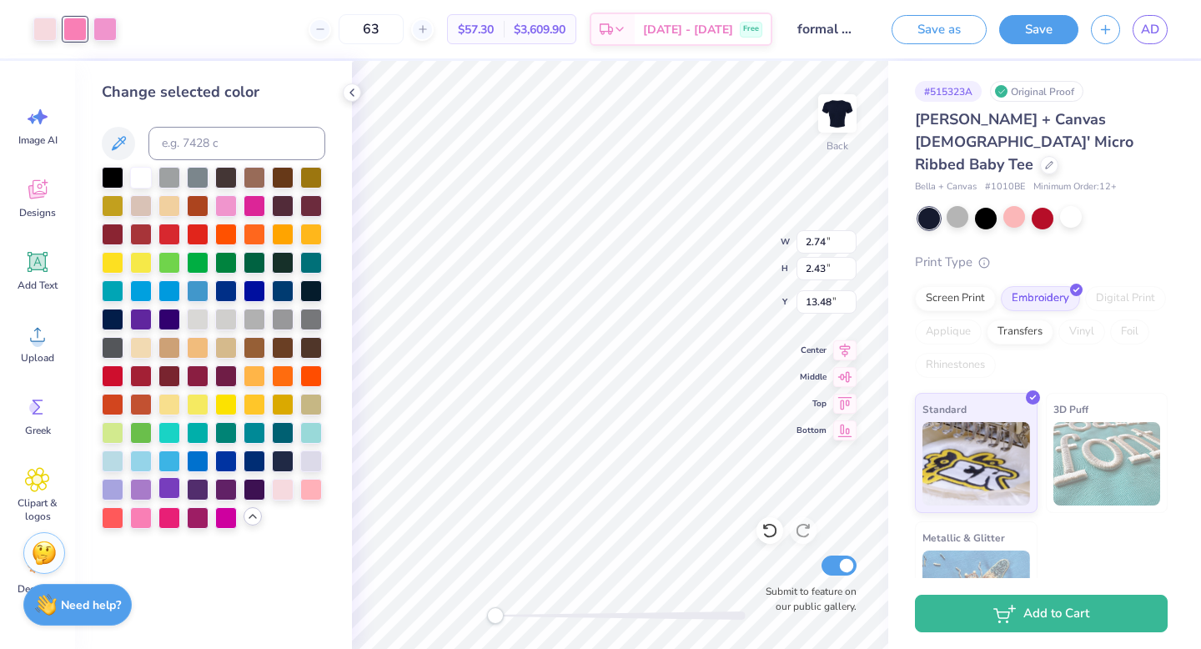
click at [171, 489] on div at bounding box center [169, 488] width 22 height 22
click at [50, 19] on div at bounding box center [44, 27] width 23 height 23
click at [134, 487] on div at bounding box center [141, 488] width 22 height 22
click at [104, 29] on div at bounding box center [104, 27] width 23 height 23
click at [137, 493] on div at bounding box center [141, 488] width 22 height 22
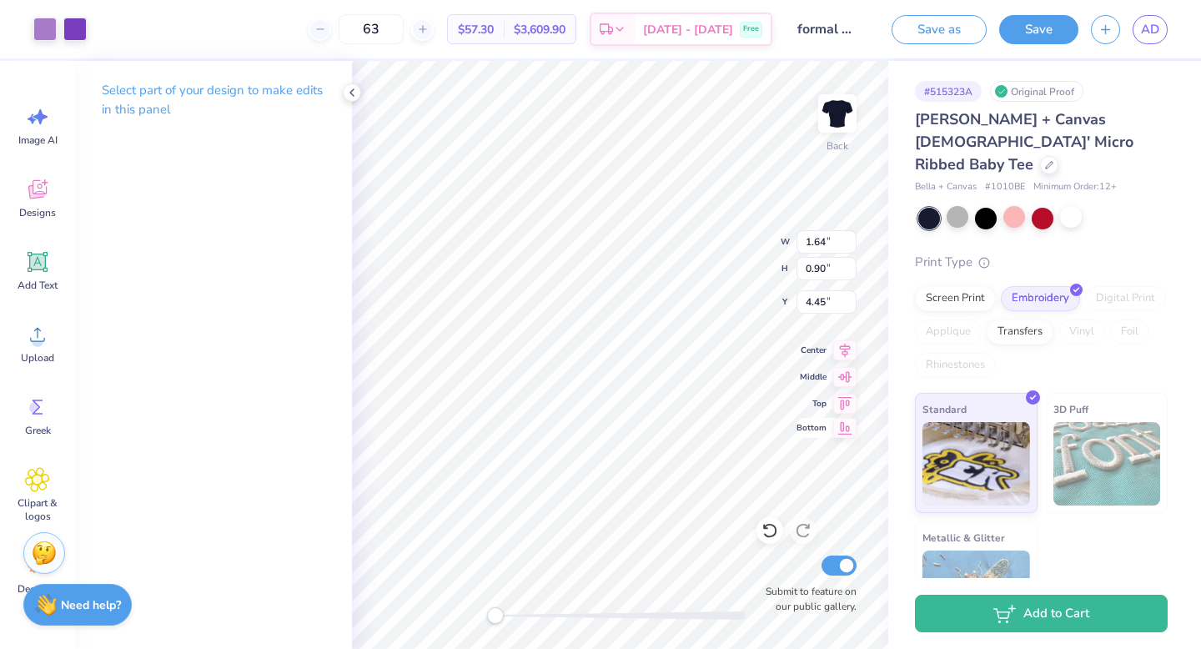
click at [797, 423] on span "Bottom" at bounding box center [812, 427] width 30 height 13
type input "4.44"
type input "7.21"
type input "15.60"
type input "2.71"
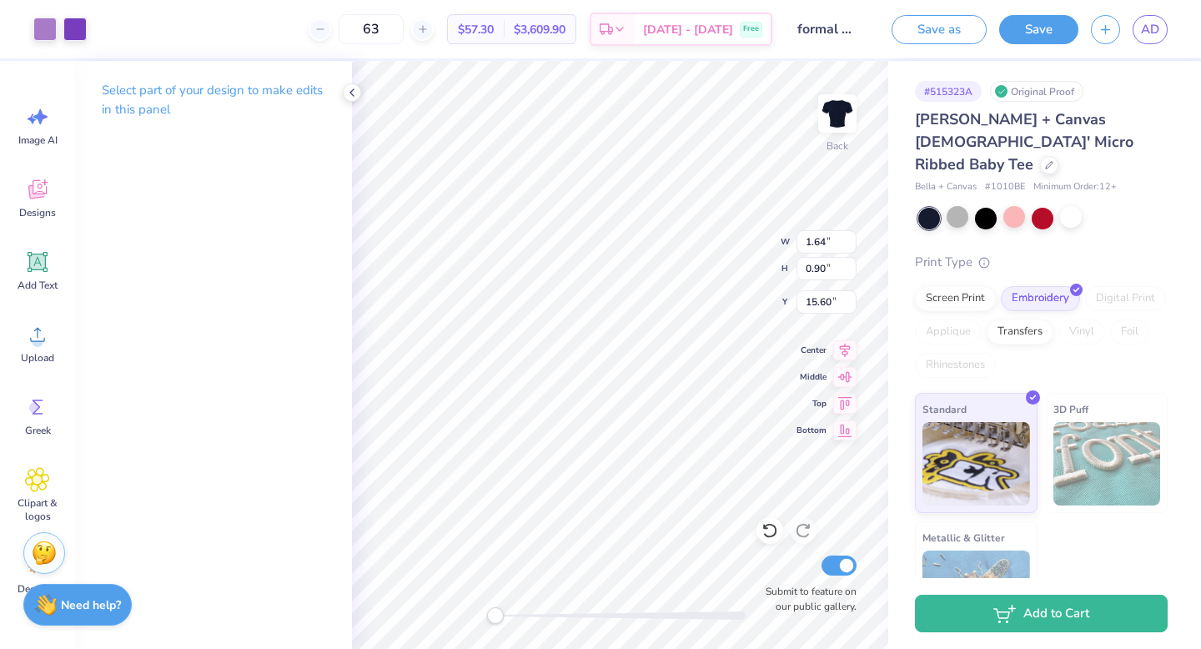
type input "2.42"
type input "13.48"
click at [771, 520] on div at bounding box center [770, 530] width 27 height 27
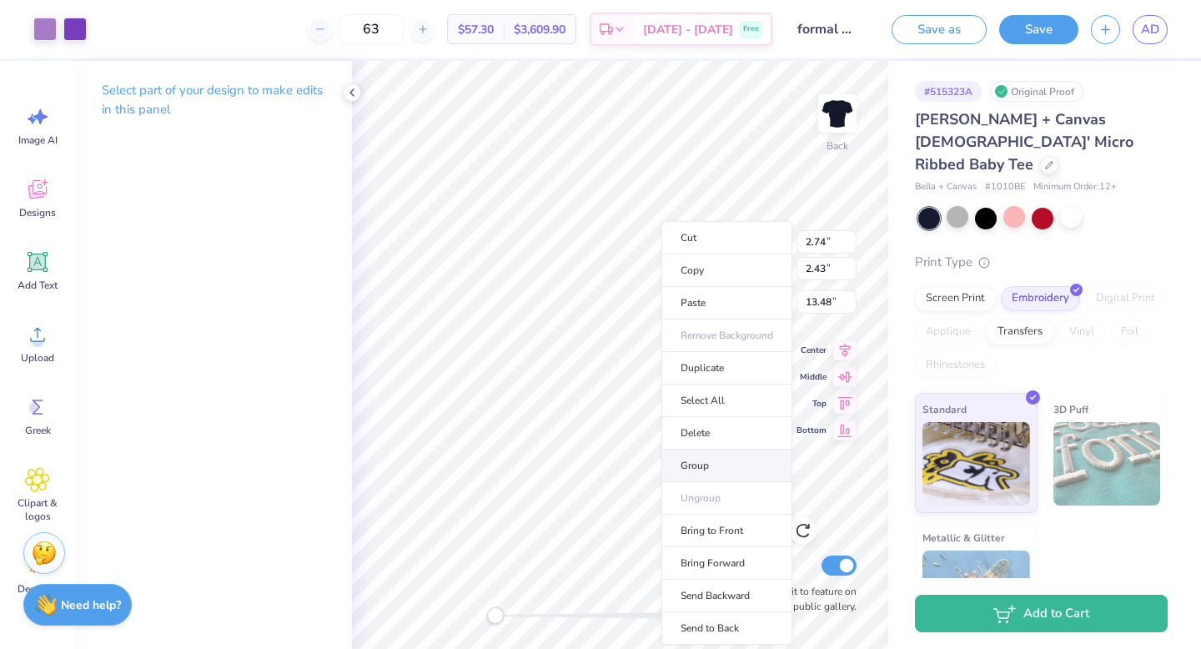
click at [717, 474] on li "Group" at bounding box center [726, 466] width 131 height 33
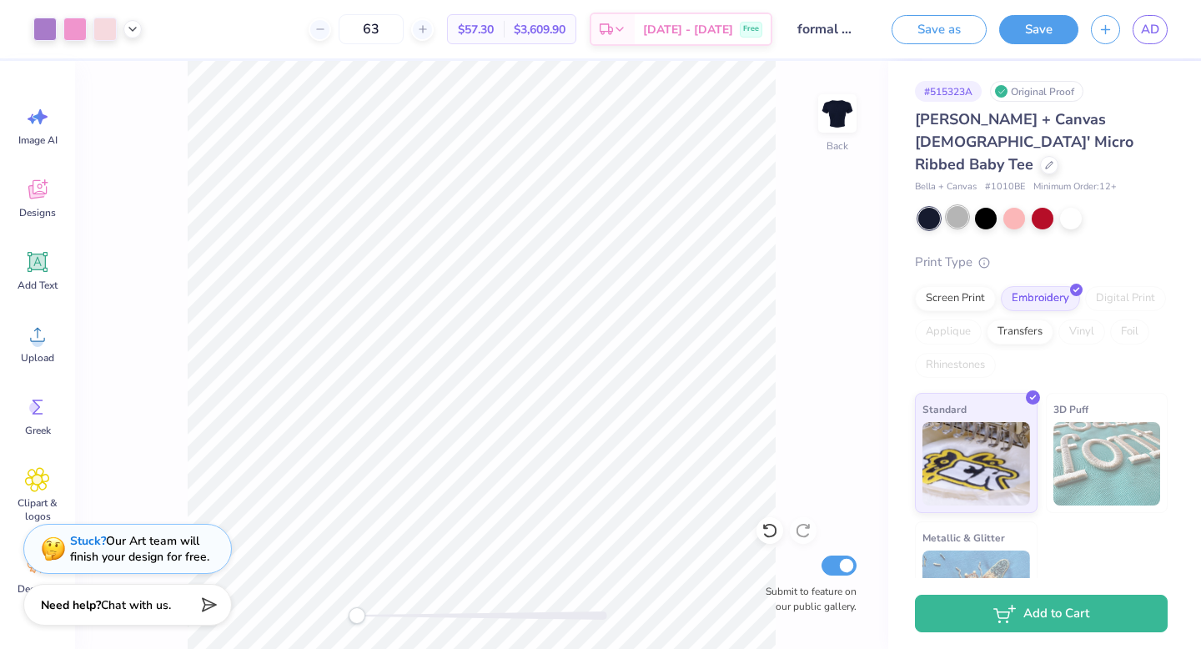
click at [961, 206] on div at bounding box center [958, 217] width 22 height 22
click at [1108, 422] on img at bounding box center [1108, 463] width 108 height 83
click at [971, 284] on div "Screen Print" at bounding box center [955, 296] width 81 height 25
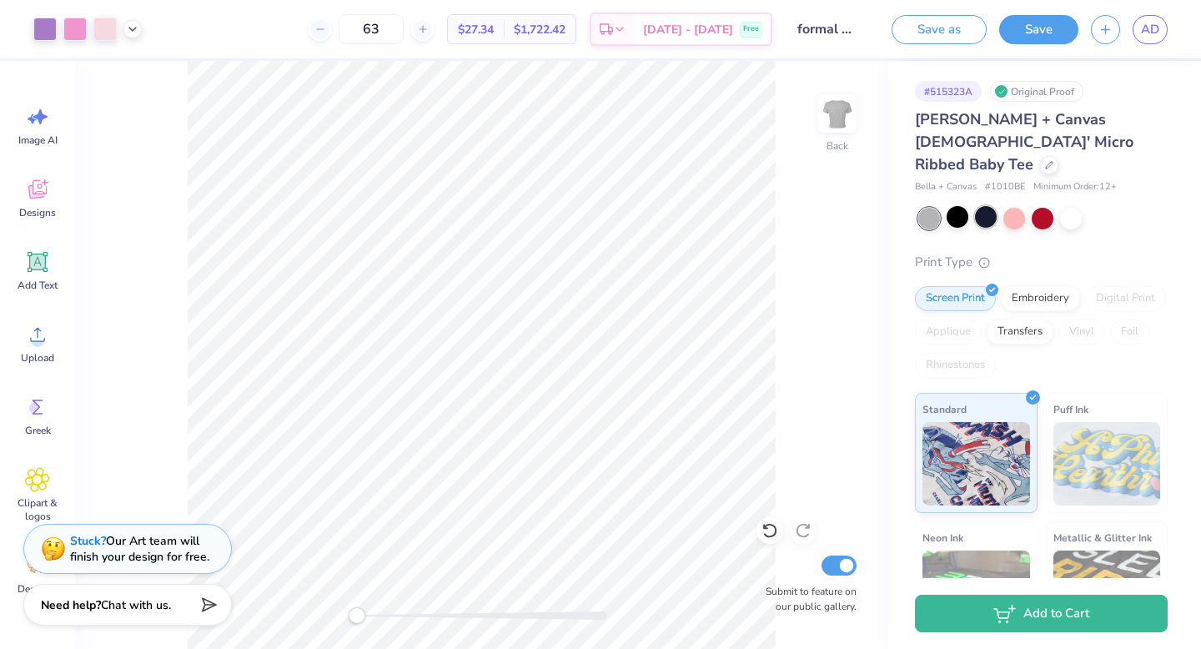
click at [986, 206] on div at bounding box center [986, 217] width 22 height 22
click at [1022, 284] on div "Embroidery" at bounding box center [1040, 296] width 79 height 25
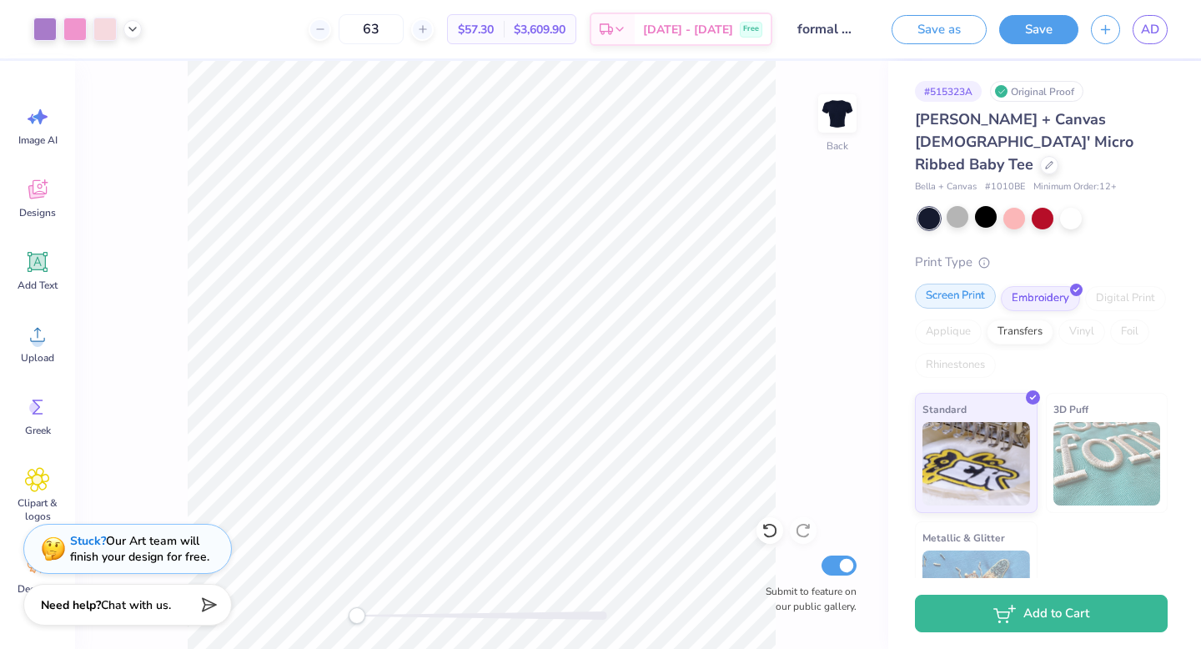
click at [951, 284] on div "Screen Print" at bounding box center [955, 296] width 81 height 25
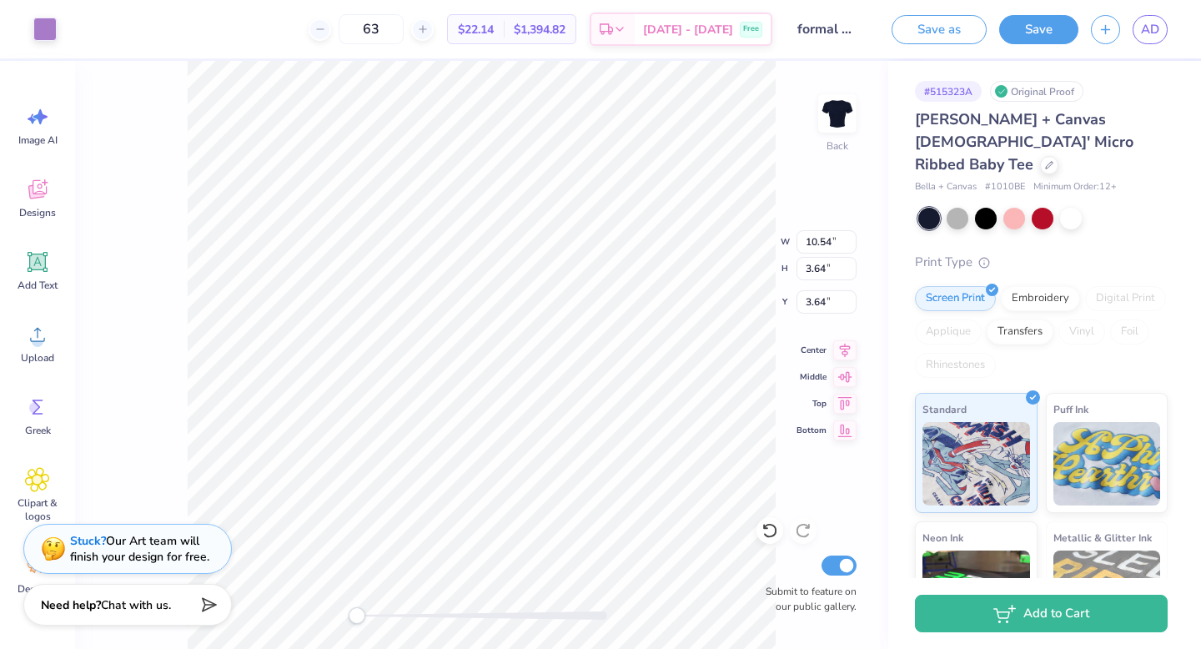
type input "3.00"
type input "3.72"
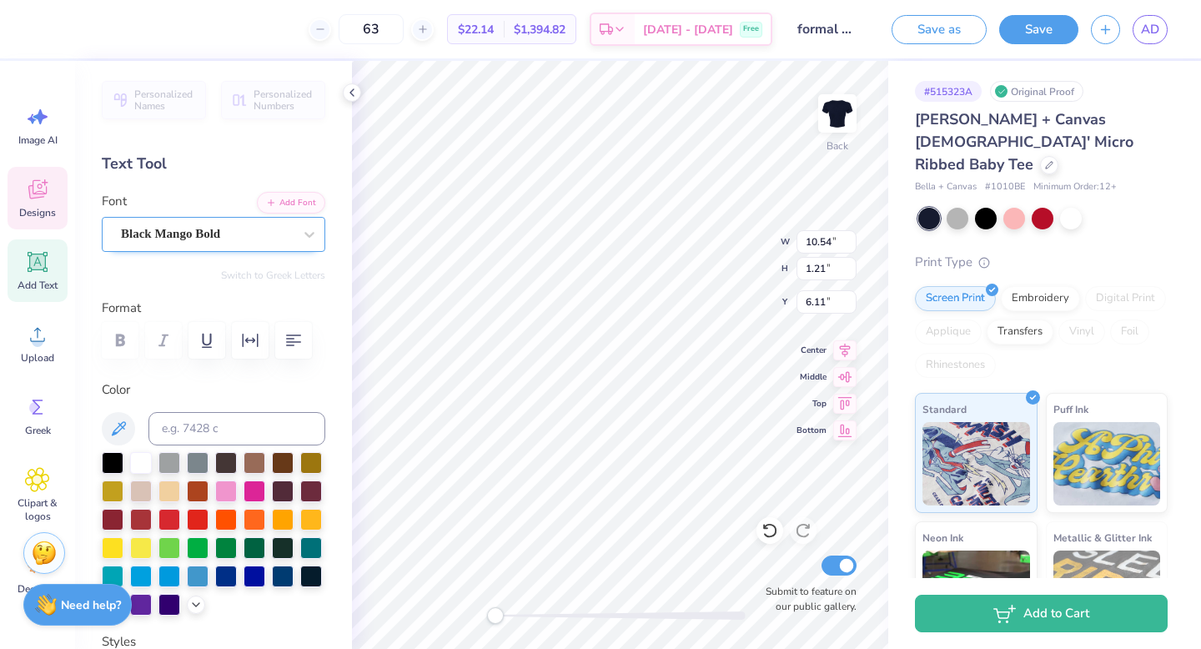
click at [153, 237] on div "Black Mango Bold" at bounding box center [206, 234] width 175 height 26
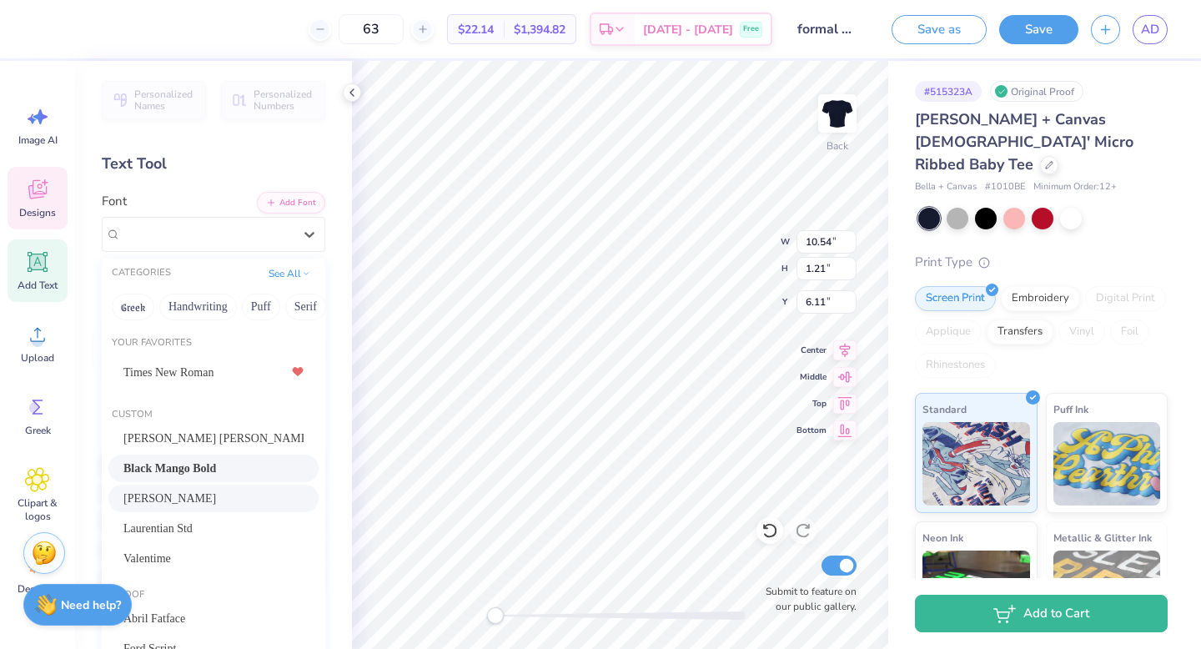
click at [183, 497] on div "[PERSON_NAME]" at bounding box center [213, 499] width 180 height 18
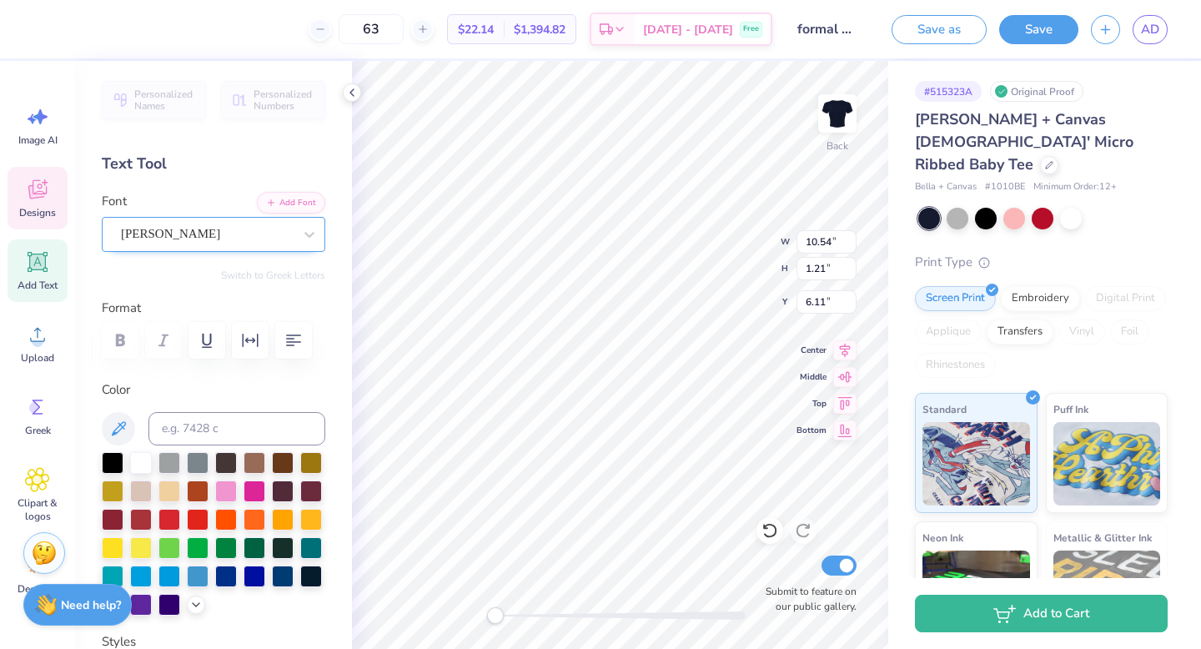
click at [158, 238] on div "[PERSON_NAME]" at bounding box center [206, 234] width 175 height 26
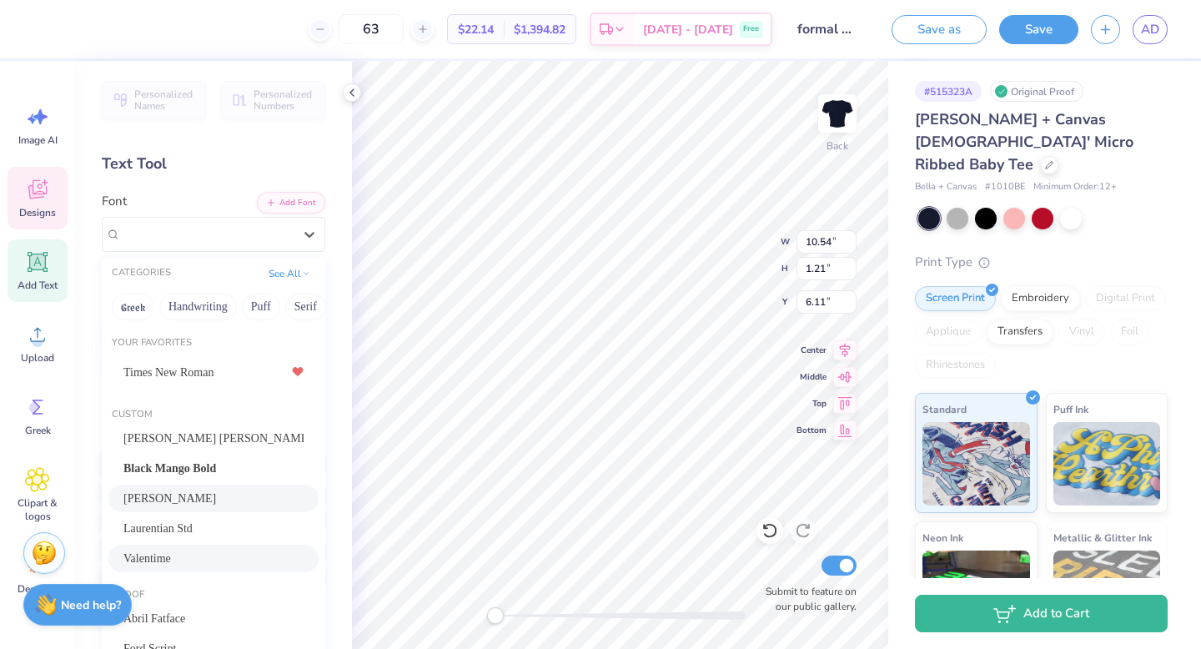
click at [146, 561] on span "Valentime" at bounding box center [147, 559] width 48 height 18
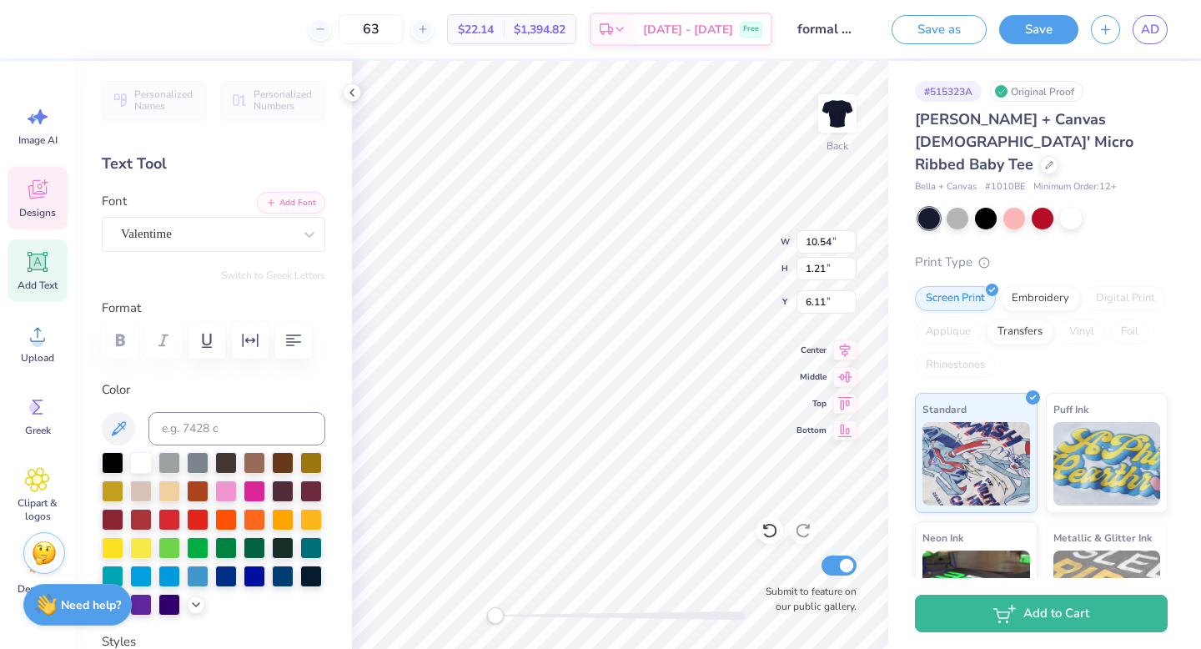
scroll to position [3, 0]
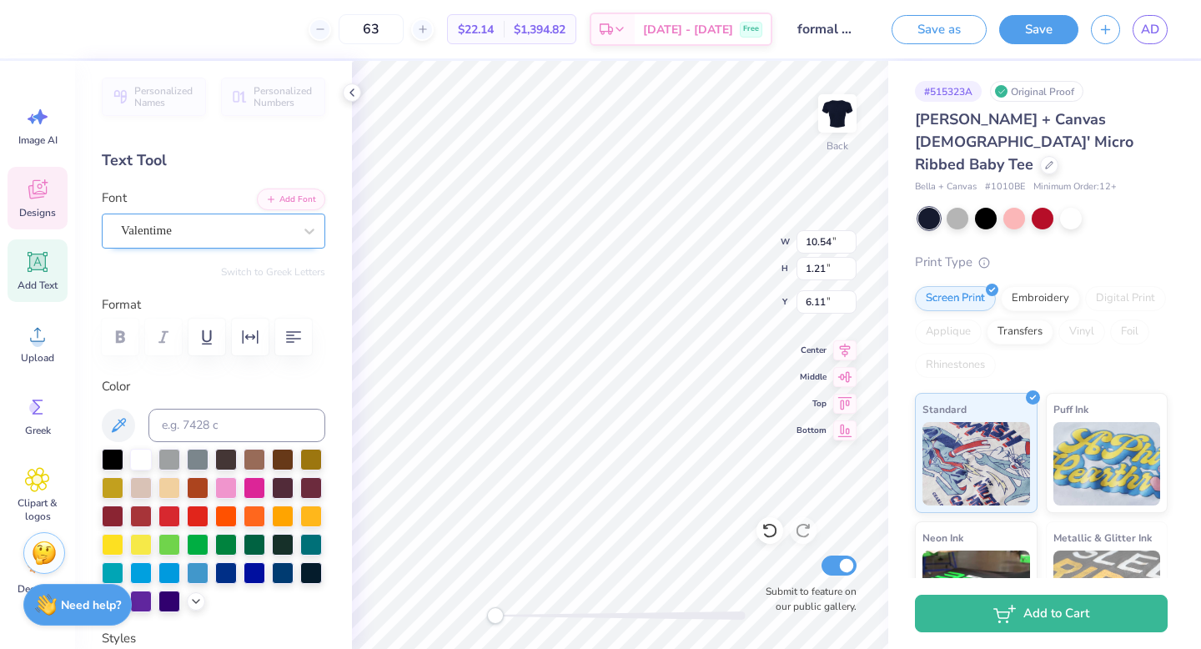
click at [163, 239] on div "Valentime" at bounding box center [206, 231] width 175 height 26
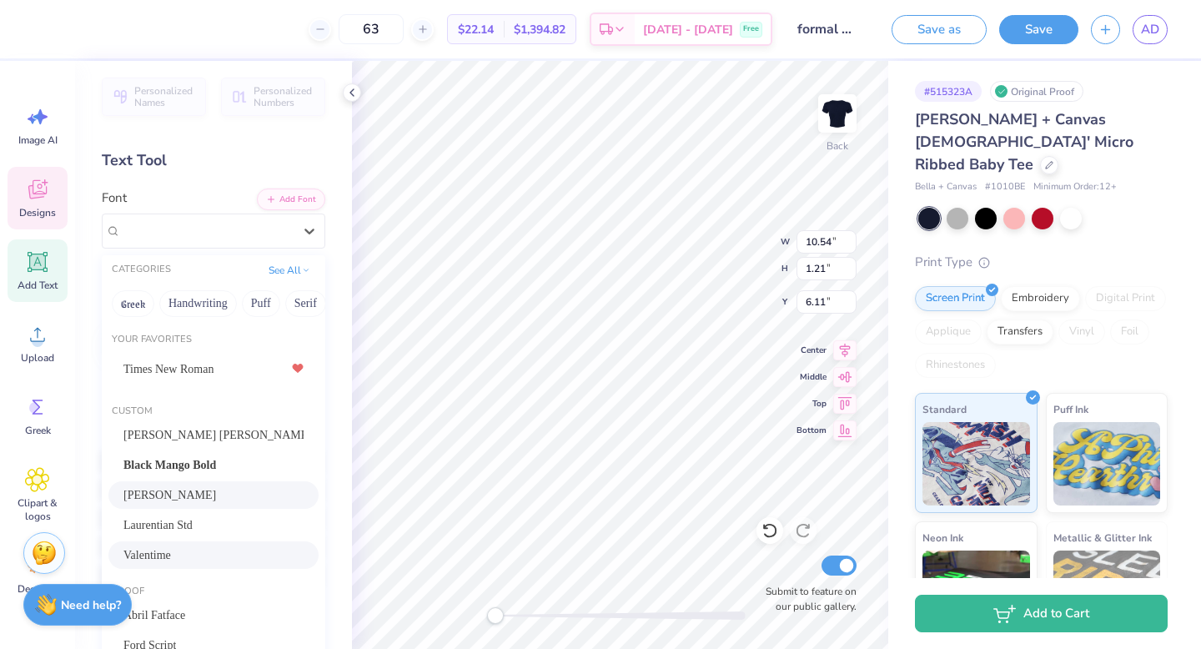
scroll to position [144, 0]
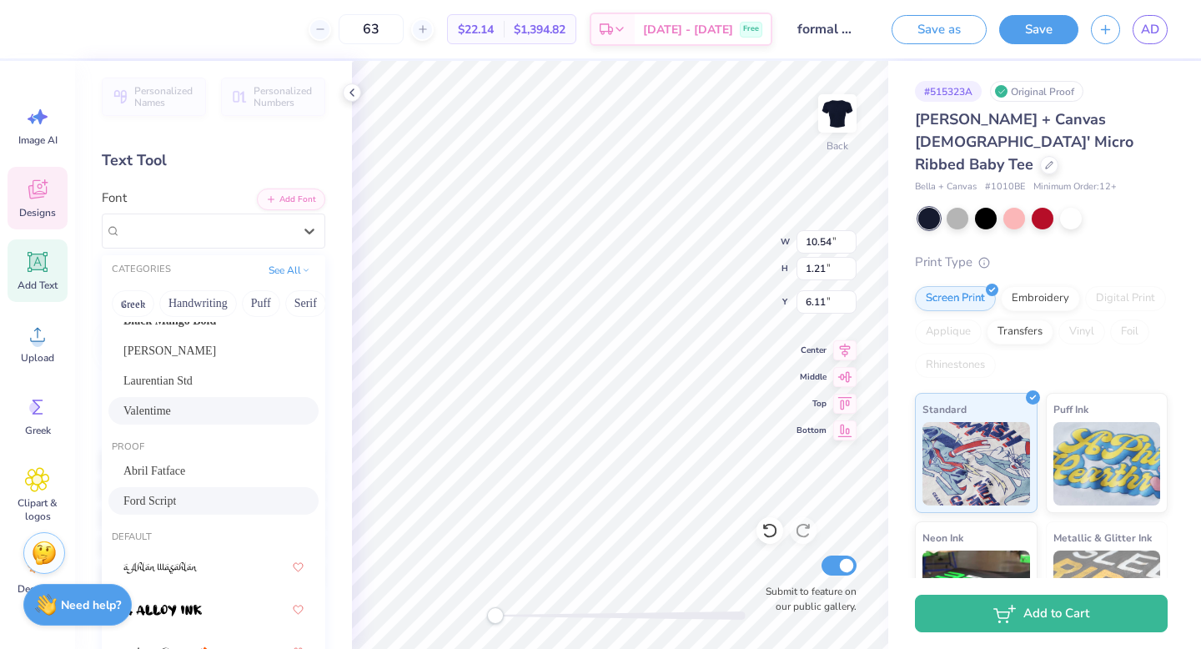
click at [204, 494] on div "Ford Script" at bounding box center [213, 501] width 180 height 18
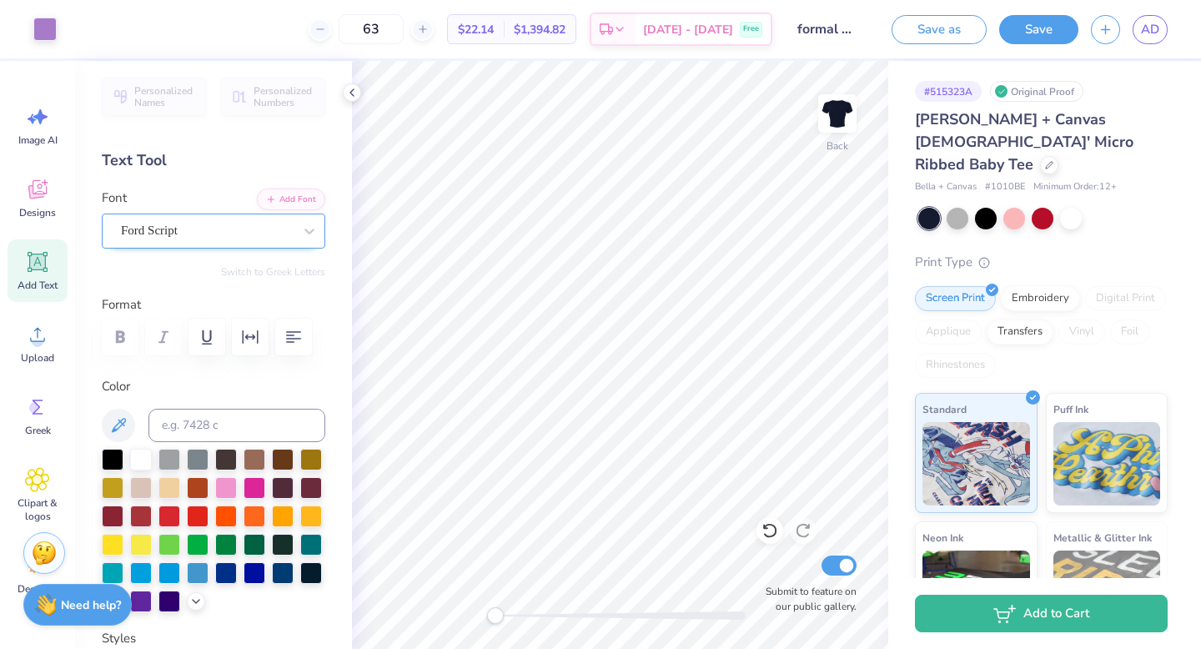
click at [220, 224] on div "Ford Script" at bounding box center [206, 231] width 175 height 26
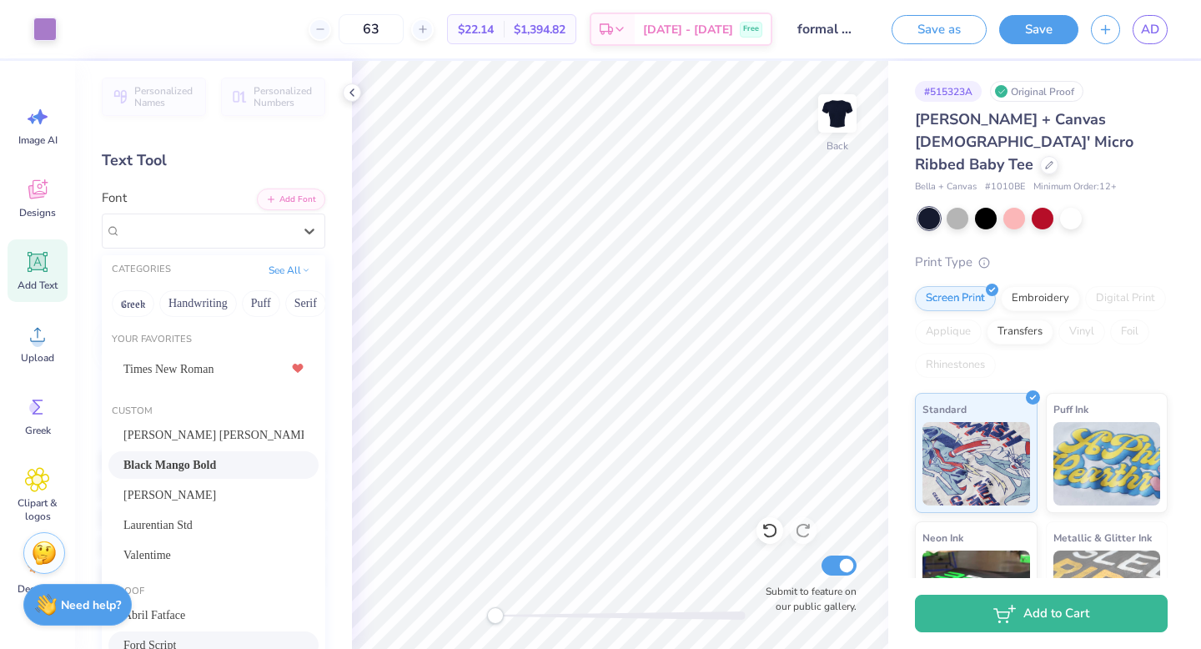
click at [226, 454] on div "Black Mango Bold" at bounding box center [213, 465] width 210 height 28
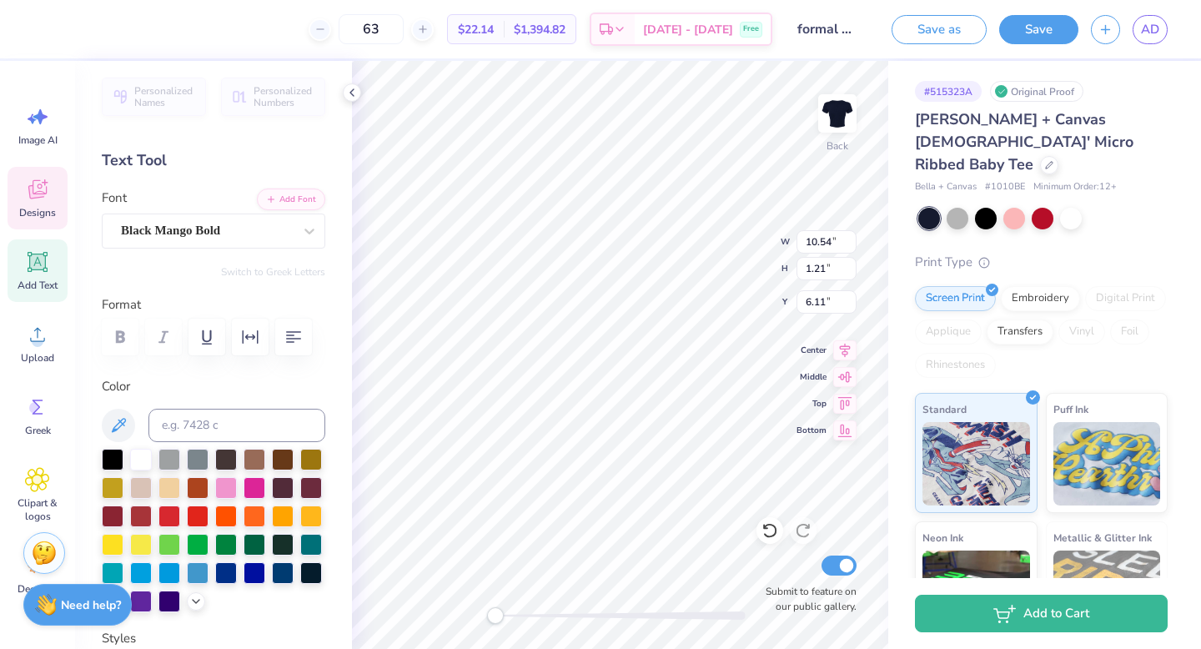
type input "6.82"
type input "0.56"
type input "3.72"
click at [247, 232] on div "Black Mango Bold" at bounding box center [206, 231] width 175 height 26
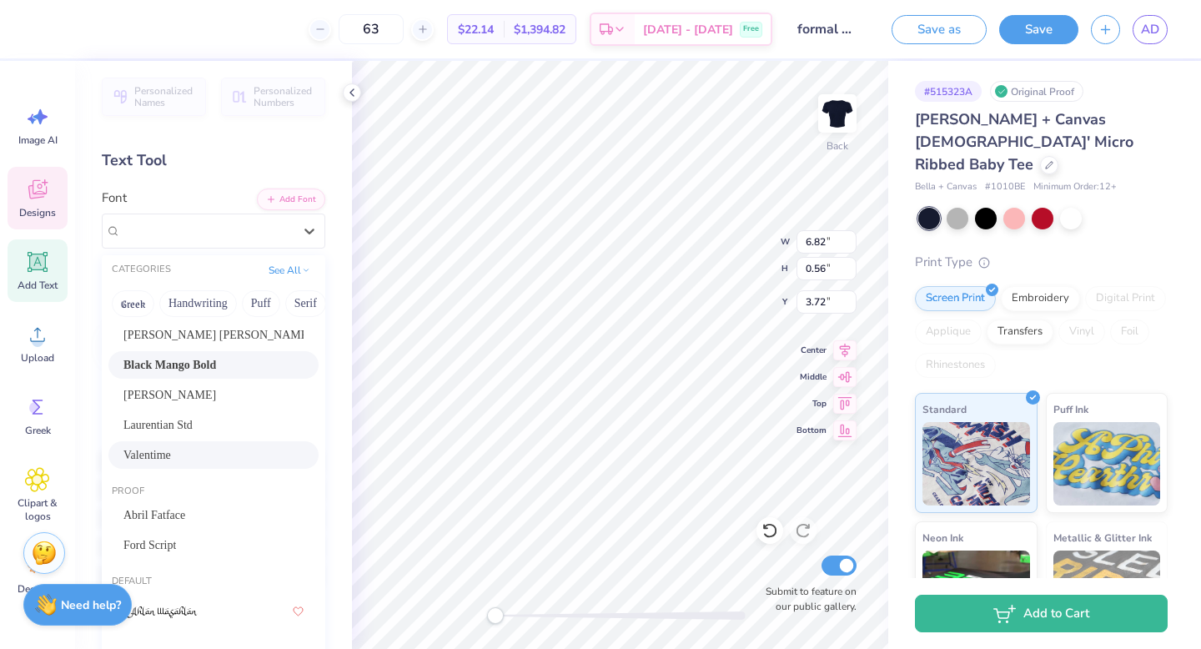
scroll to position [99, 0]
click at [208, 551] on div "Ford Script" at bounding box center [213, 546] width 180 height 18
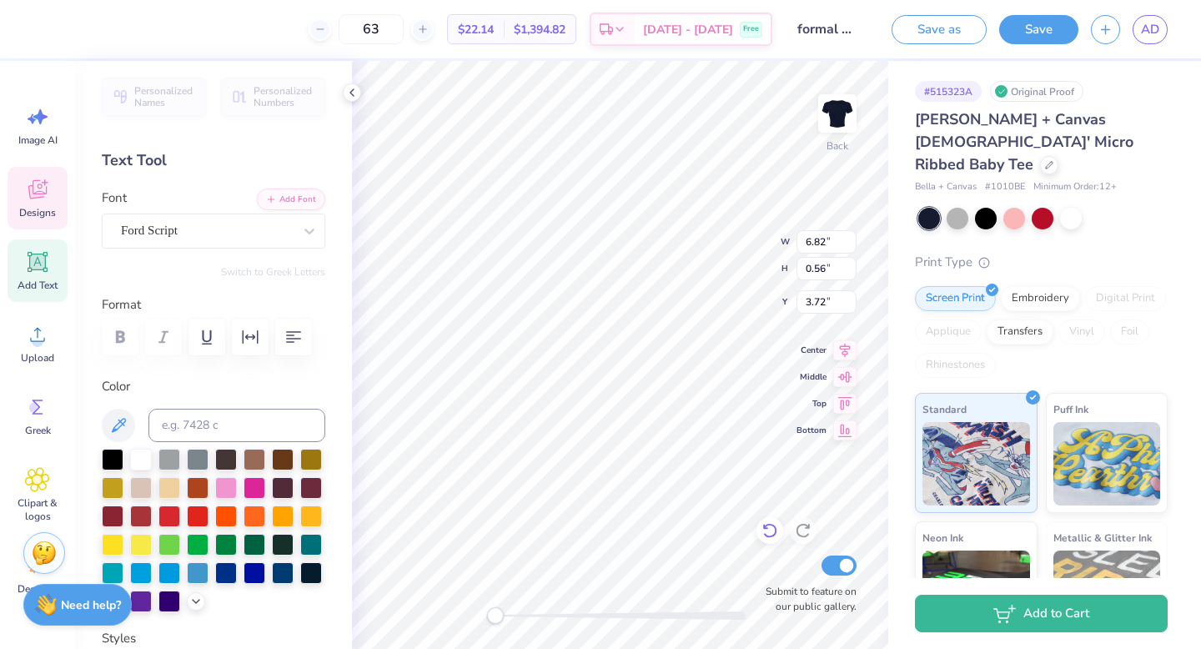
click at [781, 529] on div at bounding box center [770, 530] width 27 height 27
click at [1039, 284] on div "Embroidery" at bounding box center [1040, 296] width 79 height 25
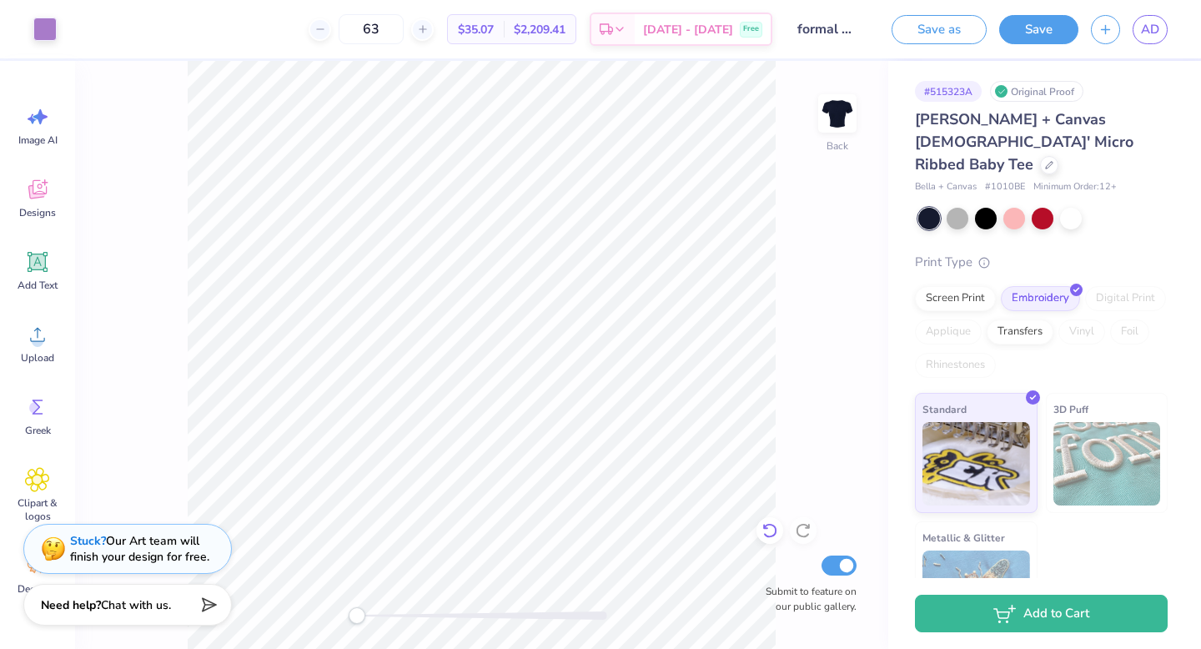
click at [772, 529] on icon at bounding box center [770, 530] width 17 height 17
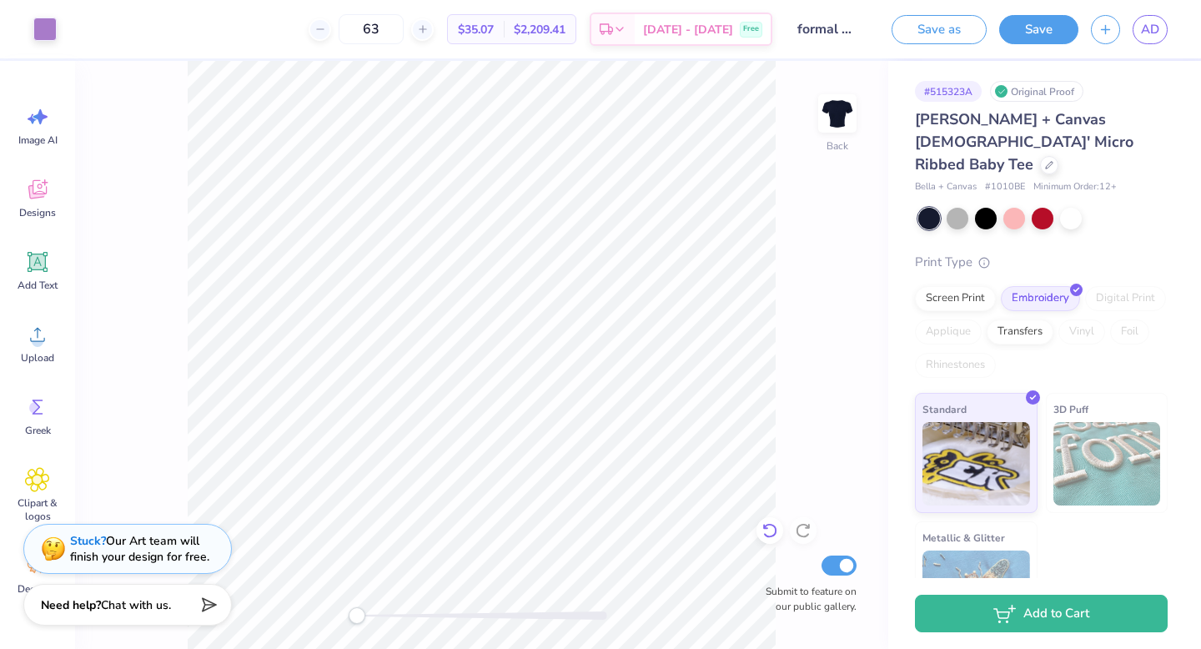
click at [772, 529] on icon at bounding box center [770, 530] width 17 height 17
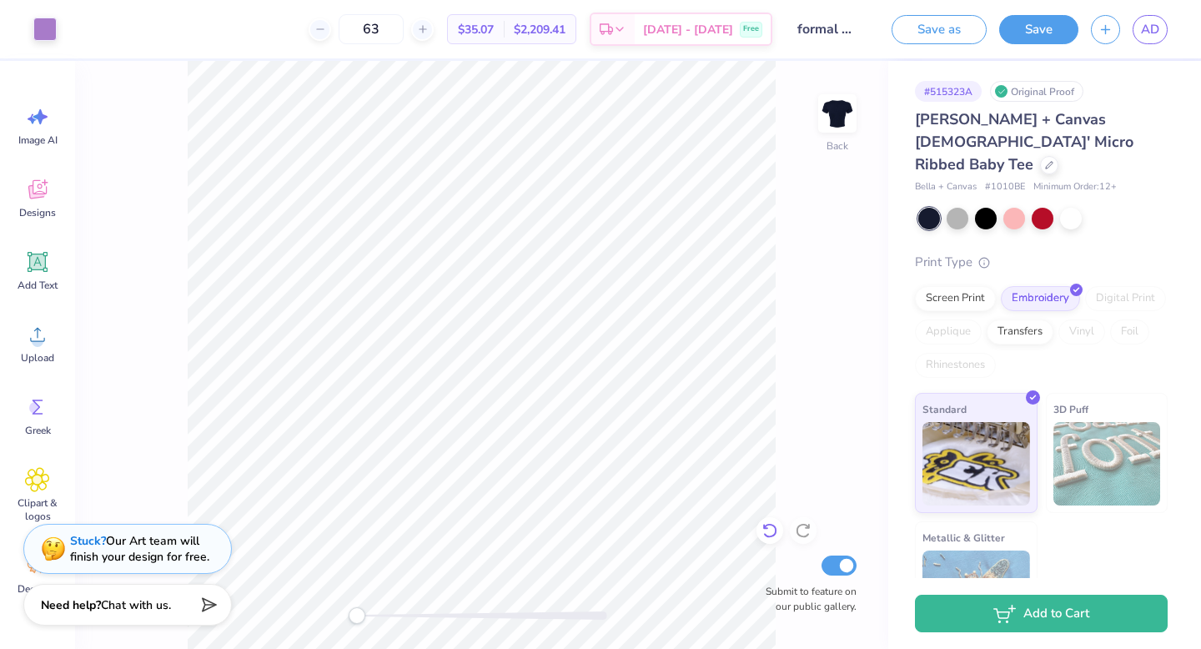
click at [772, 529] on icon at bounding box center [770, 530] width 17 height 17
click at [765, 523] on icon at bounding box center [770, 530] width 17 height 17
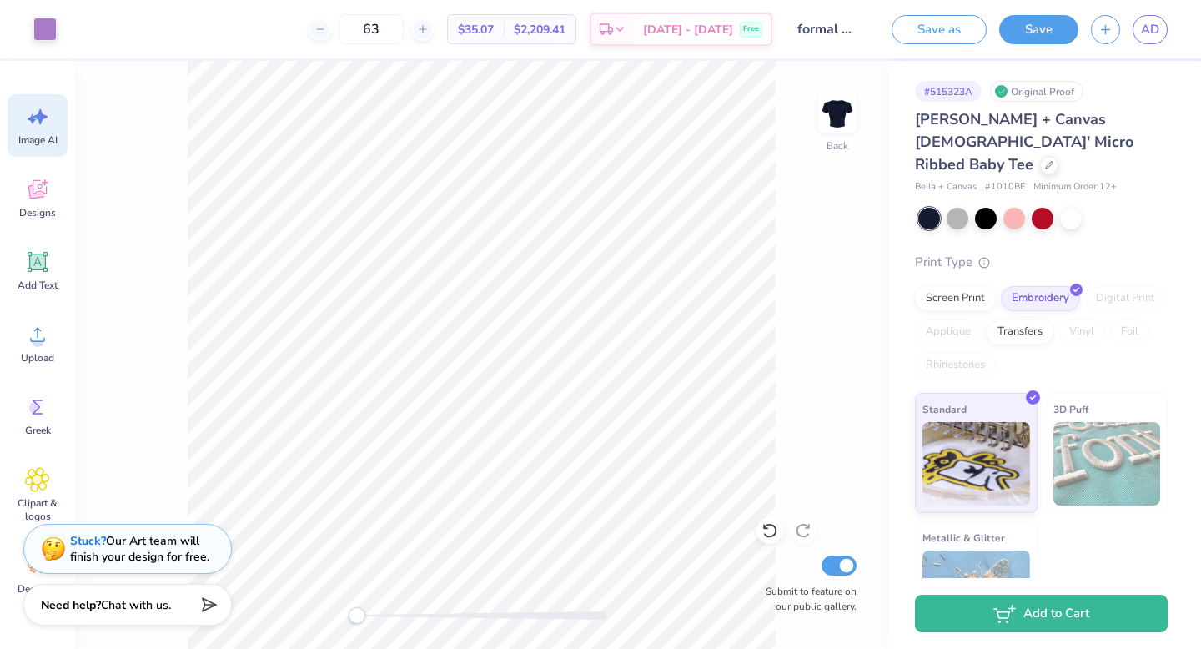
click at [770, 526] on icon at bounding box center [770, 530] width 17 height 17
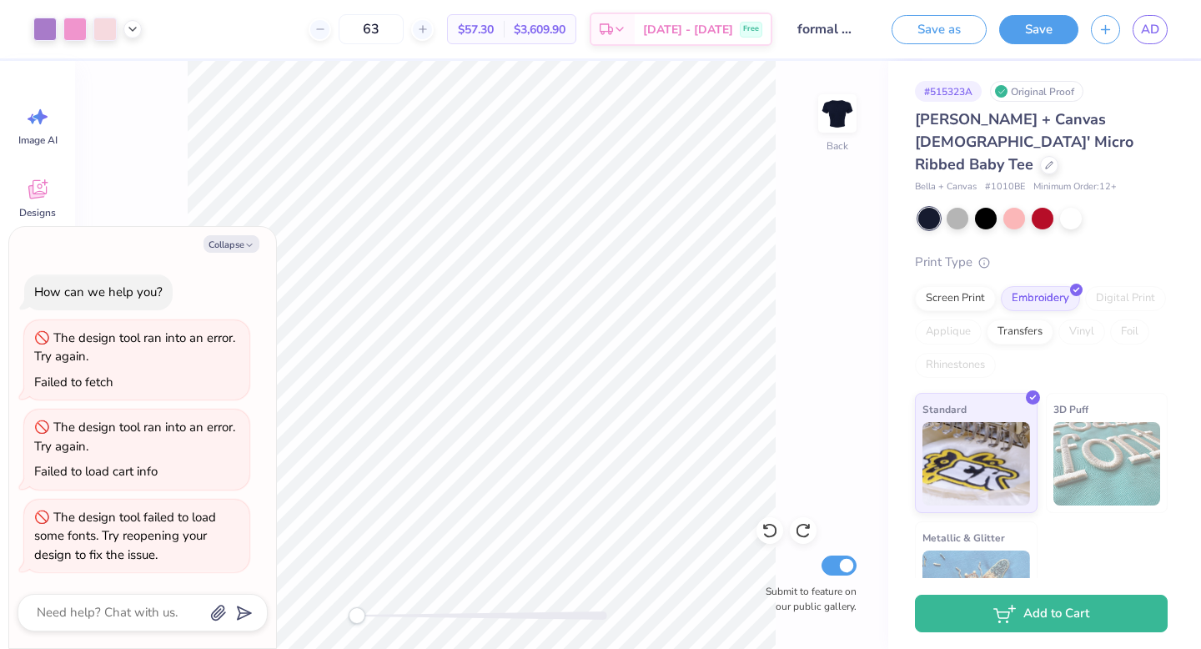
type textarea "x"
